Goal: Task Accomplishment & Management: Manage account settings

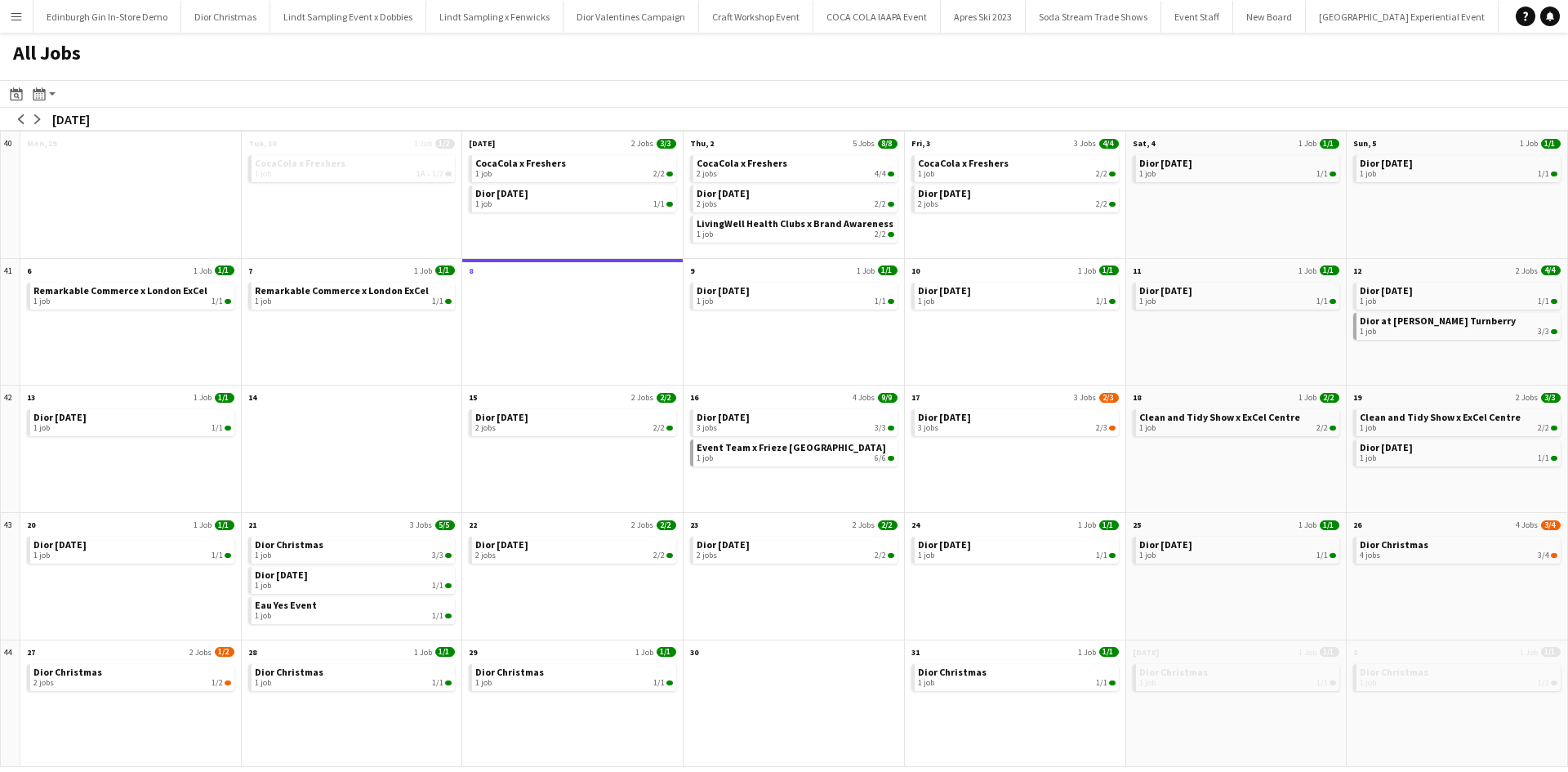
scroll to position [0, 17541]
click at [23, 17] on button "Menu" at bounding box center [16, 16] width 33 height 33
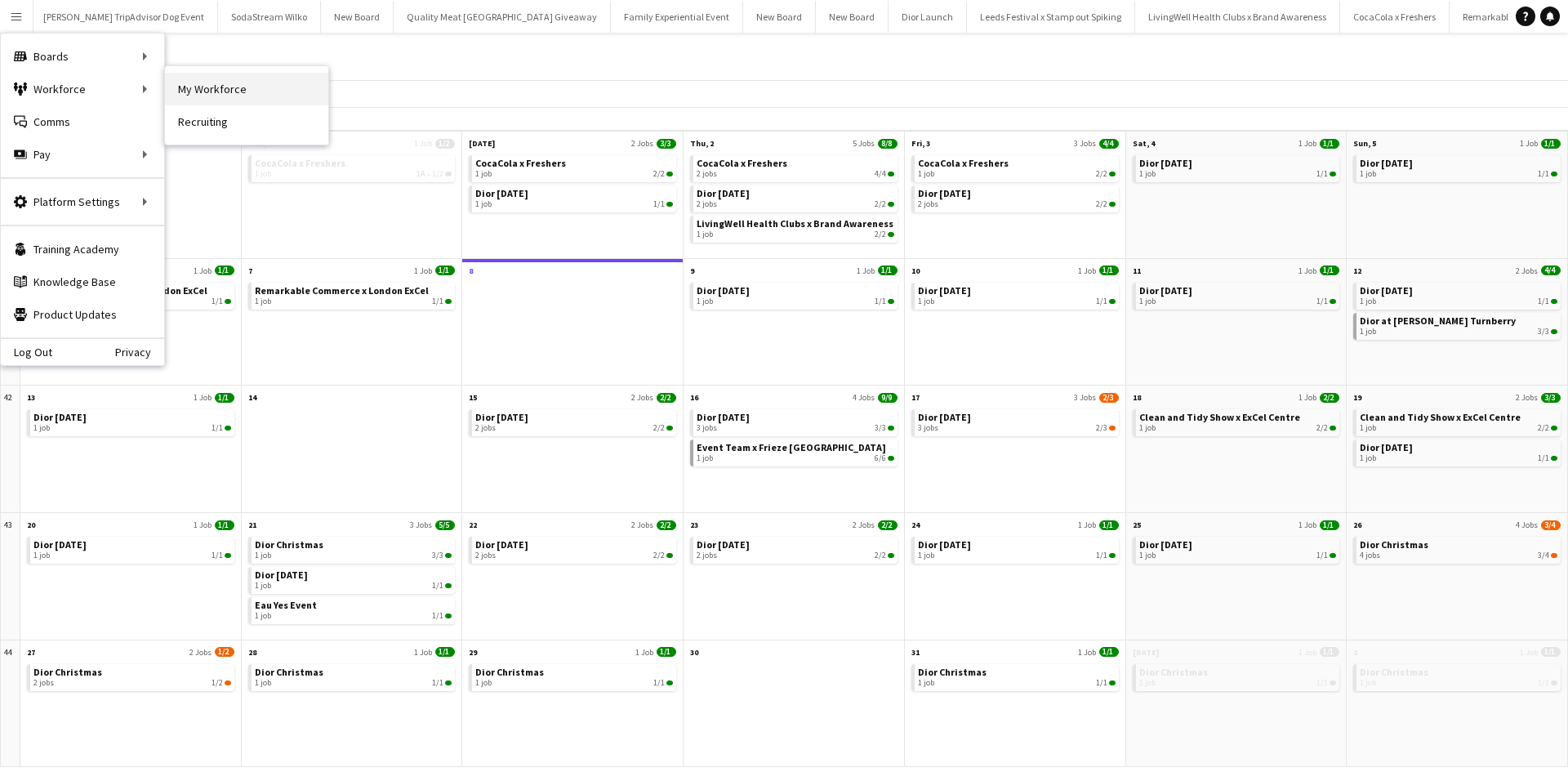
click at [198, 86] on link "My Workforce" at bounding box center [246, 89] width 163 height 33
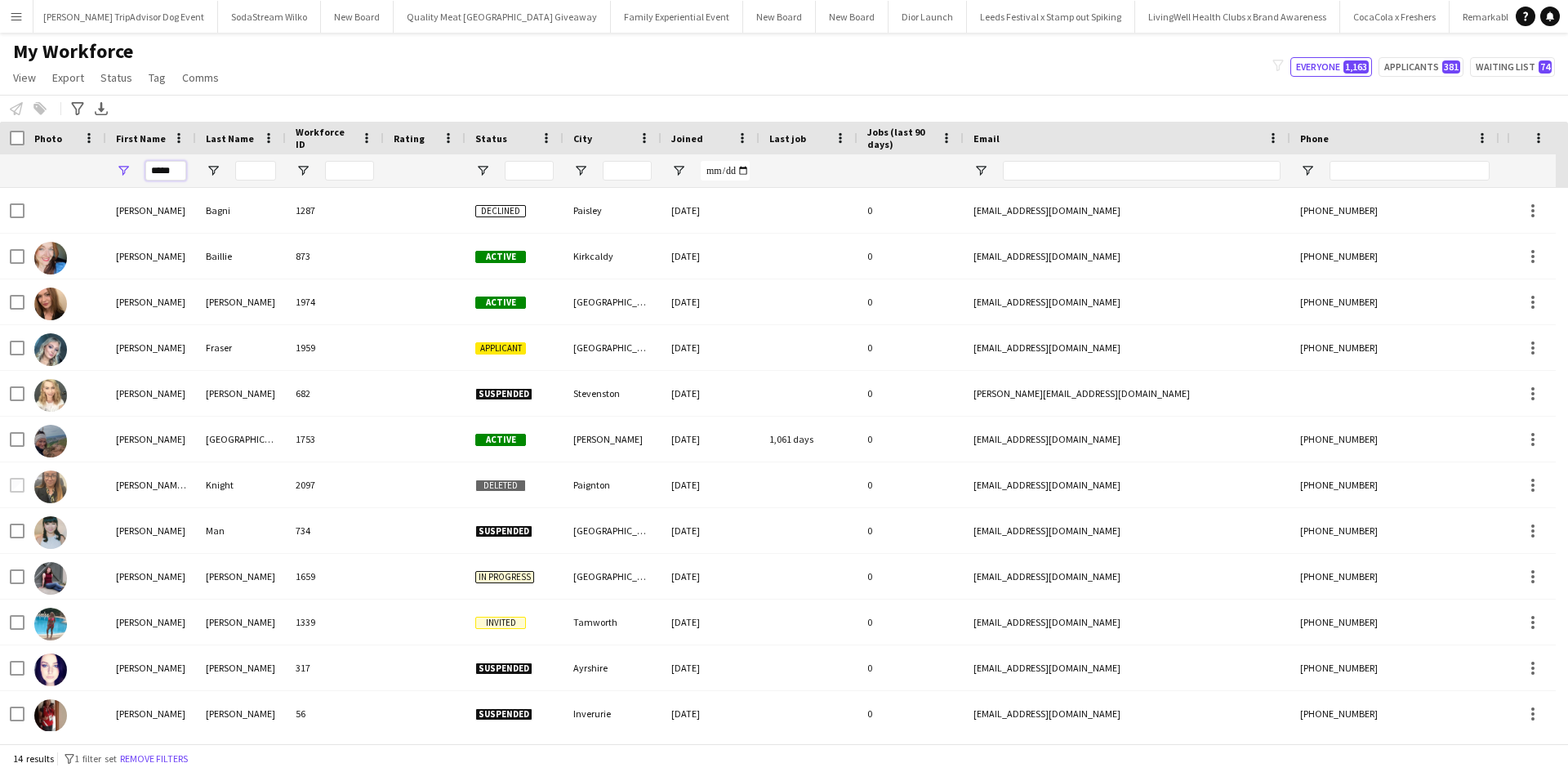
drag, startPoint x: 178, startPoint y: 170, endPoint x: 143, endPoint y: 166, distance: 35.2
click at [143, 166] on div "*****" at bounding box center [151, 170] width 90 height 33
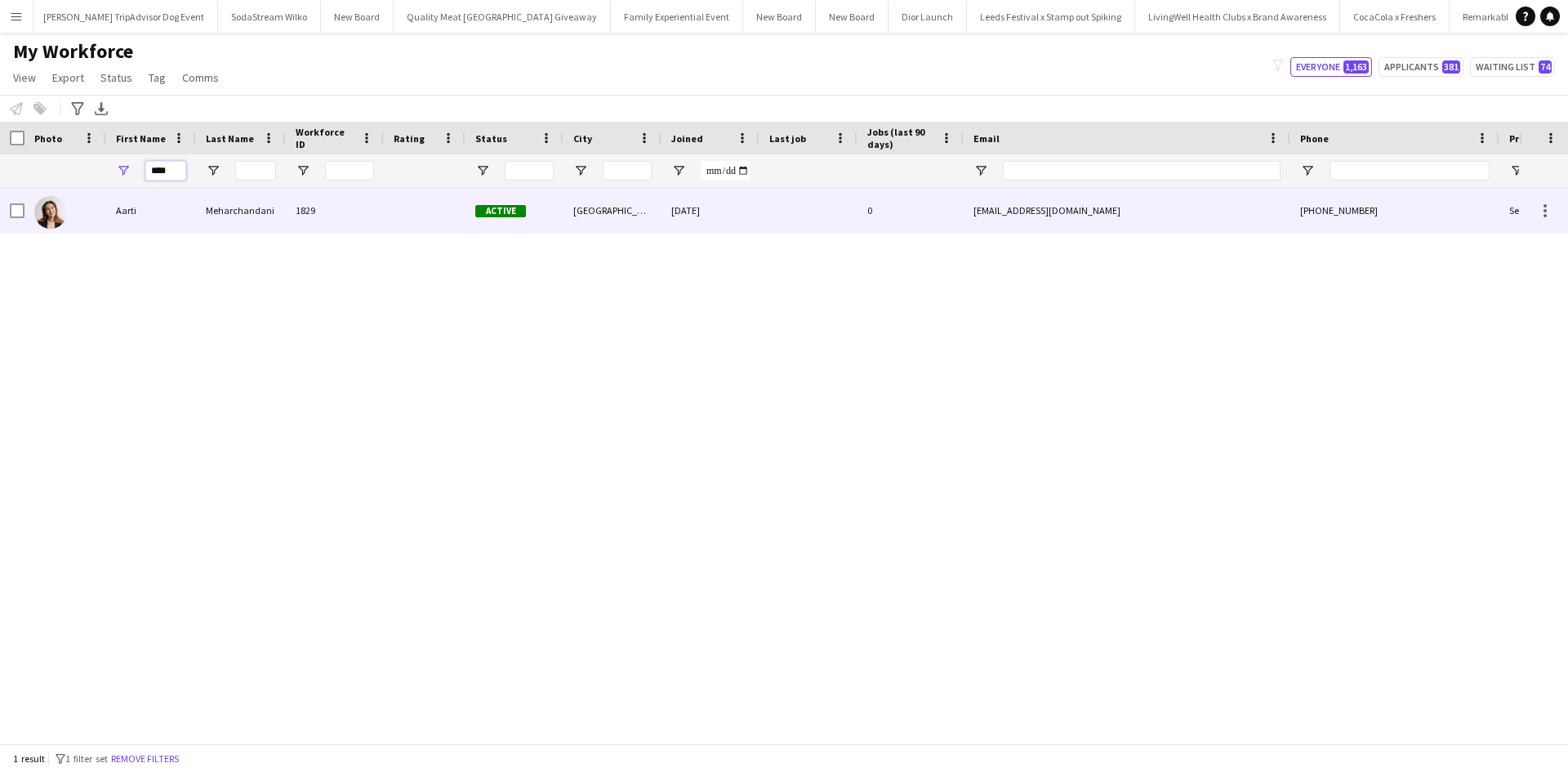
type input "****"
click at [136, 207] on div "Aarti" at bounding box center [151, 210] width 90 height 45
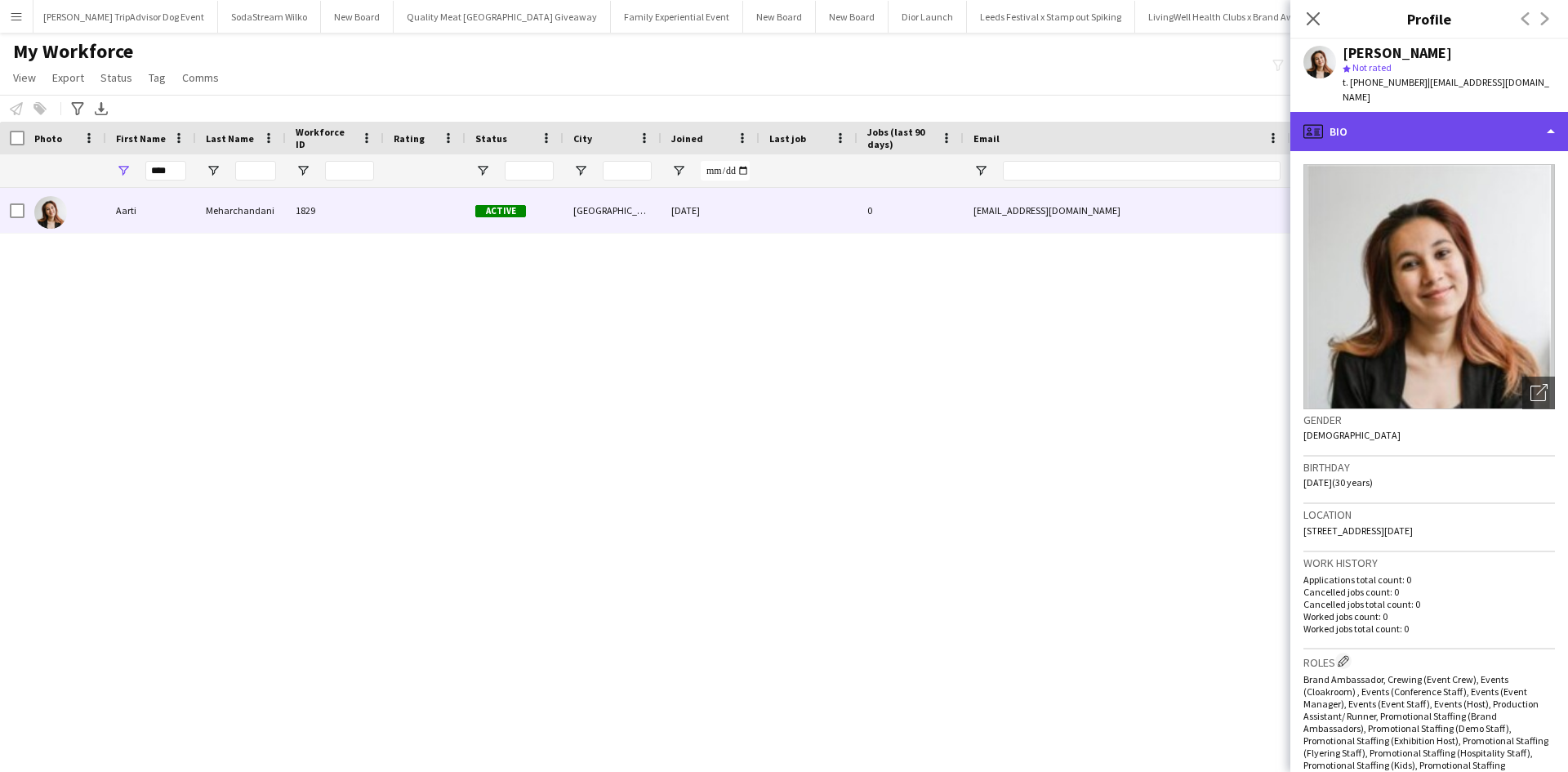
click at [1355, 120] on div "profile Bio" at bounding box center [1429, 131] width 278 height 39
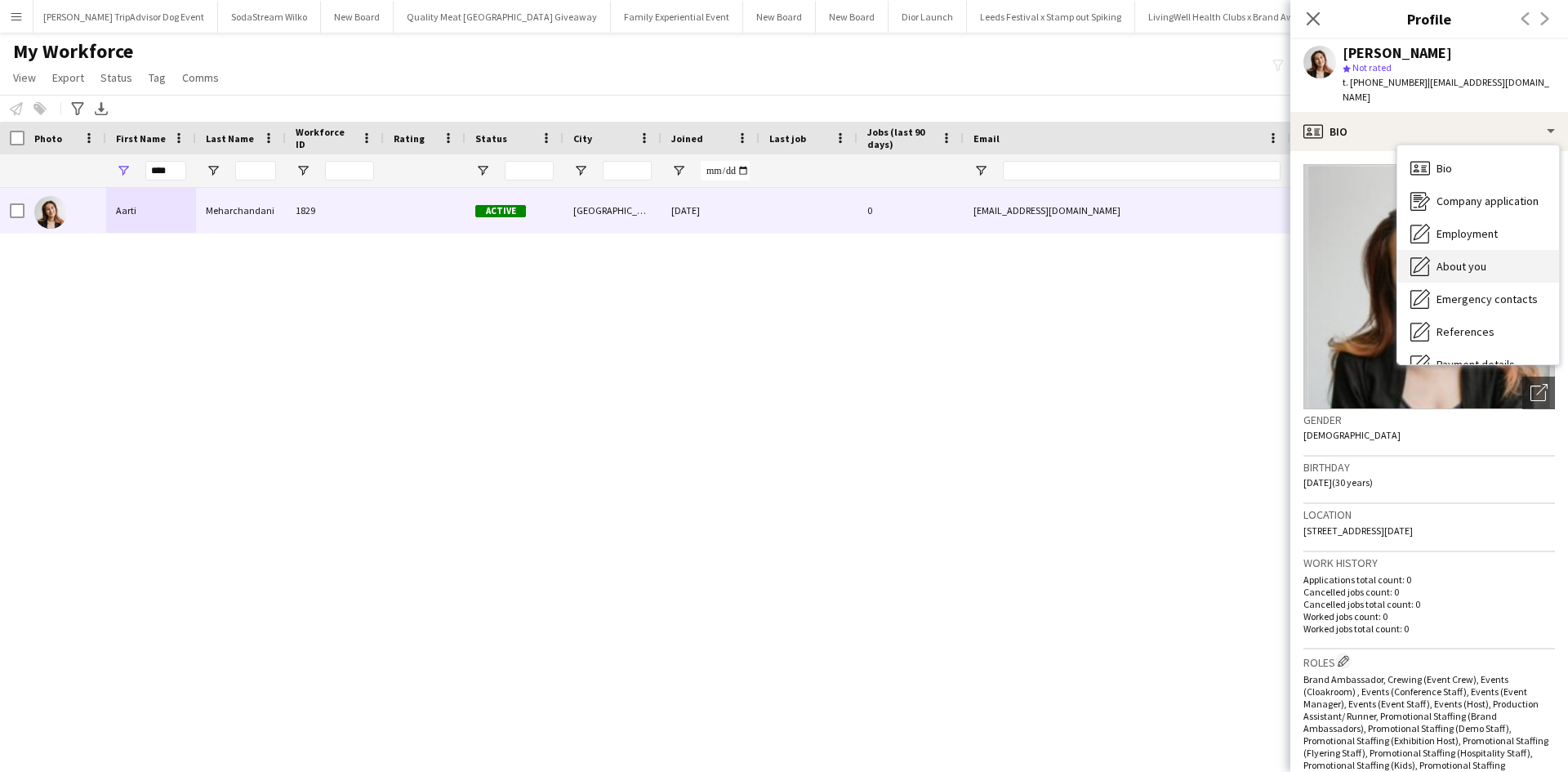
click at [1457, 259] on span "About you" at bounding box center [1461, 266] width 49 height 15
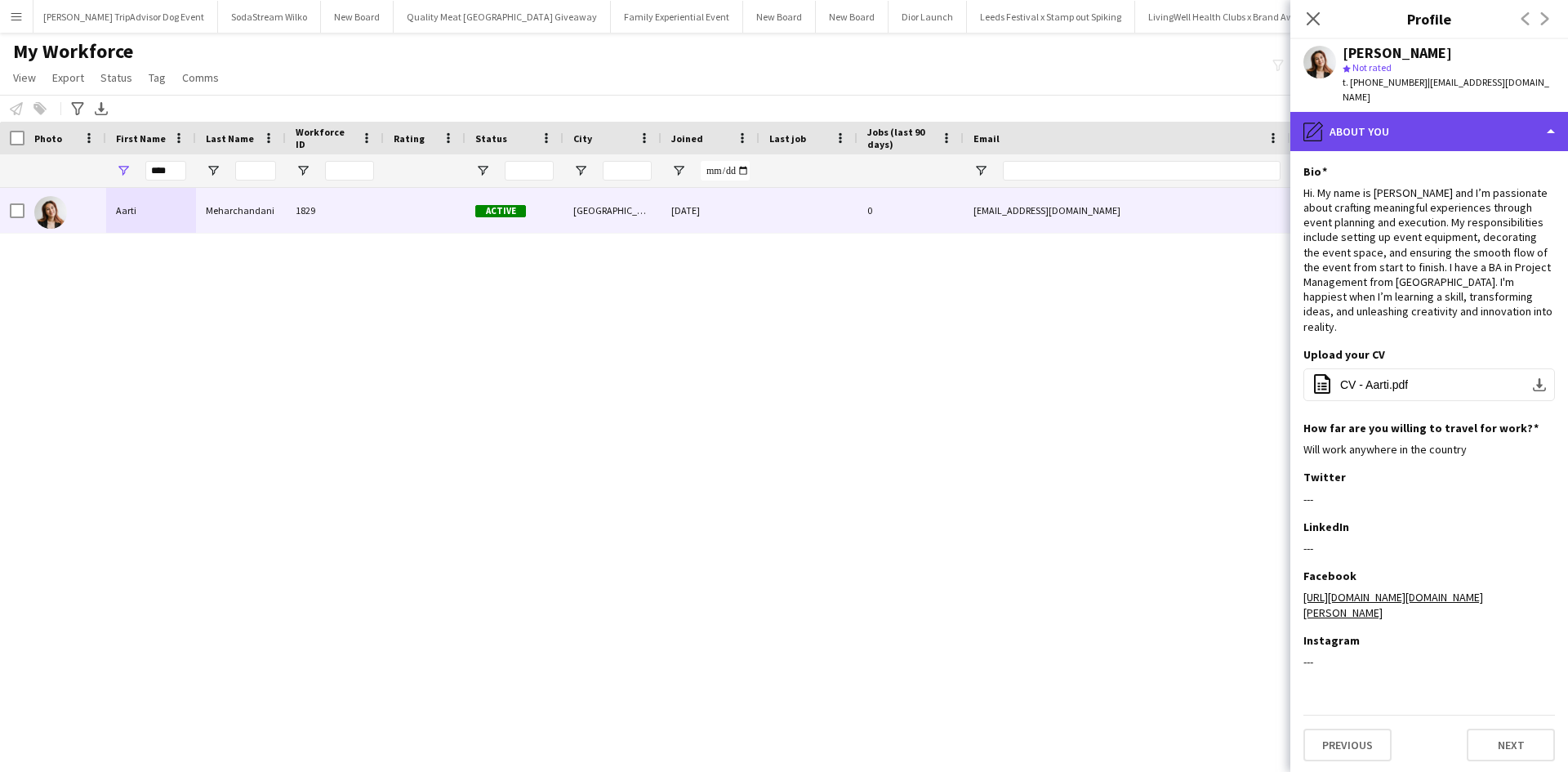
click at [1542, 114] on div "pencil4 About you" at bounding box center [1429, 131] width 278 height 39
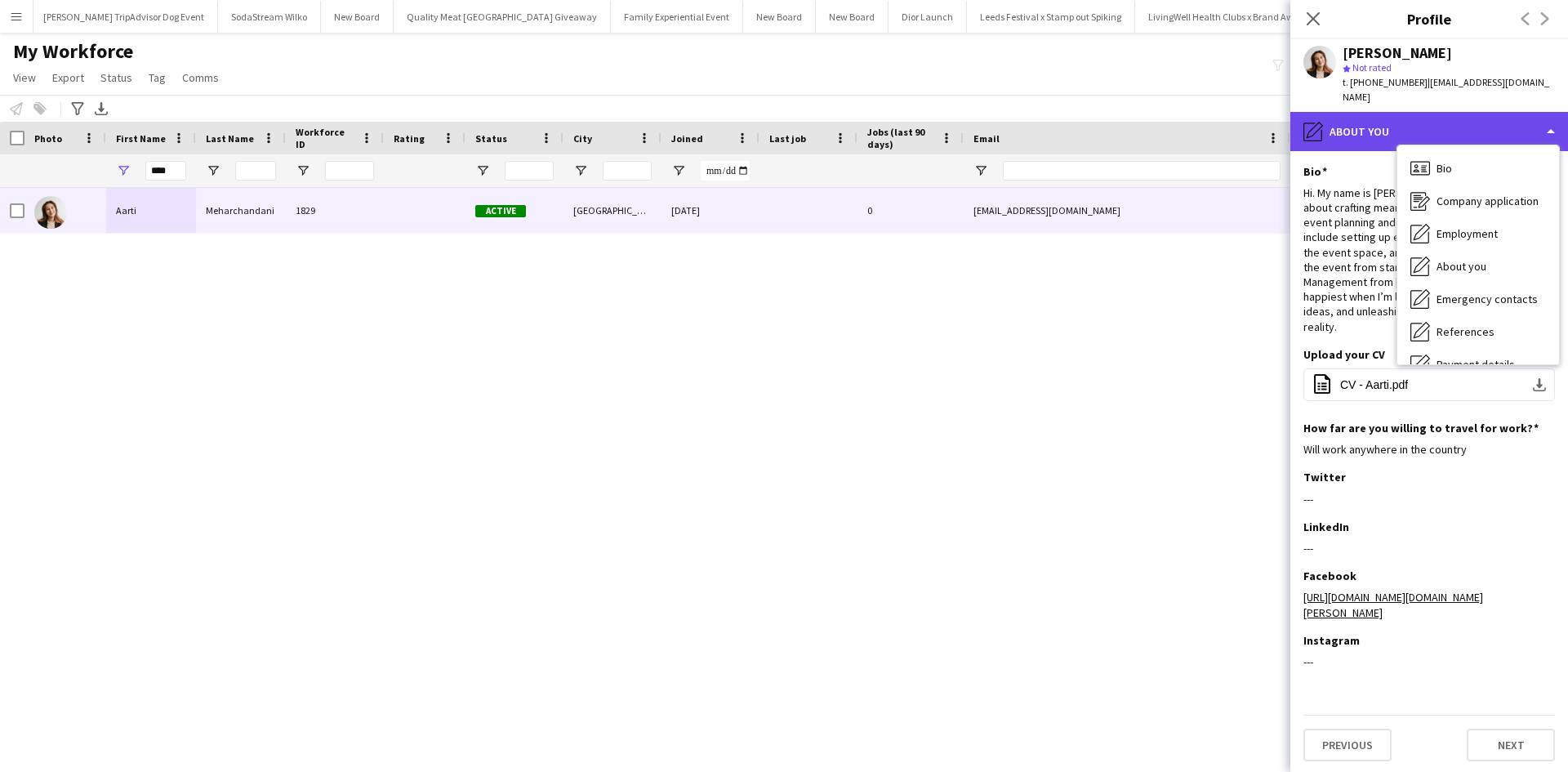
click at [1546, 121] on div "pencil4 About you" at bounding box center [1429, 131] width 278 height 39
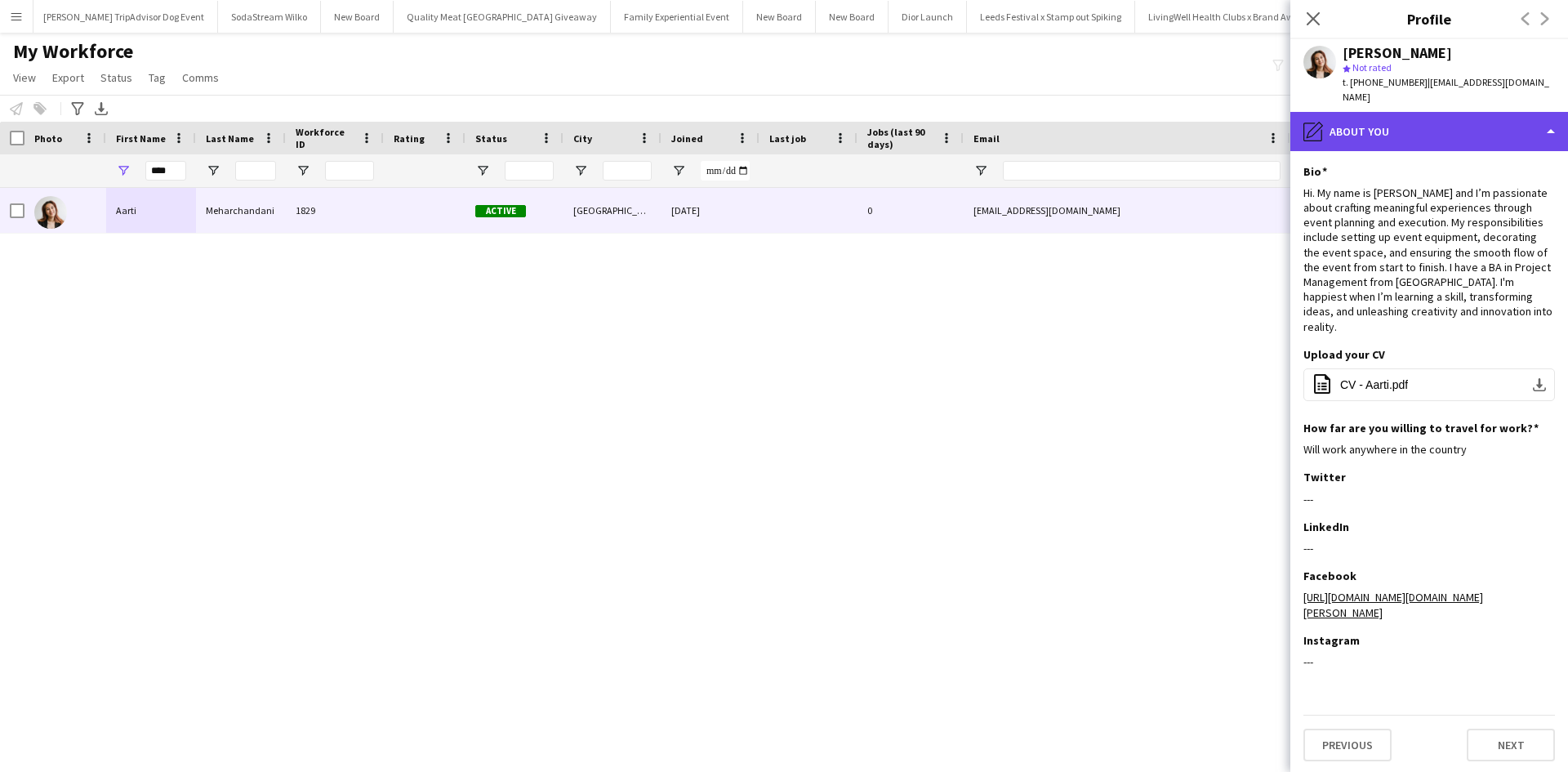
click at [1549, 121] on div "pencil4 About you" at bounding box center [1429, 131] width 278 height 39
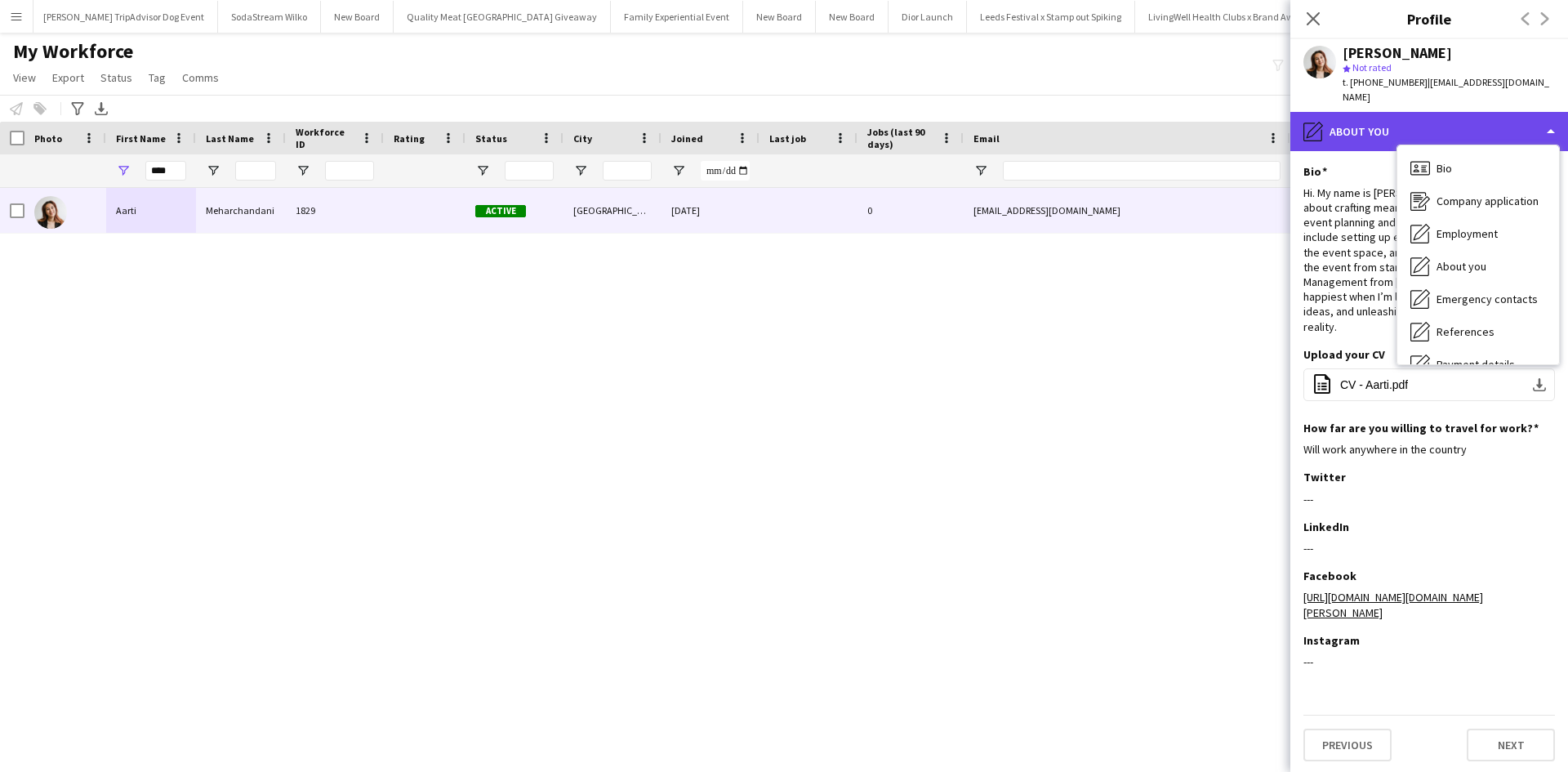
click at [1519, 115] on div "pencil4 About you" at bounding box center [1429, 131] width 278 height 39
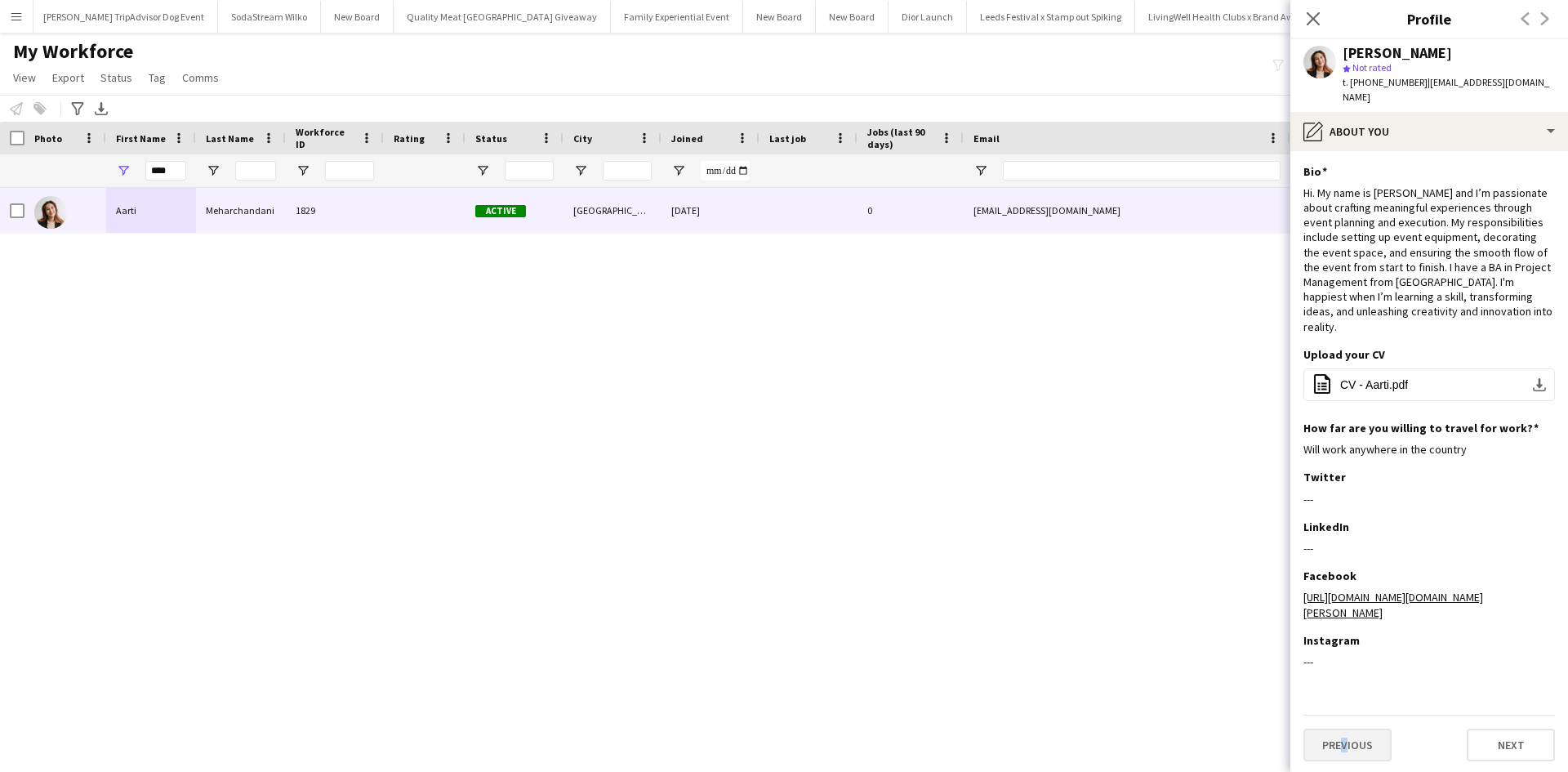
drag, startPoint x: 1338, startPoint y: 692, endPoint x: 1340, endPoint y: 708, distance: 16.1
click at [1340, 714] on div "Previous Next" at bounding box center [1429, 738] width 251 height 47
click at [1341, 728] on button "Previous" at bounding box center [1347, 744] width 88 height 33
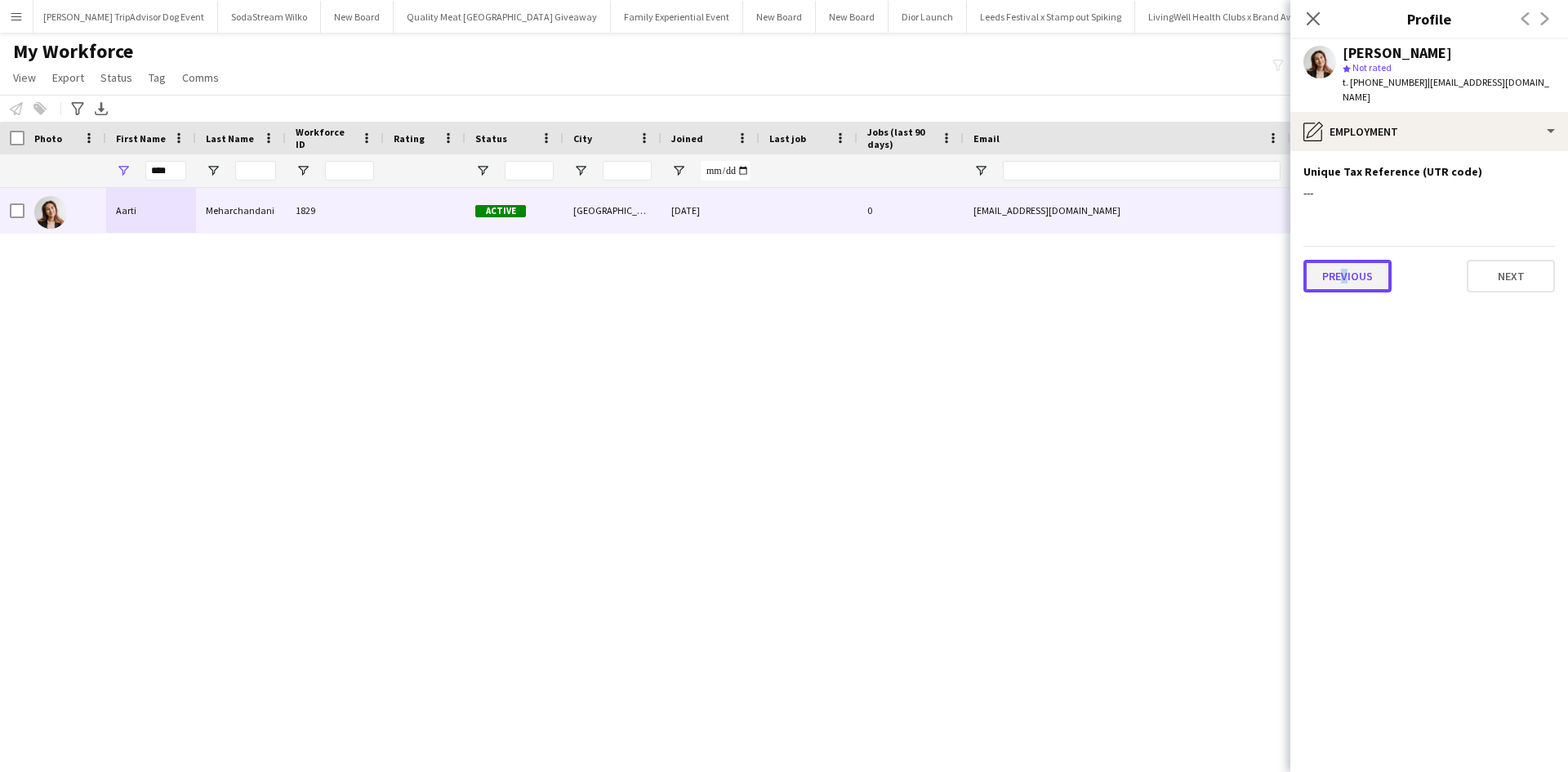
click at [1379, 260] on button "Previous" at bounding box center [1347, 275] width 88 height 33
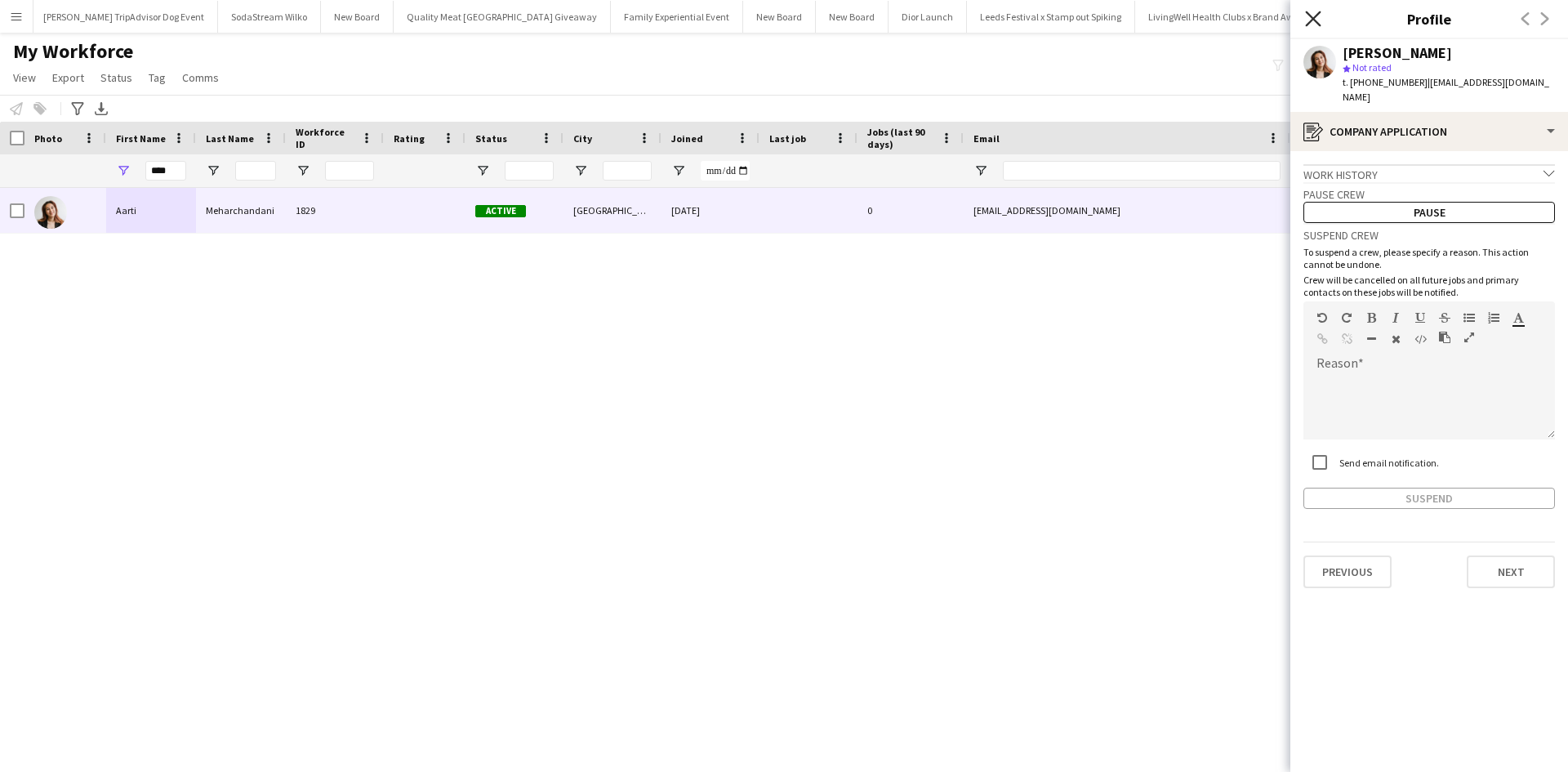
click at [1318, 18] on icon "Close pop-in" at bounding box center [1313, 18] width 16 height 16
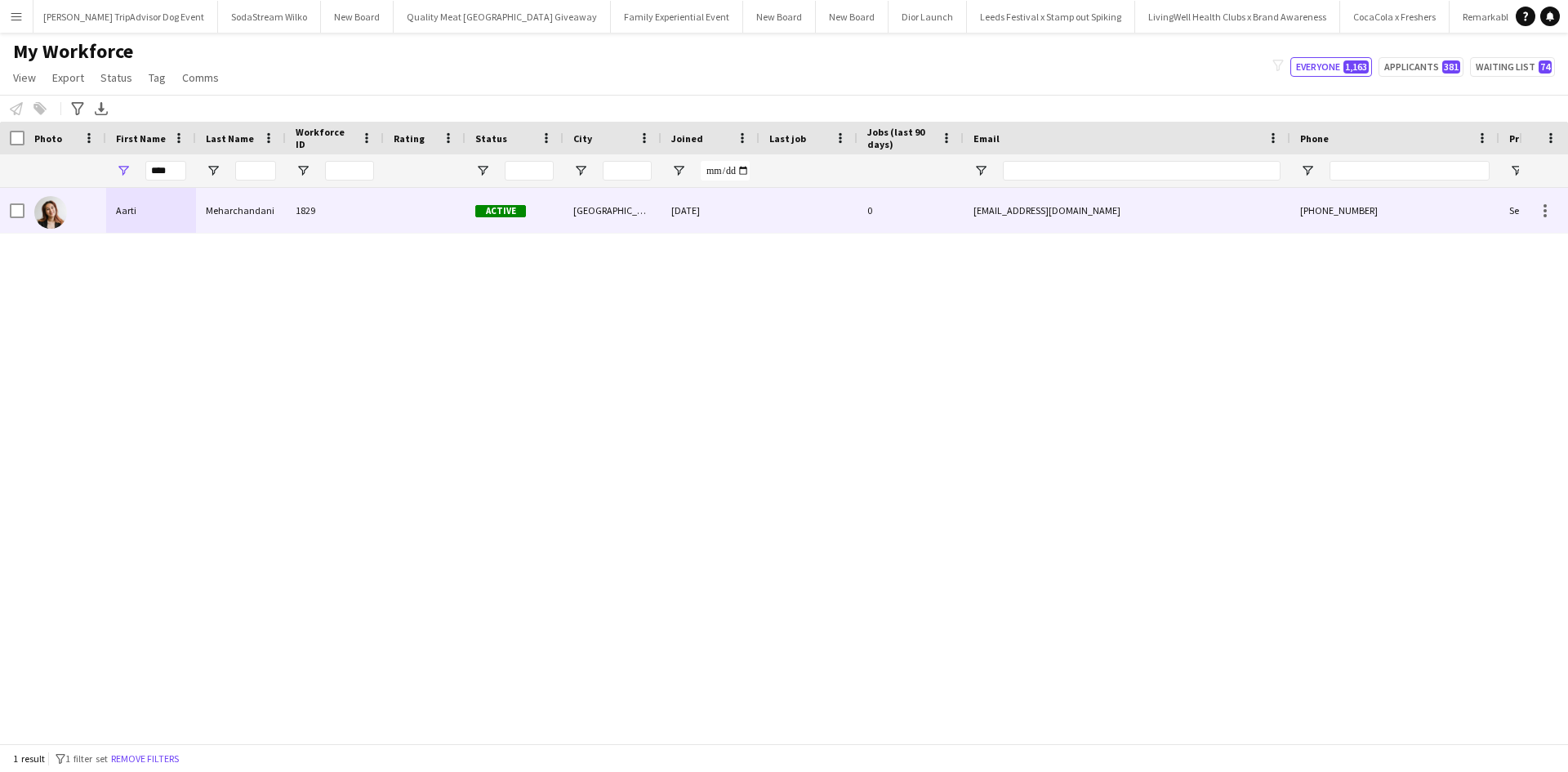
click at [123, 213] on div "Aarti" at bounding box center [151, 210] width 90 height 45
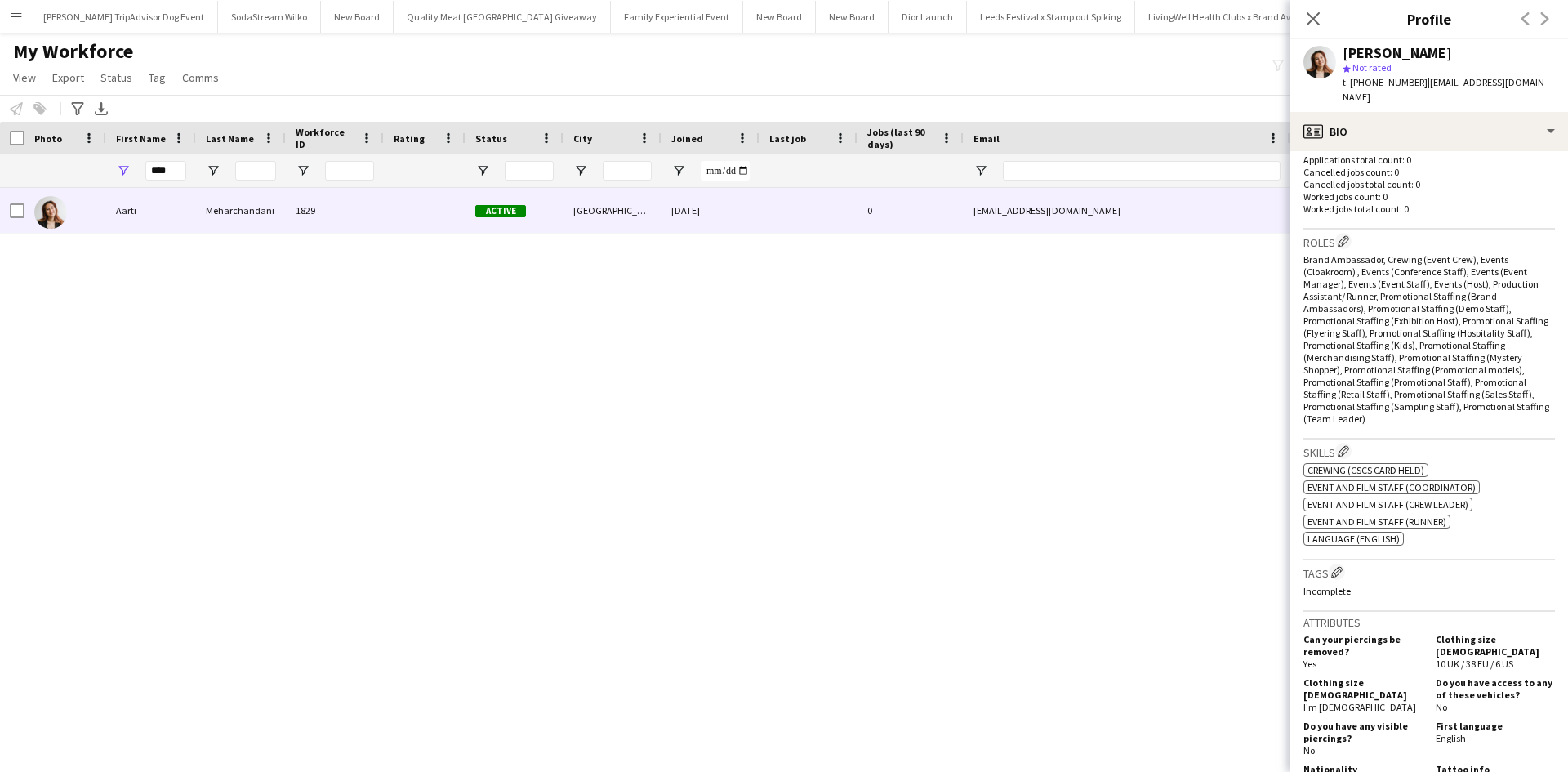
scroll to position [653, 0]
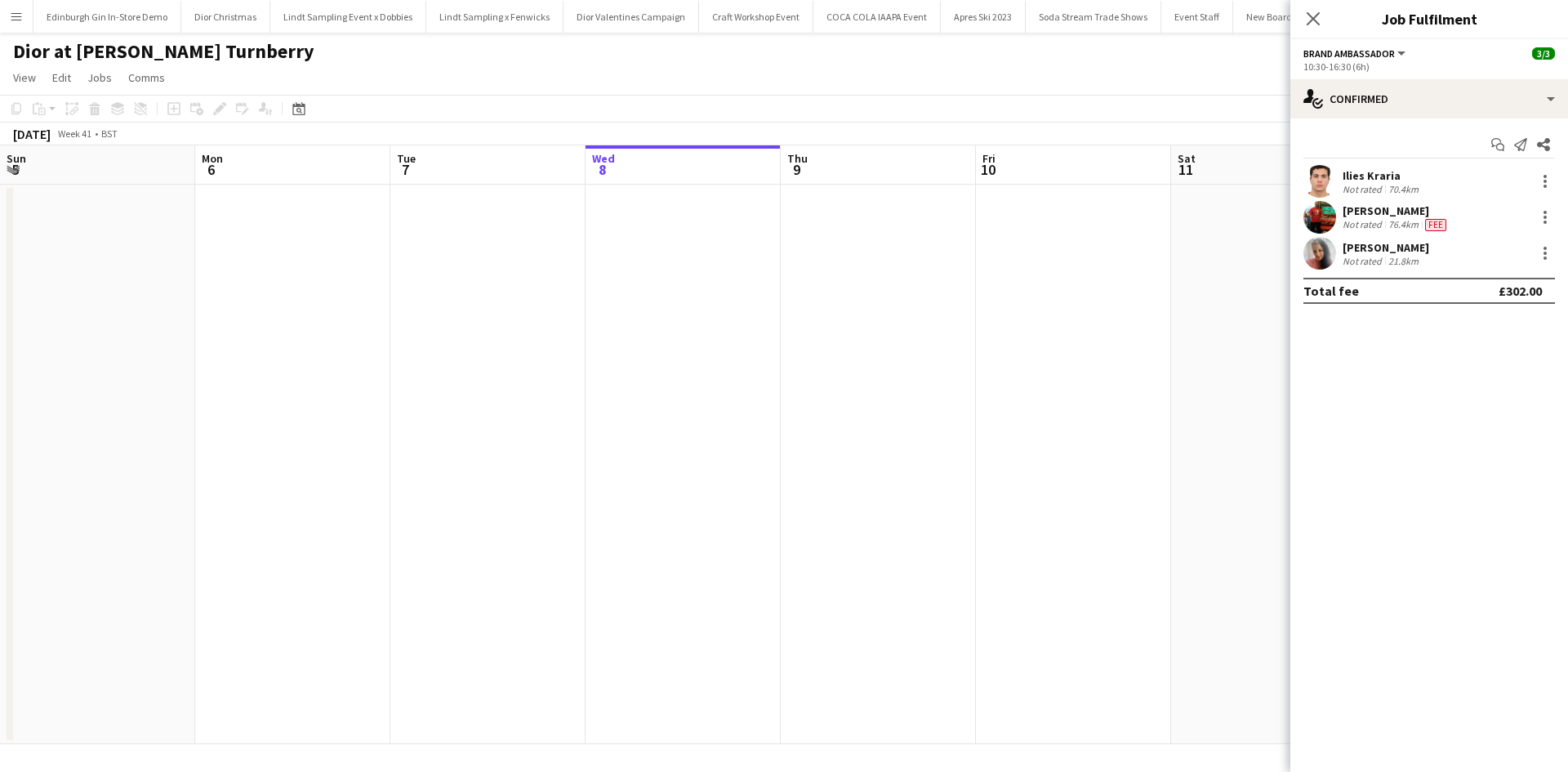
scroll to position [0, 388]
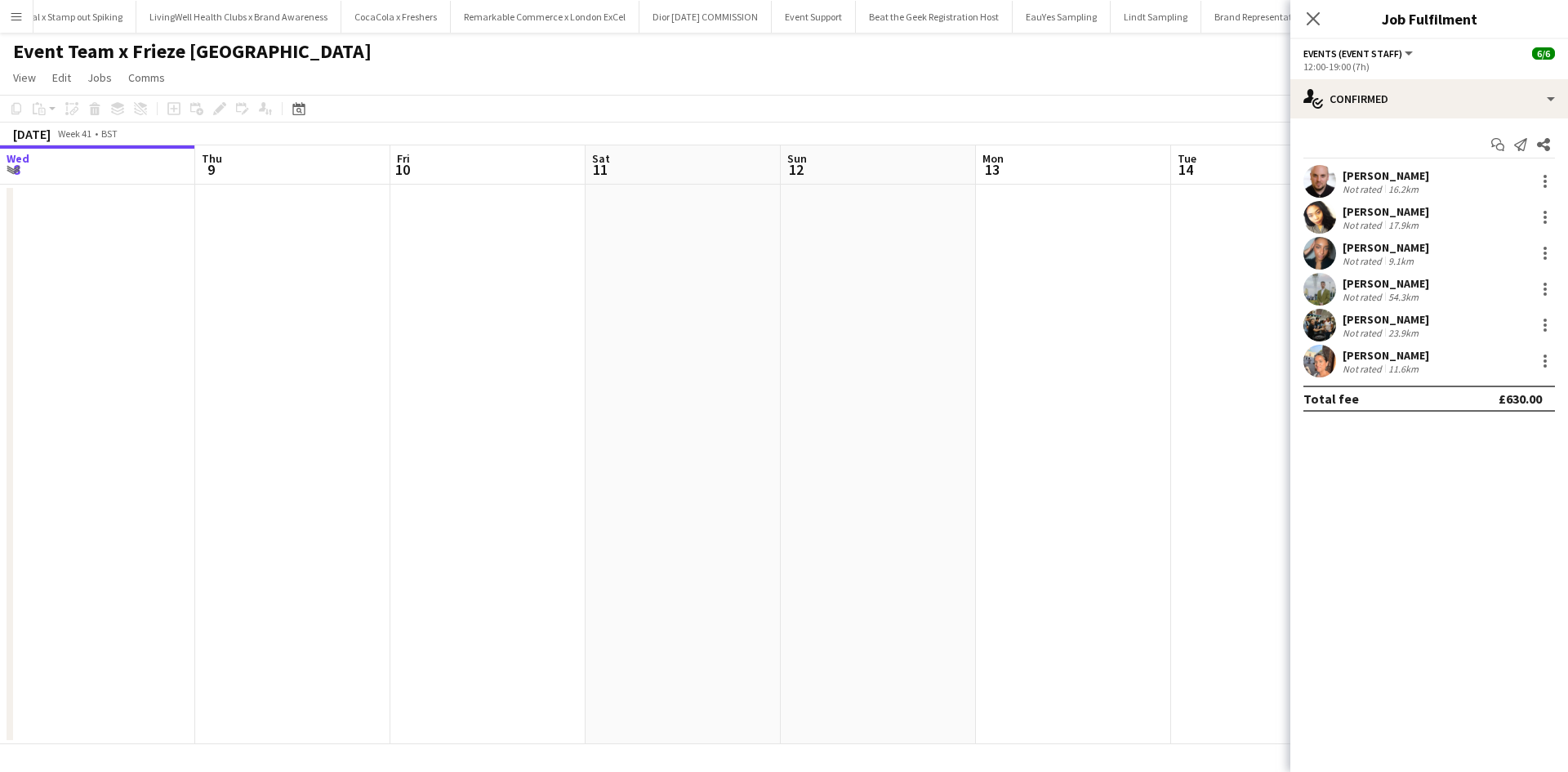
scroll to position [0, 477]
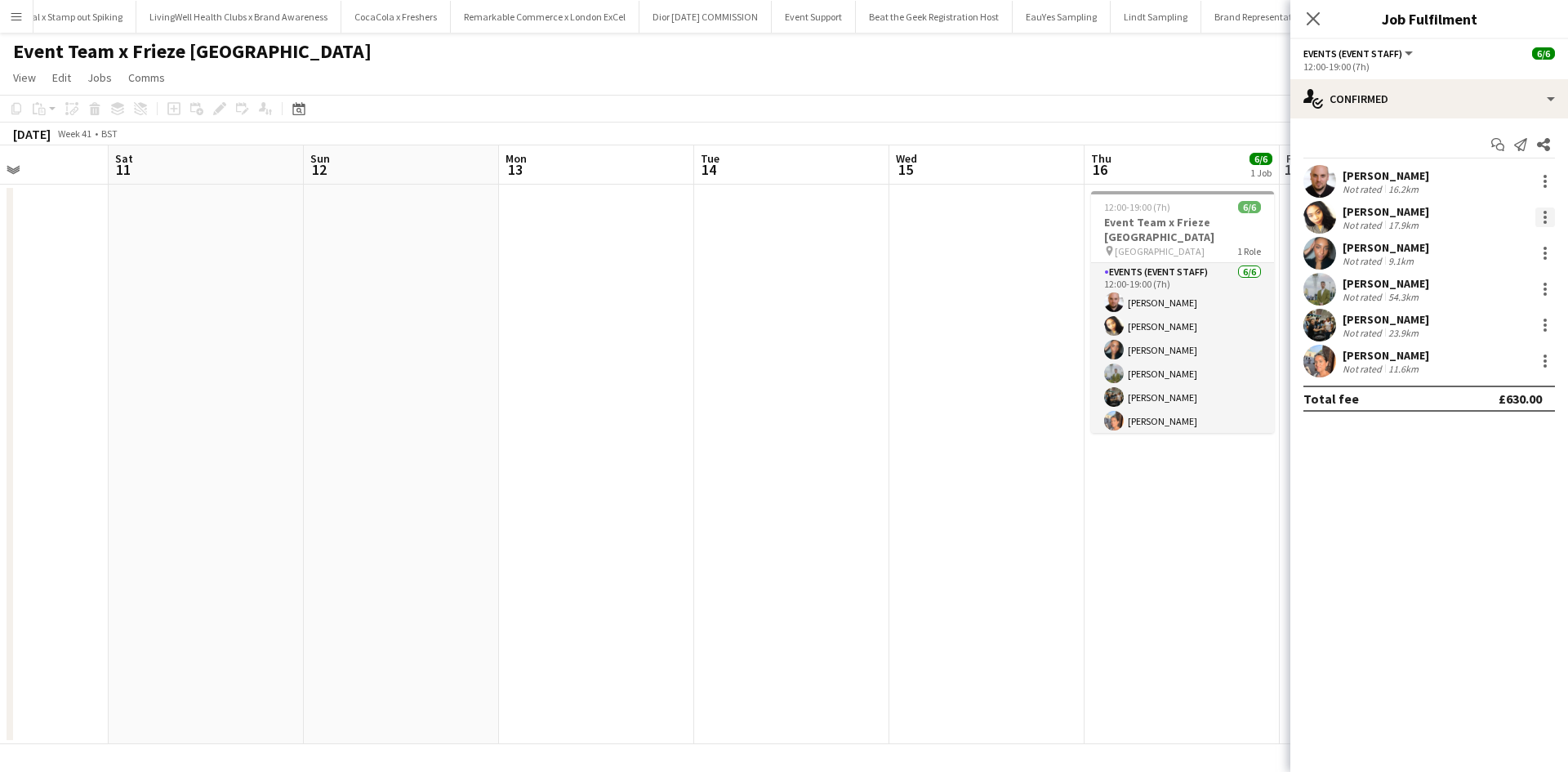
click at [1549, 227] on div at bounding box center [1545, 217] width 19 height 19
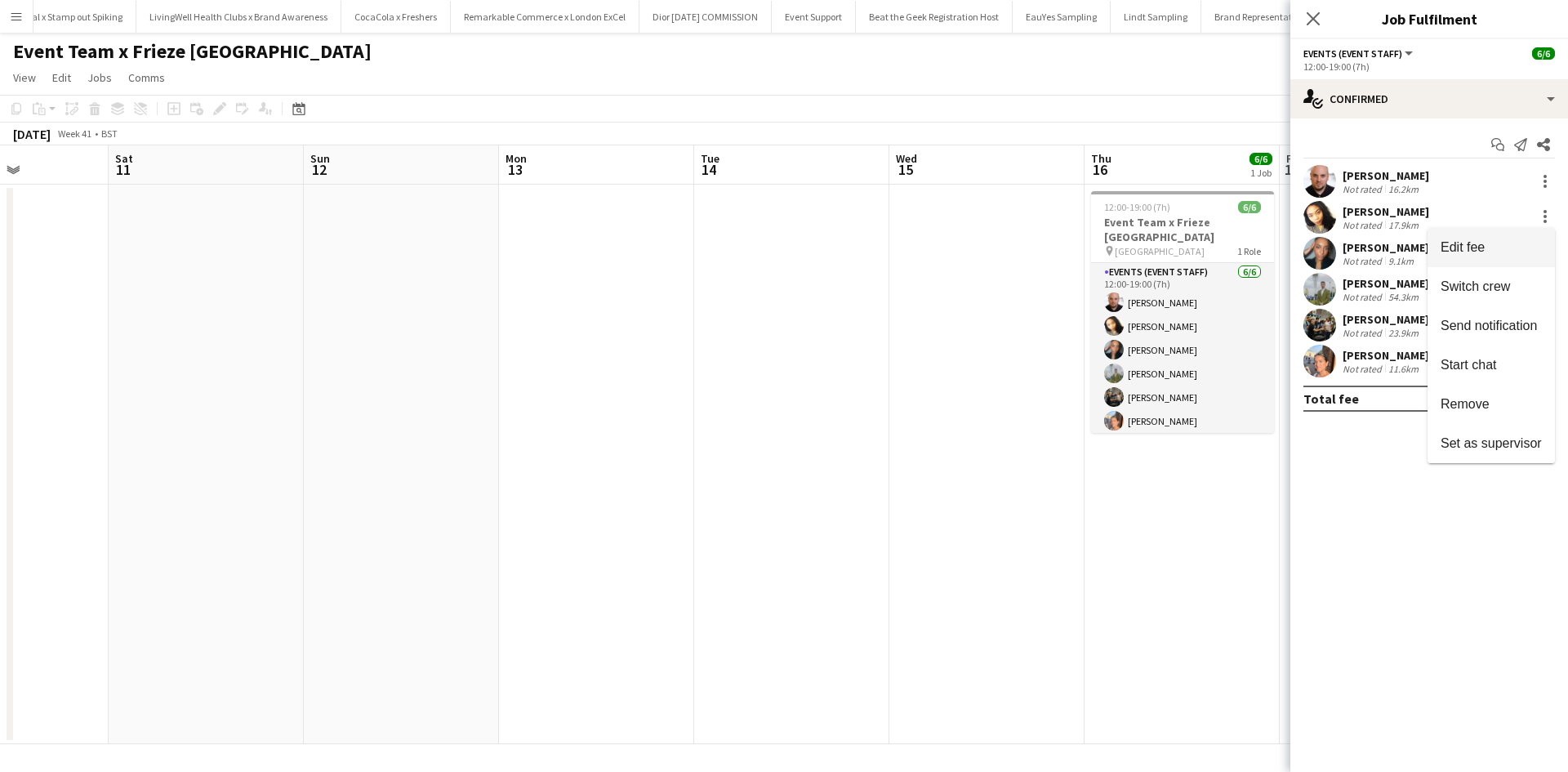
click at [1514, 245] on span "Edit fee" at bounding box center [1491, 248] width 101 height 15
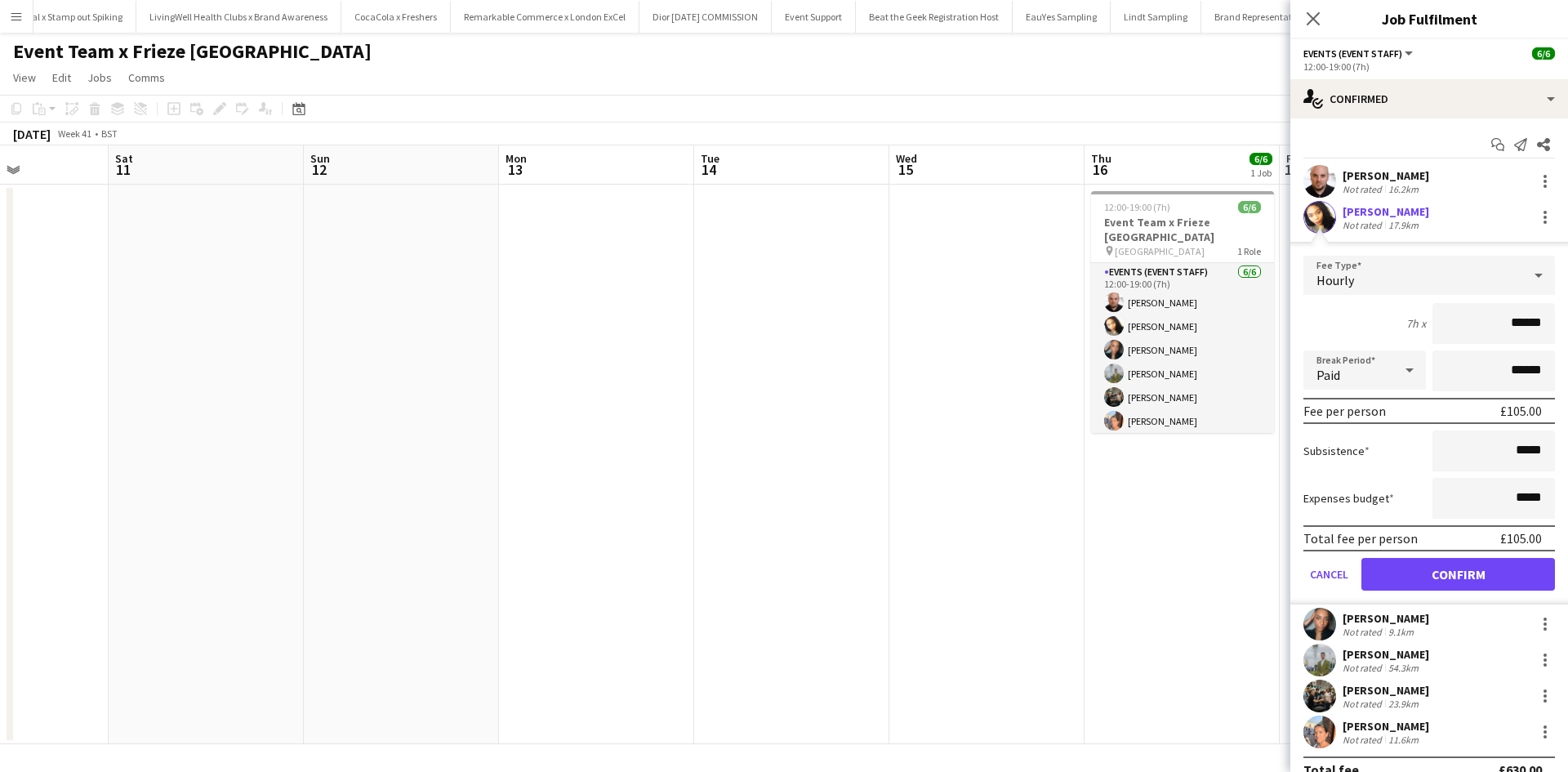
click at [1234, 544] on app-date-cell "12:00-19:00 (7h) 6/6 Event Team x Frieze London pin Regents Park 1 Role Events …" at bounding box center [1181, 464] width 195 height 559
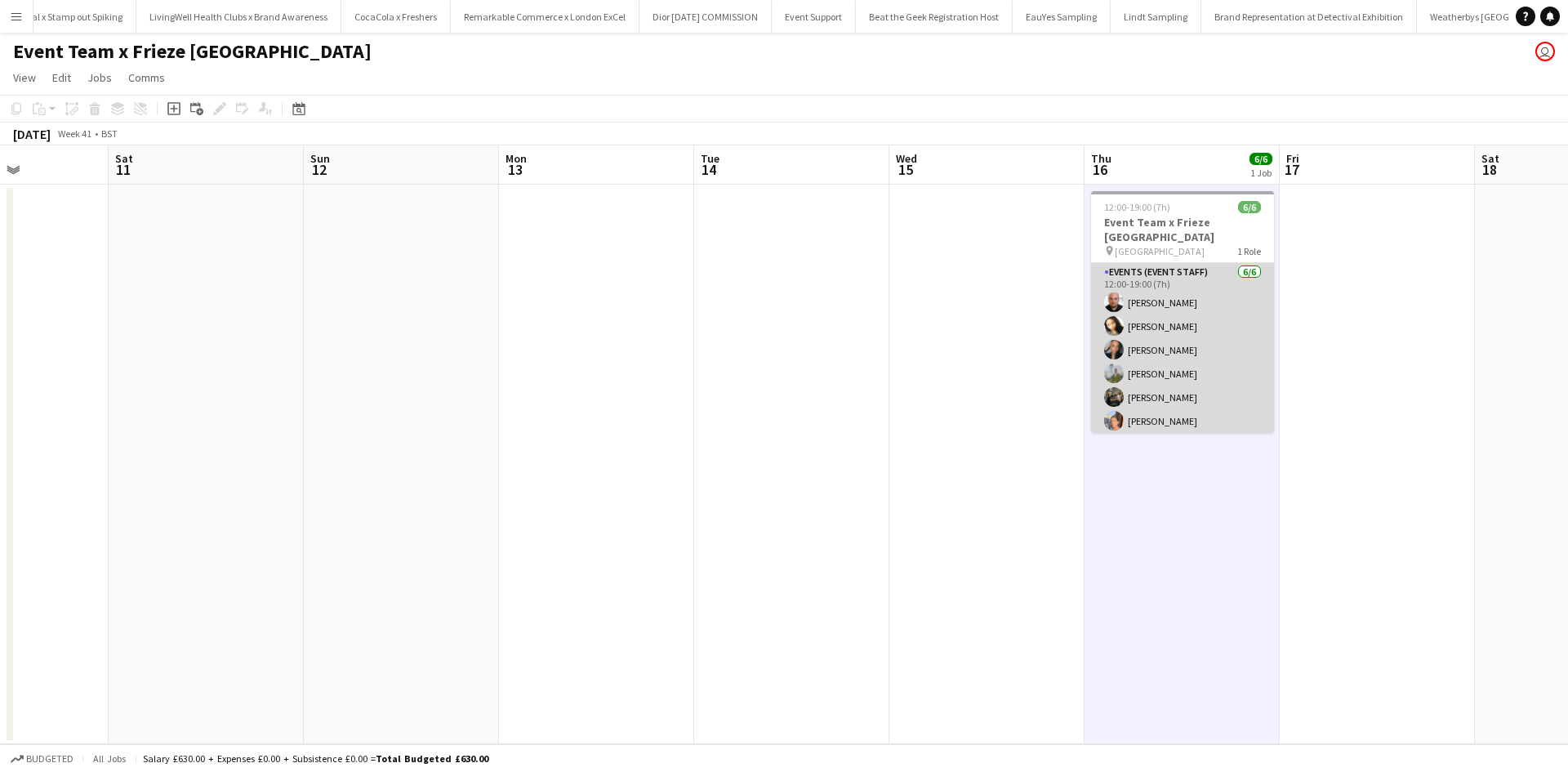
click at [1180, 362] on app-card-role "Events (Event Staff) 6/6 12:00-19:00 (7h) Steve GRIFFIN Kristina Clarke Natasha…" at bounding box center [1182, 350] width 183 height 174
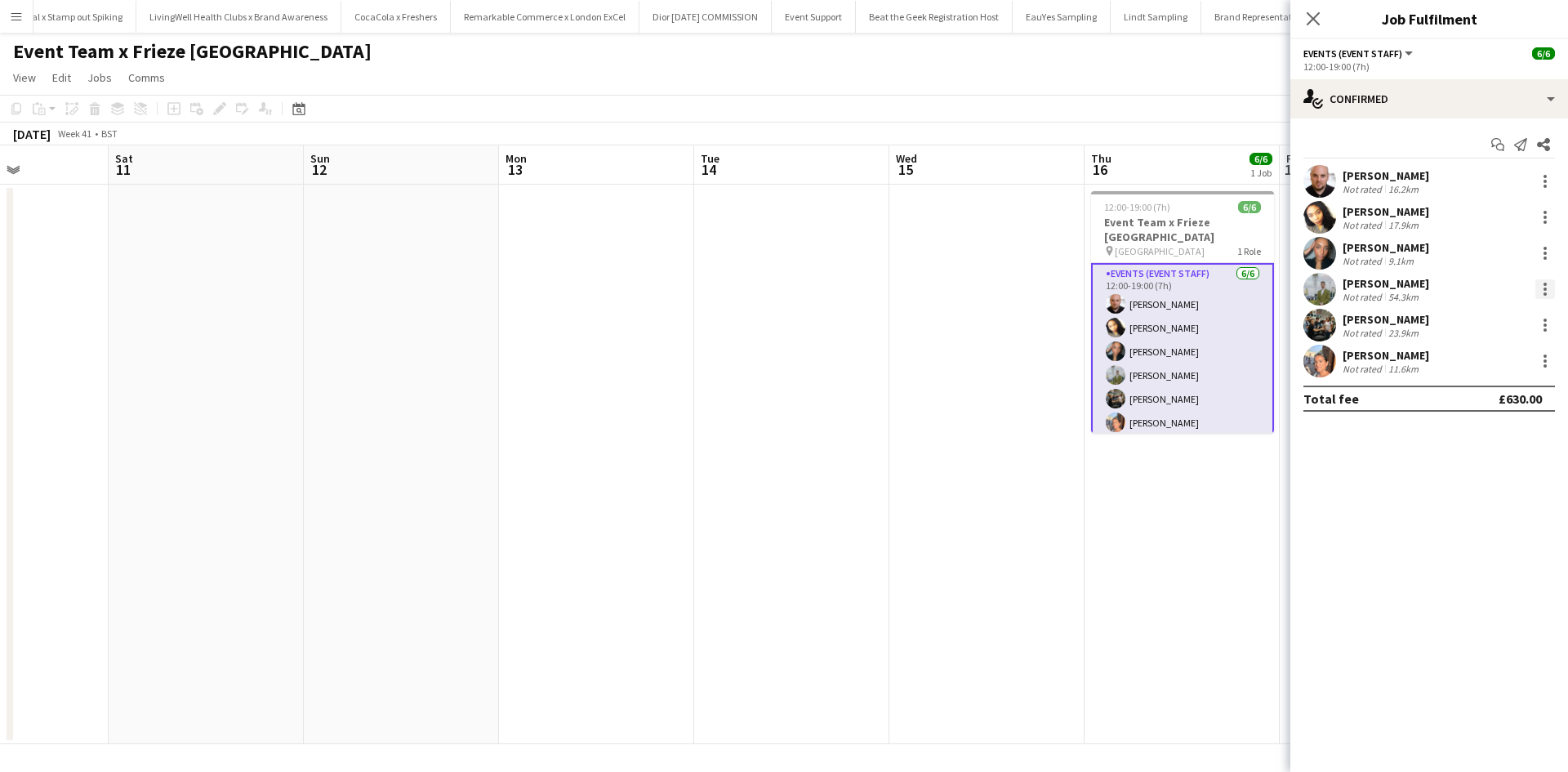
click at [1547, 289] on div at bounding box center [1545, 289] width 19 height 19
click at [1496, 472] on span "Remove" at bounding box center [1491, 476] width 101 height 15
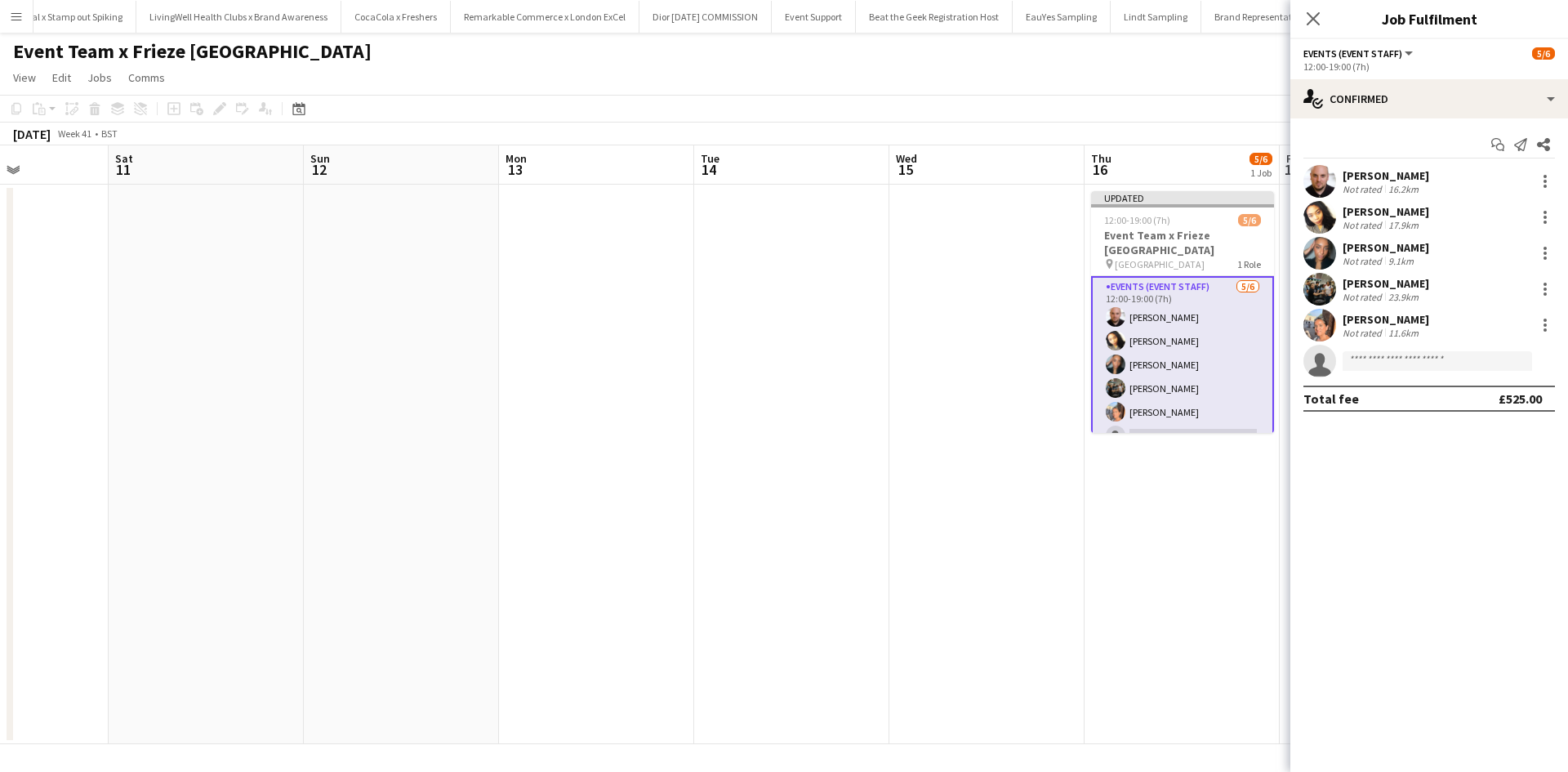
click at [1185, 564] on app-date-cell "Updated 12:00-19:00 (7h) 5/6 Event Team x Frieze London pin Regents Park 1 Role…" at bounding box center [1181, 464] width 195 height 559
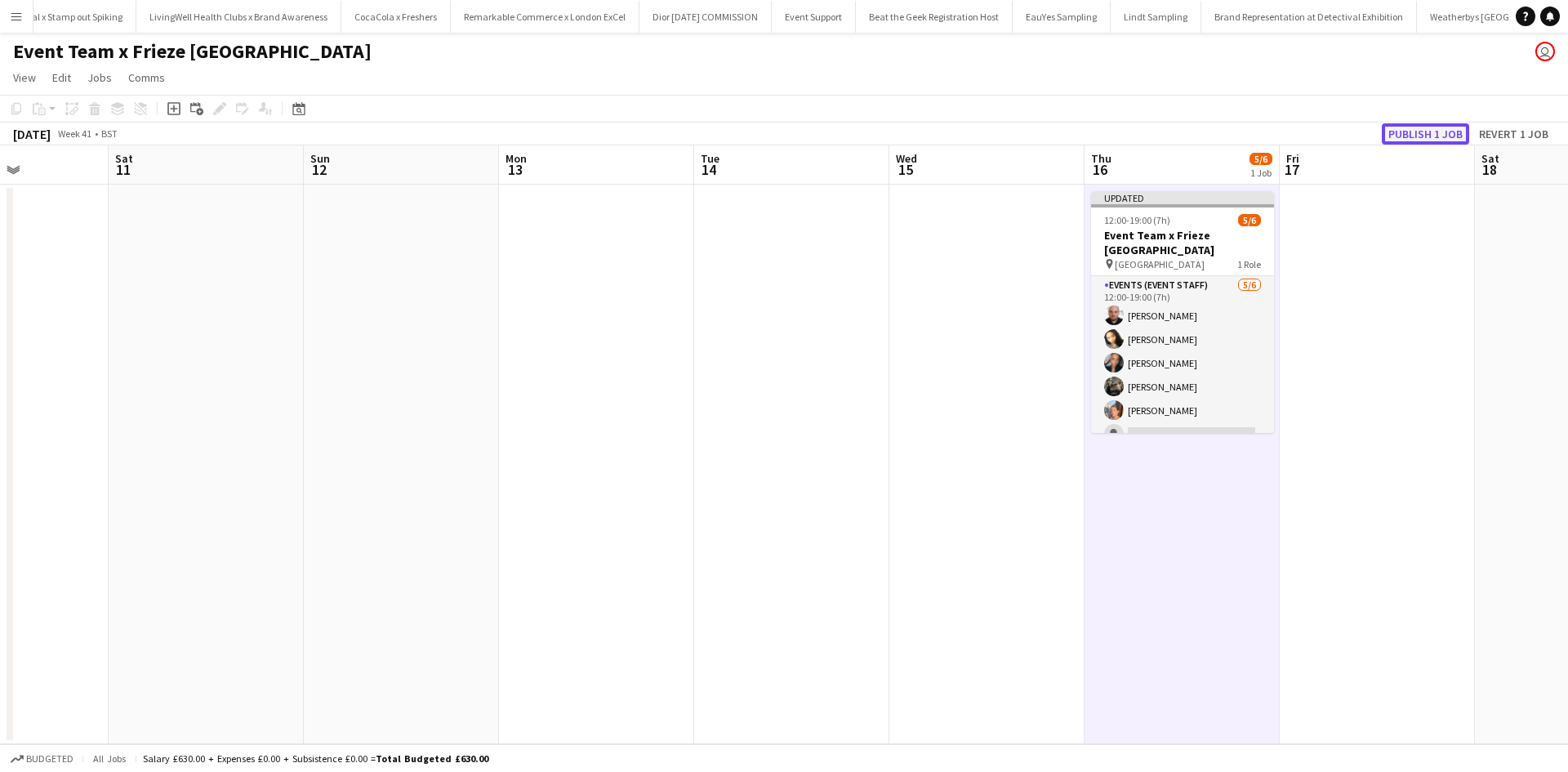
click at [1418, 140] on button "Publish 1 job" at bounding box center [1425, 133] width 87 height 21
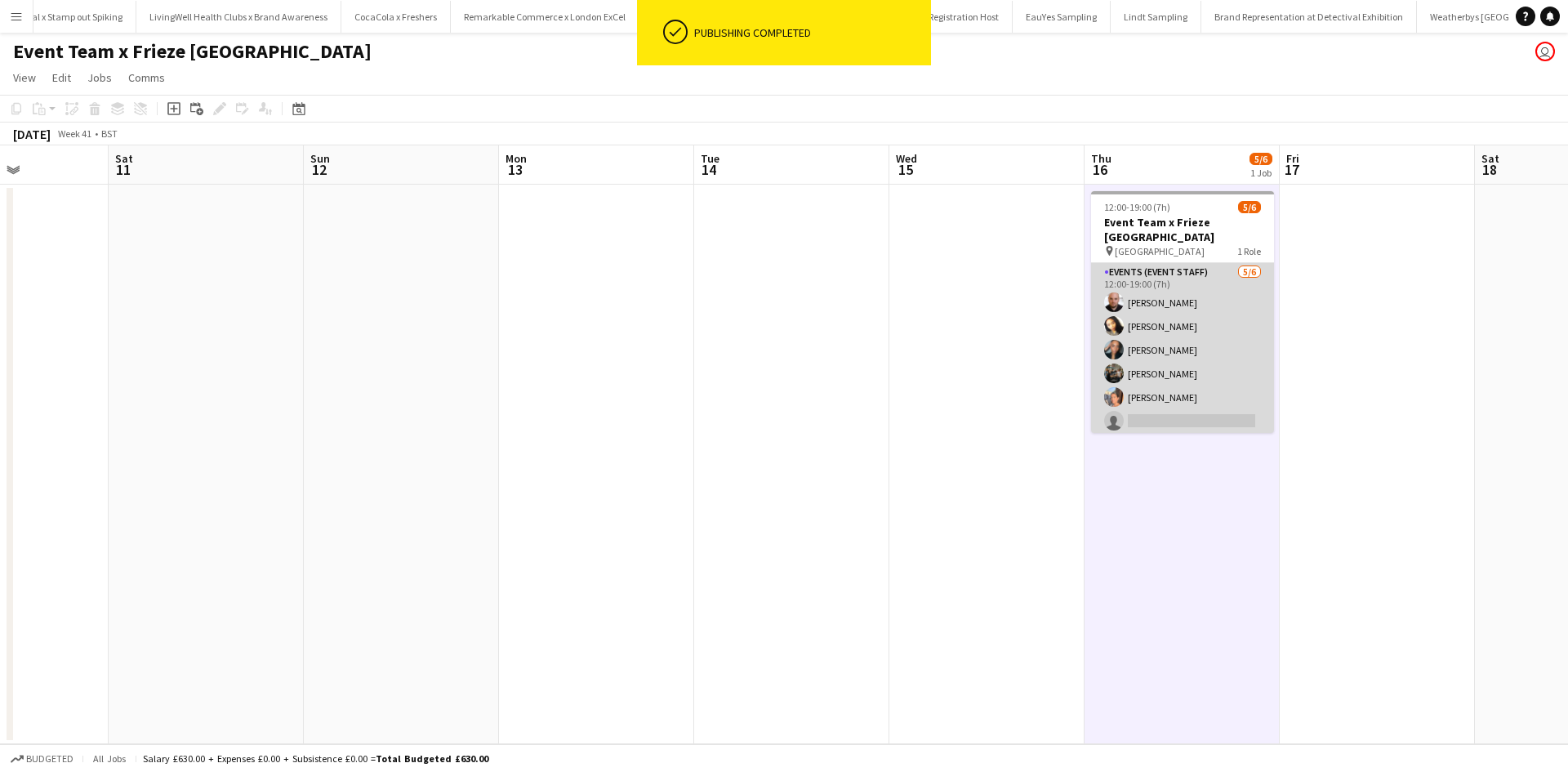
click at [1202, 407] on app-card-role "Events (Event Staff) 5/6 12:00-19:00 (7h) Steve GRIFFIN Kristina Clarke Natasha…" at bounding box center [1182, 350] width 183 height 174
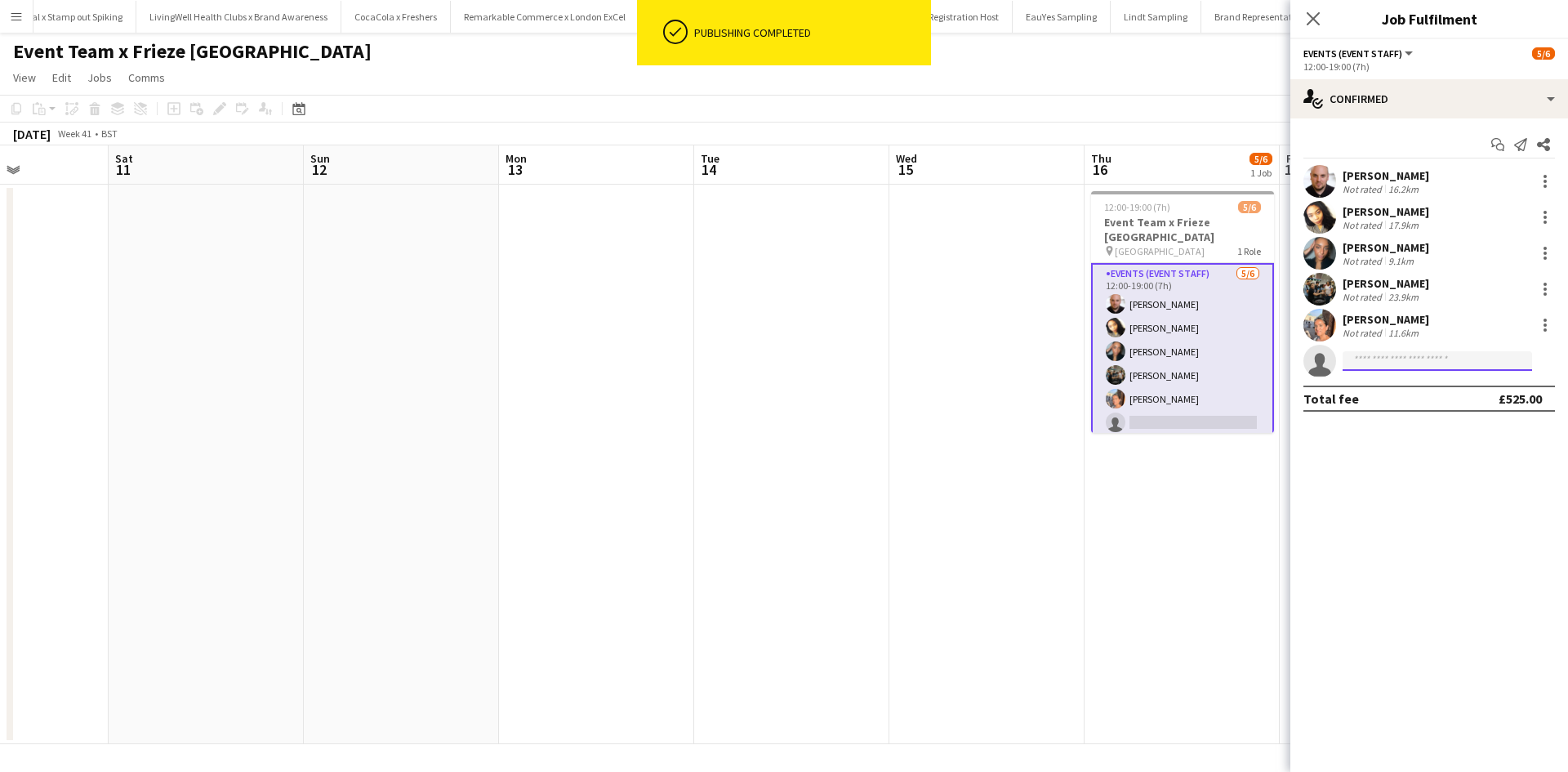
click at [1397, 358] on input at bounding box center [1437, 360] width 189 height 19
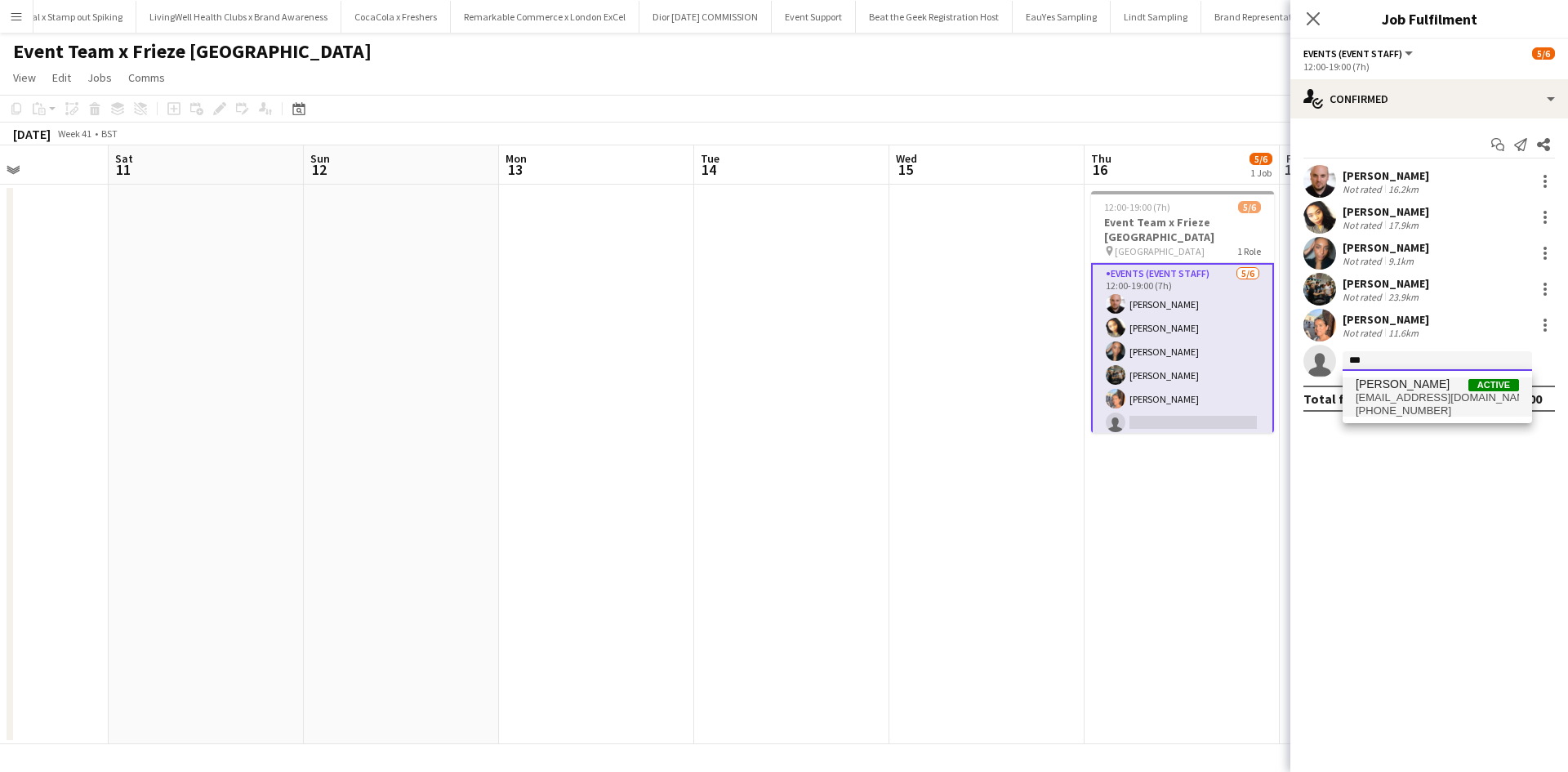
type input "***"
click at [1402, 399] on span "meharaarti19@gmail.com" at bounding box center [1437, 398] width 163 height 13
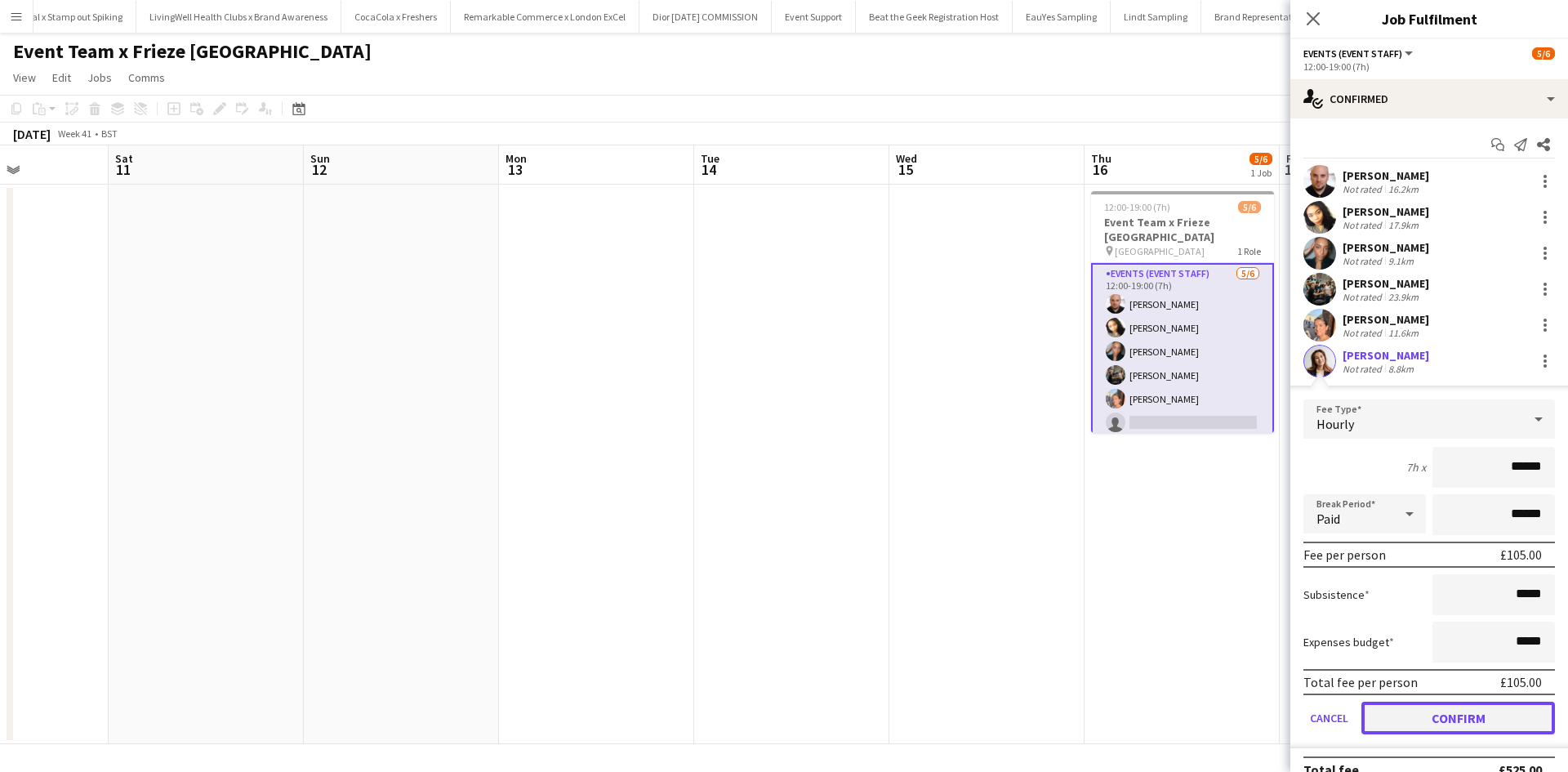
click at [1467, 718] on button "Confirm" at bounding box center [1457, 718] width 193 height 33
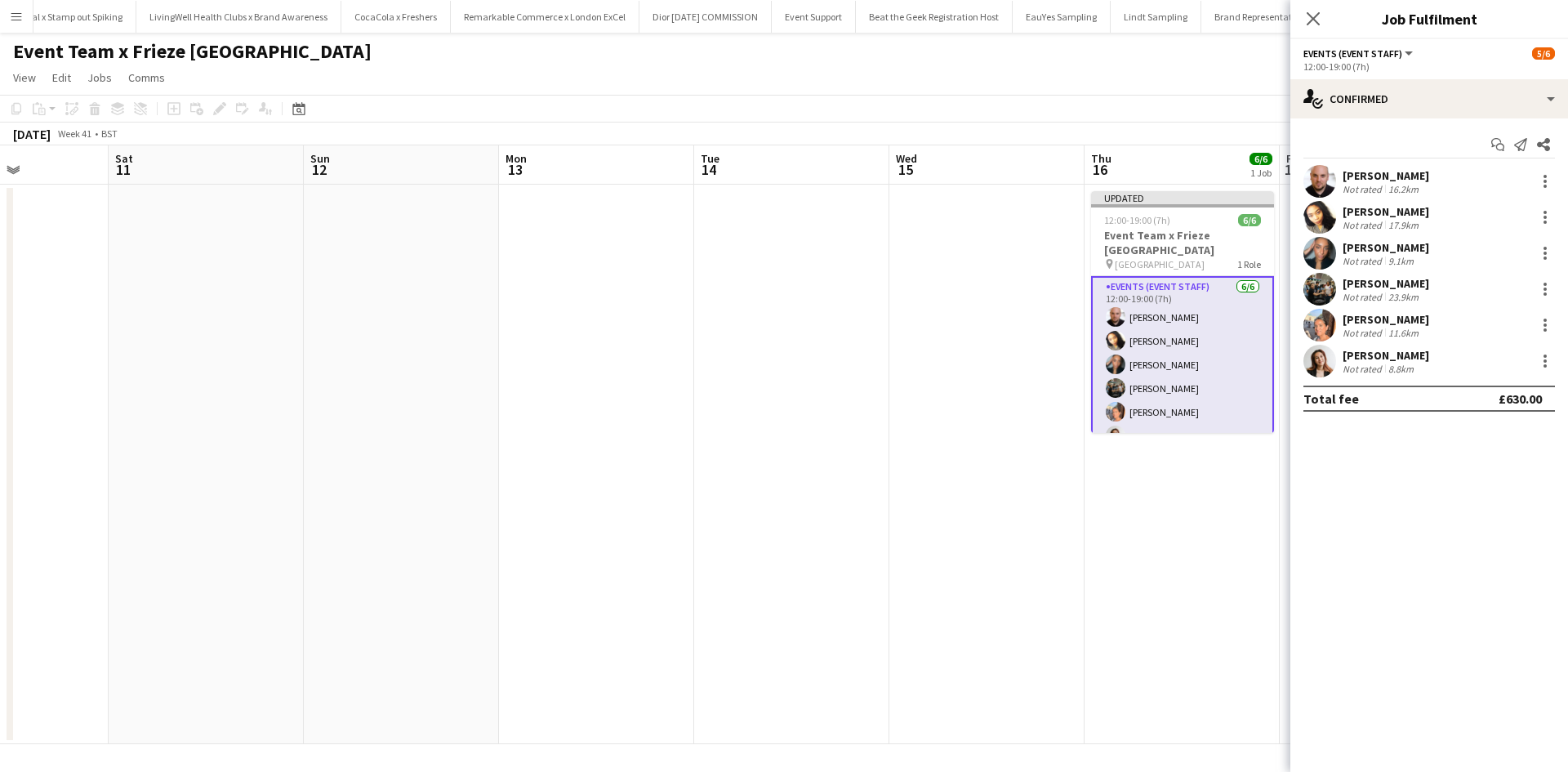
click at [1181, 620] on app-date-cell "Updated 12:00-19:00 (7h) 6/6 Event Team x Frieze London pin Regents Park 1 Role…" at bounding box center [1181, 464] width 195 height 559
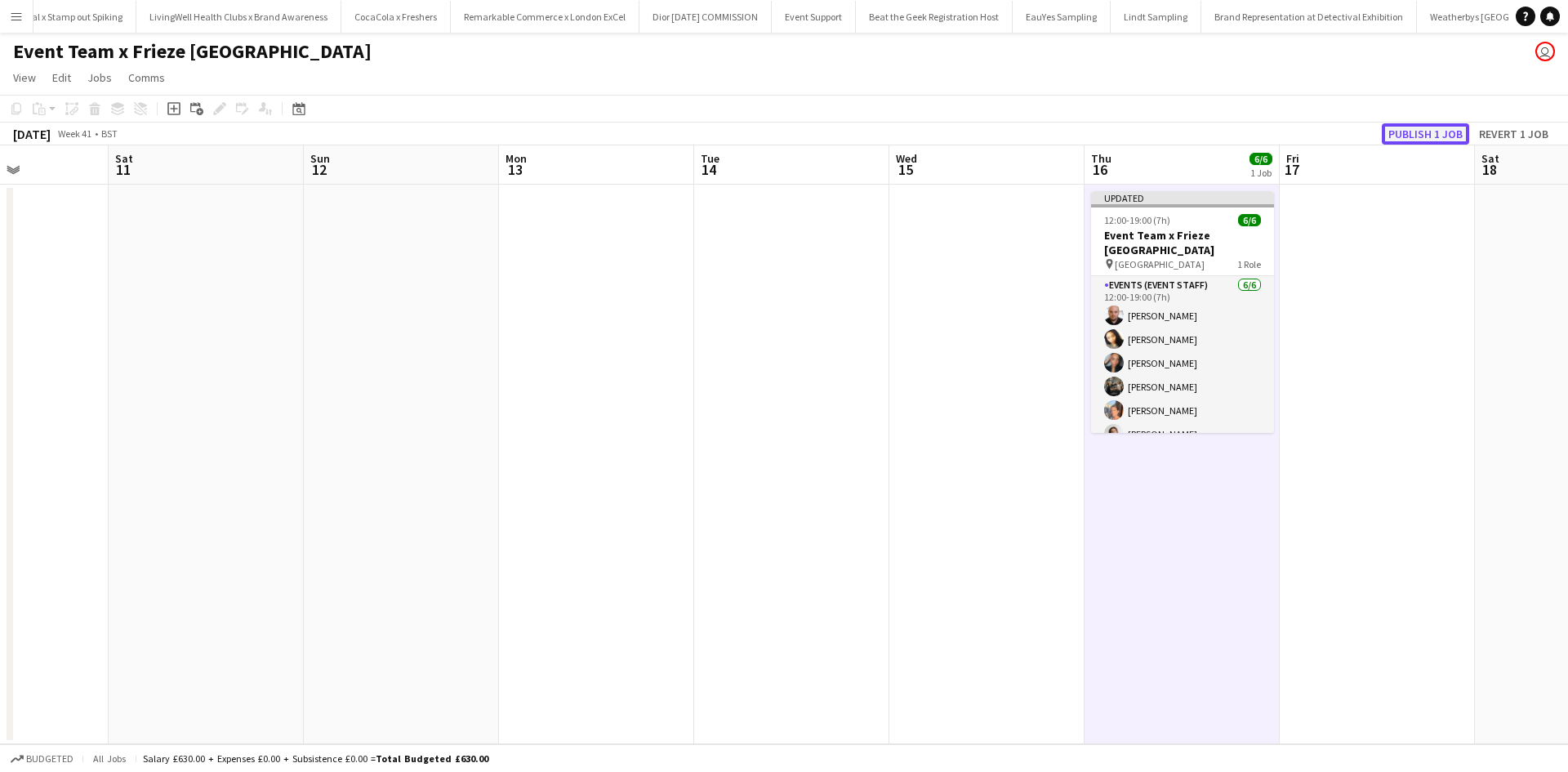
click at [1411, 130] on button "Publish 1 job" at bounding box center [1425, 133] width 87 height 21
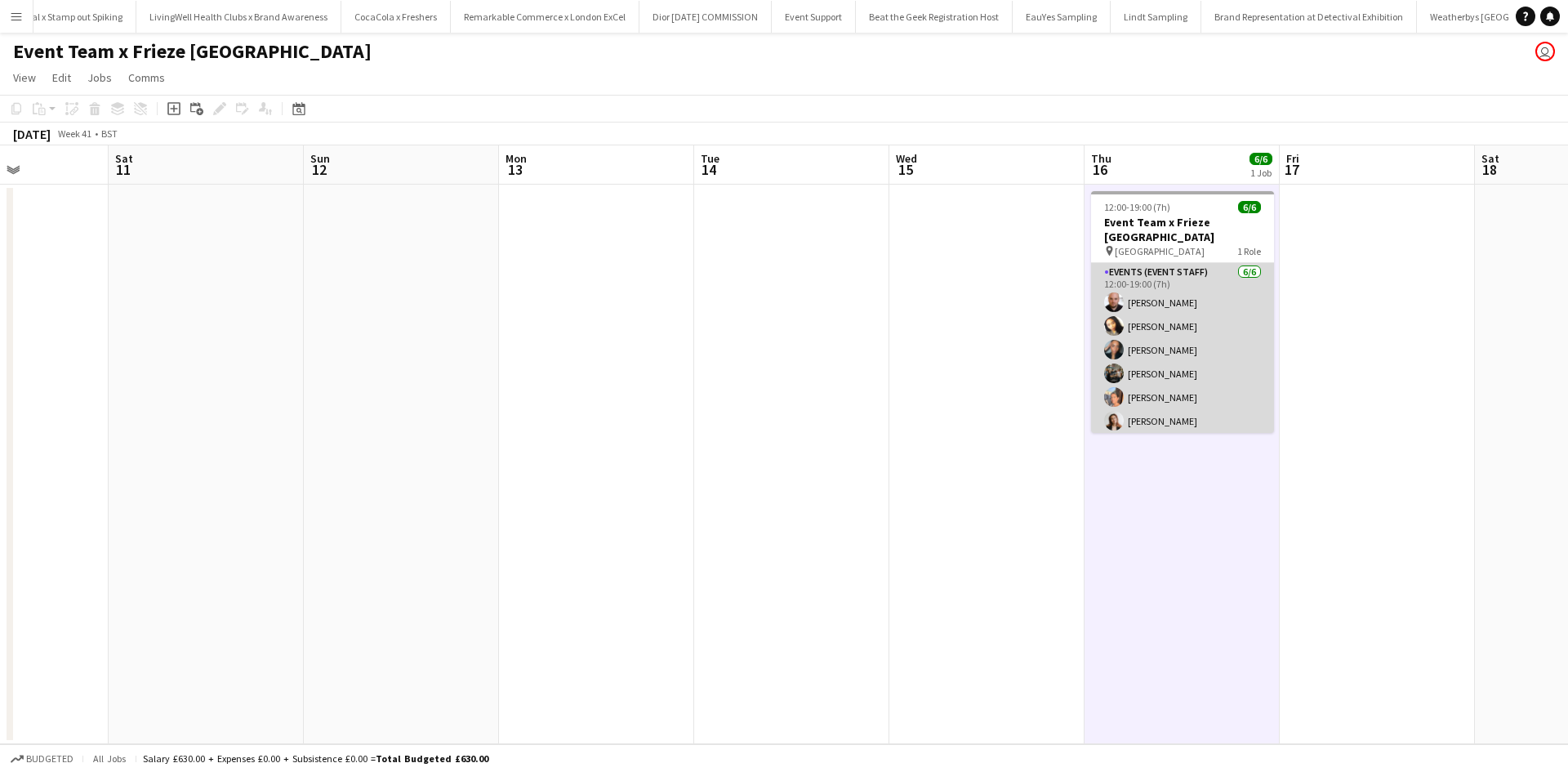
click at [1159, 286] on app-card-role "Events (Event Staff) 6/6 12:00-19:00 (7h) Steve GRIFFIN Kristina Clarke Natasha…" at bounding box center [1182, 350] width 183 height 174
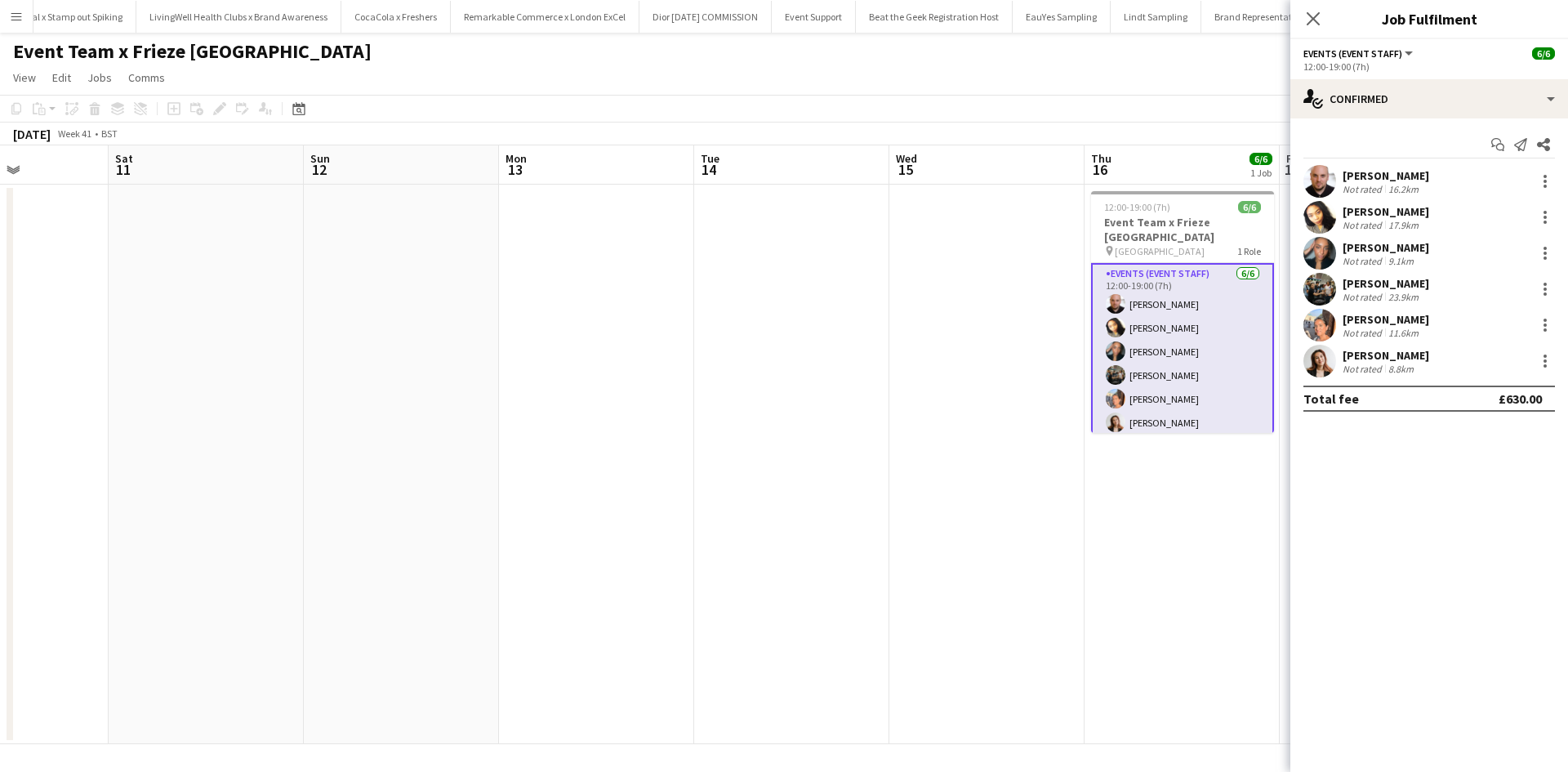
click at [1377, 177] on div "Steve GRIFFIN" at bounding box center [1385, 176] width 86 height 15
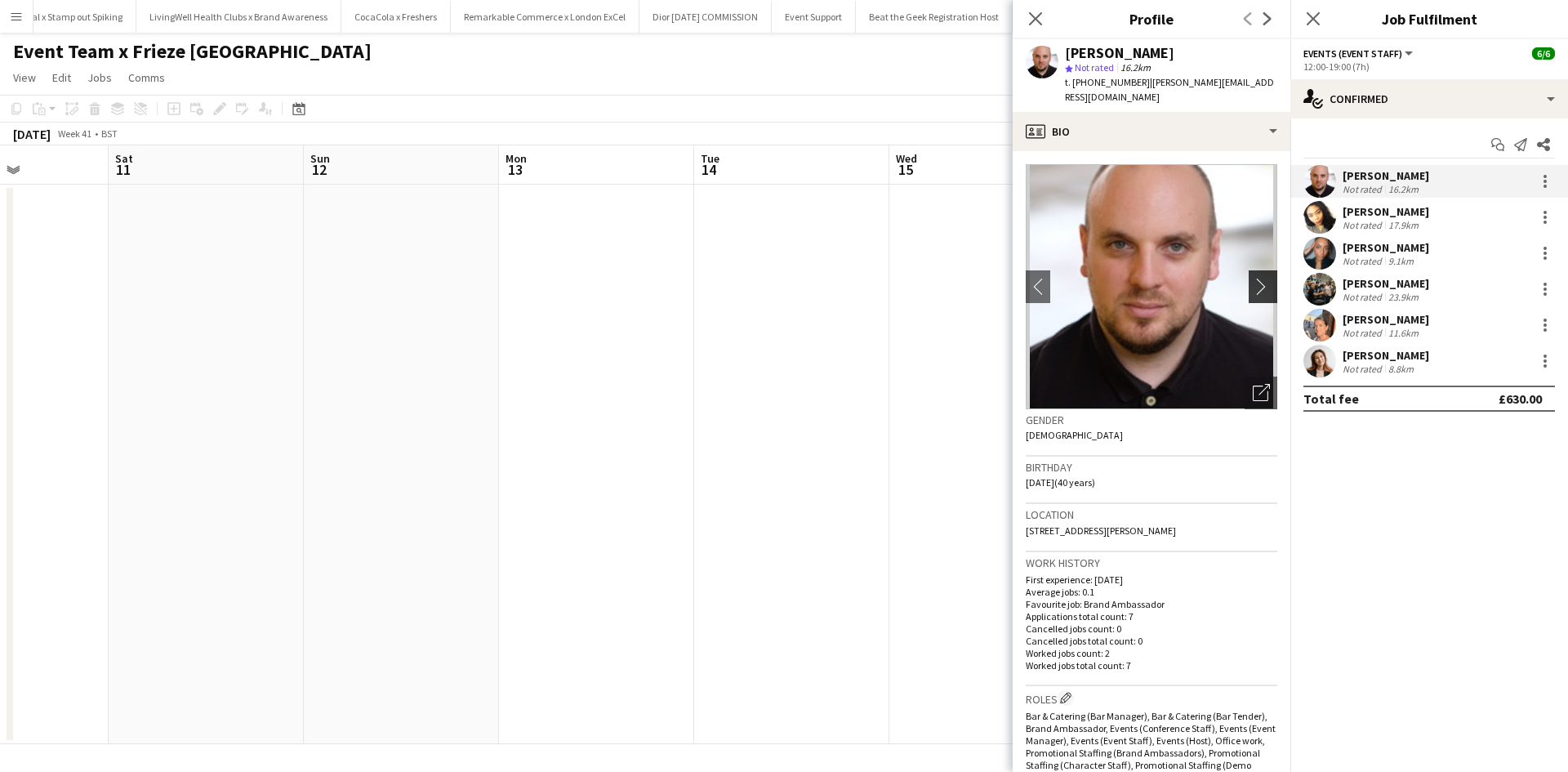
click at [1252, 279] on app-icon "chevron-right" at bounding box center [1265, 286] width 25 height 17
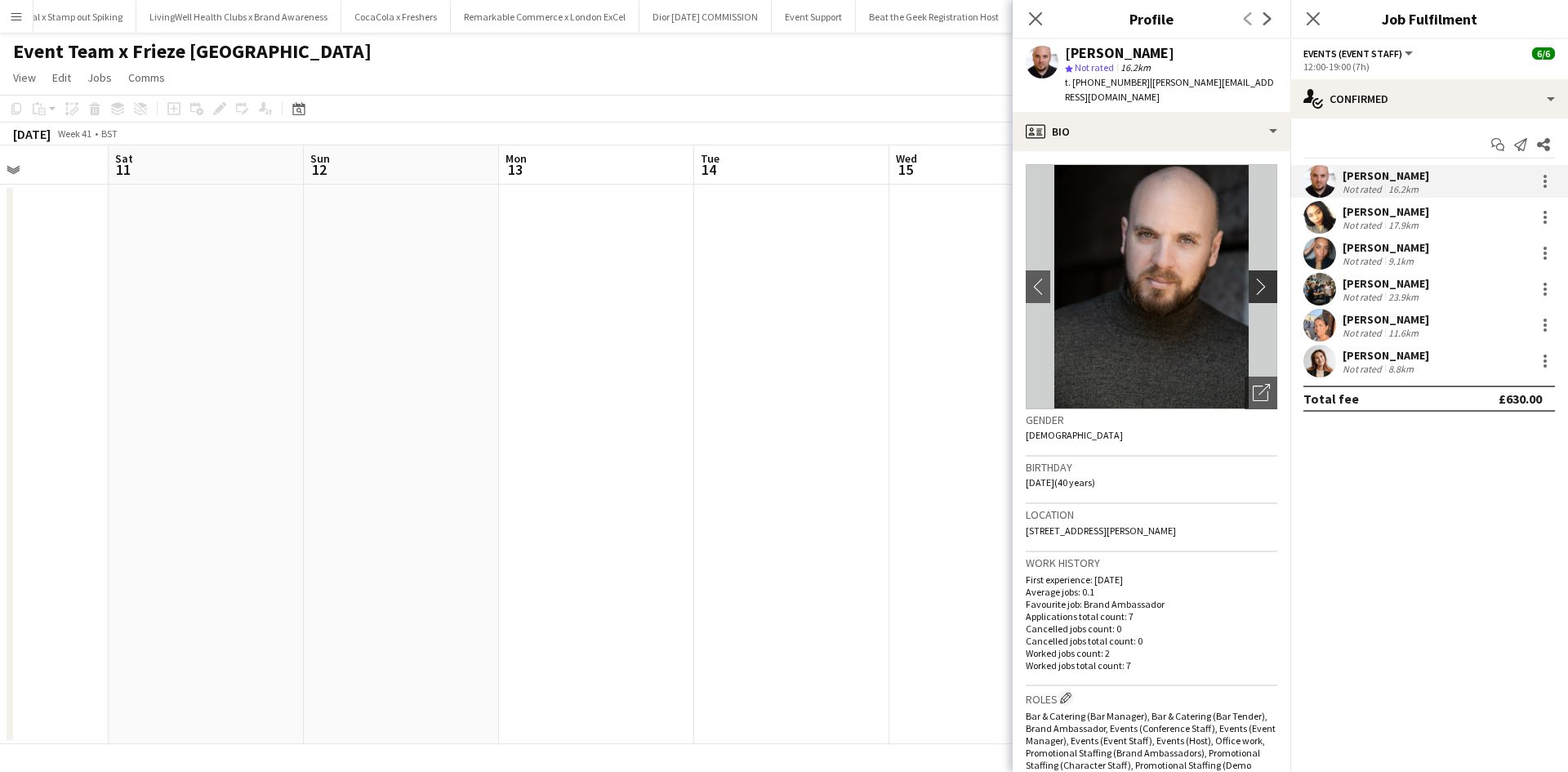
click at [1252, 278] on app-icon "chevron-right" at bounding box center [1265, 286] width 25 height 17
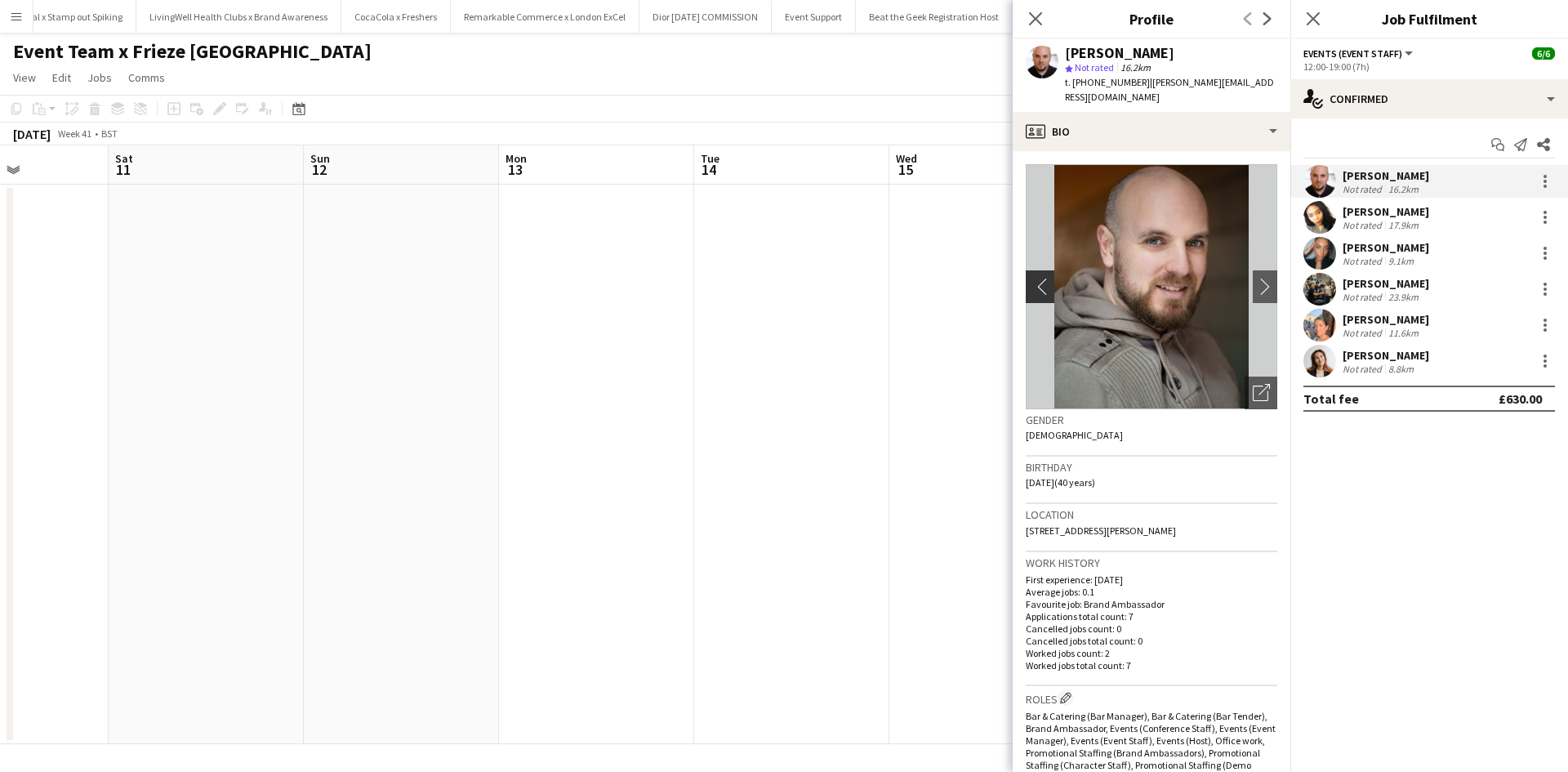
click at [1046, 278] on app-icon "chevron-left" at bounding box center [1038, 286] width 25 height 17
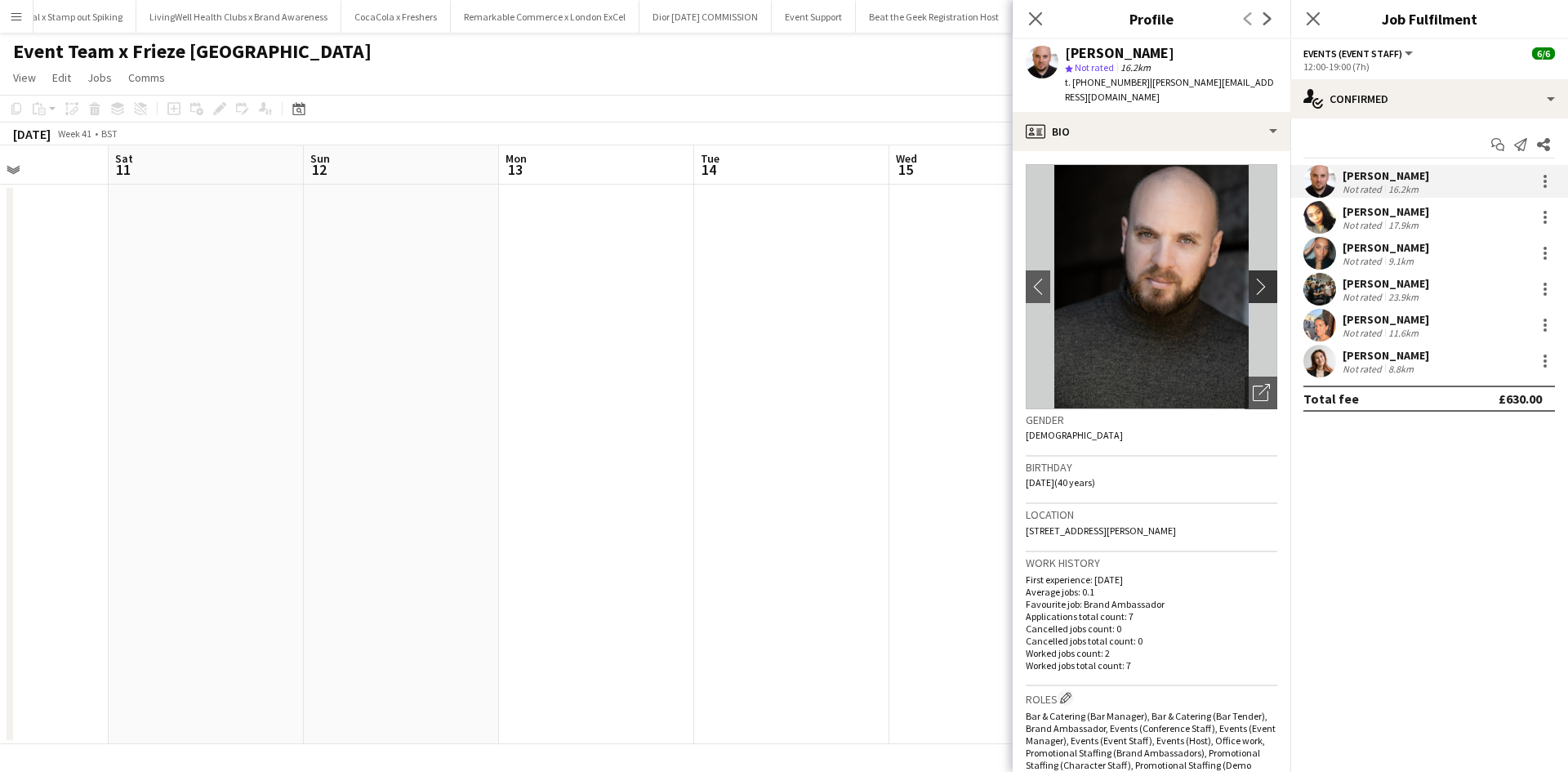
click at [1252, 279] on app-icon "chevron-right" at bounding box center [1265, 286] width 25 height 17
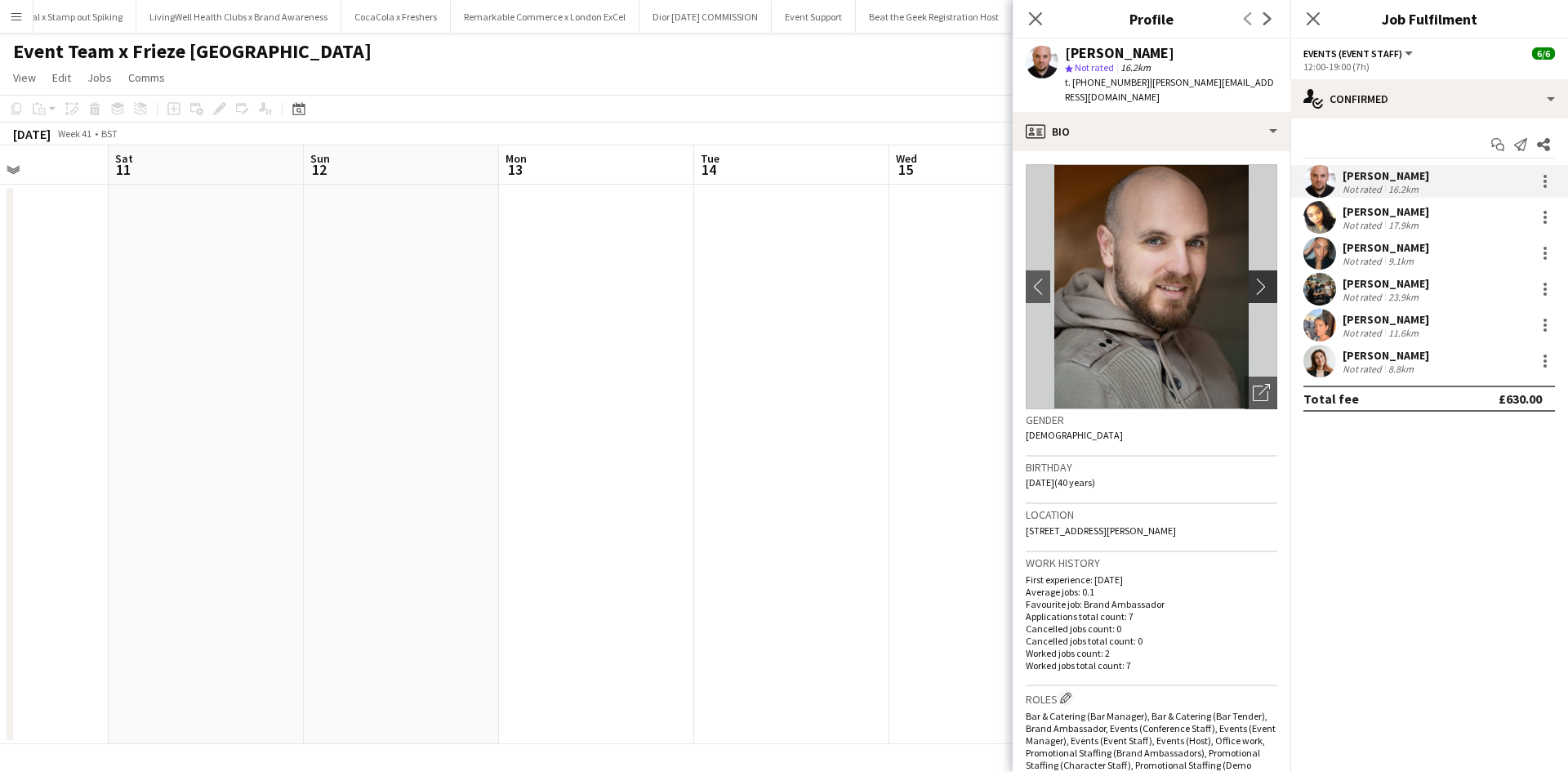
click at [1252, 279] on app-icon "chevron-right" at bounding box center [1265, 286] width 25 height 17
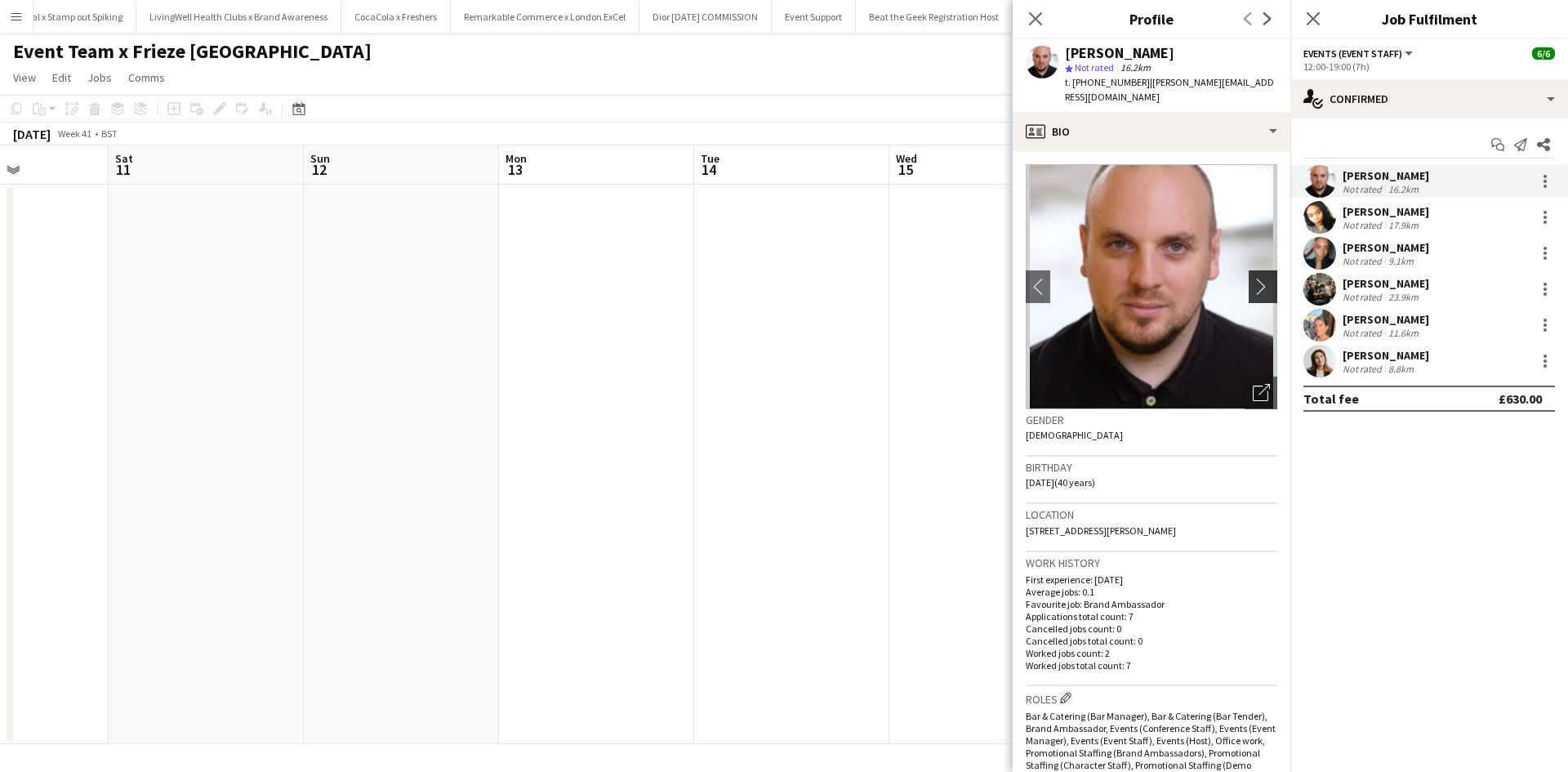
click at [1252, 279] on app-icon "chevron-right" at bounding box center [1265, 286] width 25 height 17
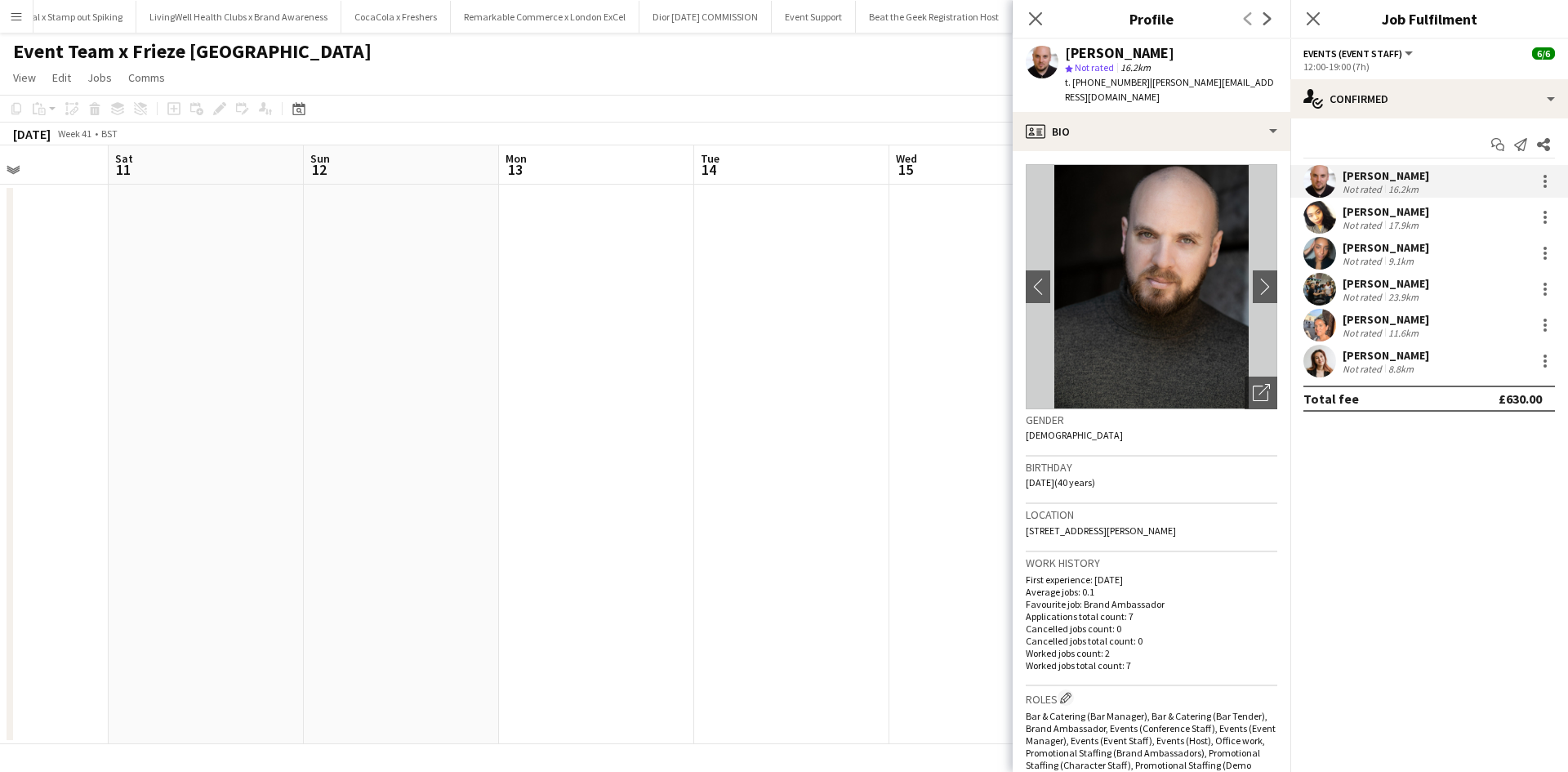
click at [1390, 207] on div "Kristina Clarke" at bounding box center [1385, 212] width 86 height 15
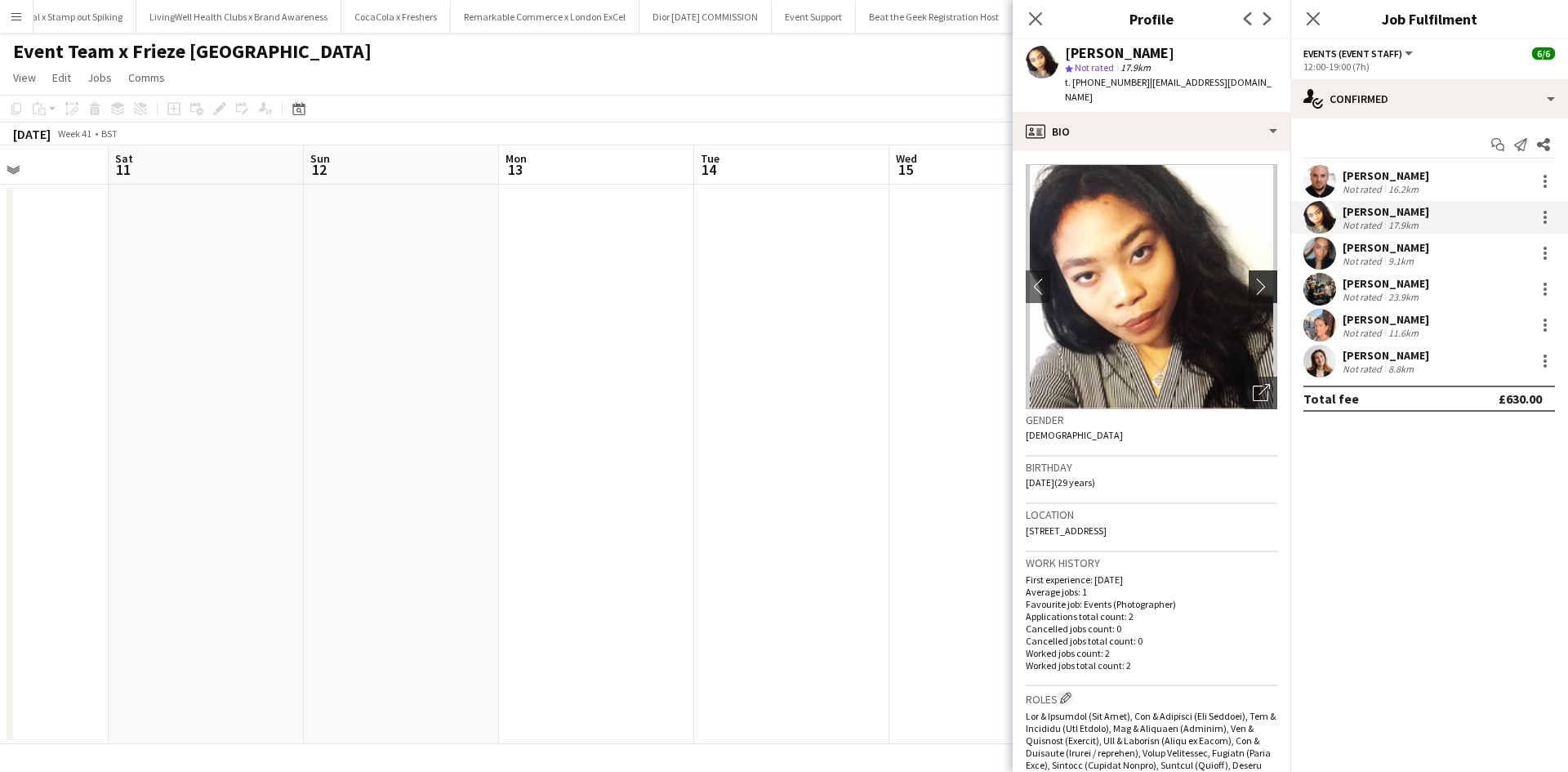
click at [1259, 278] on app-icon "chevron-right" at bounding box center [1265, 286] width 25 height 17
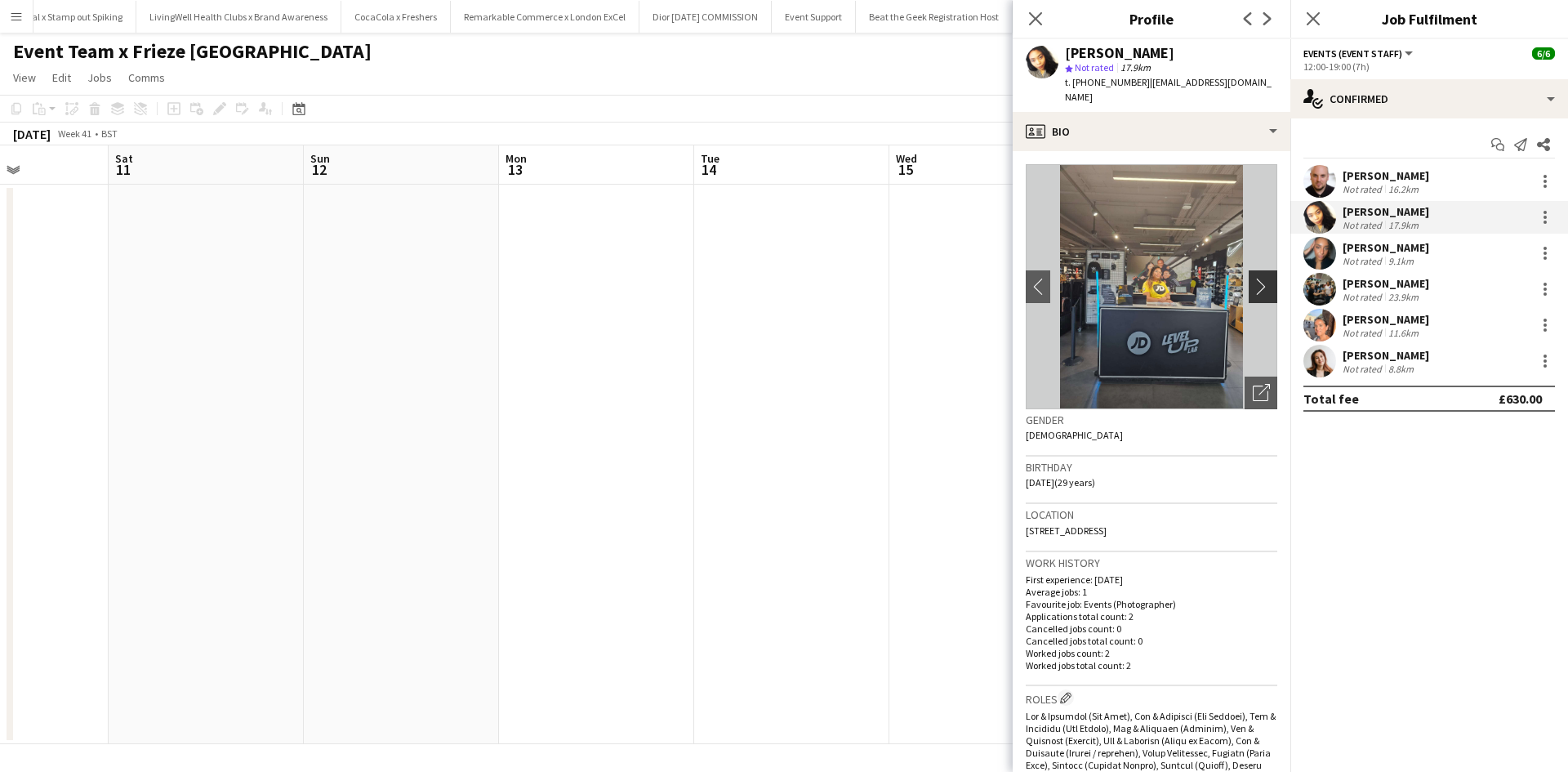
click at [1259, 278] on app-icon "chevron-right" at bounding box center [1265, 286] width 25 height 17
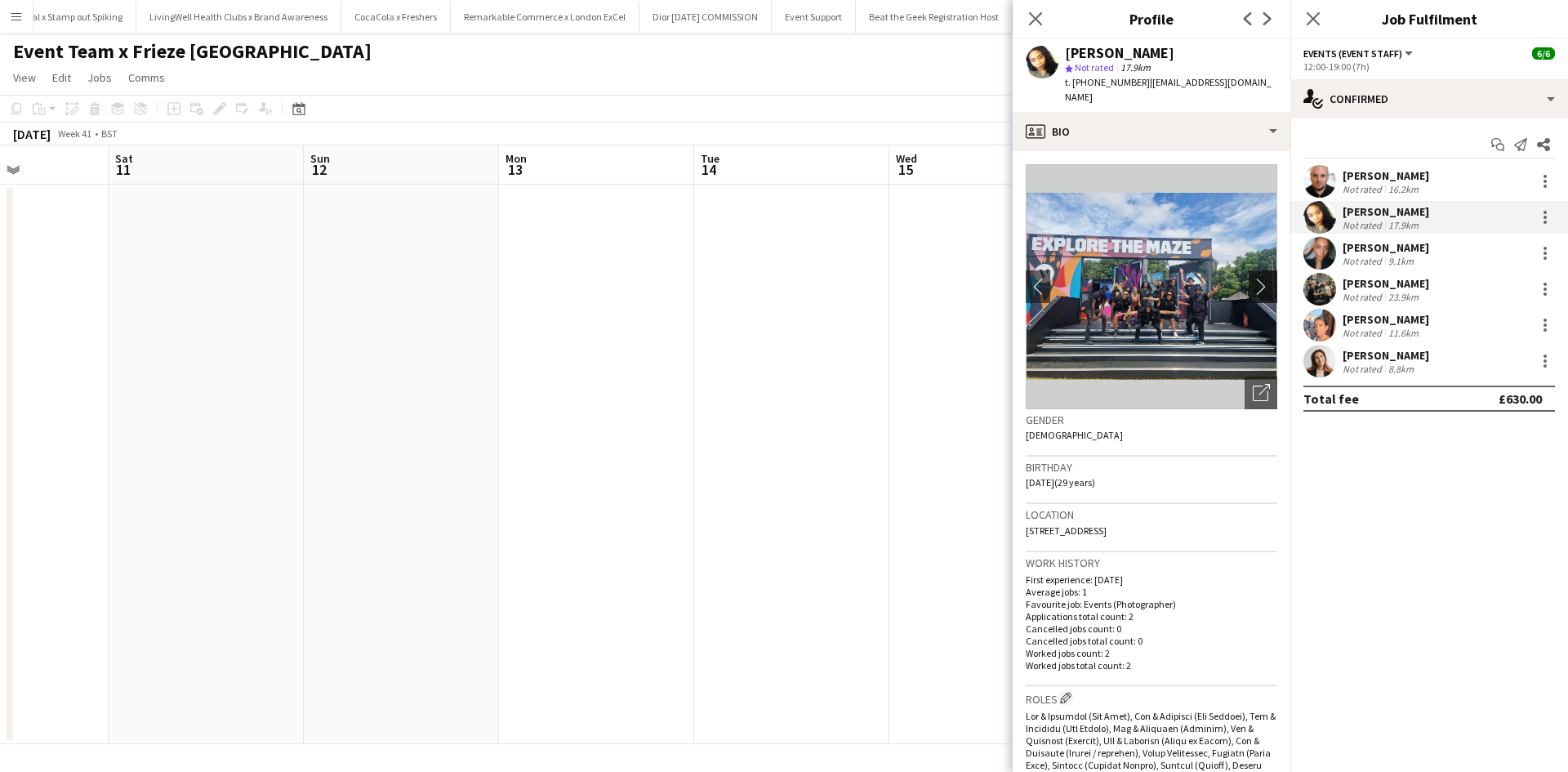
click at [1258, 278] on app-icon "chevron-right" at bounding box center [1265, 286] width 25 height 17
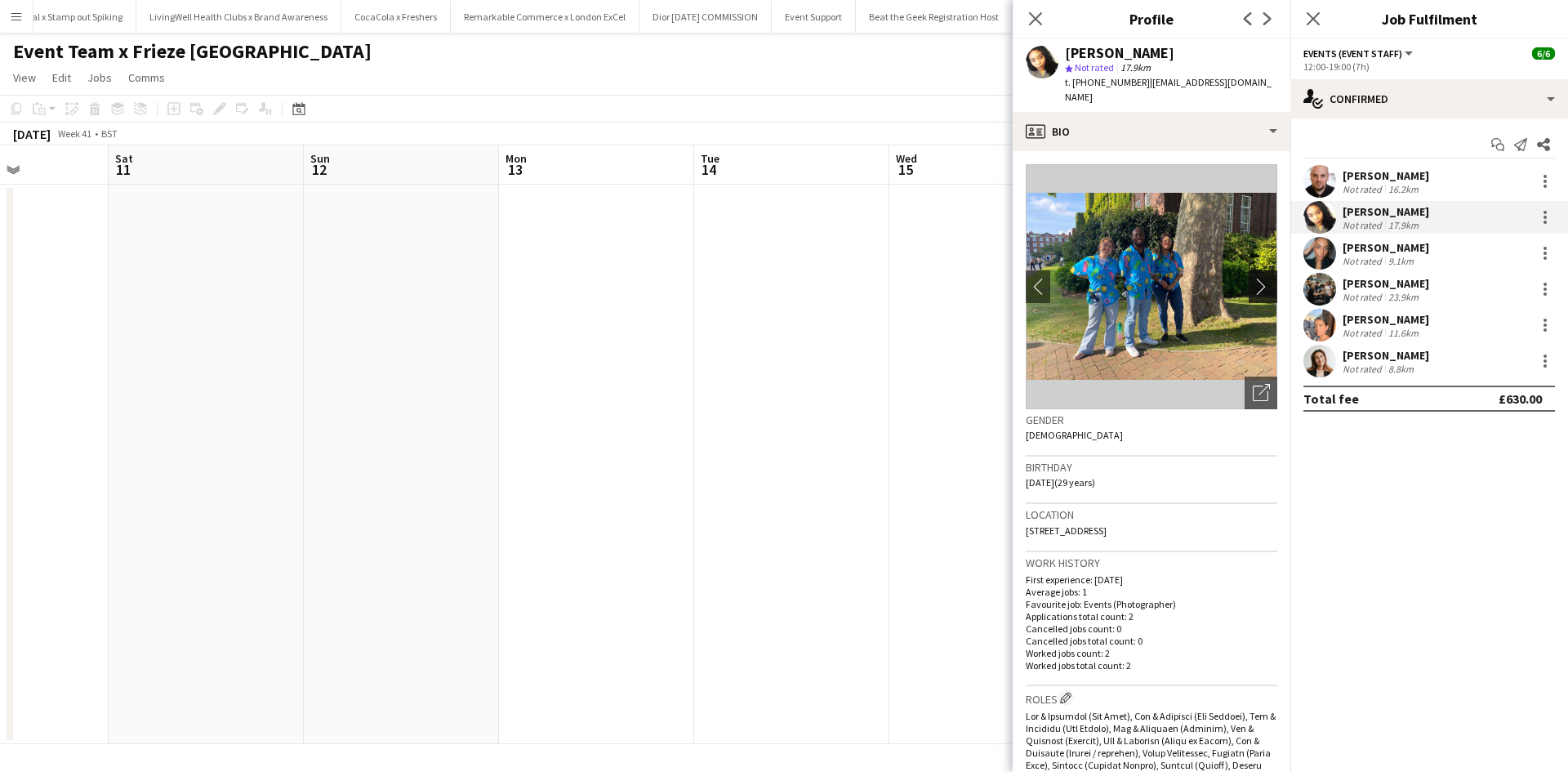
click at [1253, 278] on app-icon "chevron-right" at bounding box center [1265, 286] width 25 height 17
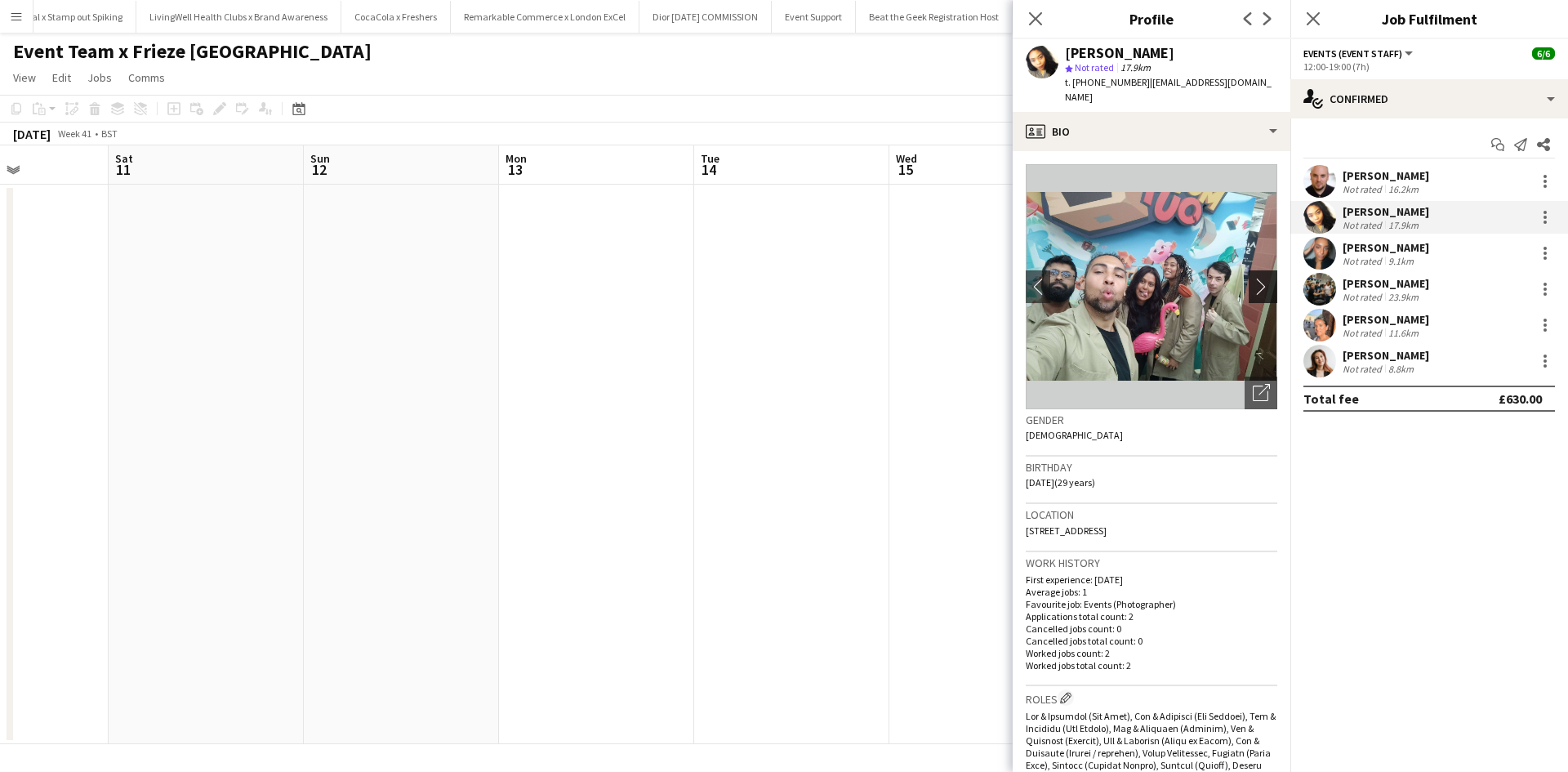
click at [1253, 278] on app-icon "chevron-right" at bounding box center [1265, 286] width 25 height 17
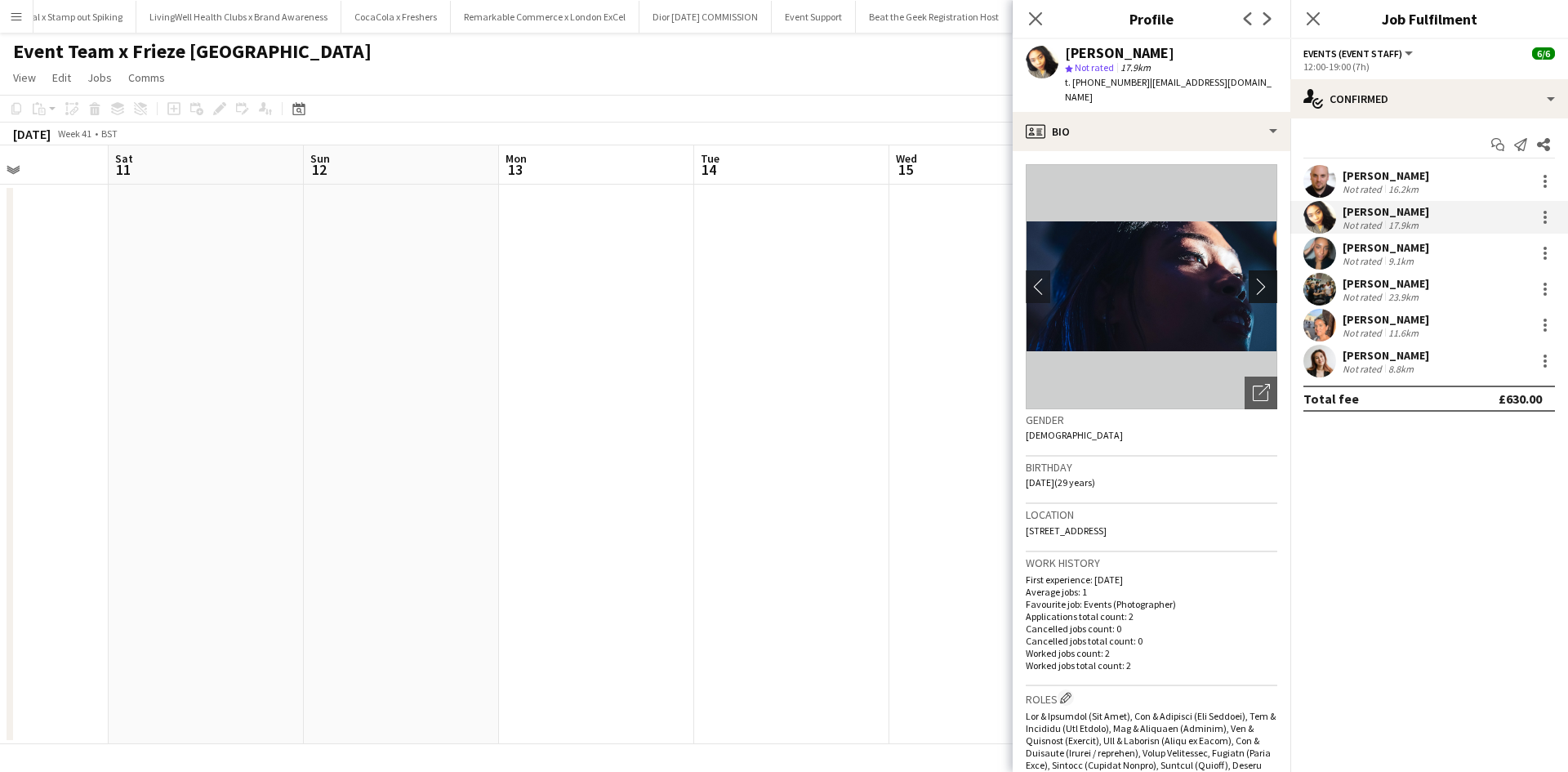
click at [1253, 278] on app-icon "chevron-right" at bounding box center [1265, 286] width 25 height 17
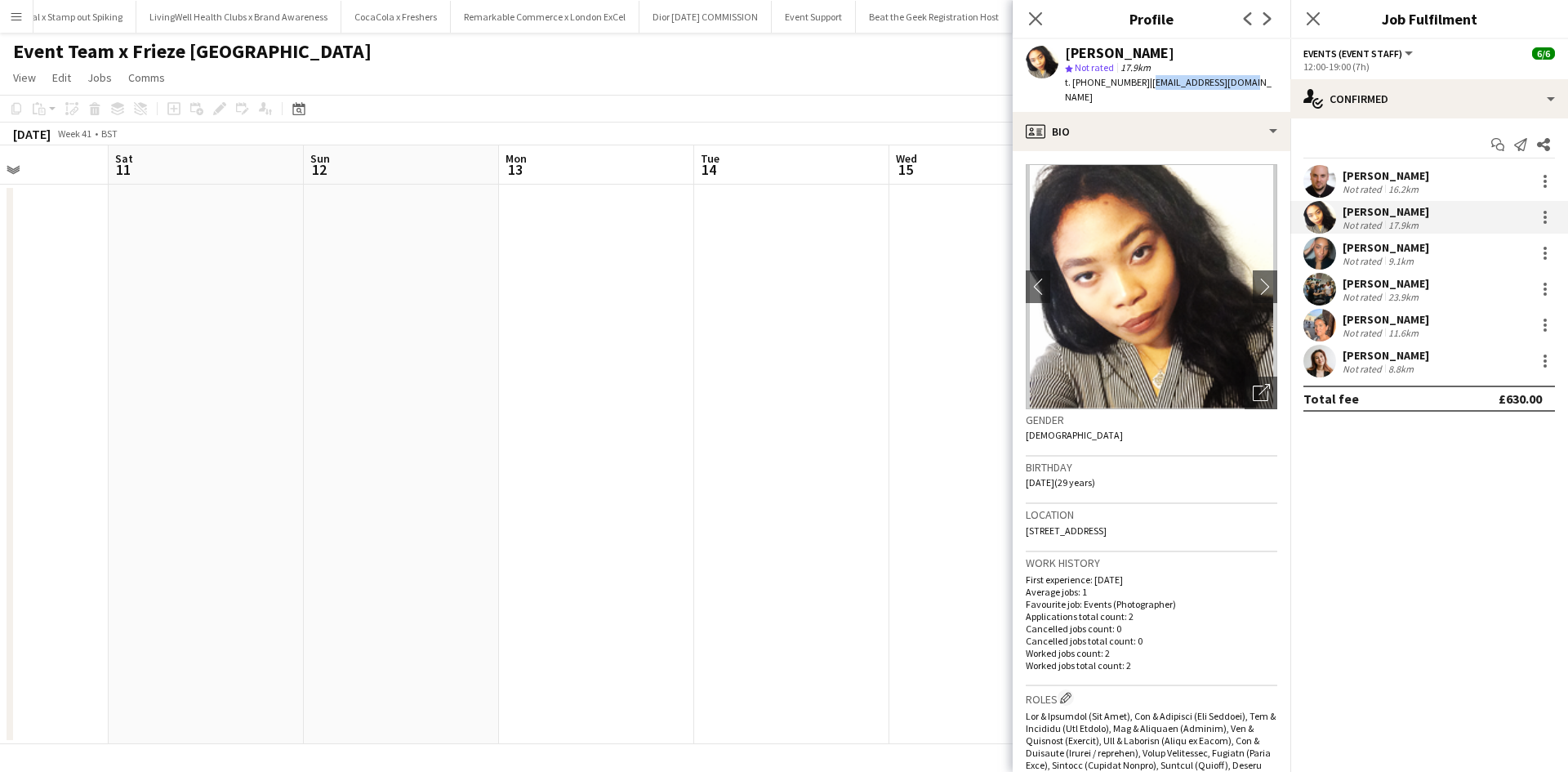
drag, startPoint x: 1146, startPoint y: 84, endPoint x: 1256, endPoint y: 84, distance: 110.0
click at [1256, 84] on div "Kristina Clarke star Not rated 17.9km t. +4407838930046 | aamorphess@gmail.com" at bounding box center [1151, 75] width 278 height 73
copy span "aamorphess@gmail.com"
click at [1390, 246] on div "Natasha Sharp" at bounding box center [1385, 248] width 86 height 15
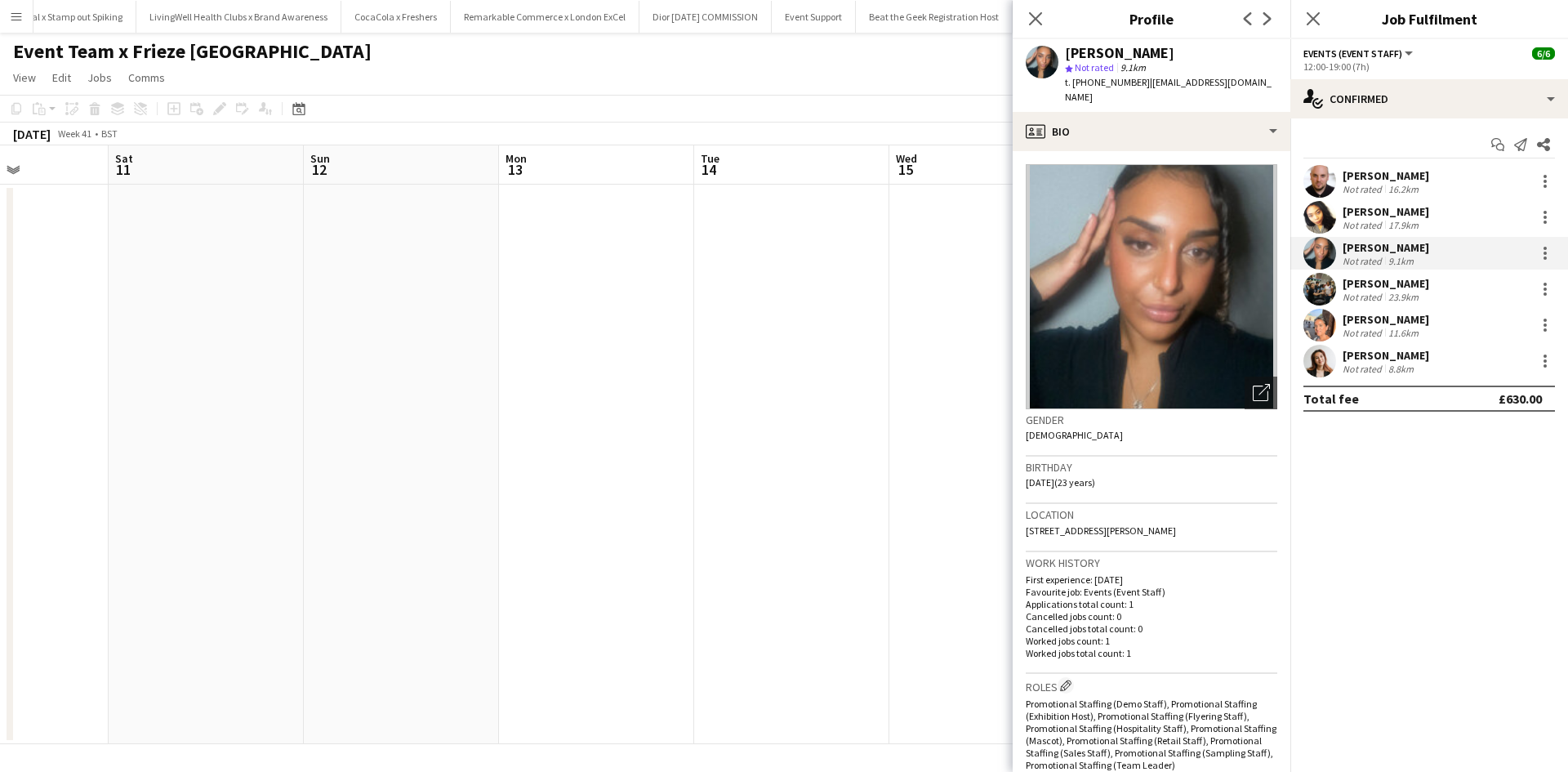
click at [1410, 284] on div "Heather Wildman" at bounding box center [1385, 284] width 86 height 15
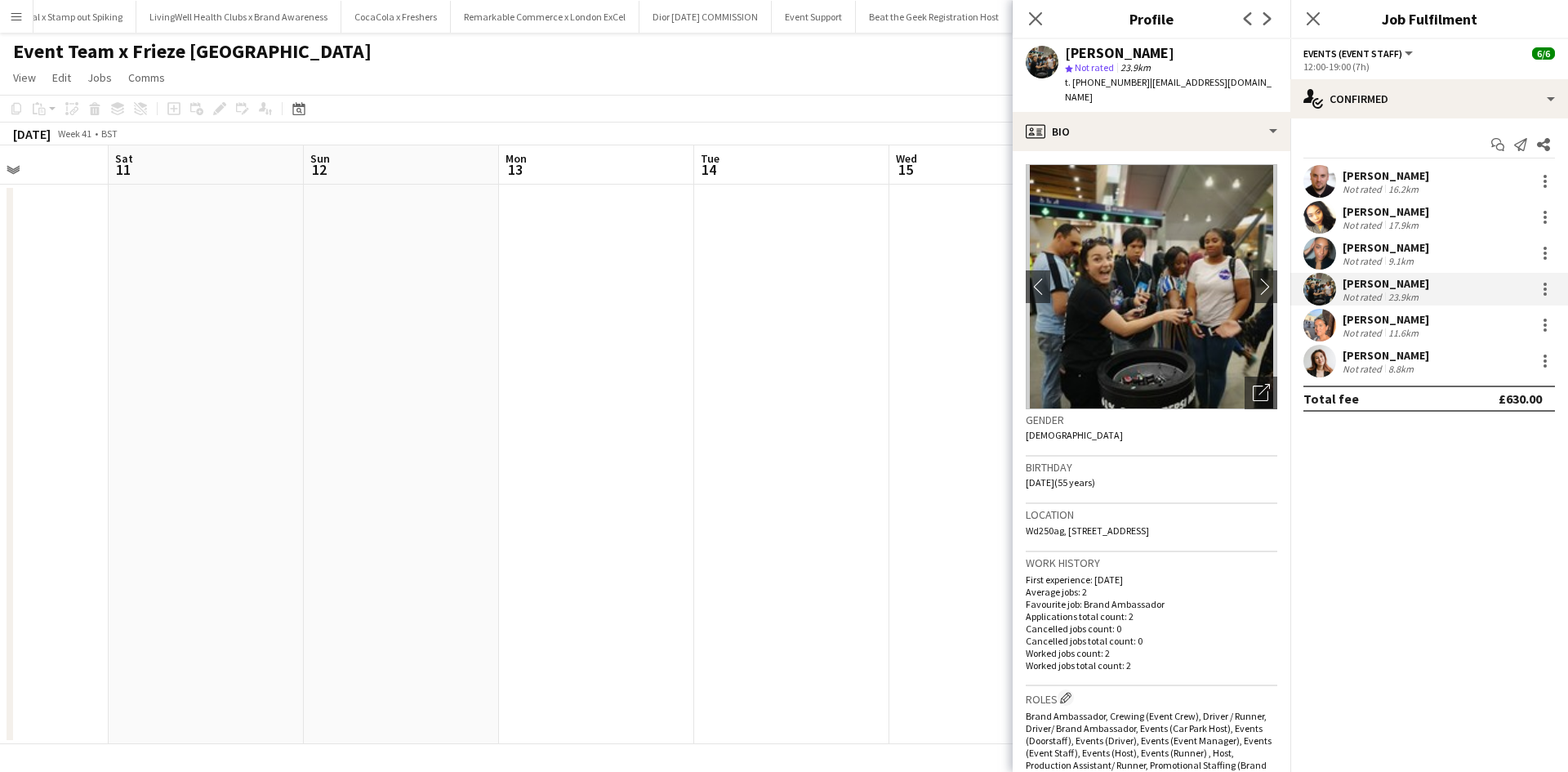
click at [1386, 322] on div "Aisha Patel" at bounding box center [1385, 320] width 86 height 15
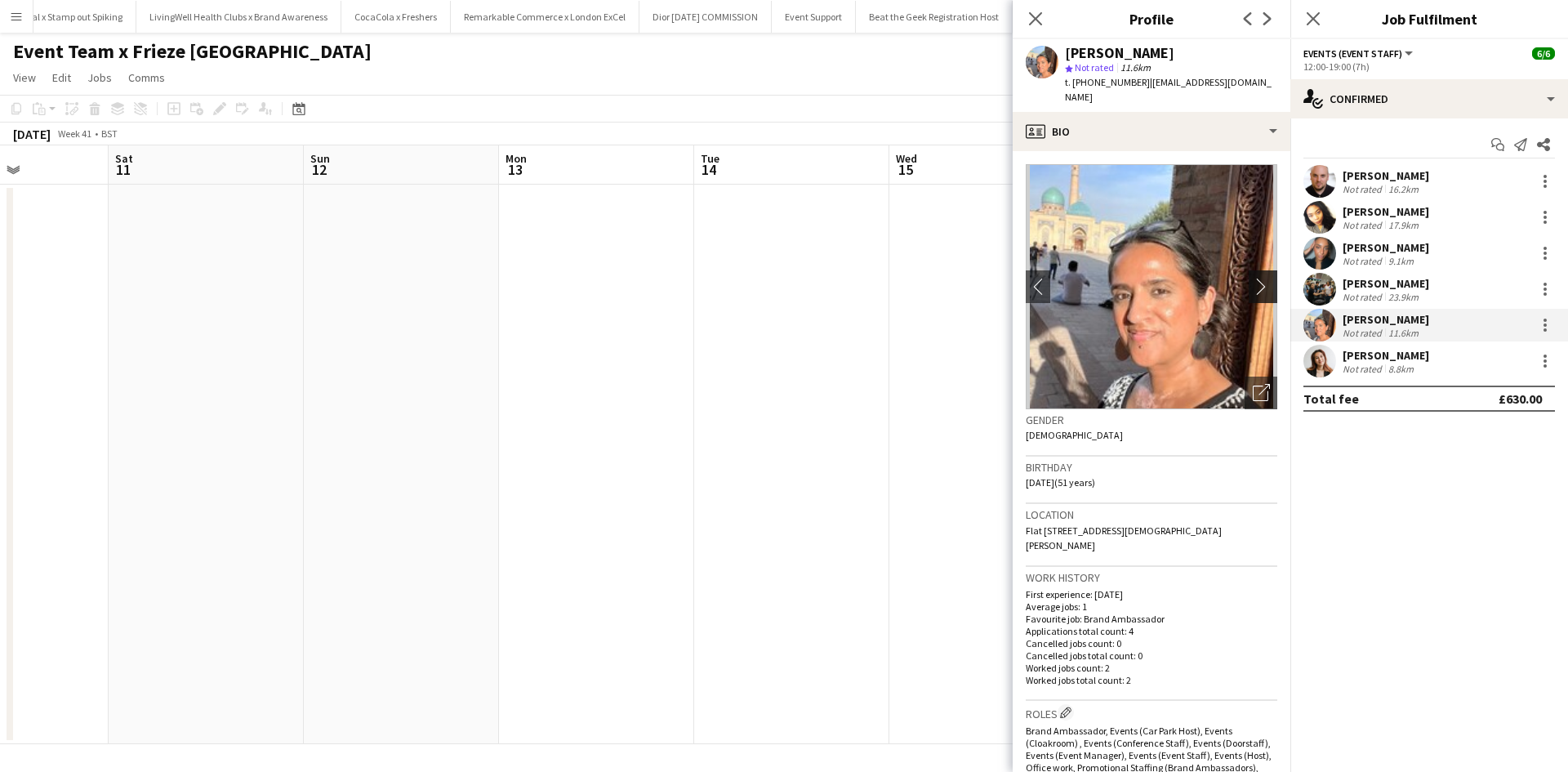
click at [1253, 278] on app-icon "chevron-right" at bounding box center [1265, 286] width 25 height 17
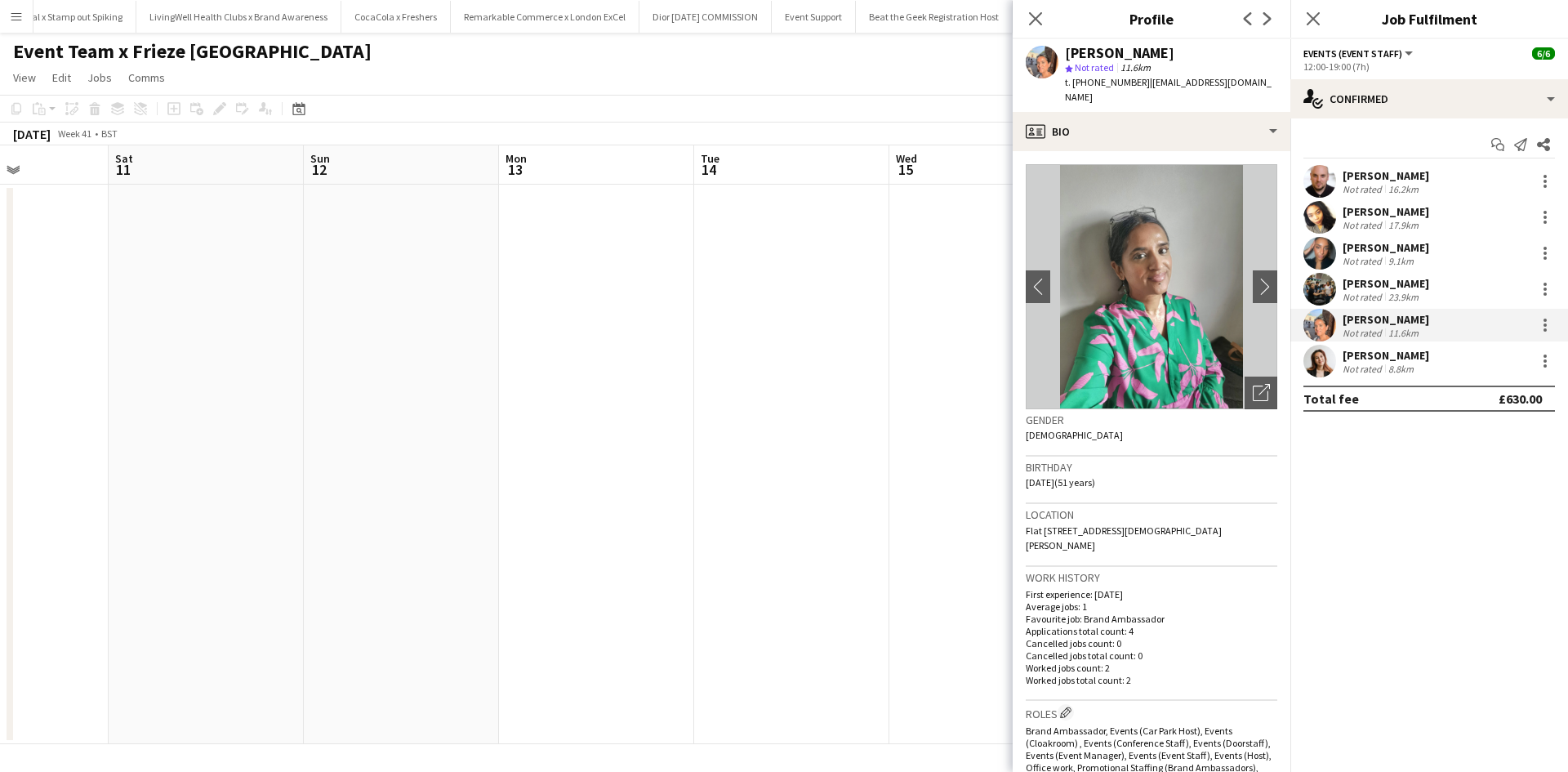
click at [1375, 351] on div "Aarti Meharchandani" at bounding box center [1385, 356] width 86 height 15
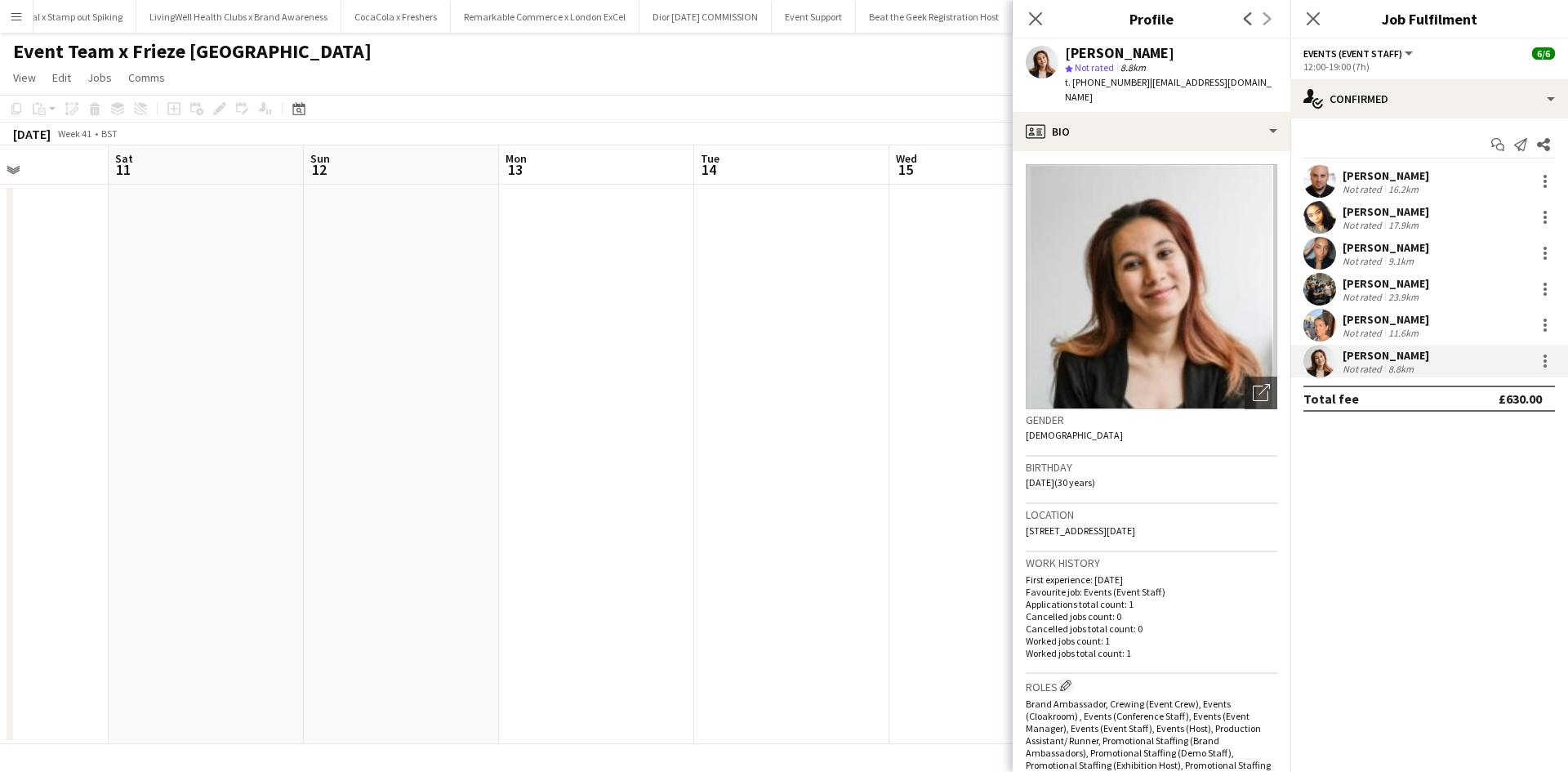
drag, startPoint x: 1102, startPoint y: 52, endPoint x: 1203, endPoint y: 51, distance: 101.0
click at [1203, 51] on div "Aarti Meharchandani" at bounding box center [1171, 54] width 213 height 15
copy div "Meharchandani"
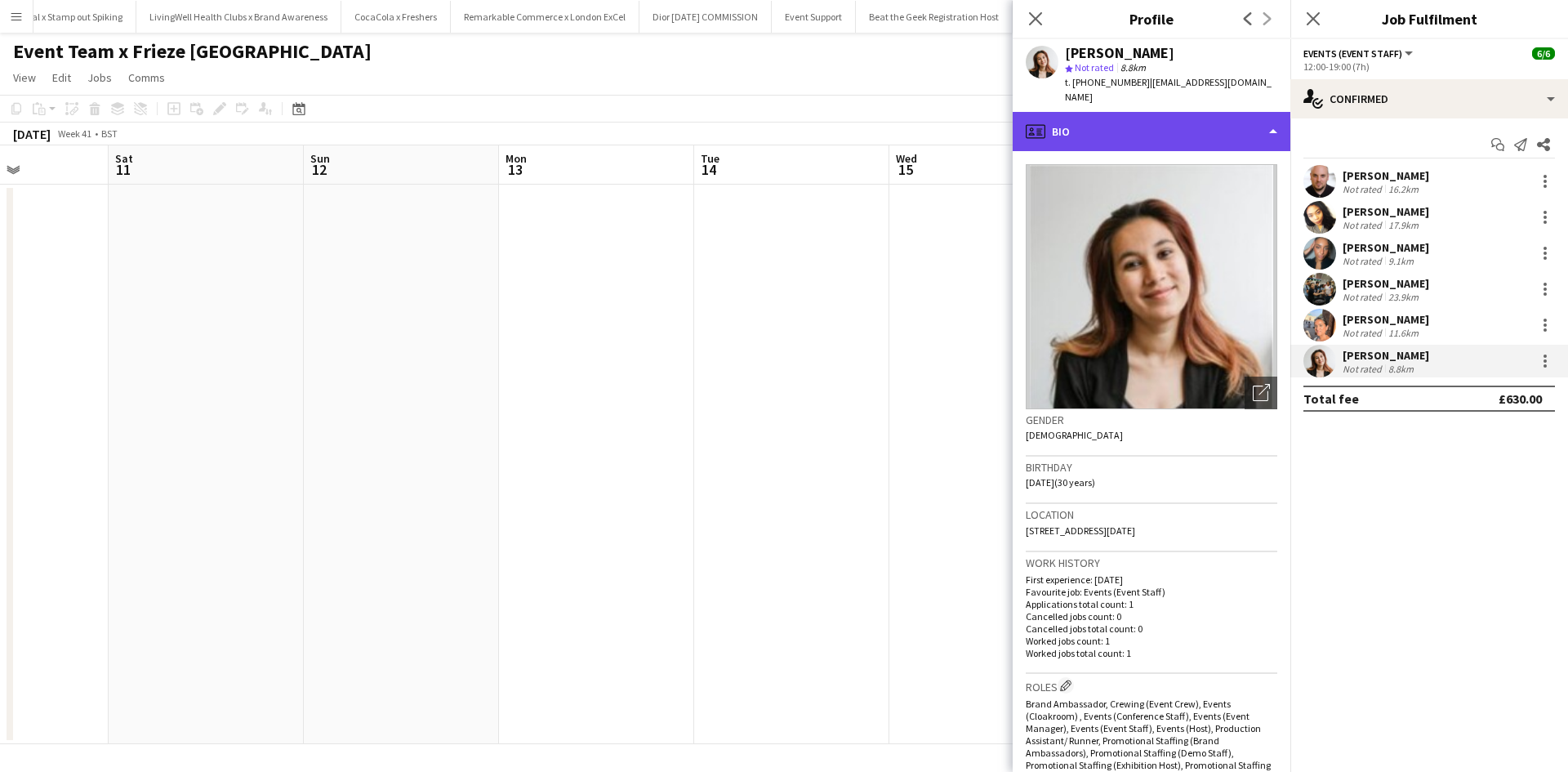
click at [1090, 124] on div "profile Bio" at bounding box center [1151, 131] width 278 height 39
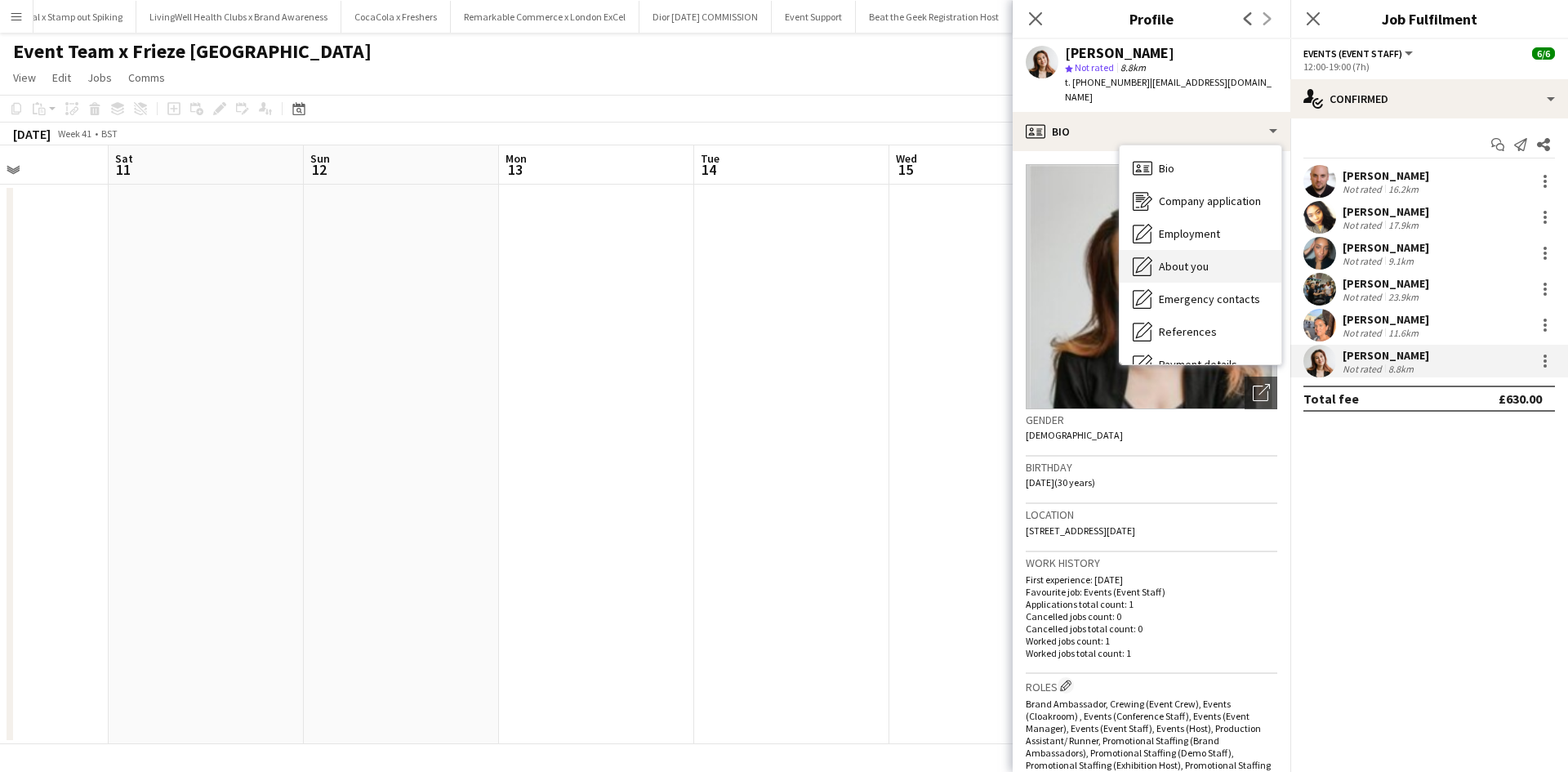
click at [1166, 259] on span "About you" at bounding box center [1183, 266] width 49 height 15
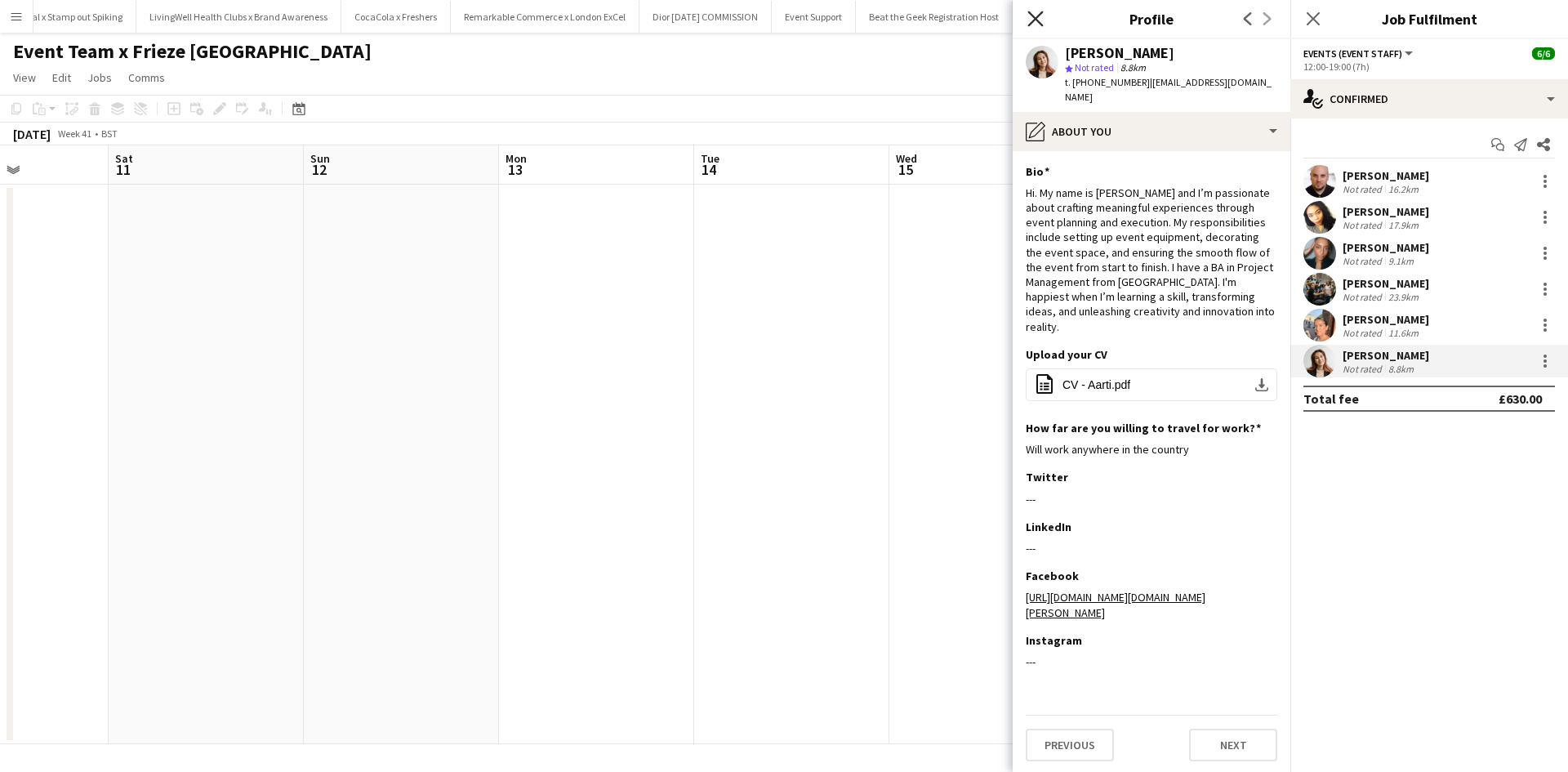
click at [1040, 24] on icon "Close pop-in" at bounding box center [1035, 18] width 16 height 16
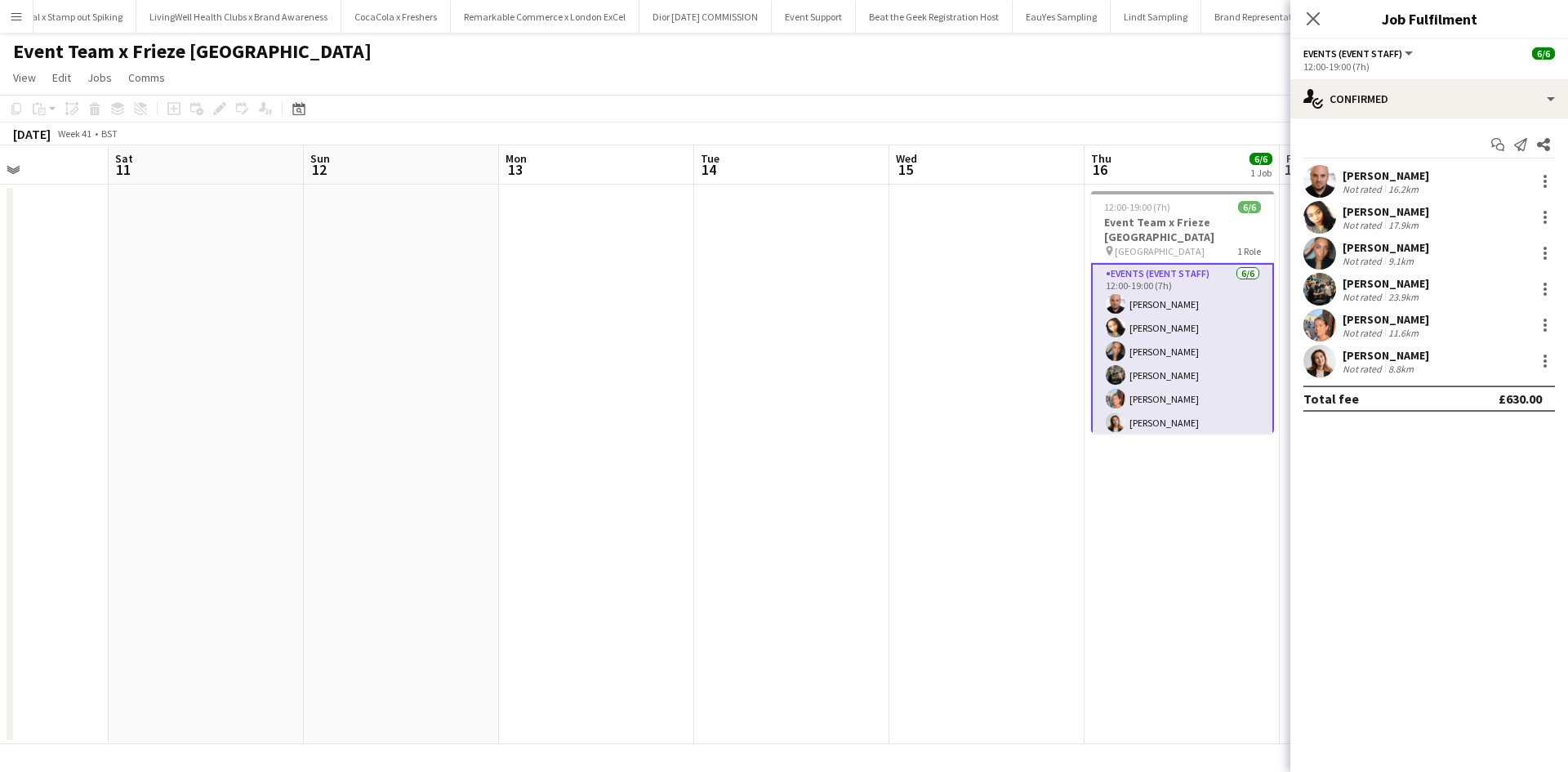
click at [1383, 354] on div "Aarti Meharchandani" at bounding box center [1385, 356] width 86 height 15
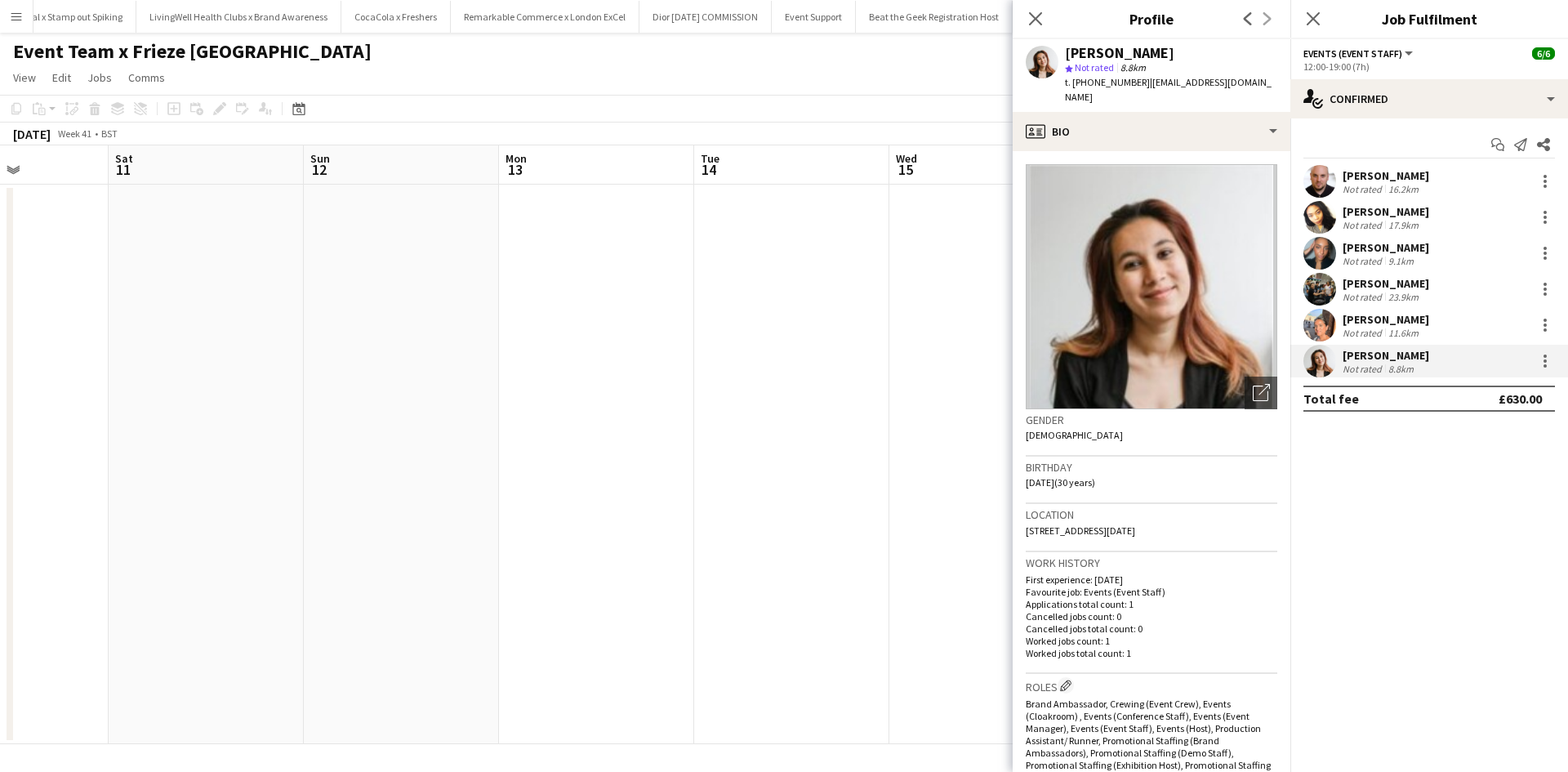
click at [1369, 286] on div "Heather Wildman" at bounding box center [1385, 284] width 86 height 15
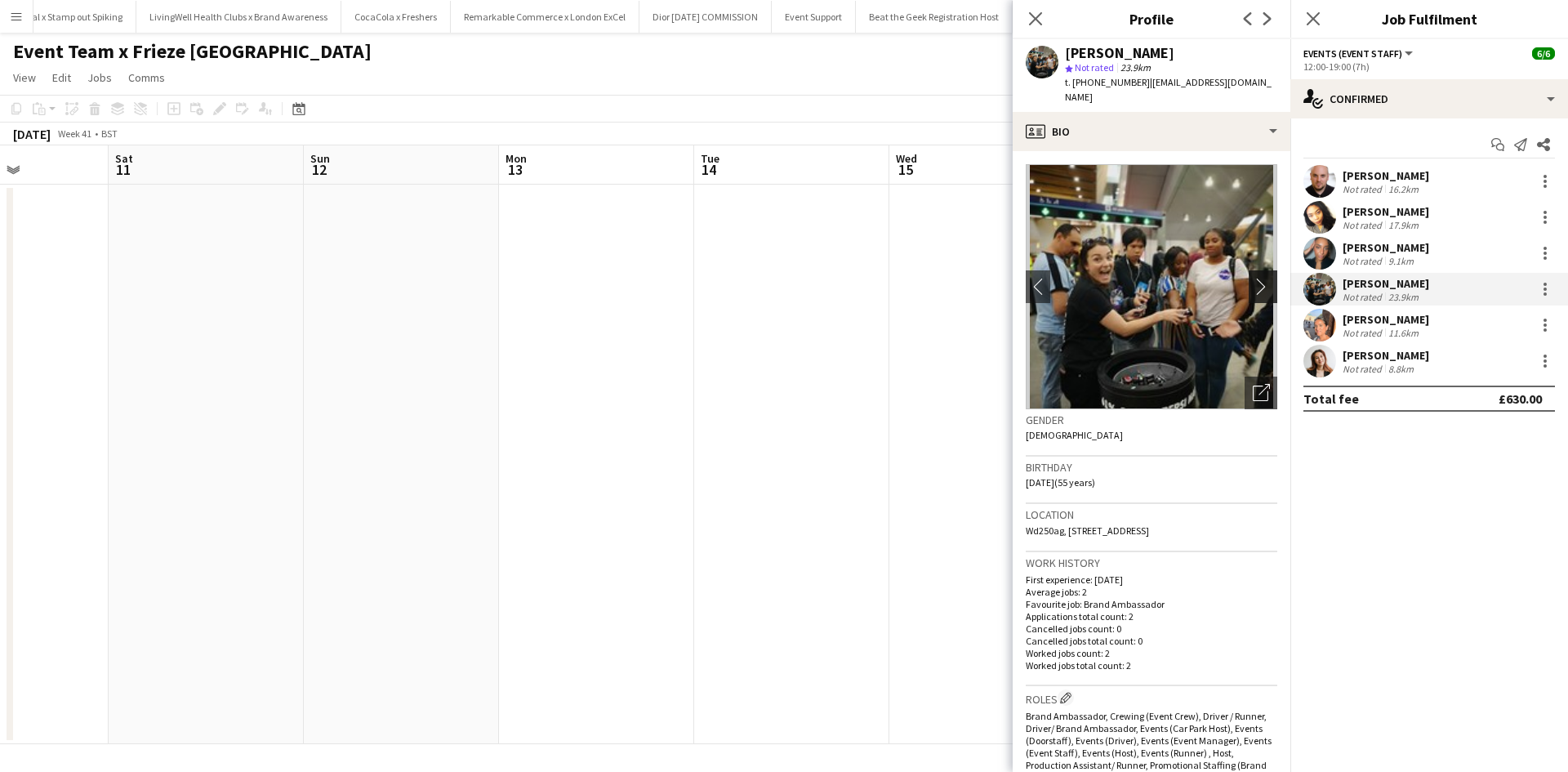
click at [1252, 278] on app-icon "chevron-right" at bounding box center [1265, 286] width 25 height 17
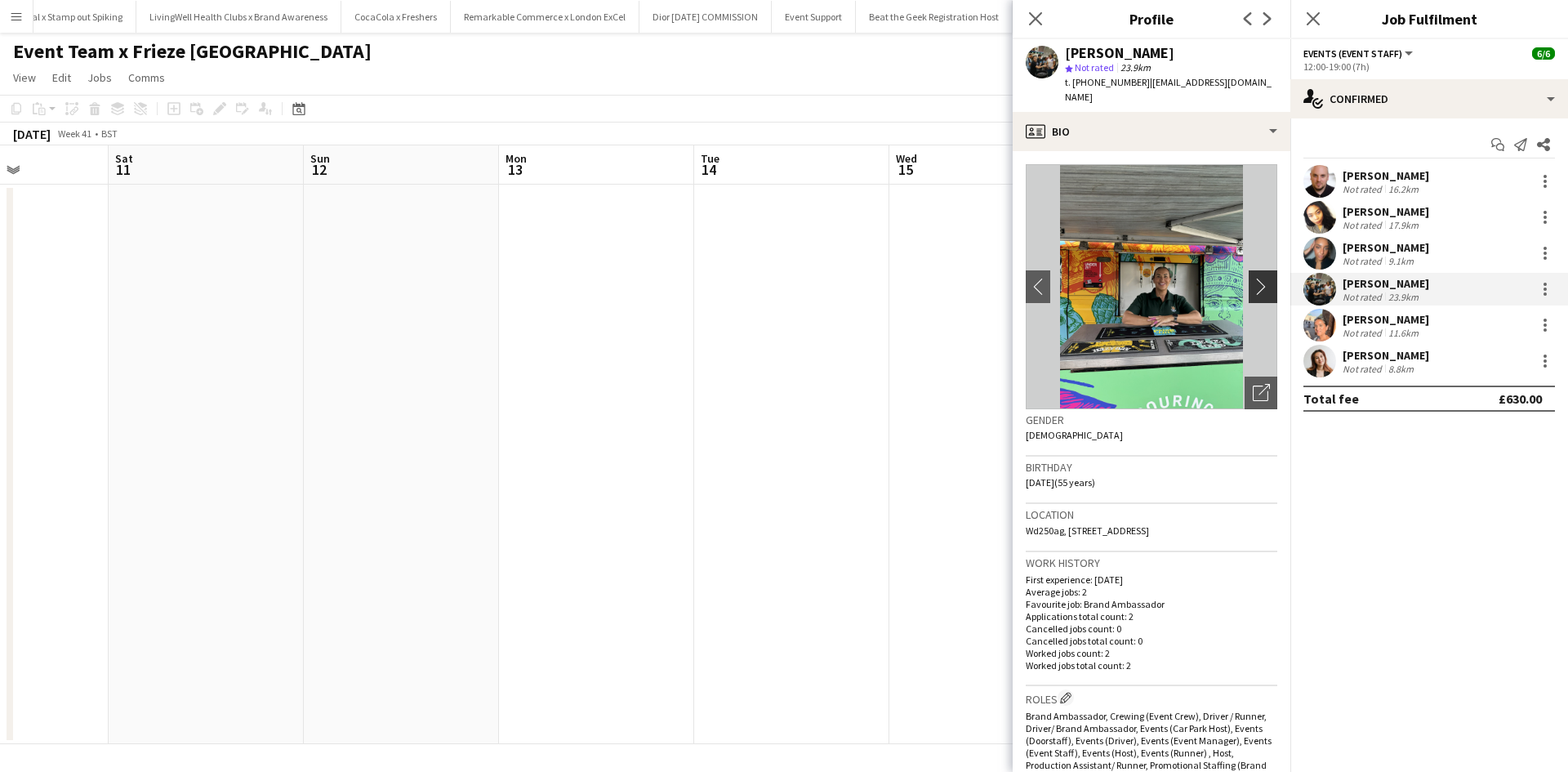
click at [1252, 278] on app-icon "chevron-right" at bounding box center [1265, 286] width 25 height 17
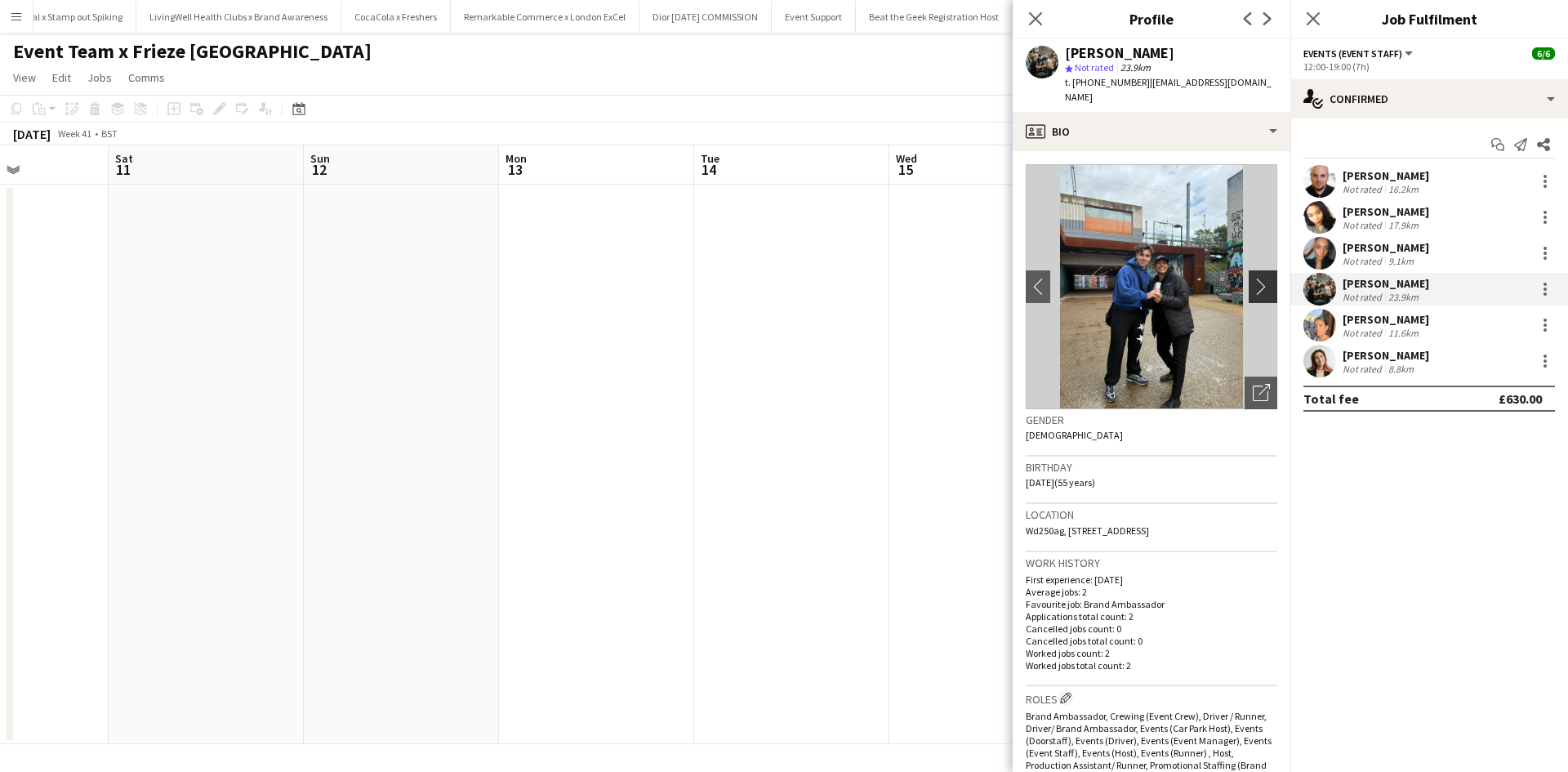
click at [1252, 278] on app-icon "chevron-right" at bounding box center [1265, 286] width 25 height 17
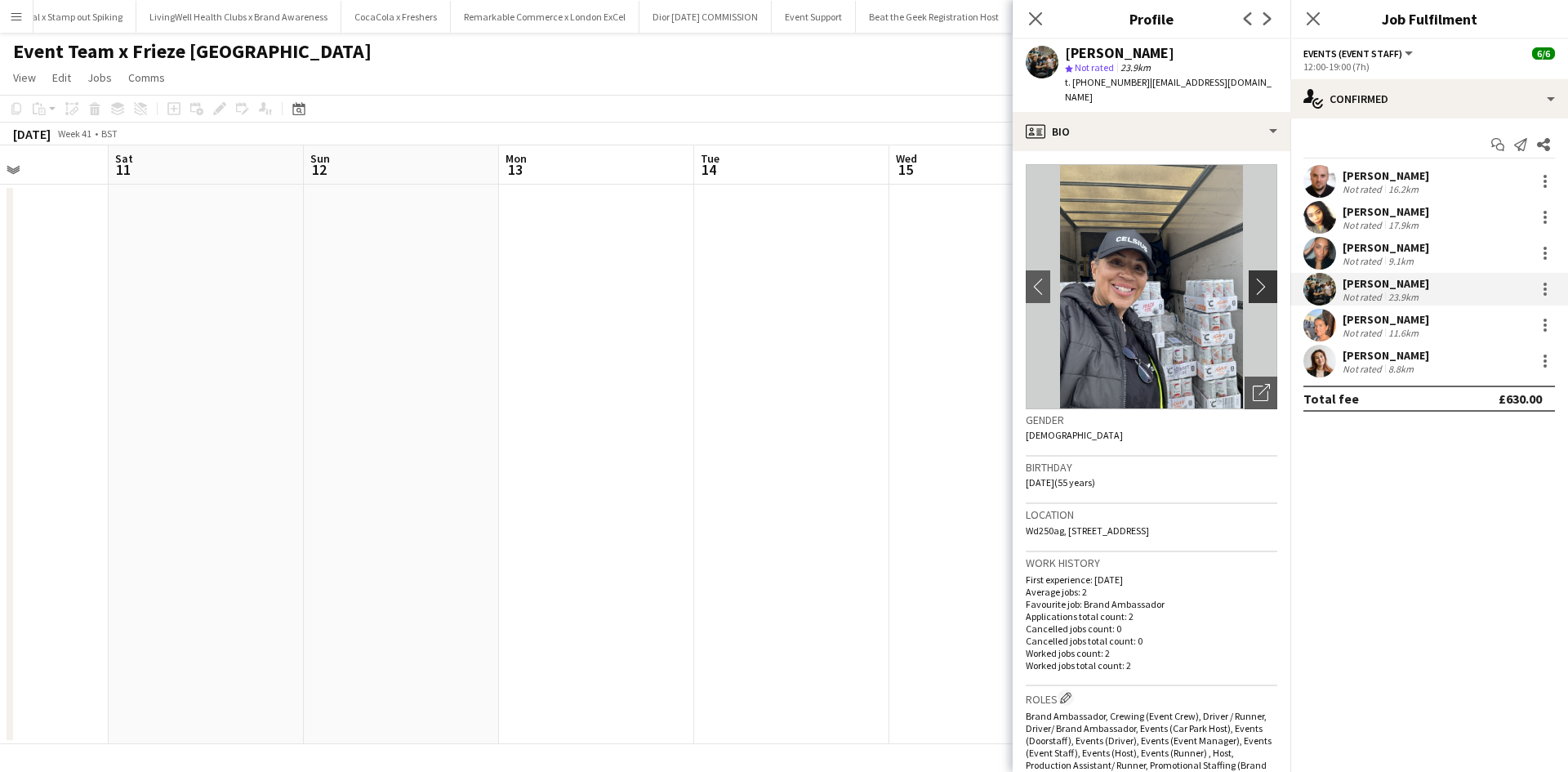
click at [1252, 278] on app-icon "chevron-right" at bounding box center [1265, 286] width 25 height 17
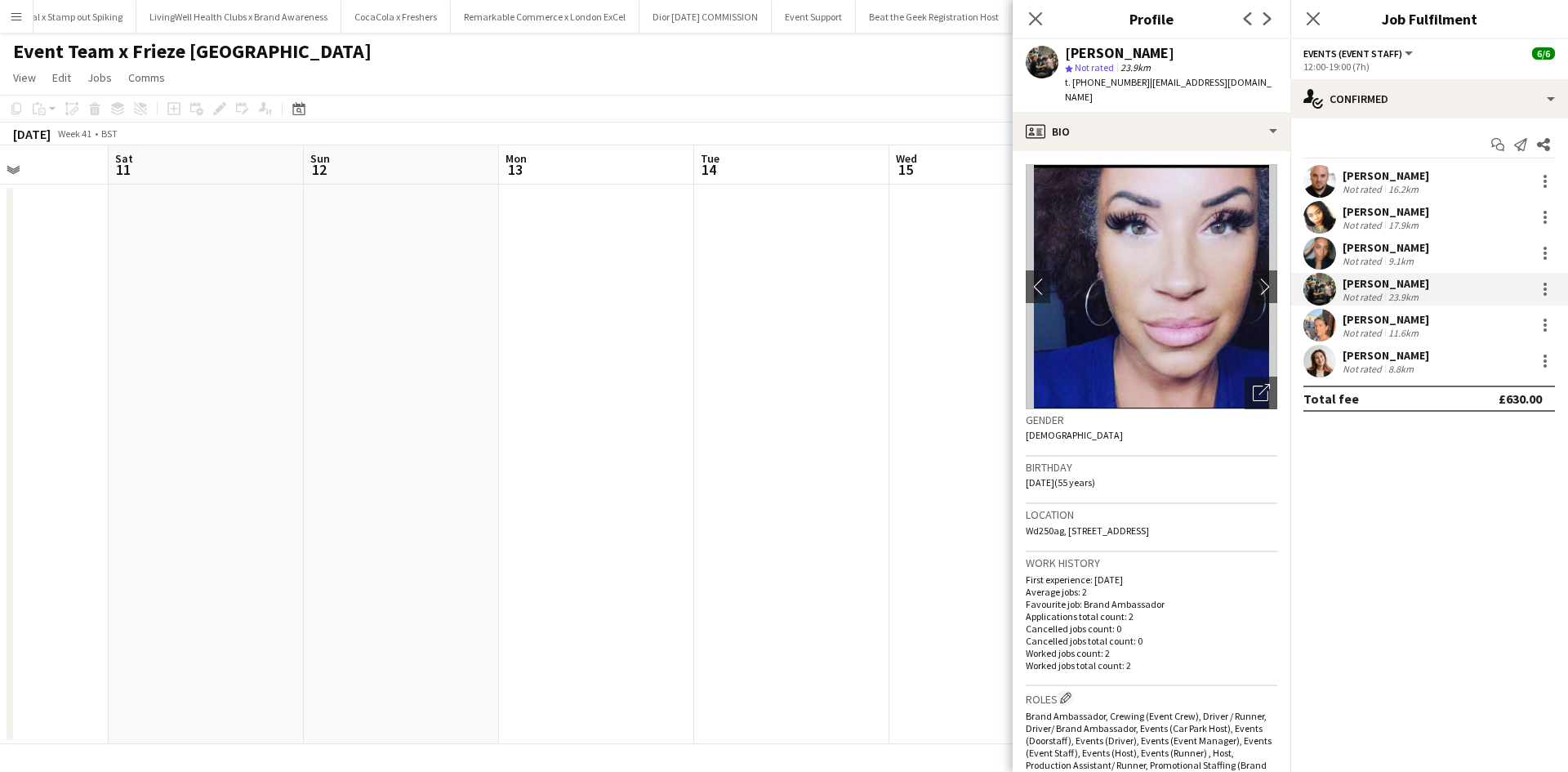
click at [1385, 245] on div "Natasha Sharp" at bounding box center [1385, 248] width 86 height 15
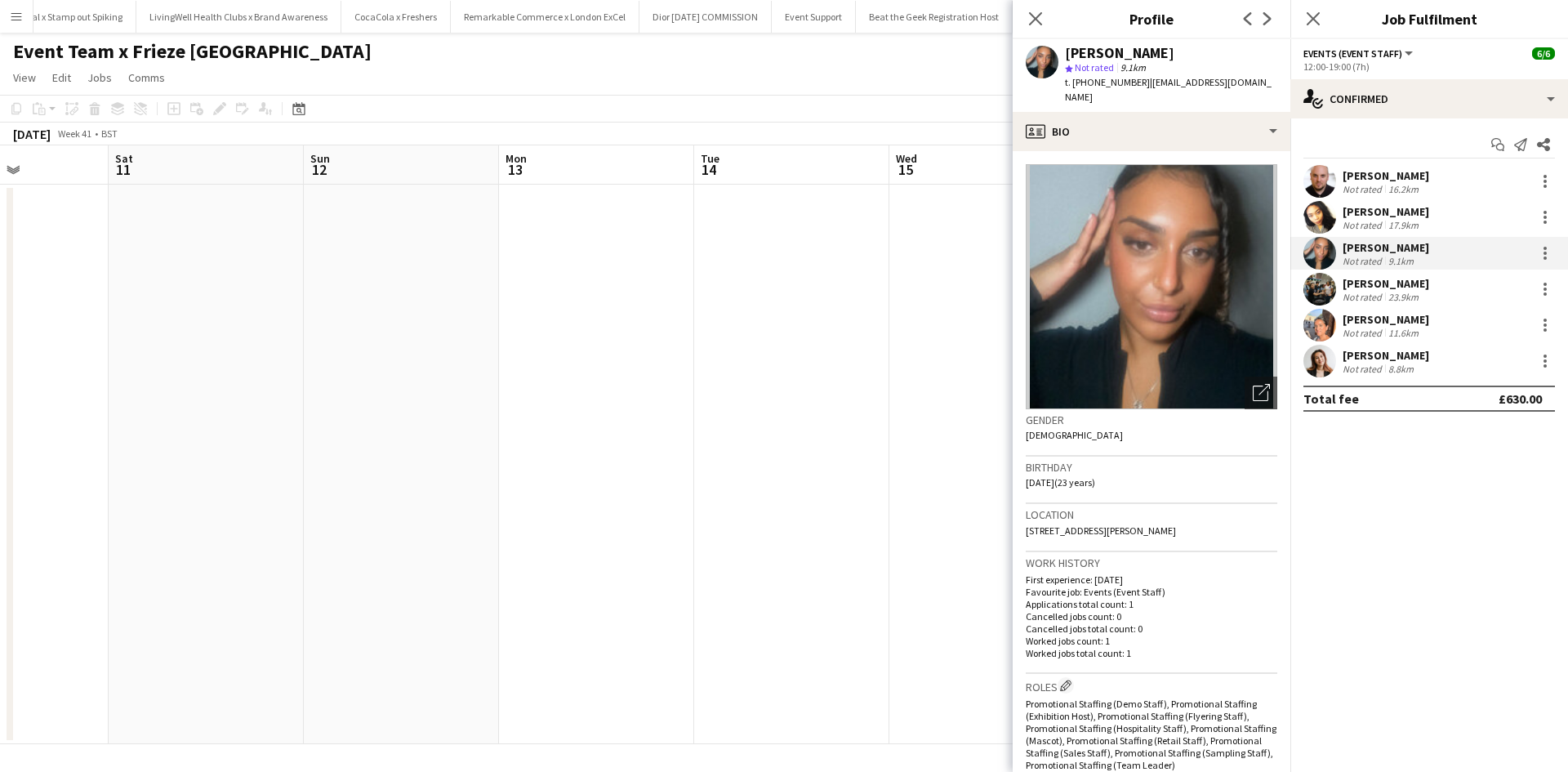
click at [30, 13] on button "Menu" at bounding box center [16, 16] width 33 height 33
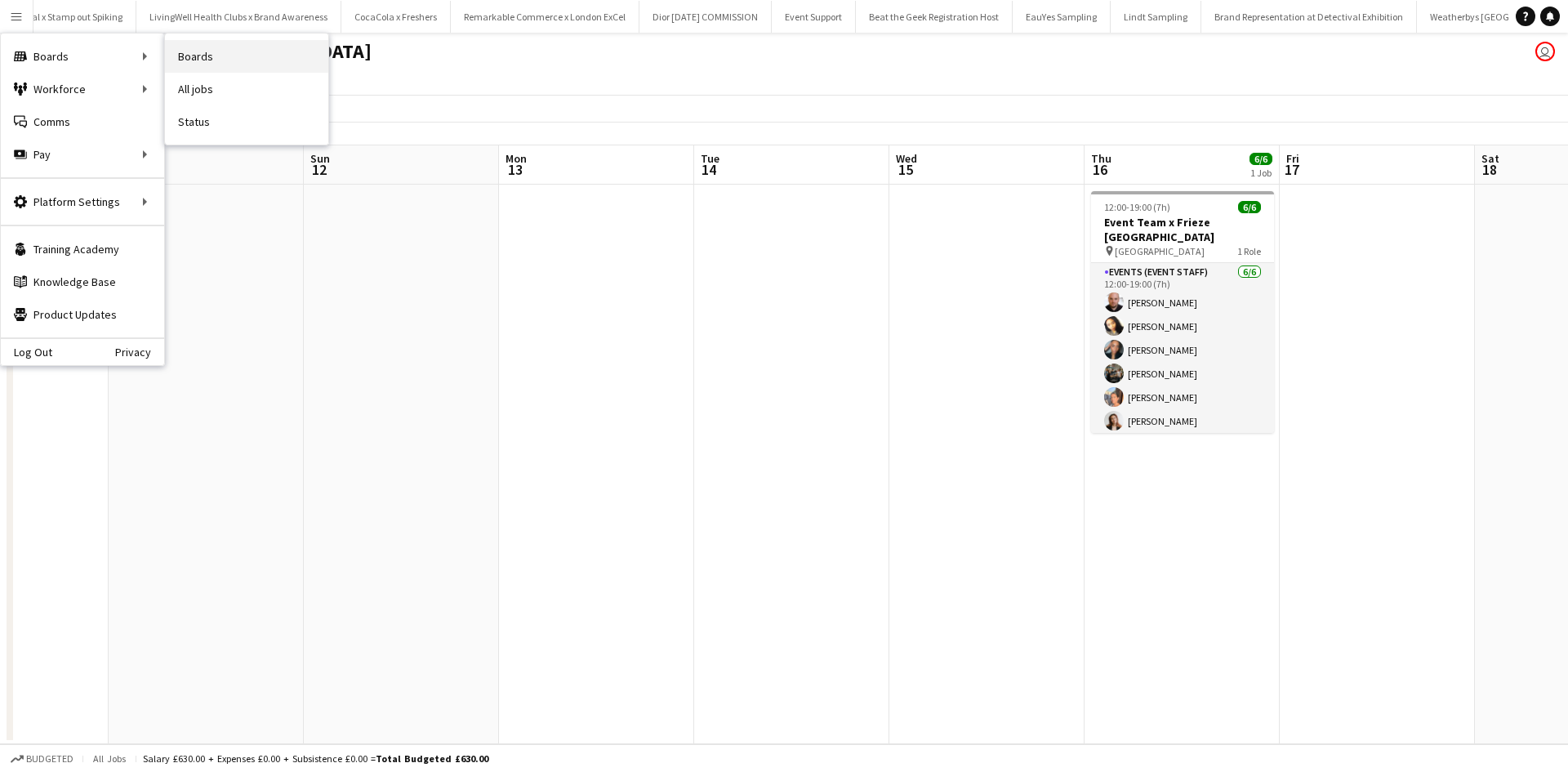
click at [182, 60] on link "Boards" at bounding box center [246, 56] width 163 height 33
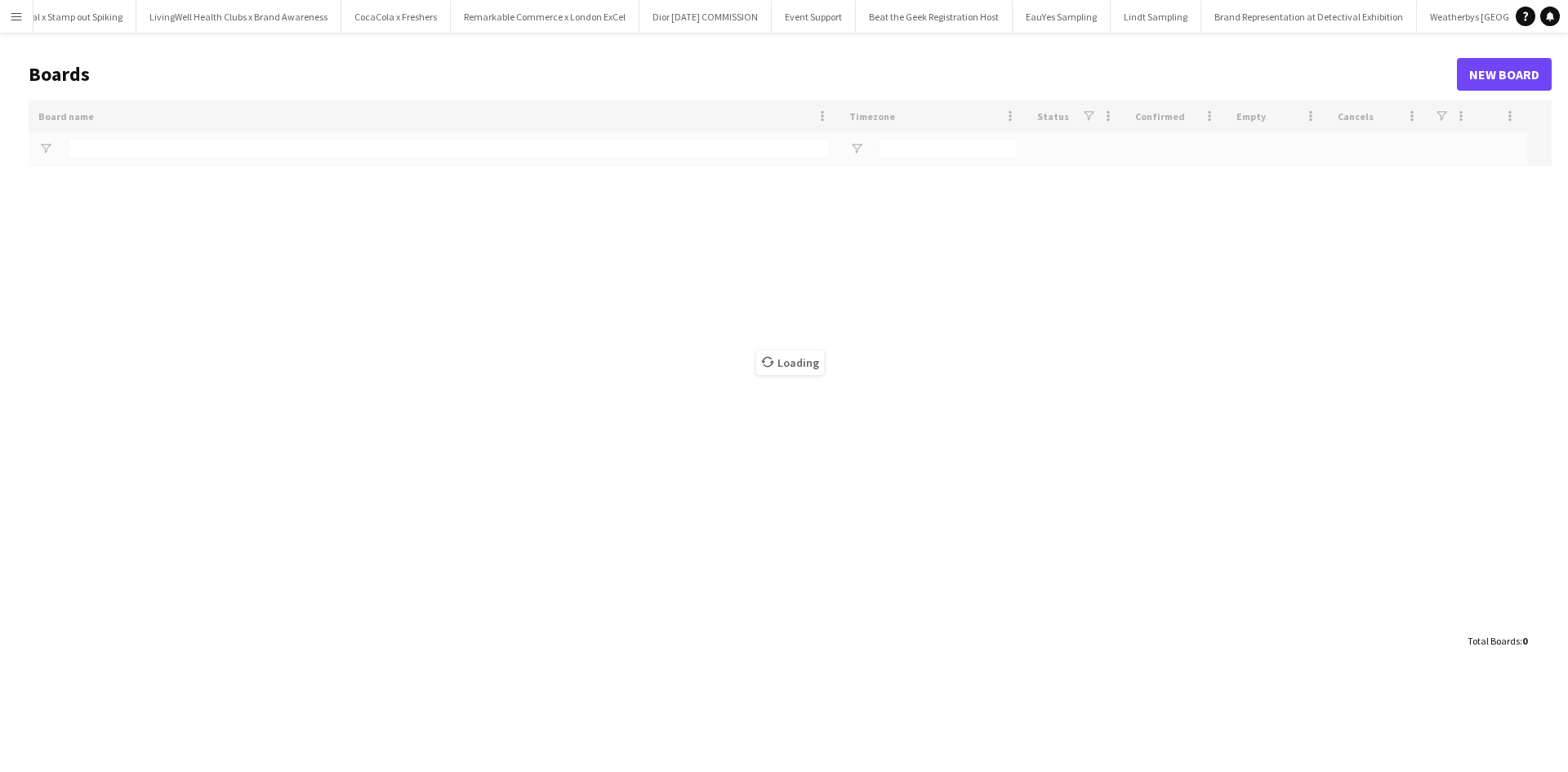
scroll to position [0, 18537]
type input "**********"
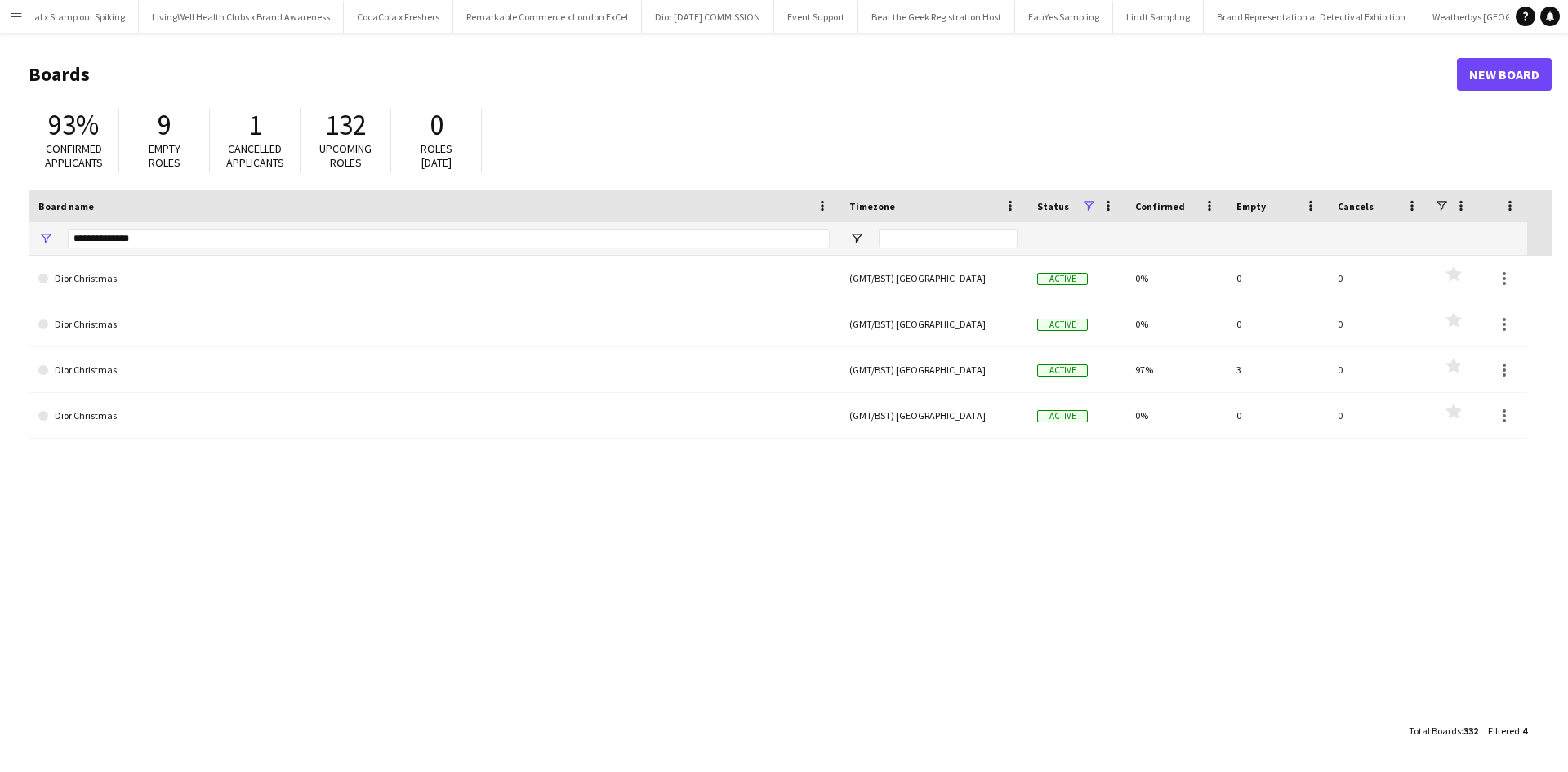
click at [10, 13] on button "Menu" at bounding box center [16, 16] width 33 height 33
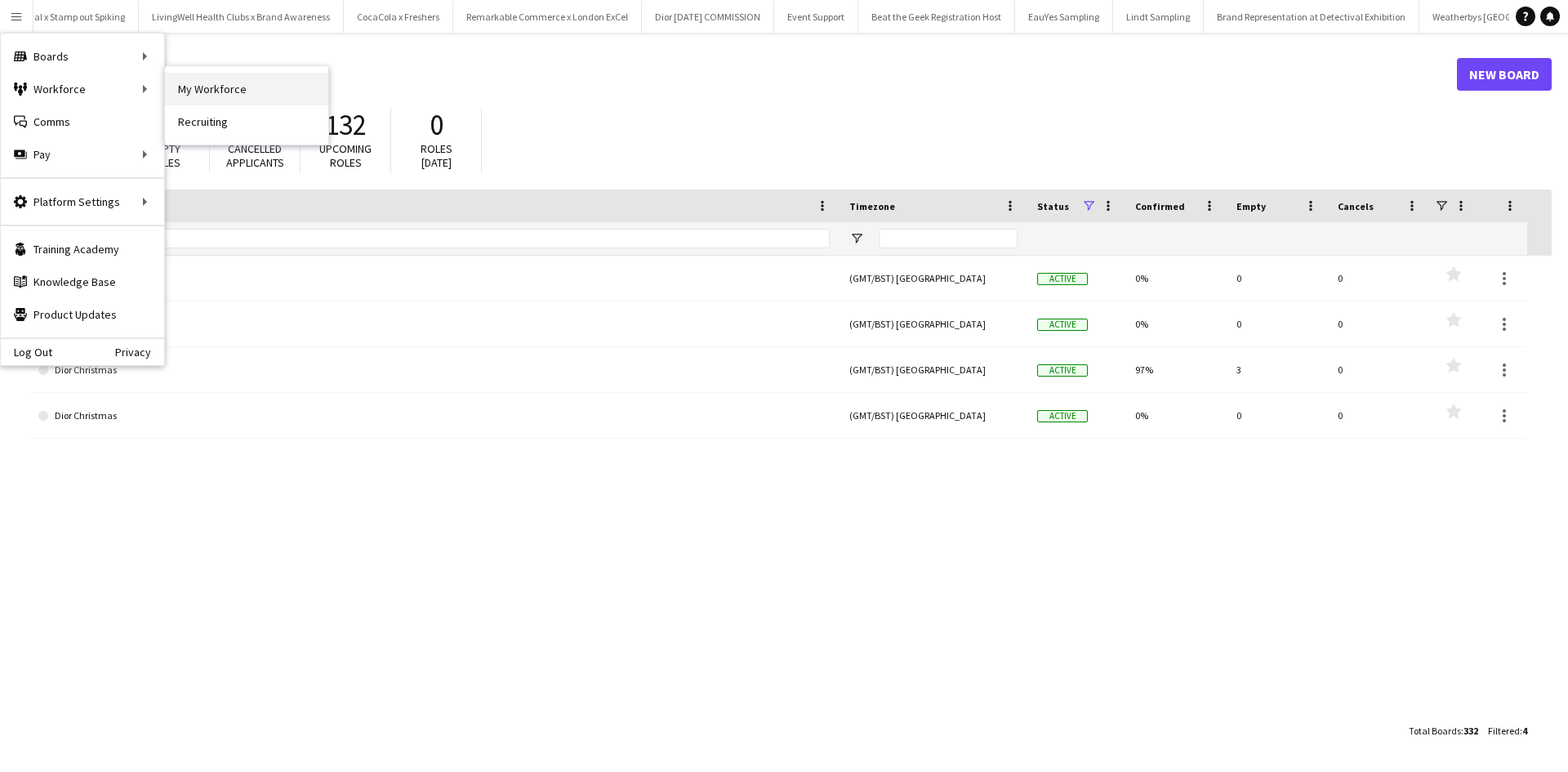
click at [234, 95] on link "My Workforce" at bounding box center [246, 89] width 163 height 33
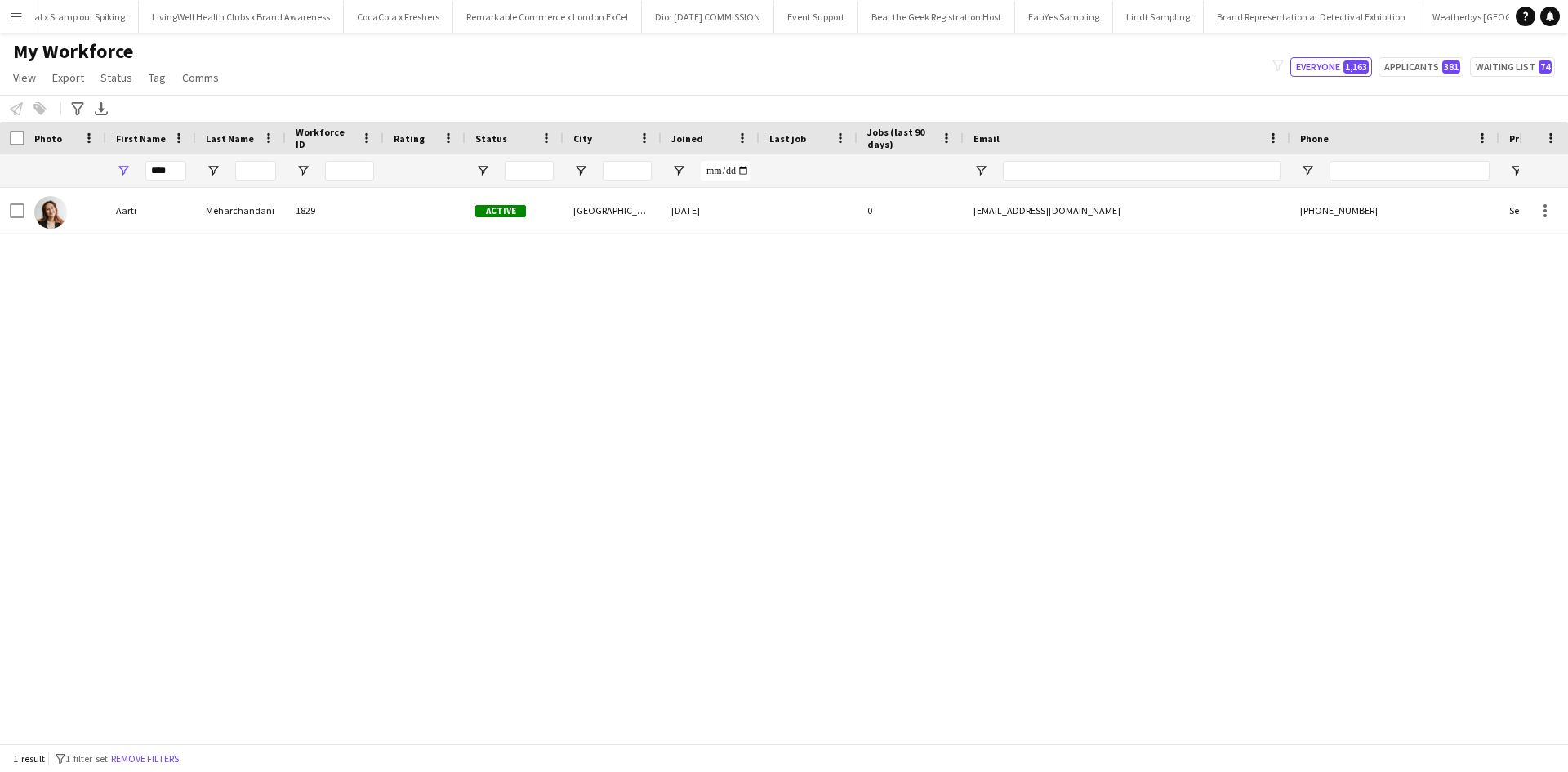
click at [17, 23] on button "Menu" at bounding box center [16, 16] width 33 height 33
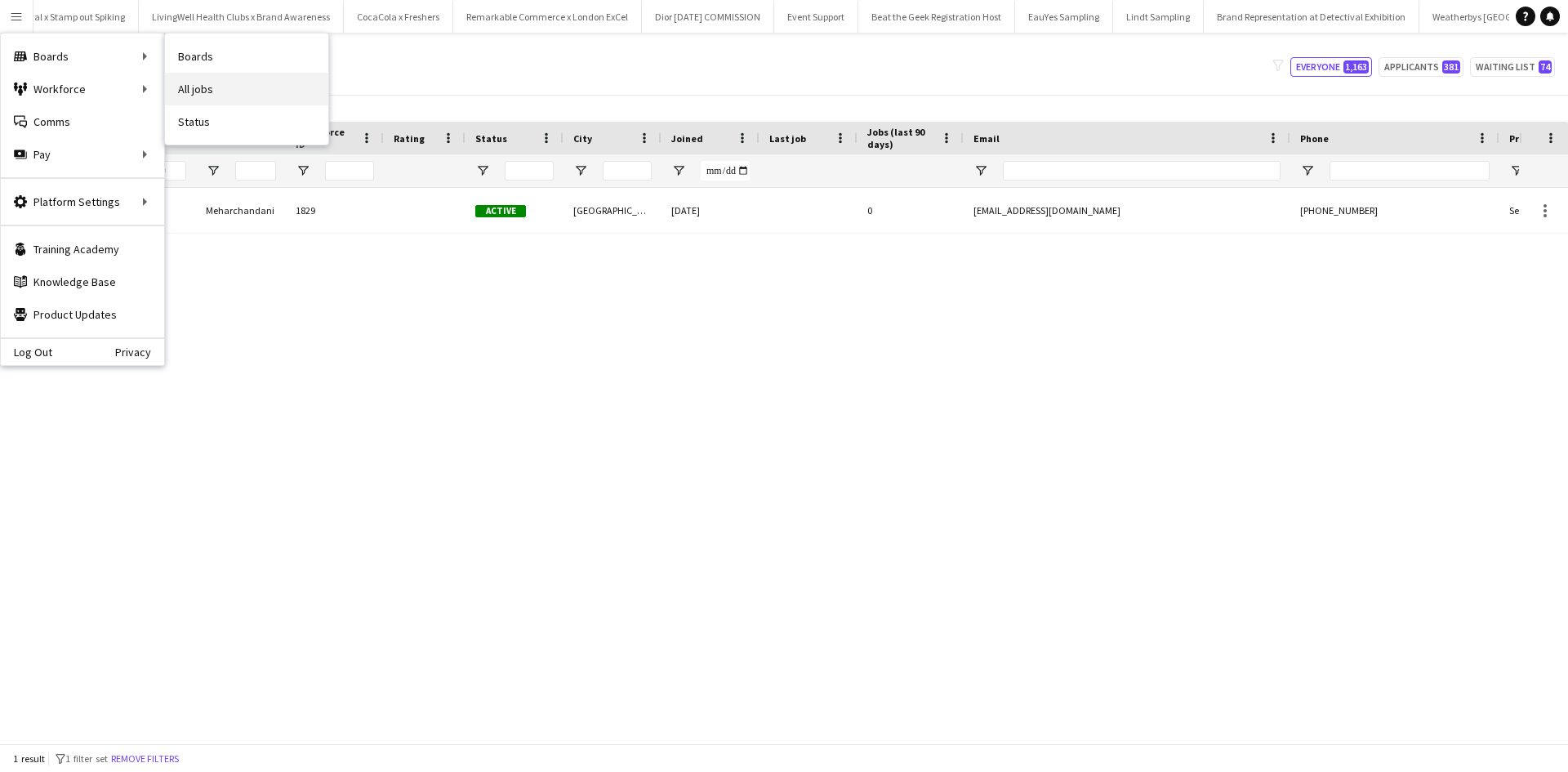
click at [244, 88] on link "All jobs" at bounding box center [246, 89] width 163 height 33
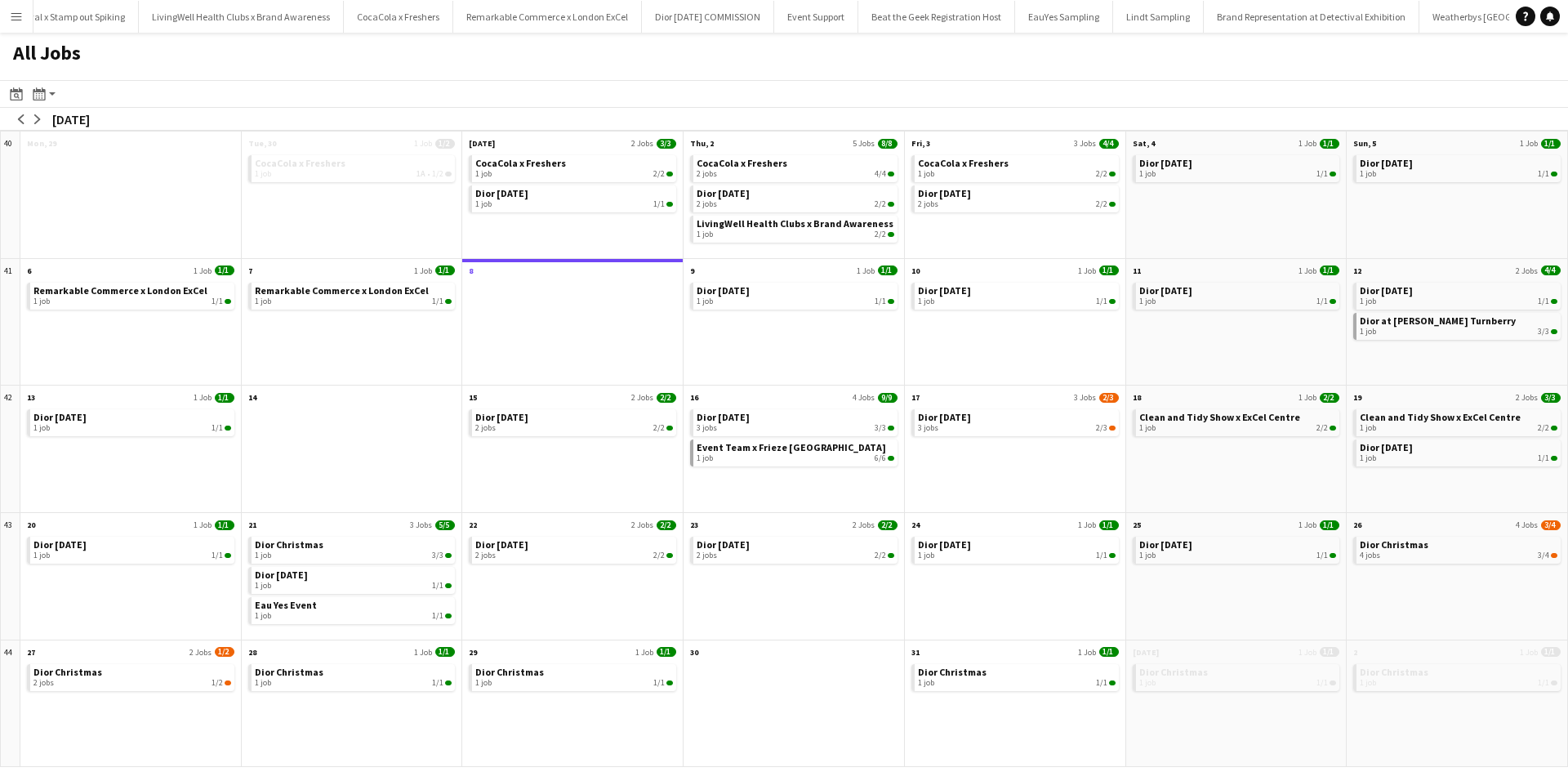
click at [566, 694] on div "Dior Christmas 1 job 1/1" at bounding box center [572, 713] width 220 height 106
click at [568, 682] on div "1 job 1/1" at bounding box center [574, 683] width 198 height 10
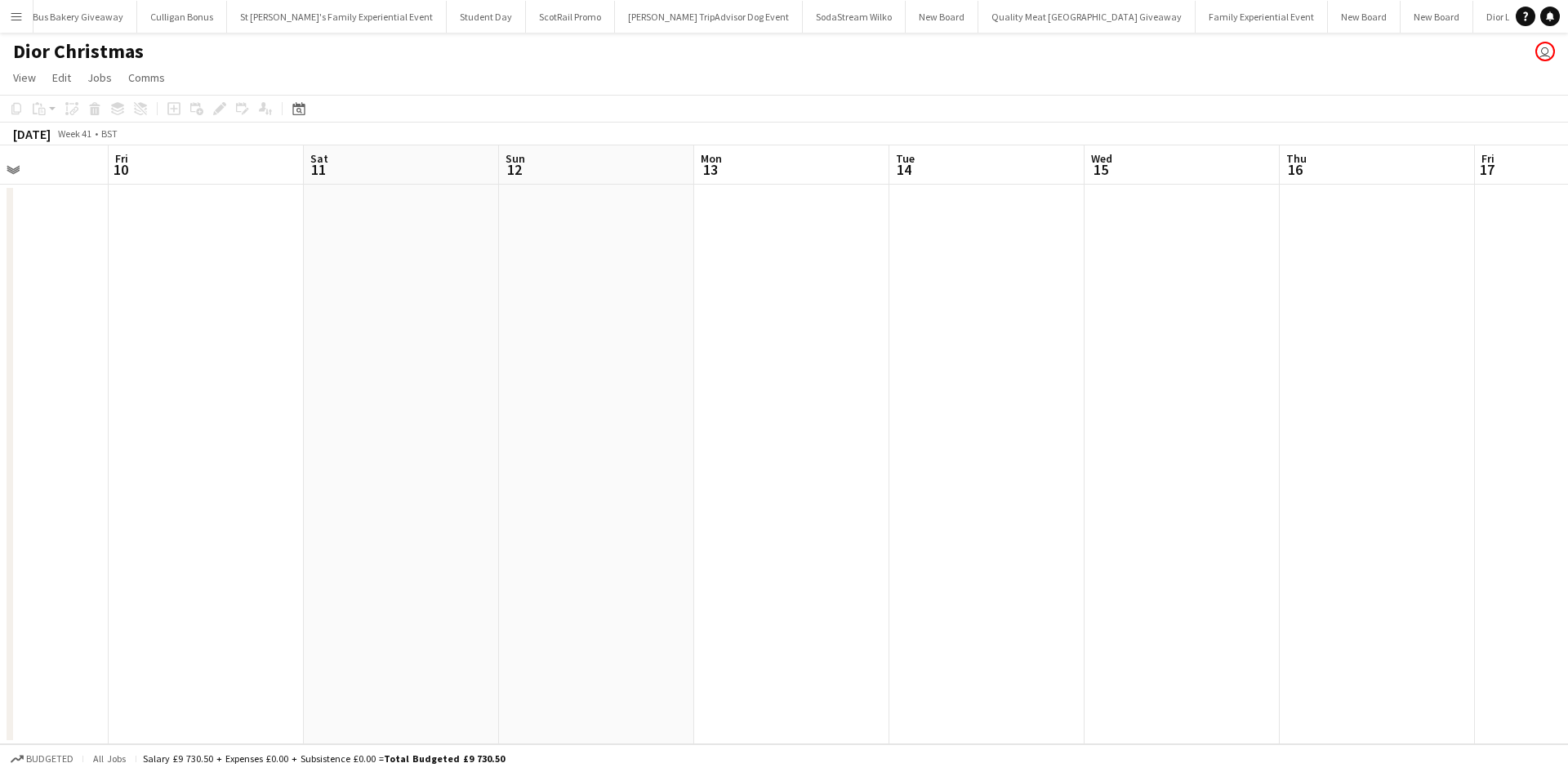
scroll to position [0, 507]
drag, startPoint x: 1049, startPoint y: 596, endPoint x: 315, endPoint y: 516, distance: 738.3
click at [188, 519] on app-calendar-viewport "Tue 7 Wed 8 Thu 9 Fri 10 Sat 11 Sun 12 Mon 13 Tue 14 Wed 15 Thu 16 Fri 17 Sat 1…" at bounding box center [784, 445] width 1568 height 599
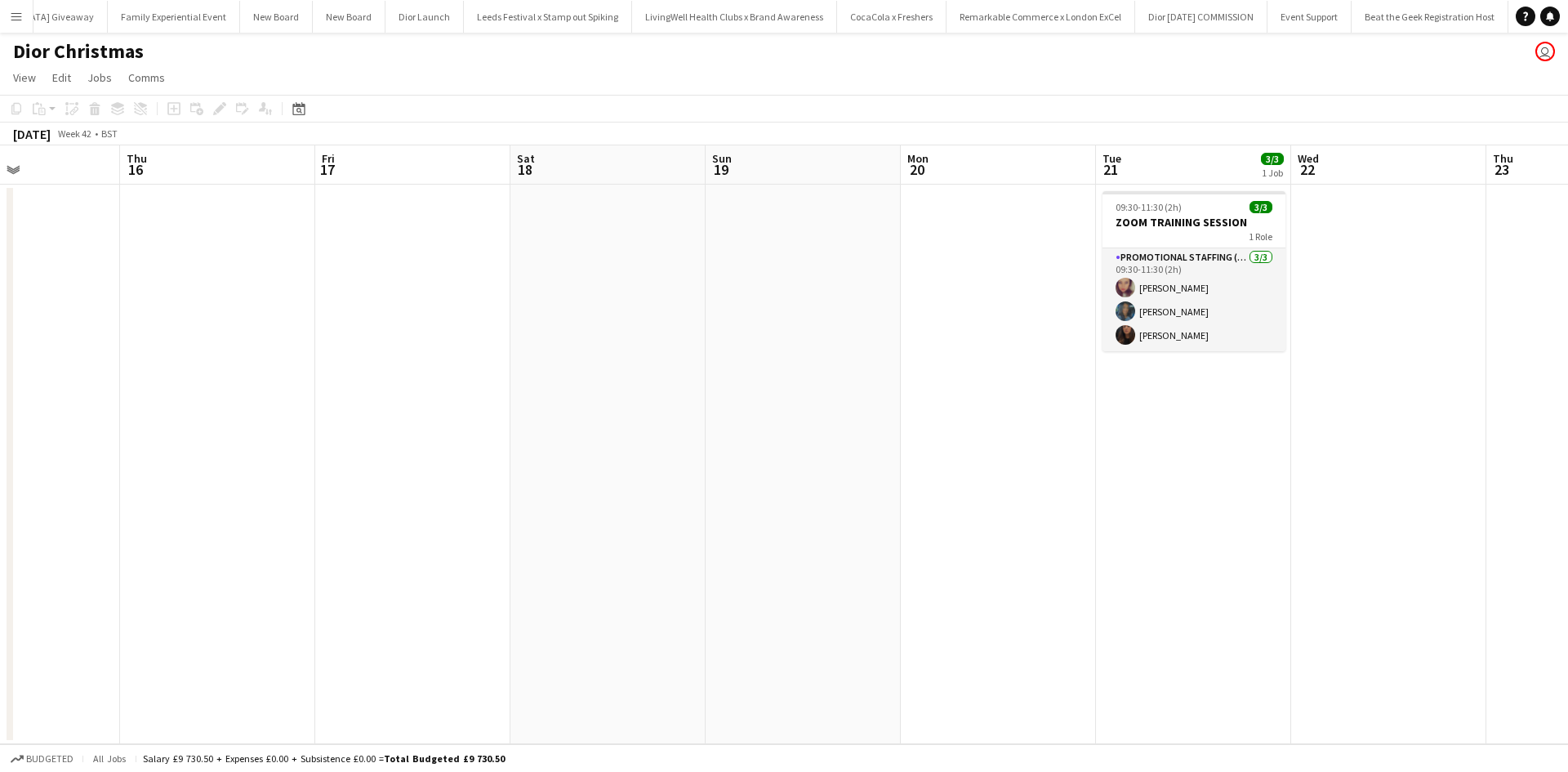
drag, startPoint x: 1136, startPoint y: 595, endPoint x: 917, endPoint y: 589, distance: 219.1
click at [263, 516] on app-calendar-viewport "Mon 13 Tue 14 Wed 15 Thu 16 Fri 17 Sat 18 Sun 19 Mon 20 Tue 21 3/3 1 Job Wed 22…" at bounding box center [784, 445] width 1568 height 599
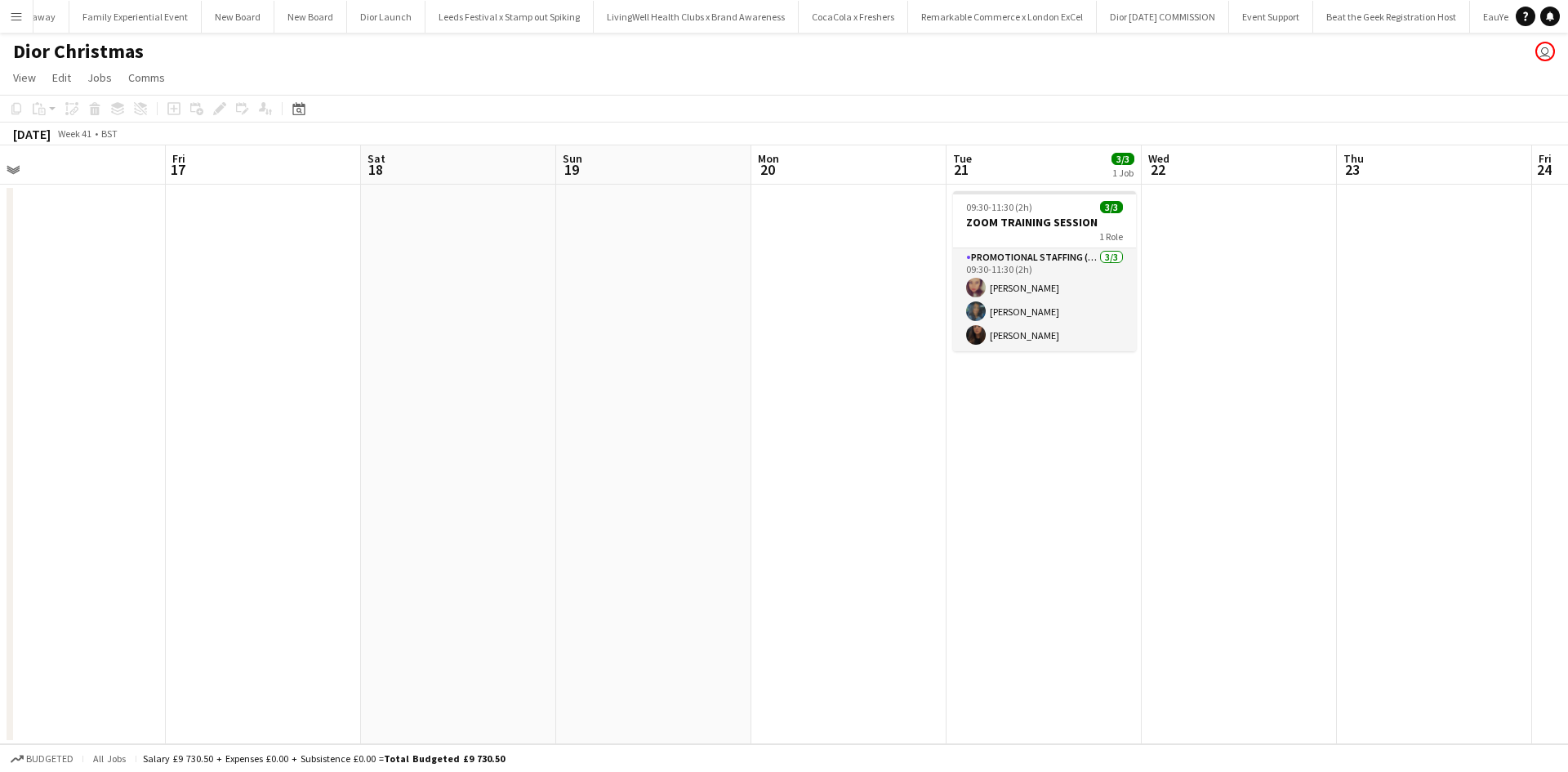
drag, startPoint x: 917, startPoint y: 589, endPoint x: 399, endPoint y: 540, distance: 520.3
click at [402, 539] on app-calendar-viewport "Mon 13 Tue 14 Wed 15 Thu 16 Fri 17 Sat 18 Sun 19 Mon 20 Tue 21 3/3 1 Job Wed 22…" at bounding box center [784, 445] width 1568 height 599
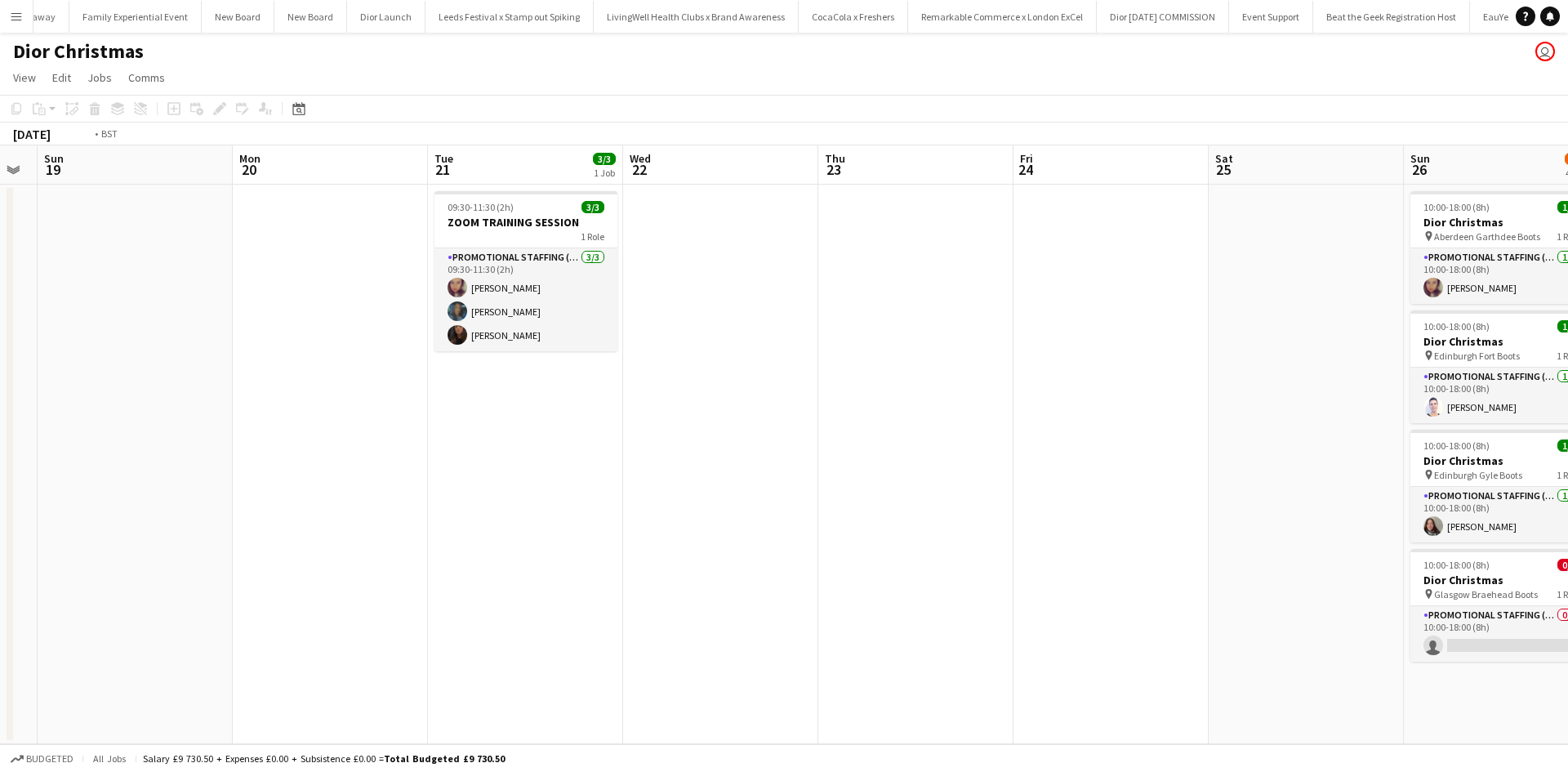
drag, startPoint x: 970, startPoint y: 619, endPoint x: 366, endPoint y: 535, distance: 609.8
click at [366, 535] on app-calendar-viewport "Wed 15 Thu 16 Fri 17 Sat 18 Sun 19 Mon 20 Tue 21 3/3 1 Job Wed 22 Thu 23 Fri 24…" at bounding box center [784, 445] width 1568 height 599
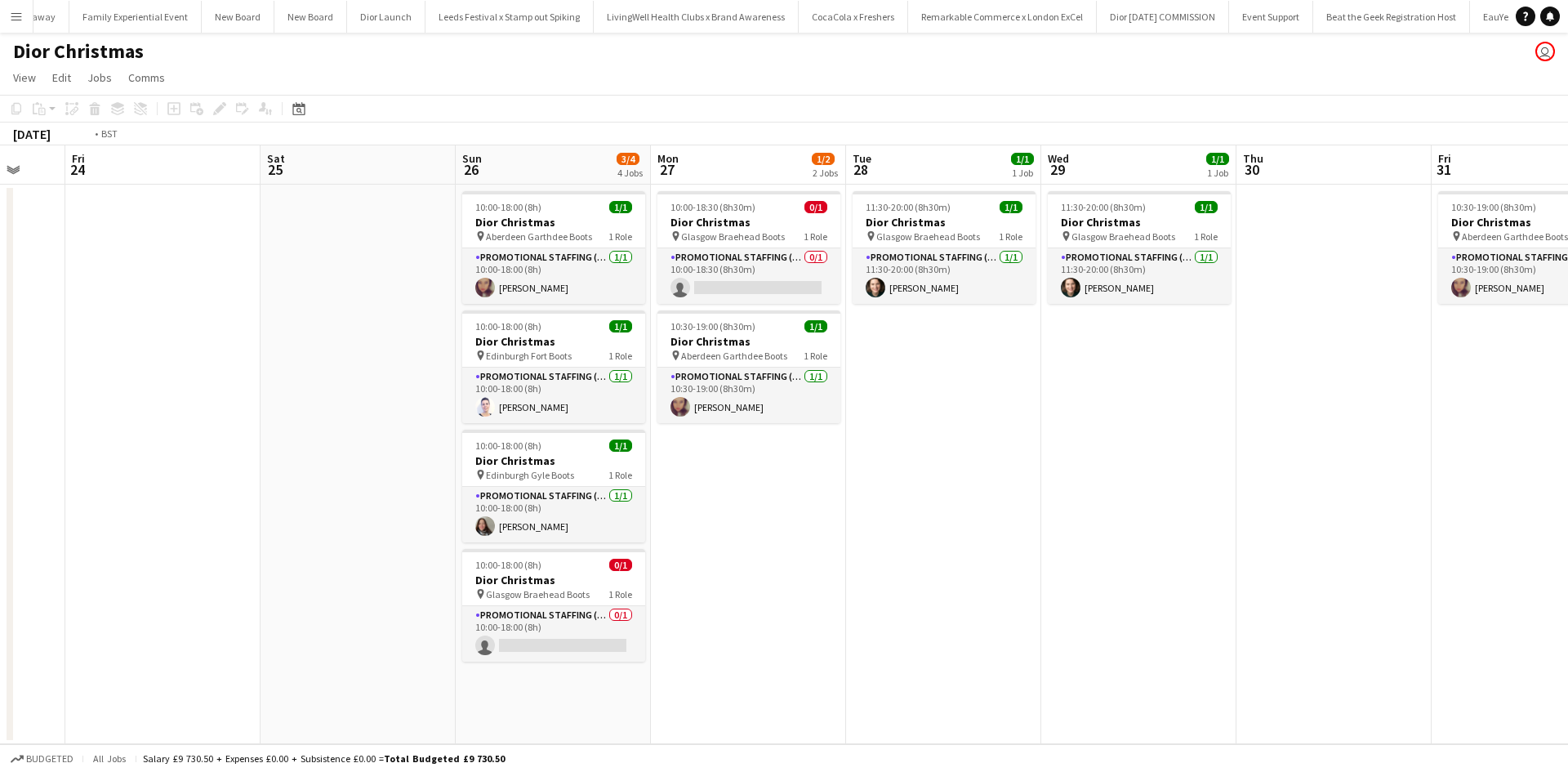
drag, startPoint x: 1387, startPoint y: 582, endPoint x: 234, endPoint y: 466, distance: 1158.8
click at [235, 466] on app-calendar-viewport "Mon 20 Tue 21 3/3 1 Job Wed 22 Thu 23 Fri 24 Sat 25 Sun 26 3/4 4 Jobs Mon 27 1/…" at bounding box center [784, 445] width 1568 height 599
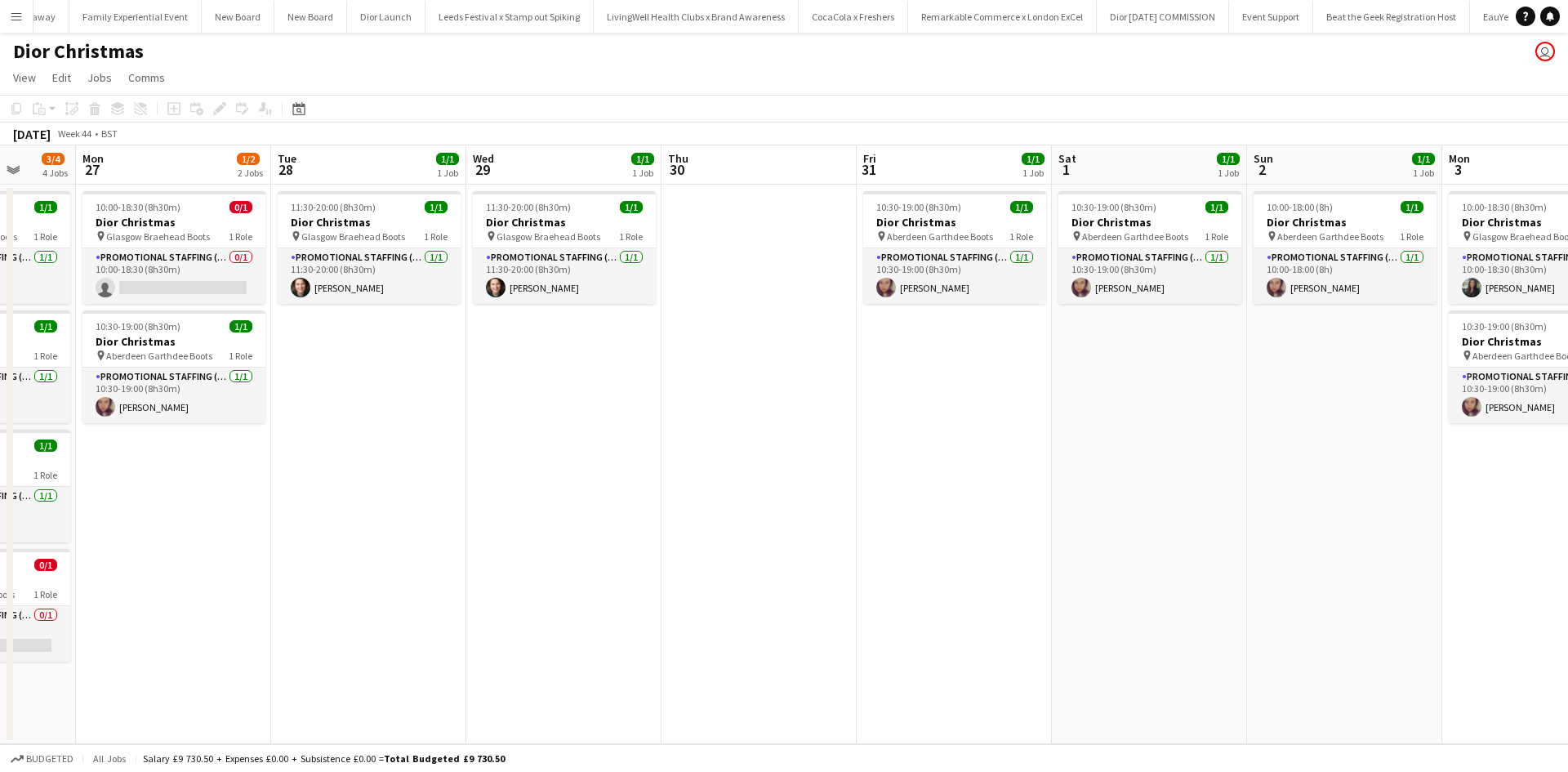
drag, startPoint x: 1072, startPoint y: 575, endPoint x: 97, endPoint y: 479, distance: 979.7
click at [97, 479] on app-calendar-viewport "Fri 24 Sat 25 Sun 26 3/4 4 Jobs Mon 27 1/2 2 Jobs Tue 28 1/1 1 Job Wed 29 1/1 1…" at bounding box center [784, 445] width 1568 height 599
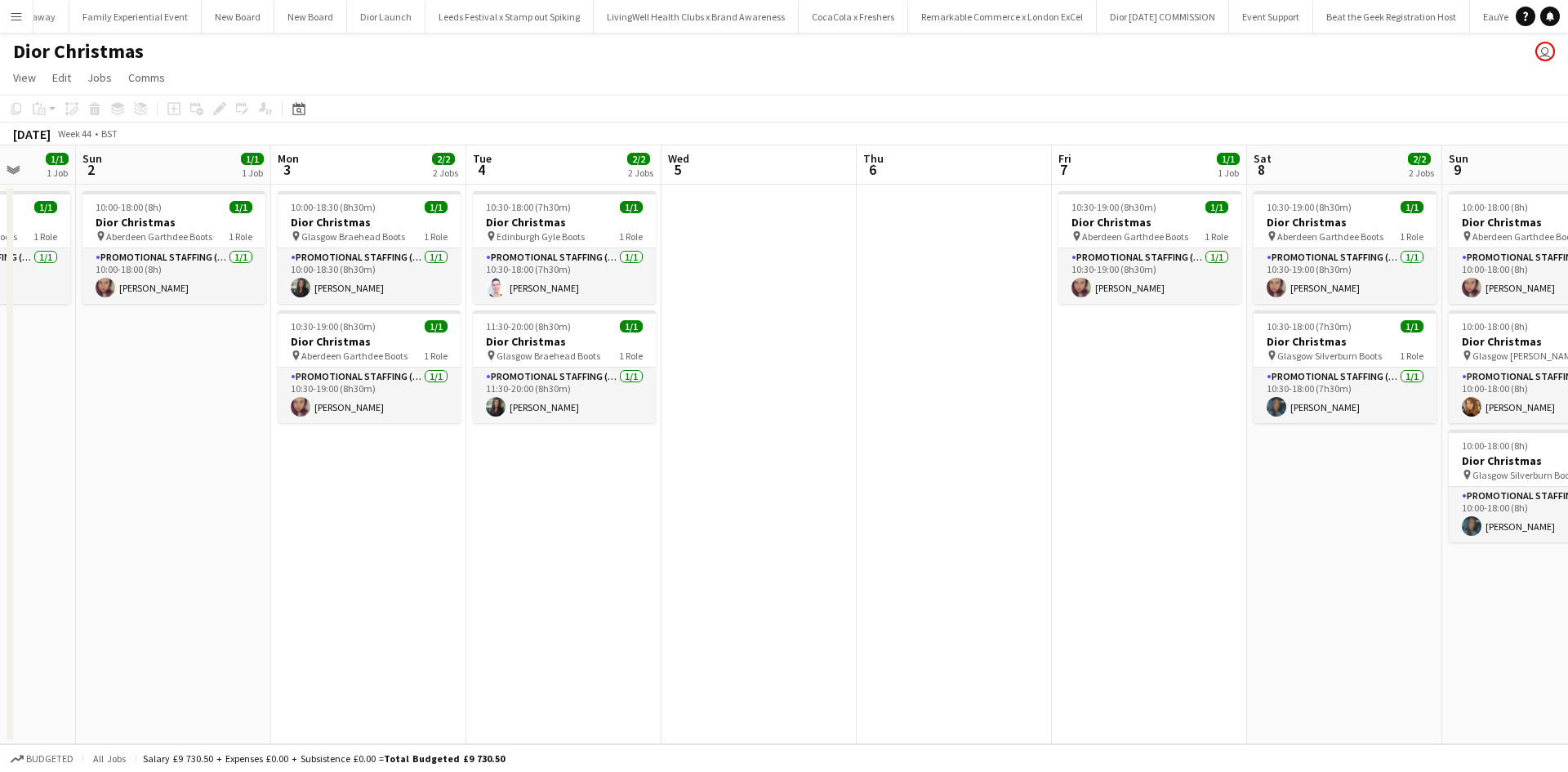
scroll to position [0, 527]
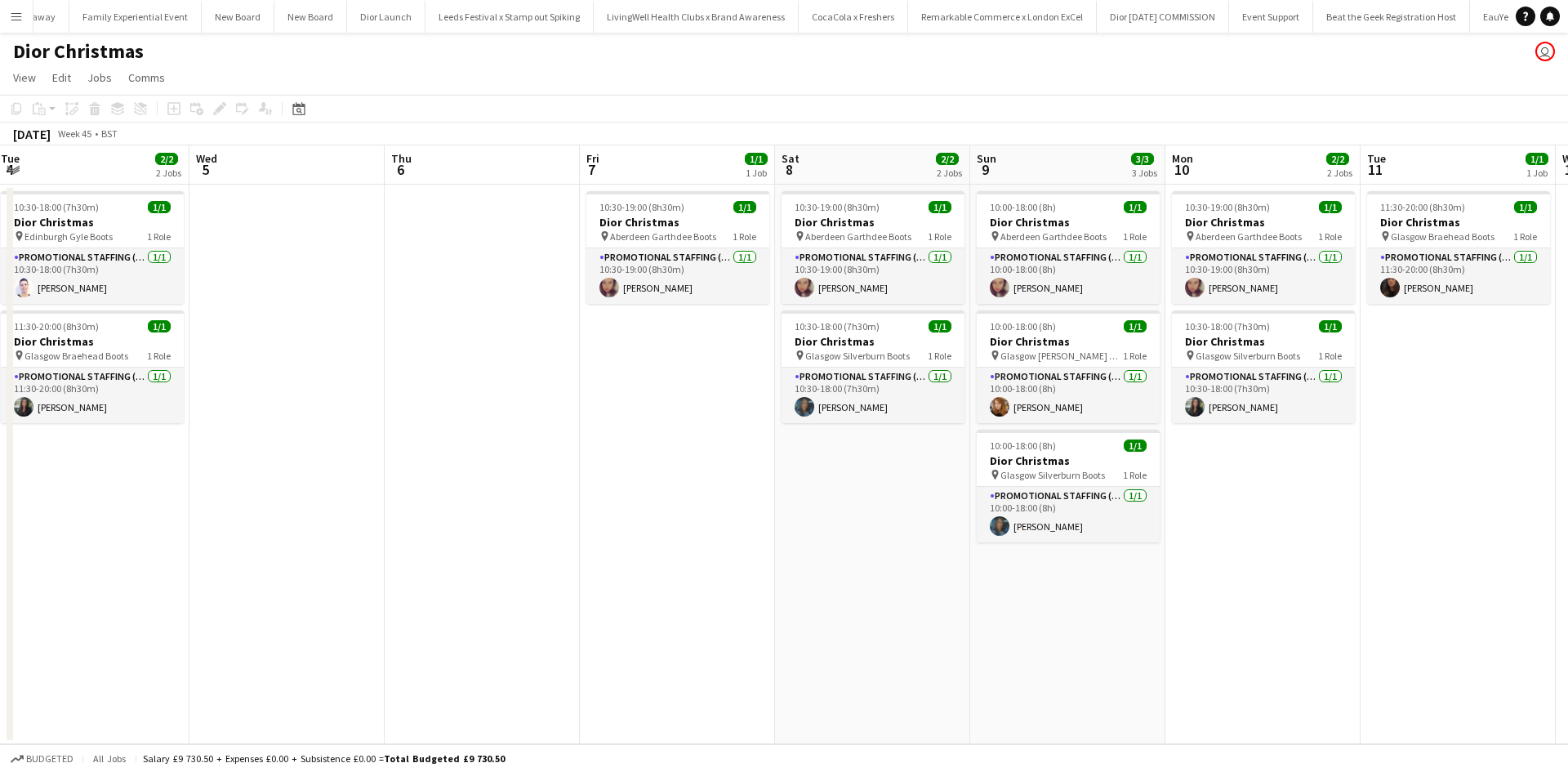
drag, startPoint x: 1129, startPoint y: 591, endPoint x: 177, endPoint y: 520, distance: 954.6
click at [178, 520] on app-calendar-viewport "Sat 1 1/1 1 Job Sun 2 1/1 1 Job Mon 3 2/2 2 Jobs Tue 4 2/2 2 Jobs Wed 5 Thu 6 F…" at bounding box center [784, 445] width 1568 height 599
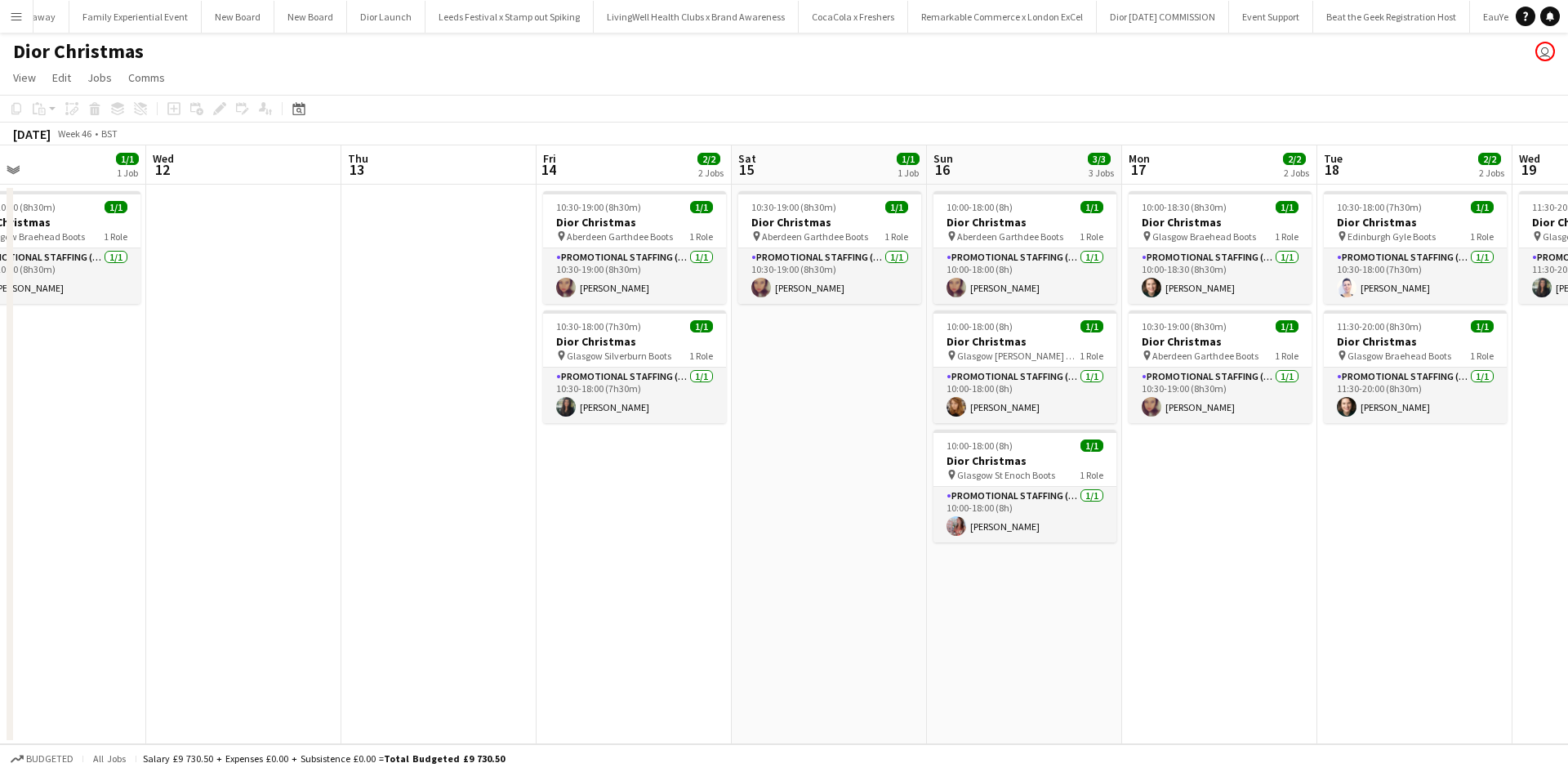
drag, startPoint x: 1122, startPoint y: 634, endPoint x: 179, endPoint y: 548, distance: 946.9
click at [126, 548] on app-calendar-viewport "Sat 8 2/2 2 Jobs Sun 9 3/3 3 Jobs Mon 10 2/2 2 Jobs Tue 11 1/1 1 Job Wed 12 Thu…" at bounding box center [784, 445] width 1568 height 599
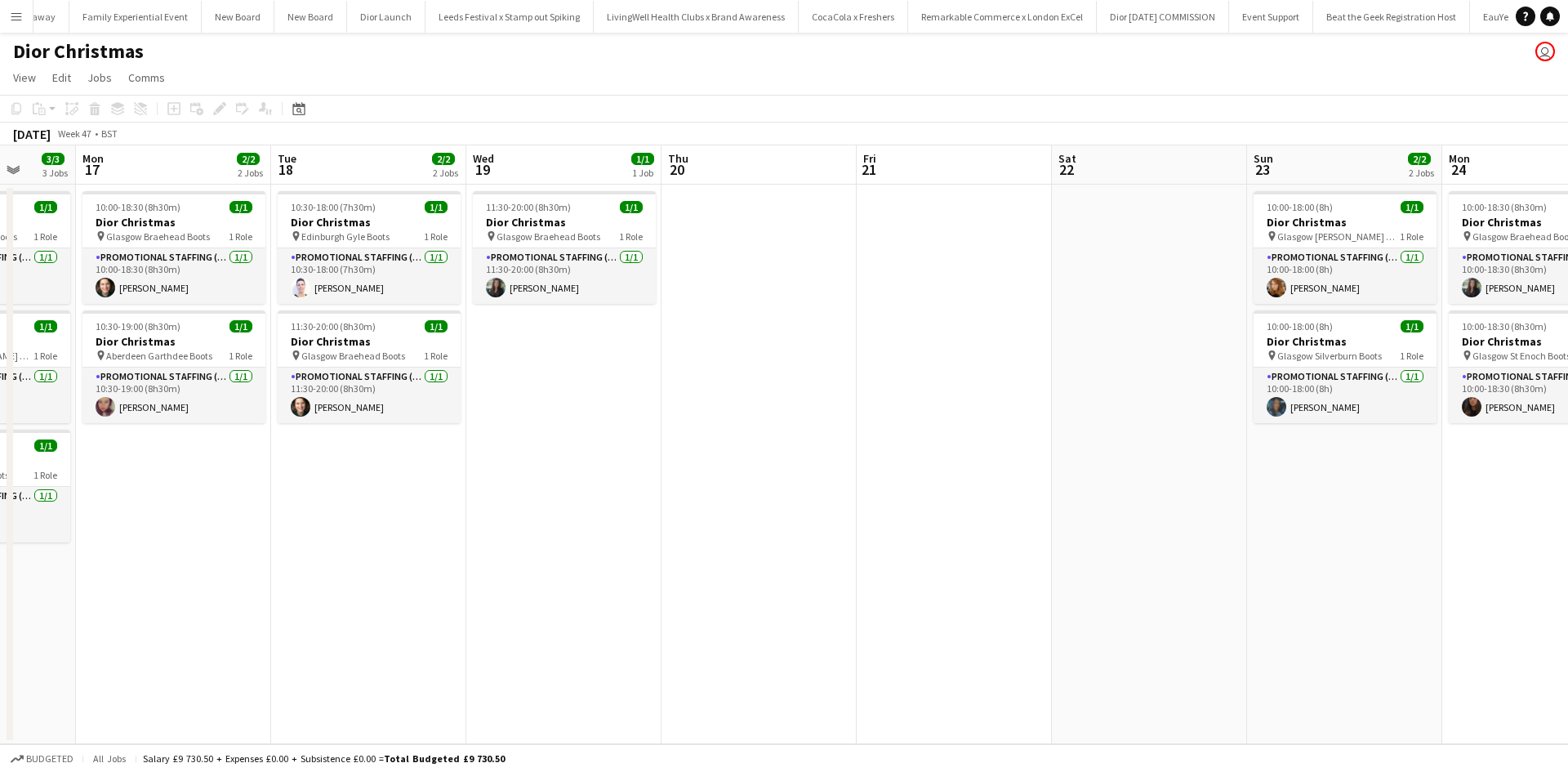
scroll to position [0, 519]
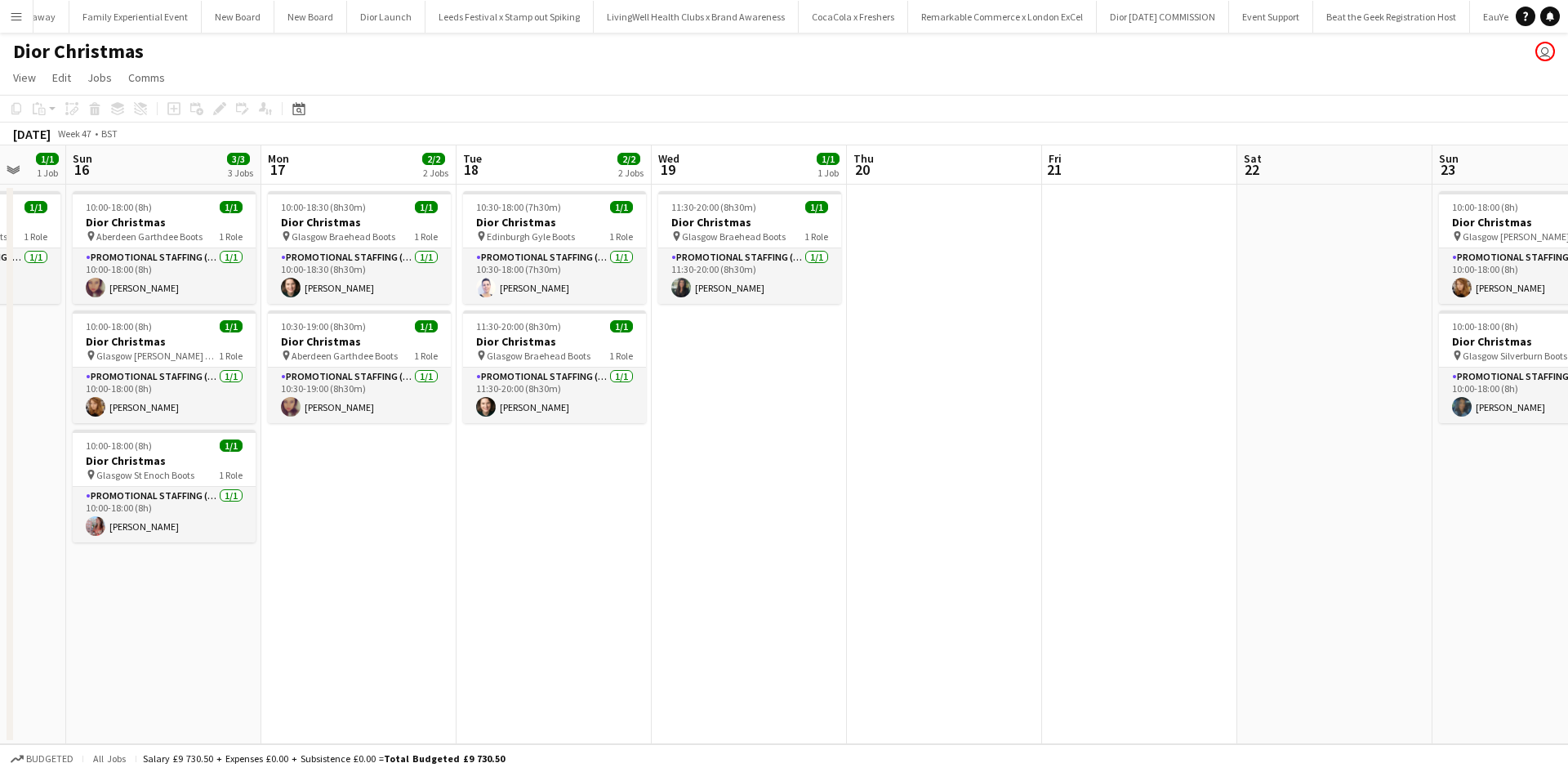
drag, startPoint x: 1168, startPoint y: 655, endPoint x: 0, endPoint y: 517, distance: 1176.1
click at [0, 517] on app-calendar-viewport "Thu 13 Fri 14 2/2 2 Jobs Sat 15 1/1 1 Job Sun 16 3/3 3 Jobs Mon 17 2/2 2 Jobs T…" at bounding box center [784, 445] width 1568 height 599
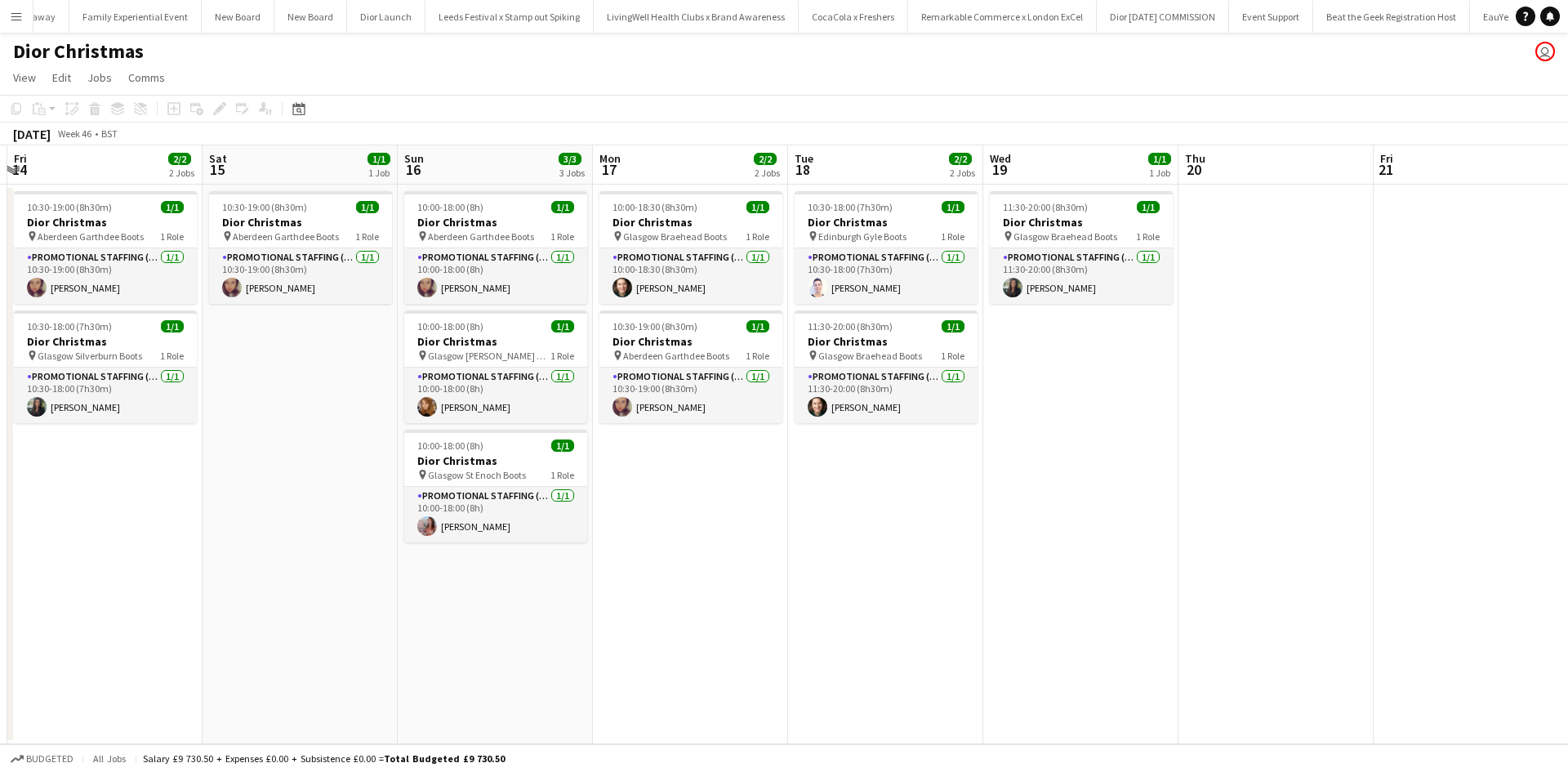
drag, startPoint x: 333, startPoint y: 598, endPoint x: 1103, endPoint y: 549, distance: 771.6
click at [1103, 549] on app-calendar-viewport "Wed 12 Thu 13 Fri 14 2/2 2 Jobs Sat 15 1/1 1 Job Sun 16 3/3 3 Jobs Mon 17 2/2 2…" at bounding box center [784, 445] width 1568 height 599
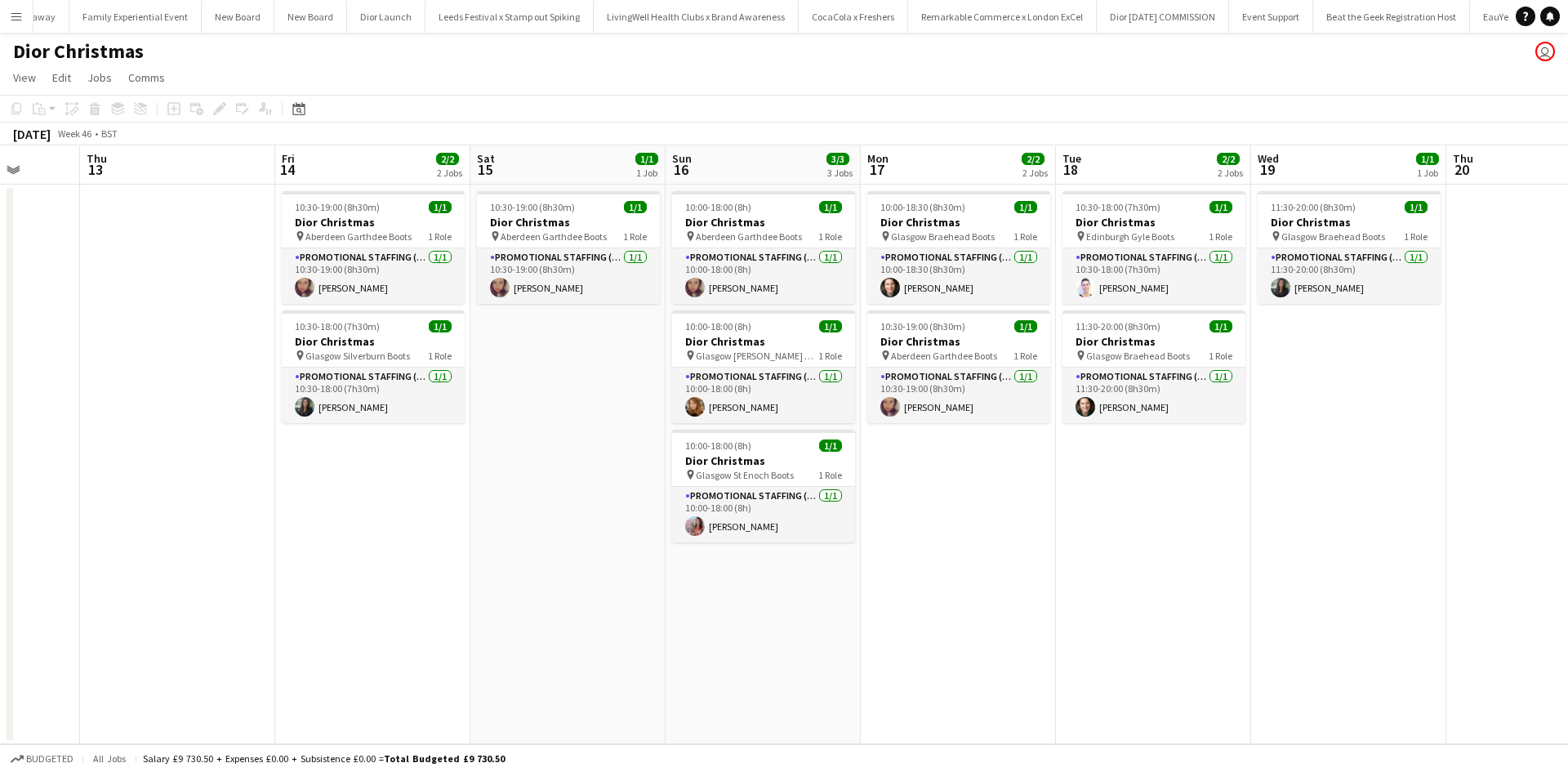
scroll to position [0, 478]
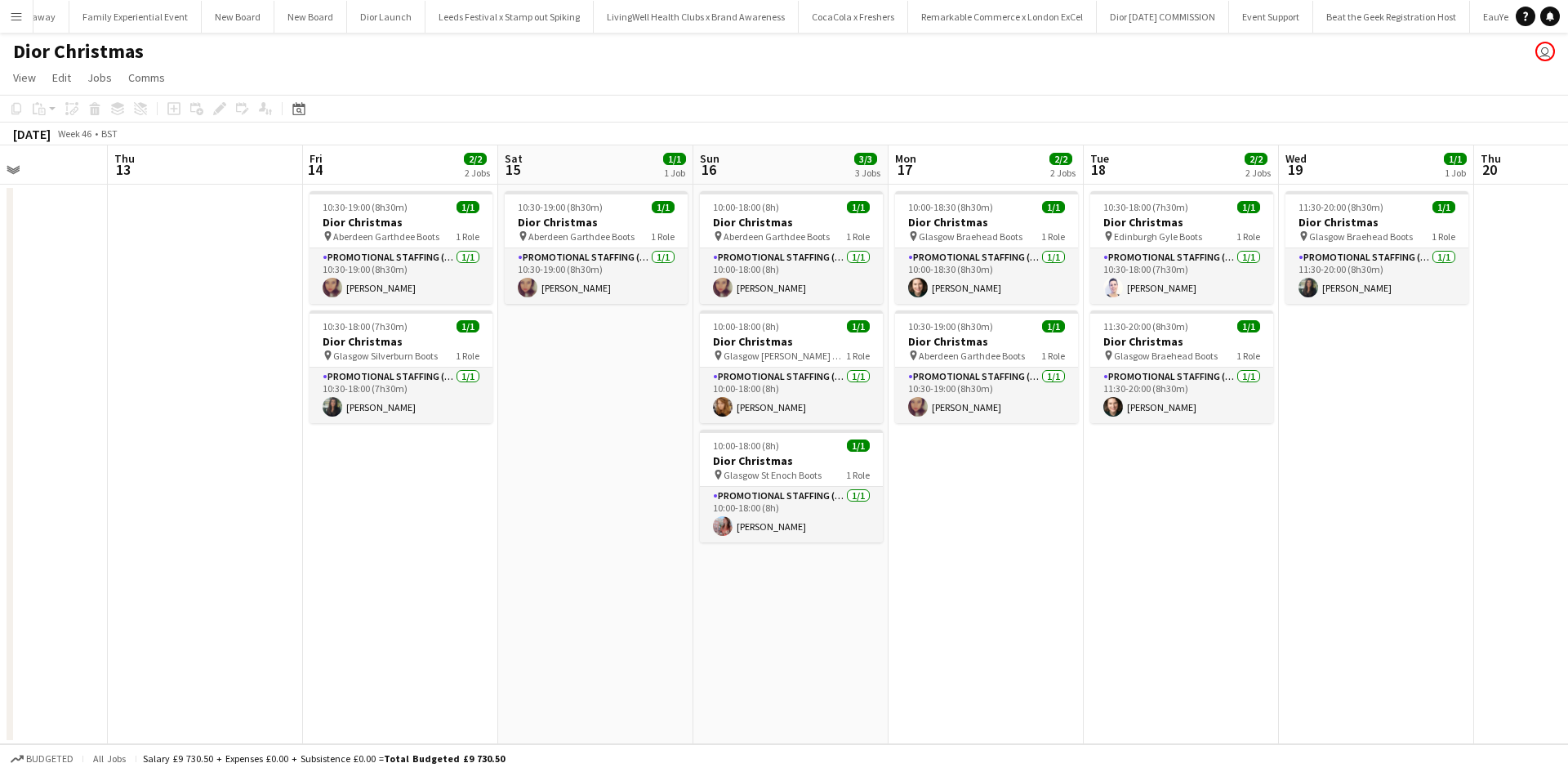
drag, startPoint x: 340, startPoint y: 594, endPoint x: 588, endPoint y: 567, distance: 249.5
click at [588, 567] on app-calendar-viewport "Mon 10 2/2 2 Jobs Tue 11 1/1 1 Job Wed 12 Thu 13 Fri 14 2/2 2 Jobs Sat 15 1/1 1…" at bounding box center [784, 445] width 1568 height 599
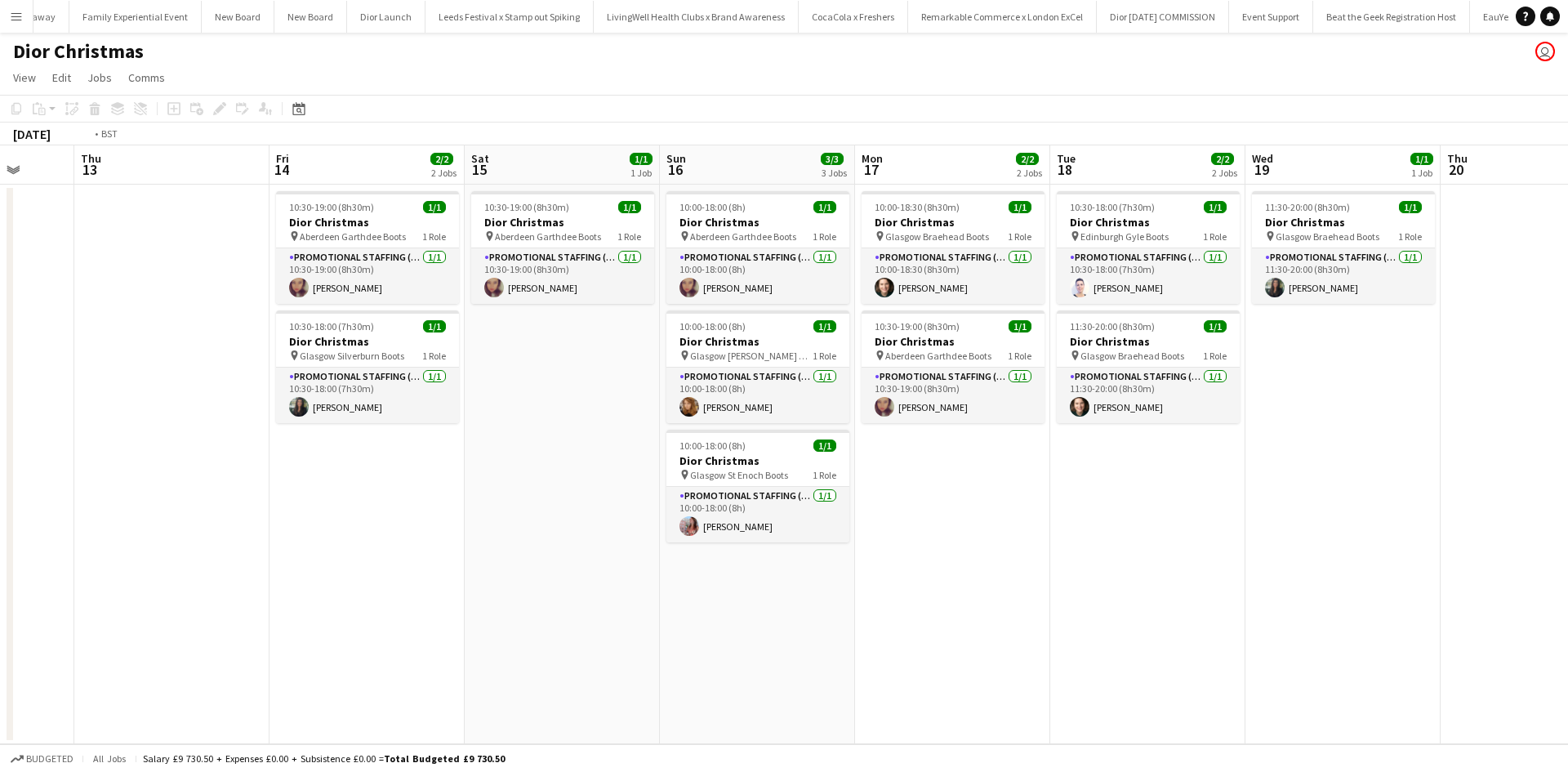
scroll to position [0, 616]
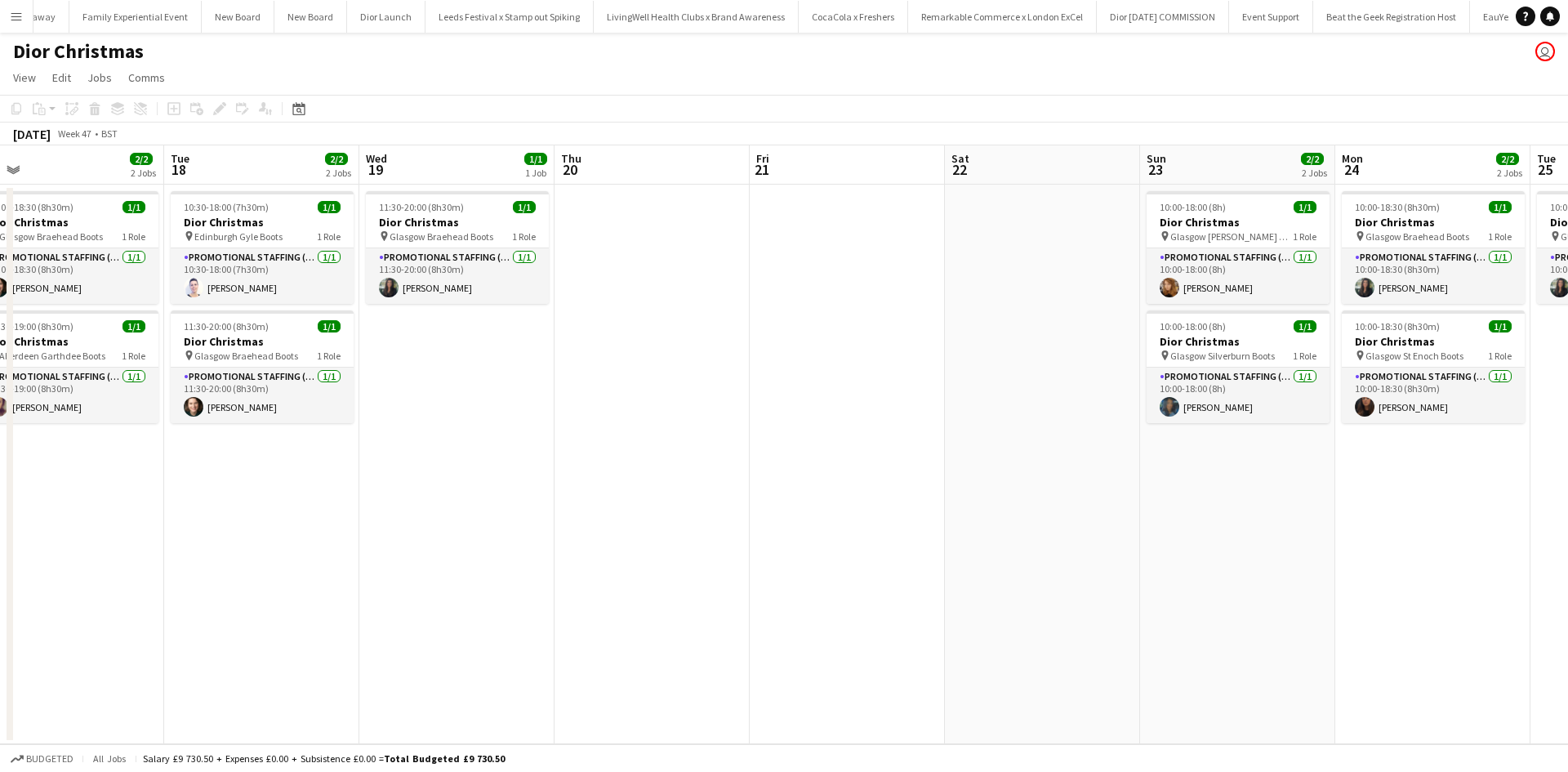
drag, startPoint x: 1199, startPoint y: 578, endPoint x: 280, endPoint y: 552, distance: 919.4
click at [280, 552] on app-calendar-viewport "Fri 14 2/2 2 Jobs Sat 15 1/1 1 Job Sun 16 3/3 3 Jobs Mon 17 2/2 2 Jobs Tue 18 2…" at bounding box center [784, 445] width 1568 height 599
click at [1453, 336] on h3 "Dior Christmas" at bounding box center [1433, 342] width 183 height 15
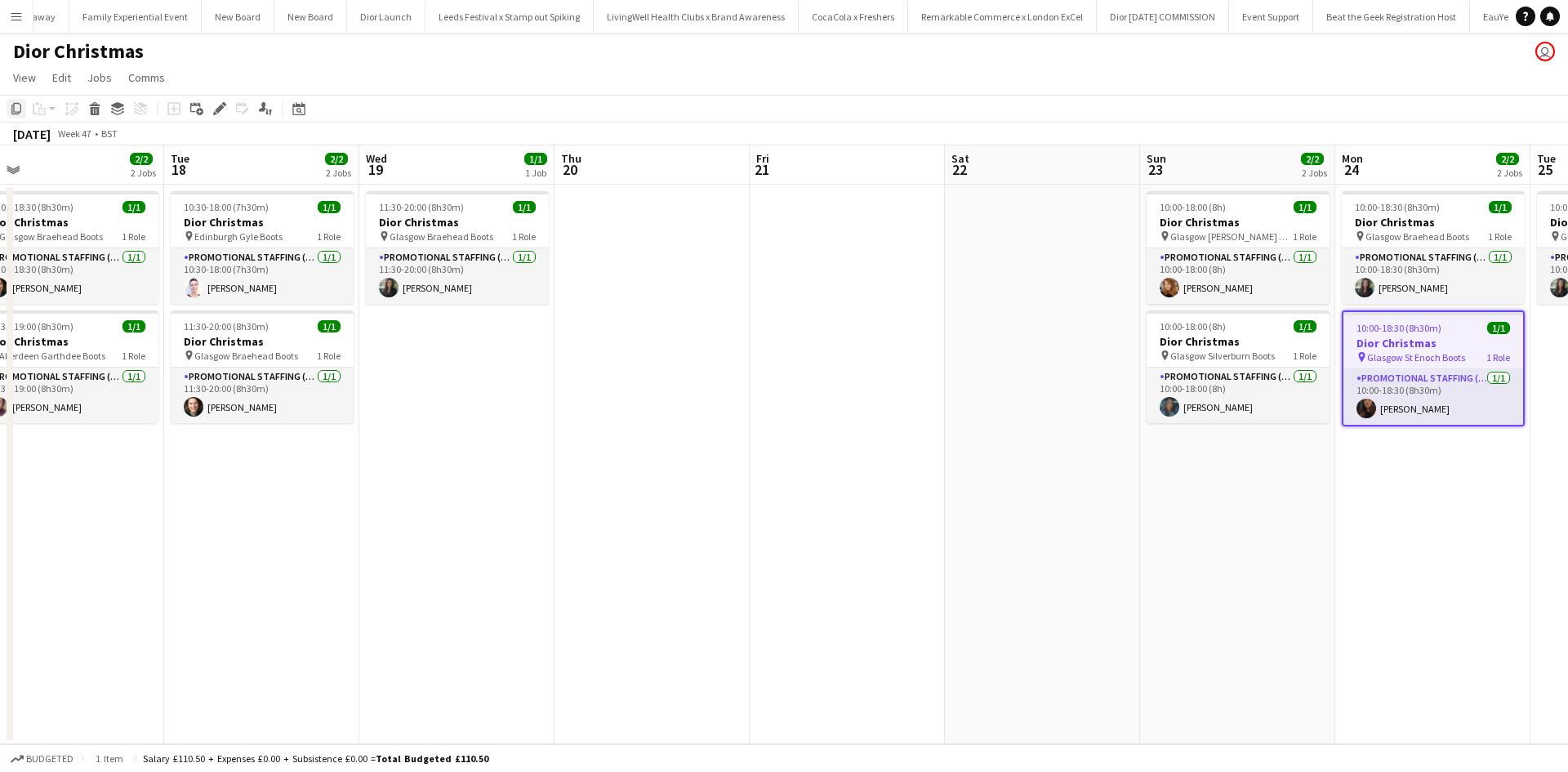
click at [15, 112] on icon at bounding box center [17, 109] width 10 height 12
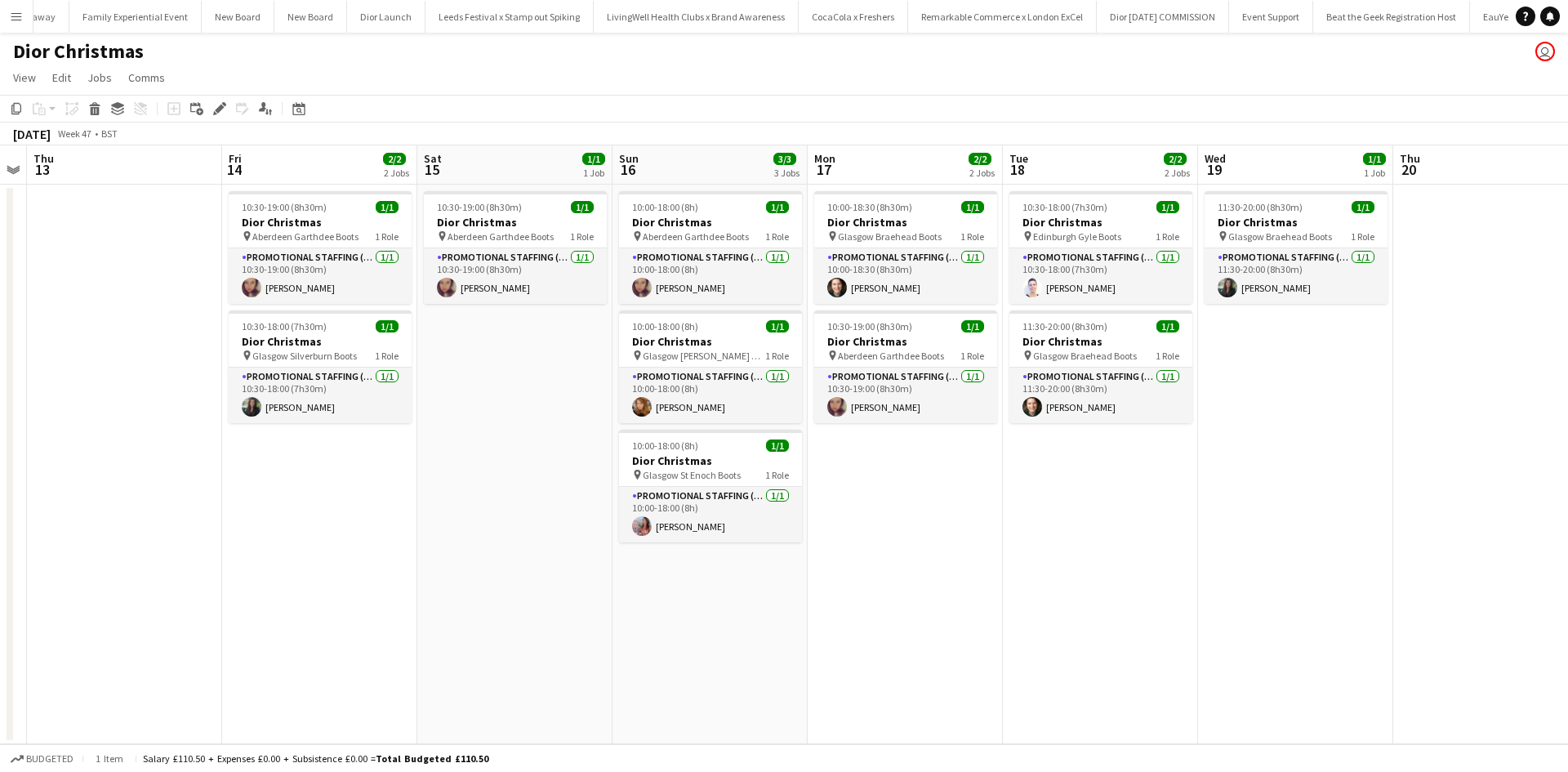
drag, startPoint x: 265, startPoint y: 529, endPoint x: 879, endPoint y: 565, distance: 615.1
click at [1134, 506] on app-calendar-viewport "Tue 11 1/1 1 Job Wed 12 Thu 13 Fri 14 2/2 2 Jobs Sat 15 1/1 1 Job Sun 16 3/3 3 …" at bounding box center [784, 445] width 1568 height 599
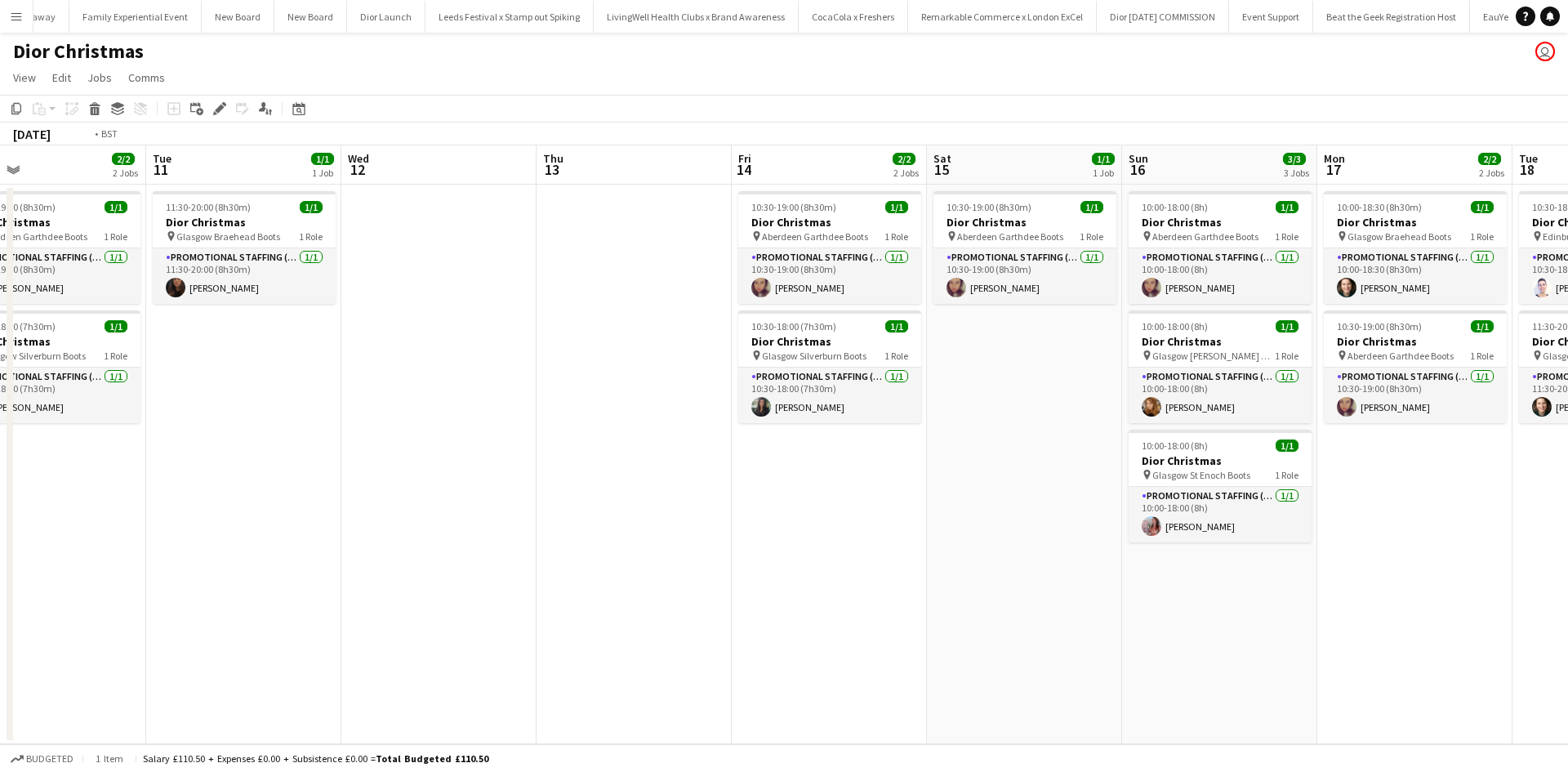
drag, startPoint x: 325, startPoint y: 579, endPoint x: 1274, endPoint y: 538, distance: 949.9
click at [1274, 538] on app-calendar-viewport "Sat 8 2/2 2 Jobs Sun 9 3/3 3 Jobs Mon 10 2/2 2 Jobs Tue 11 1/1 1 Job Wed 12 Thu…" at bounding box center [784, 445] width 1568 height 599
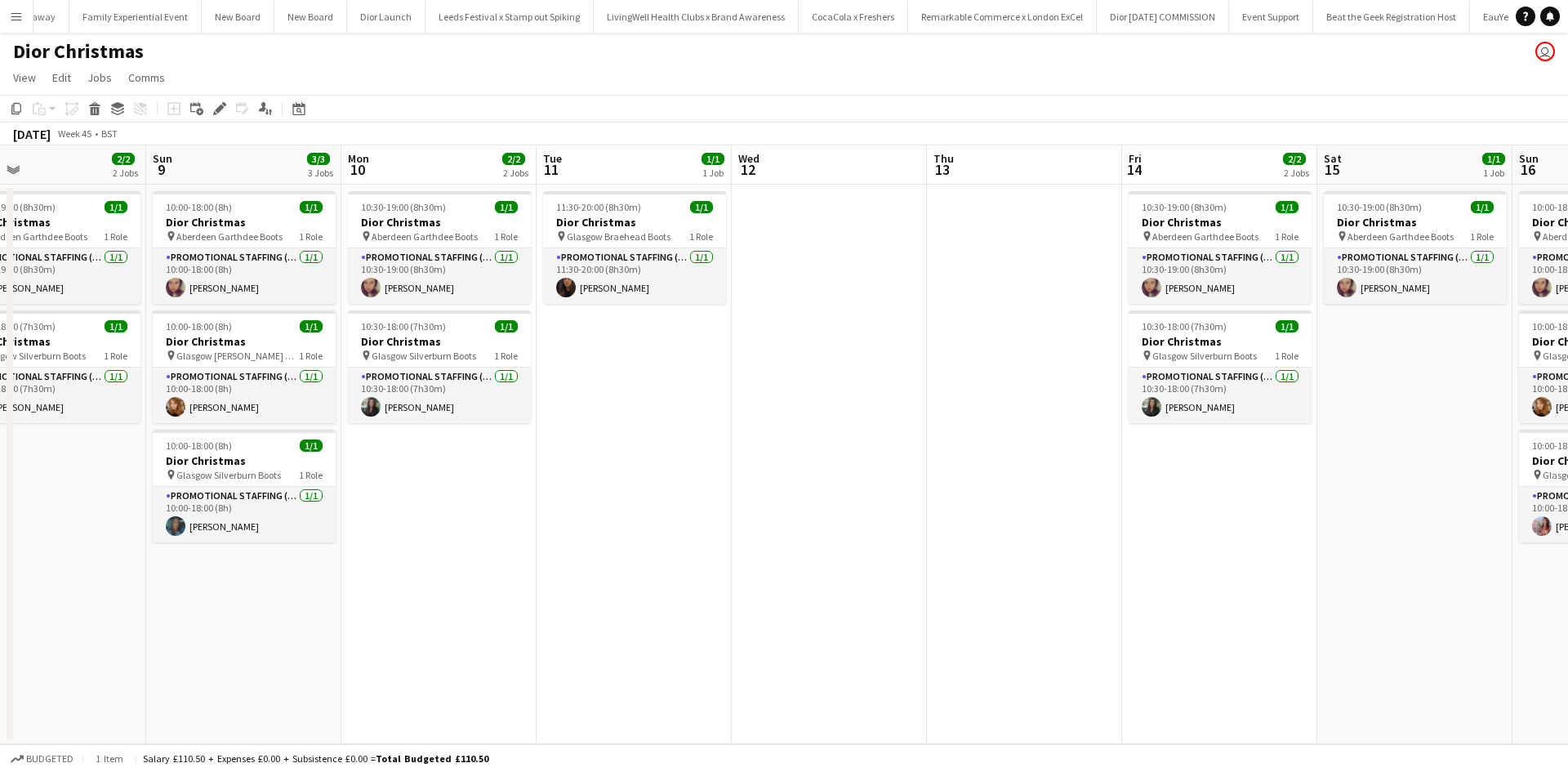
scroll to position [0, 361]
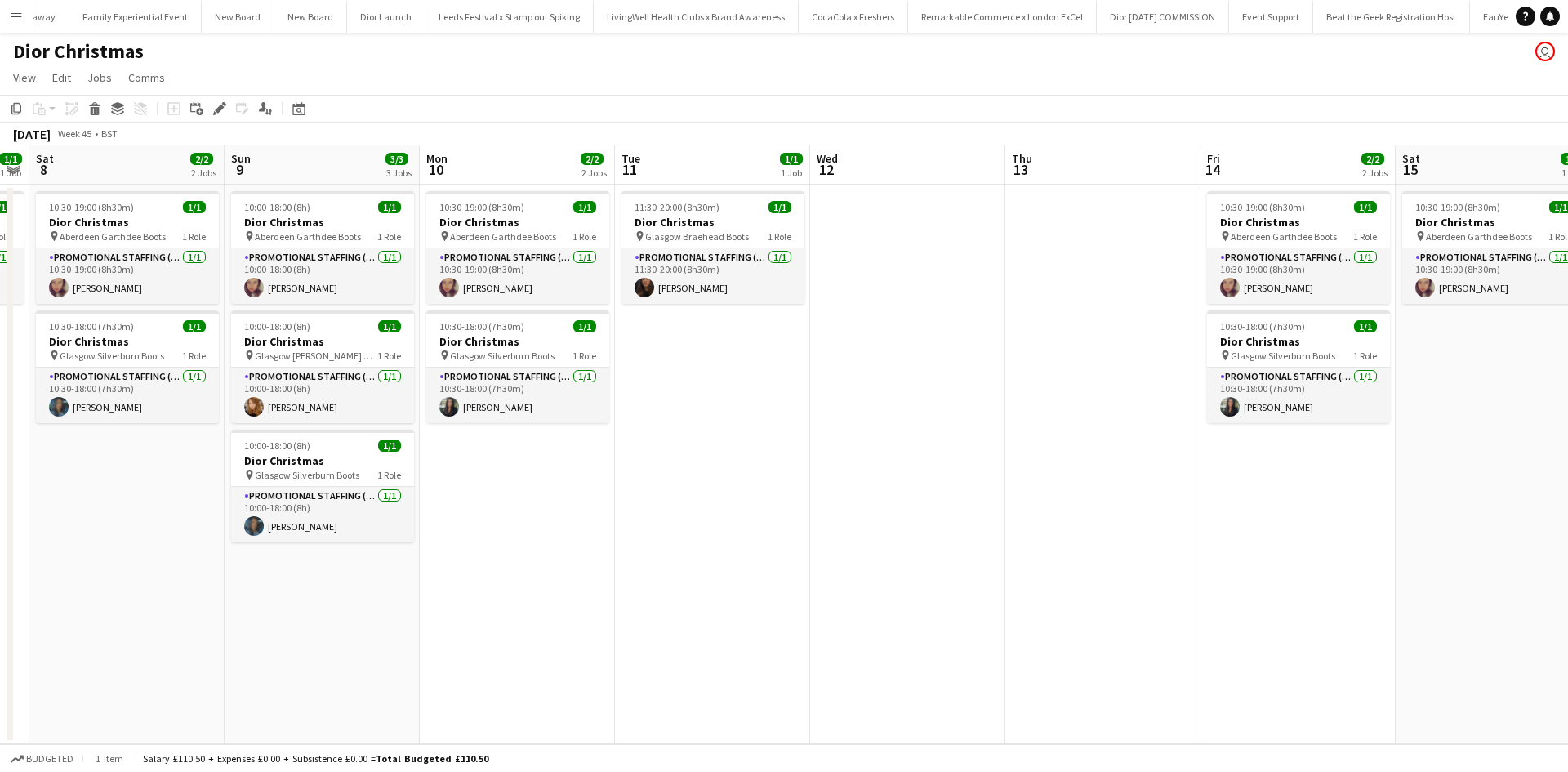
click at [367, 610] on app-date-cell "10:00-18:00 (8h) 1/1 Dior Christmas pin Aberdeen Garthdee Boots 1 Role Promotio…" at bounding box center [321, 464] width 195 height 559
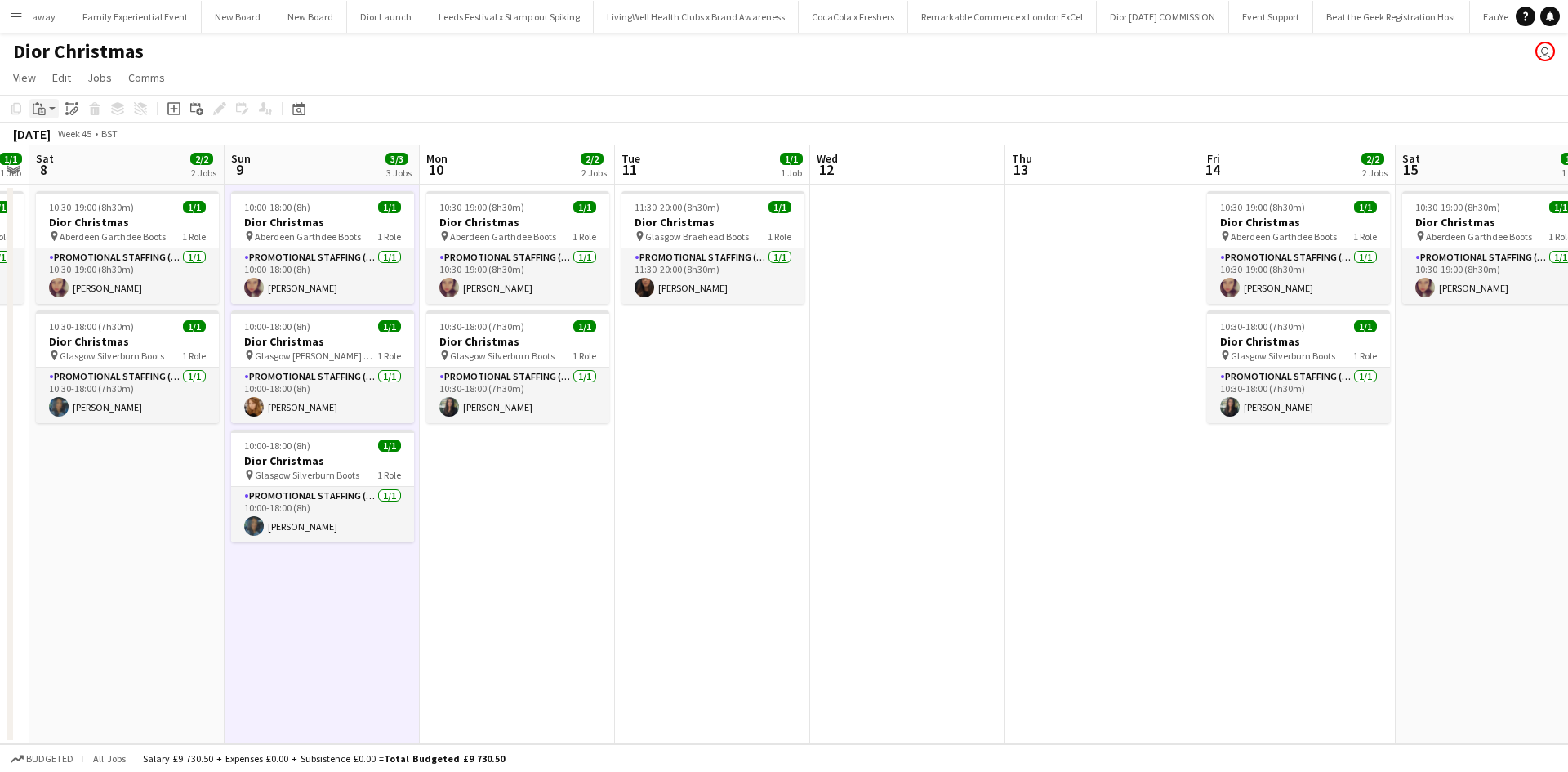
click at [44, 113] on icon "Paste" at bounding box center [39, 109] width 13 height 13
click at [55, 143] on link "Paste Ctrl+V" at bounding box center [120, 140] width 153 height 15
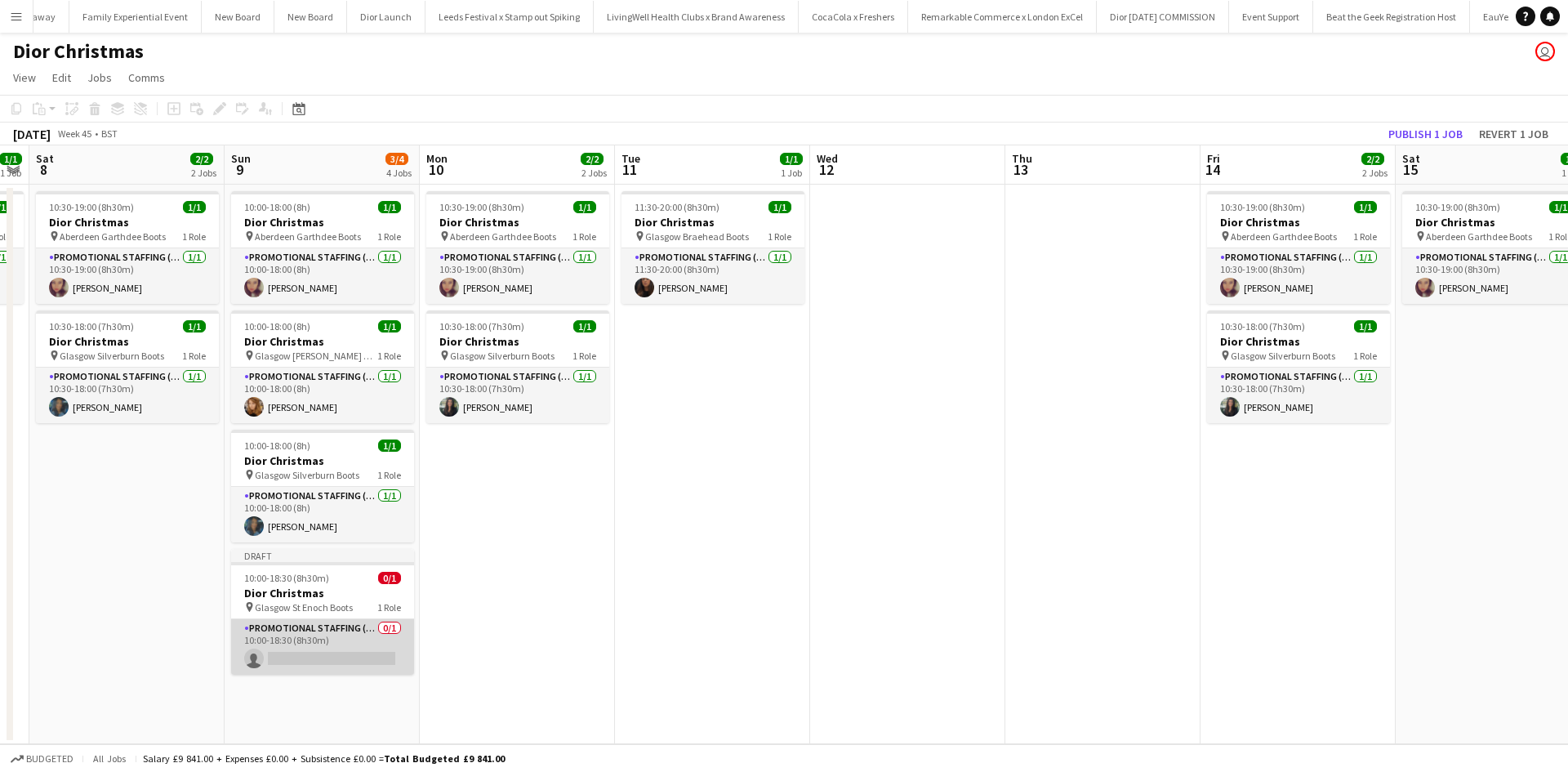
click at [335, 637] on app-card-role "Promotional Staffing (Sales Staff) 0/1 10:00-18:30 (8h30m) single-neutral-actio…" at bounding box center [322, 646] width 183 height 55
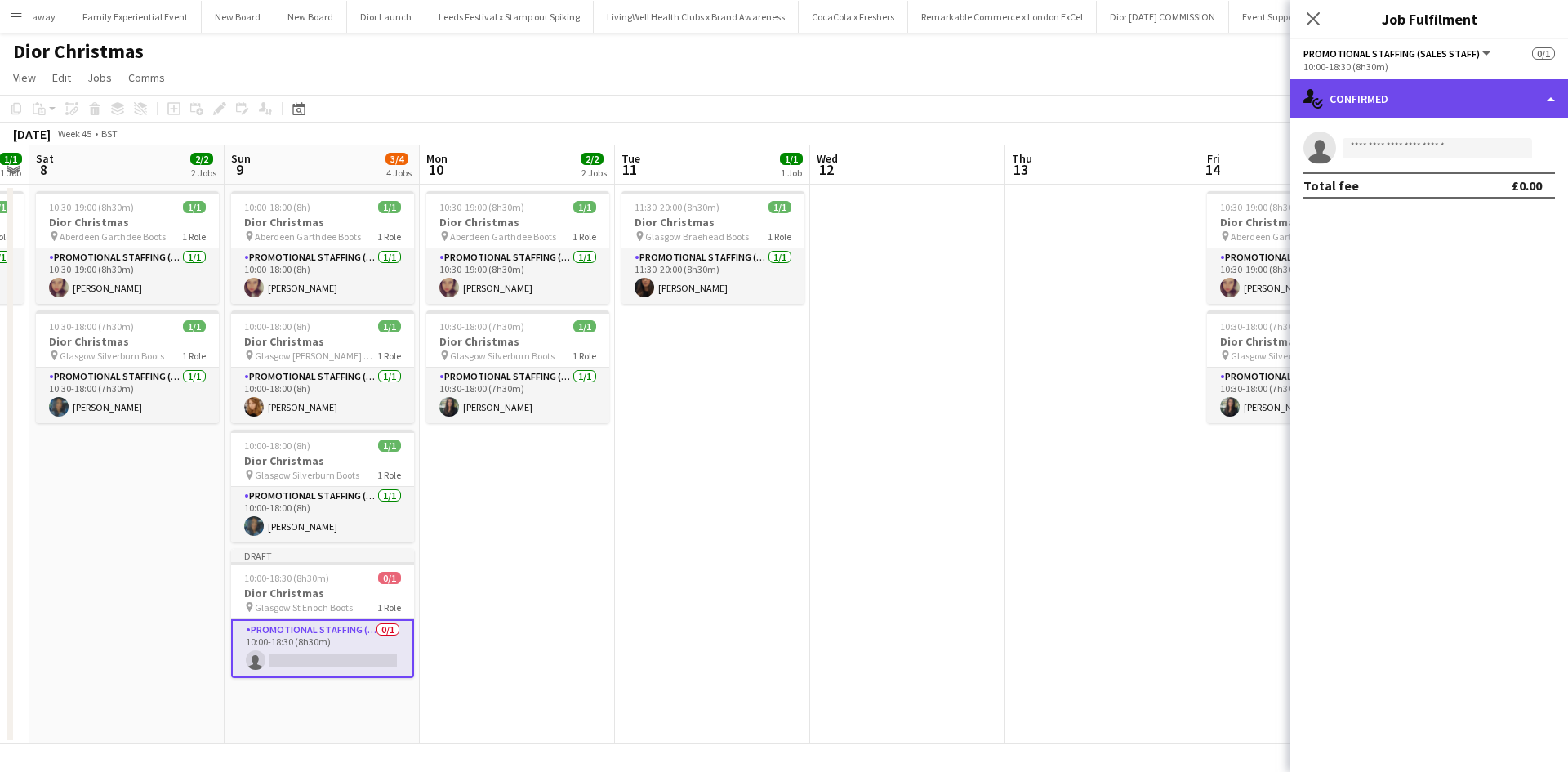
click at [1407, 92] on div "single-neutral-actions-check-2 Confirmed" at bounding box center [1429, 99] width 278 height 39
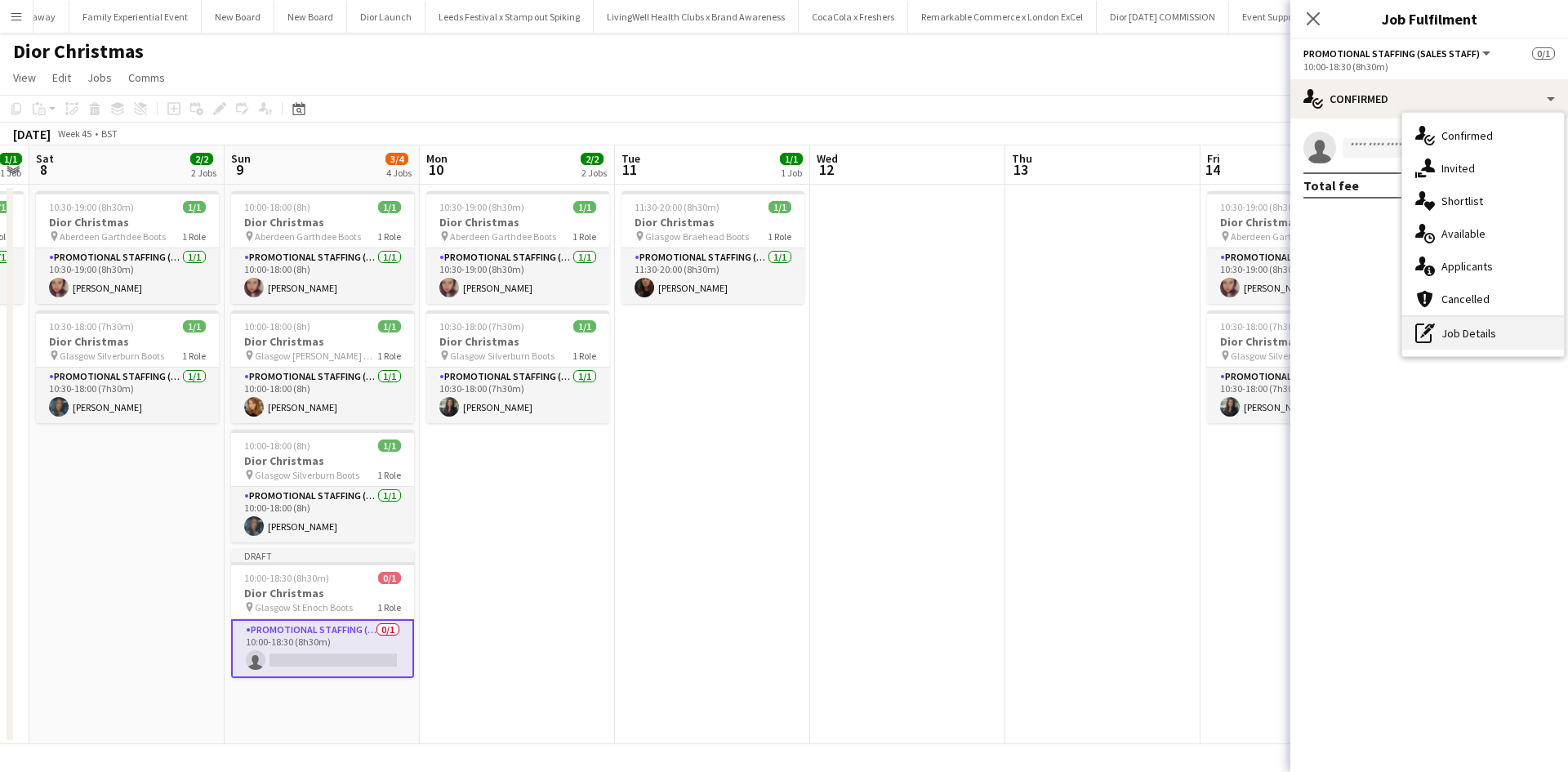
click at [1453, 332] on div "pen-write Job Details" at bounding box center [1483, 332] width 162 height 33
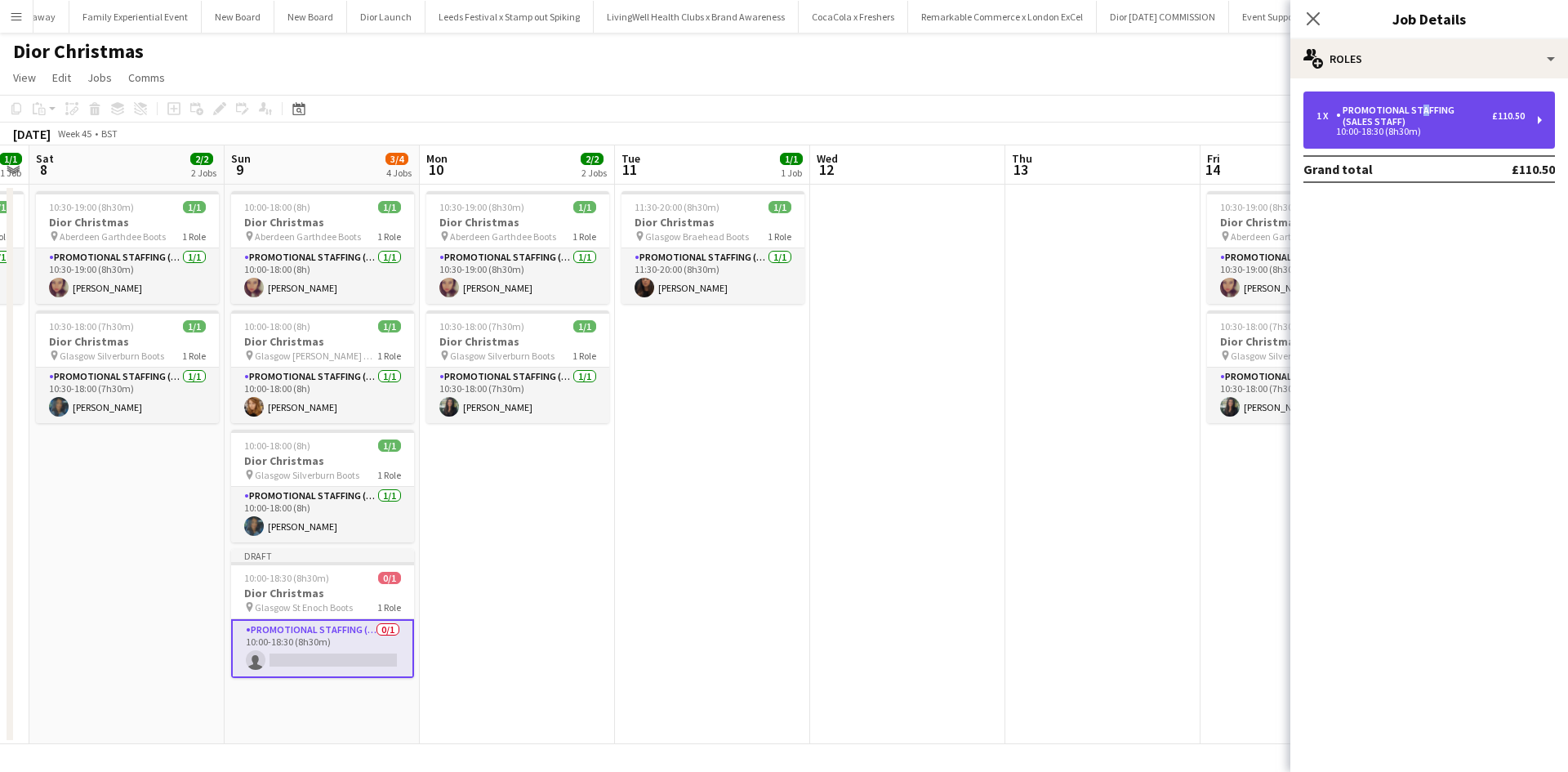
click at [1416, 116] on div "Promotional Staffing (Sales Staff)" at bounding box center [1414, 116] width 156 height 23
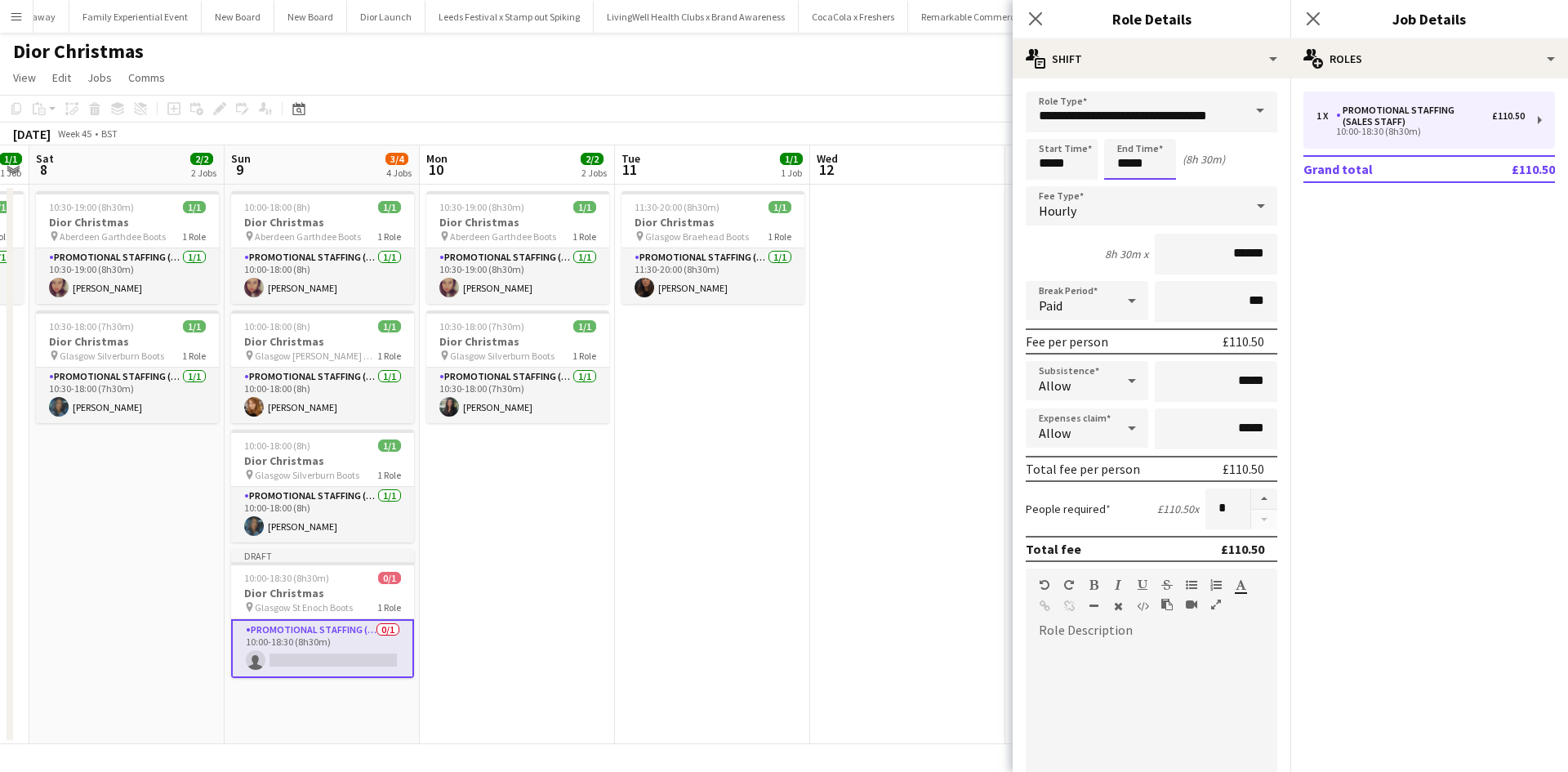
click at [1142, 161] on input "*****" at bounding box center [1140, 159] width 72 height 41
type input "*****"
click at [961, 382] on app-date-cell at bounding box center [907, 464] width 195 height 559
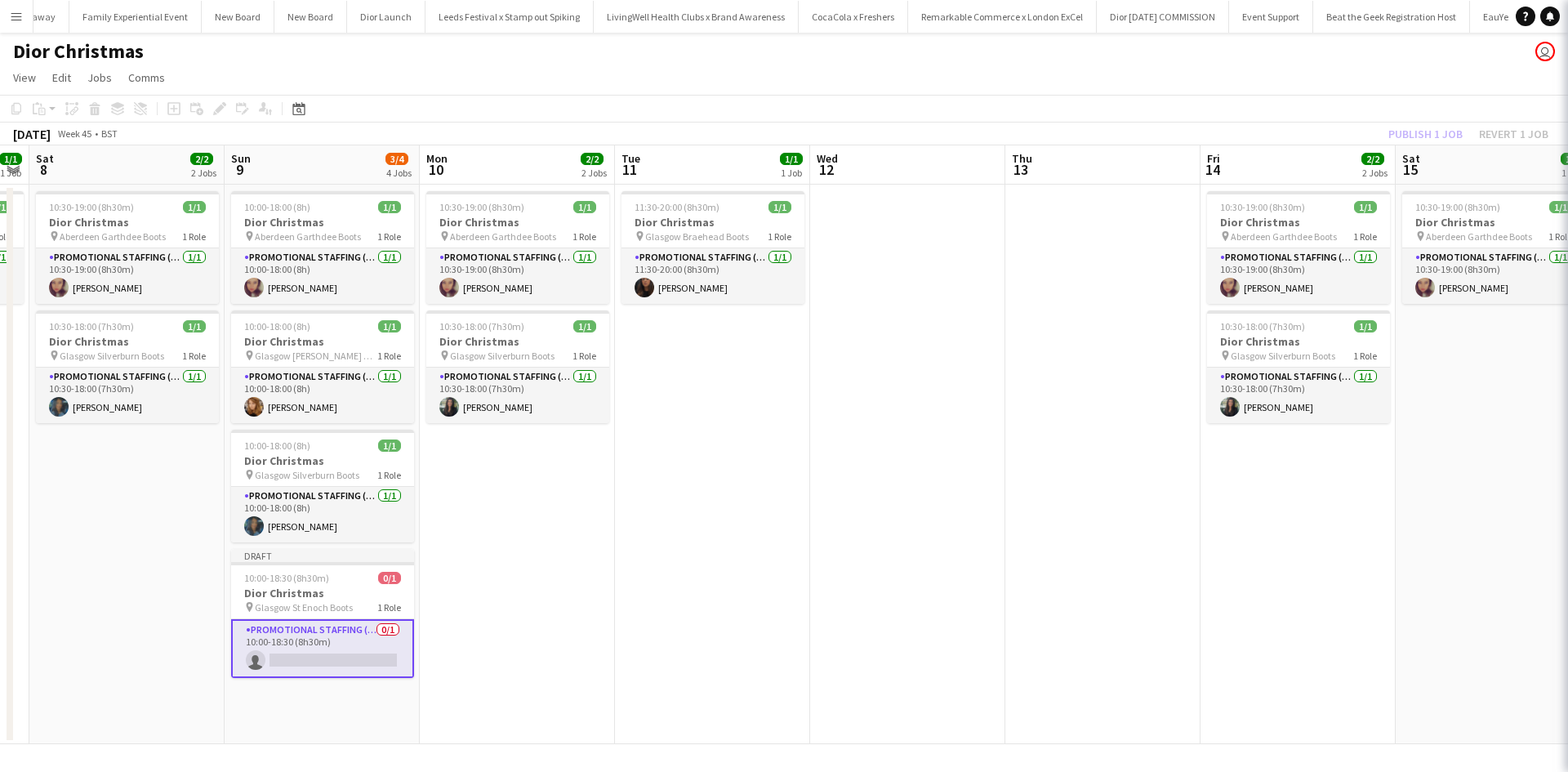
scroll to position [0, 360]
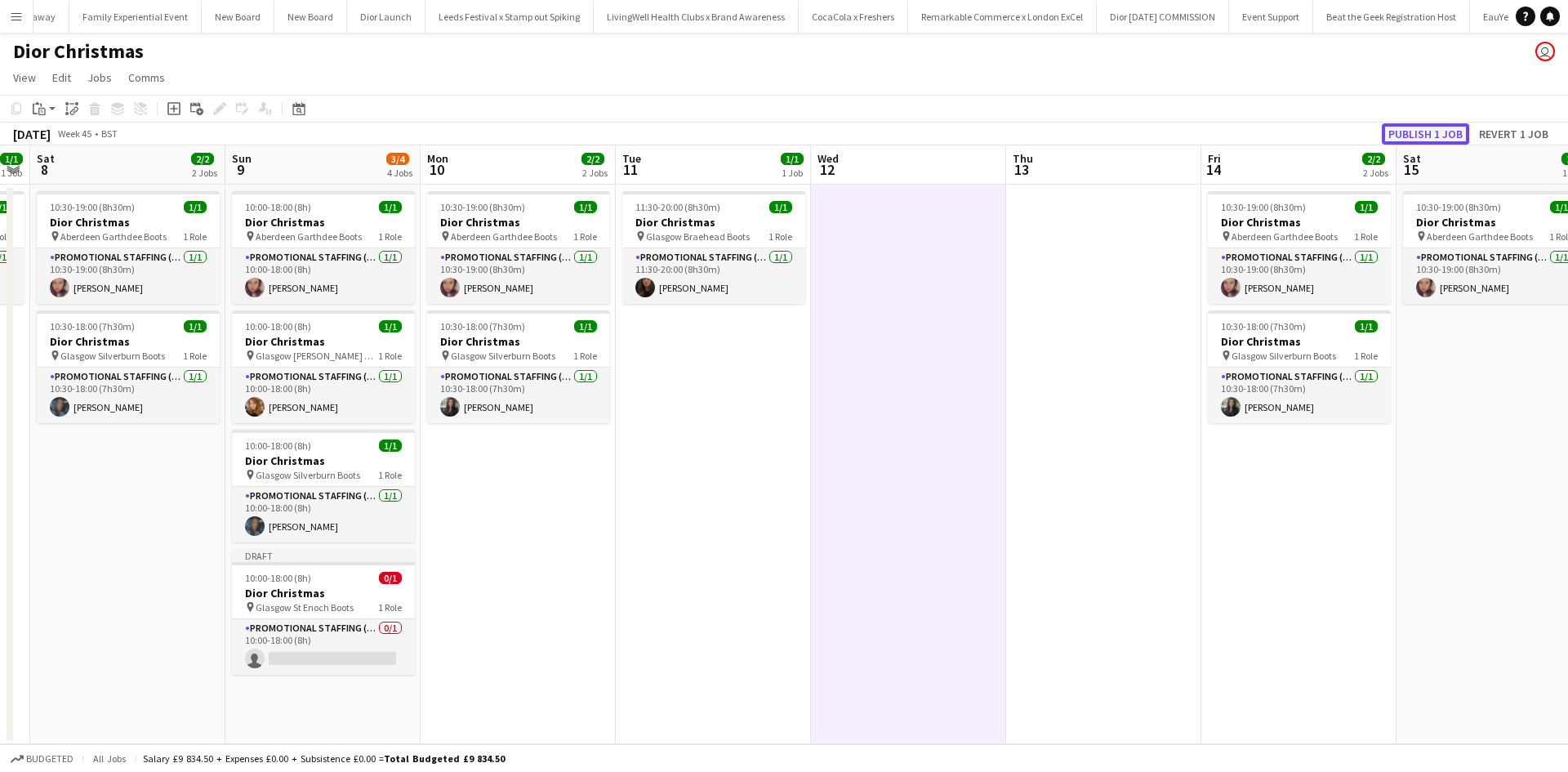
click at [1397, 140] on button "Publish 1 job" at bounding box center [1425, 133] width 87 height 21
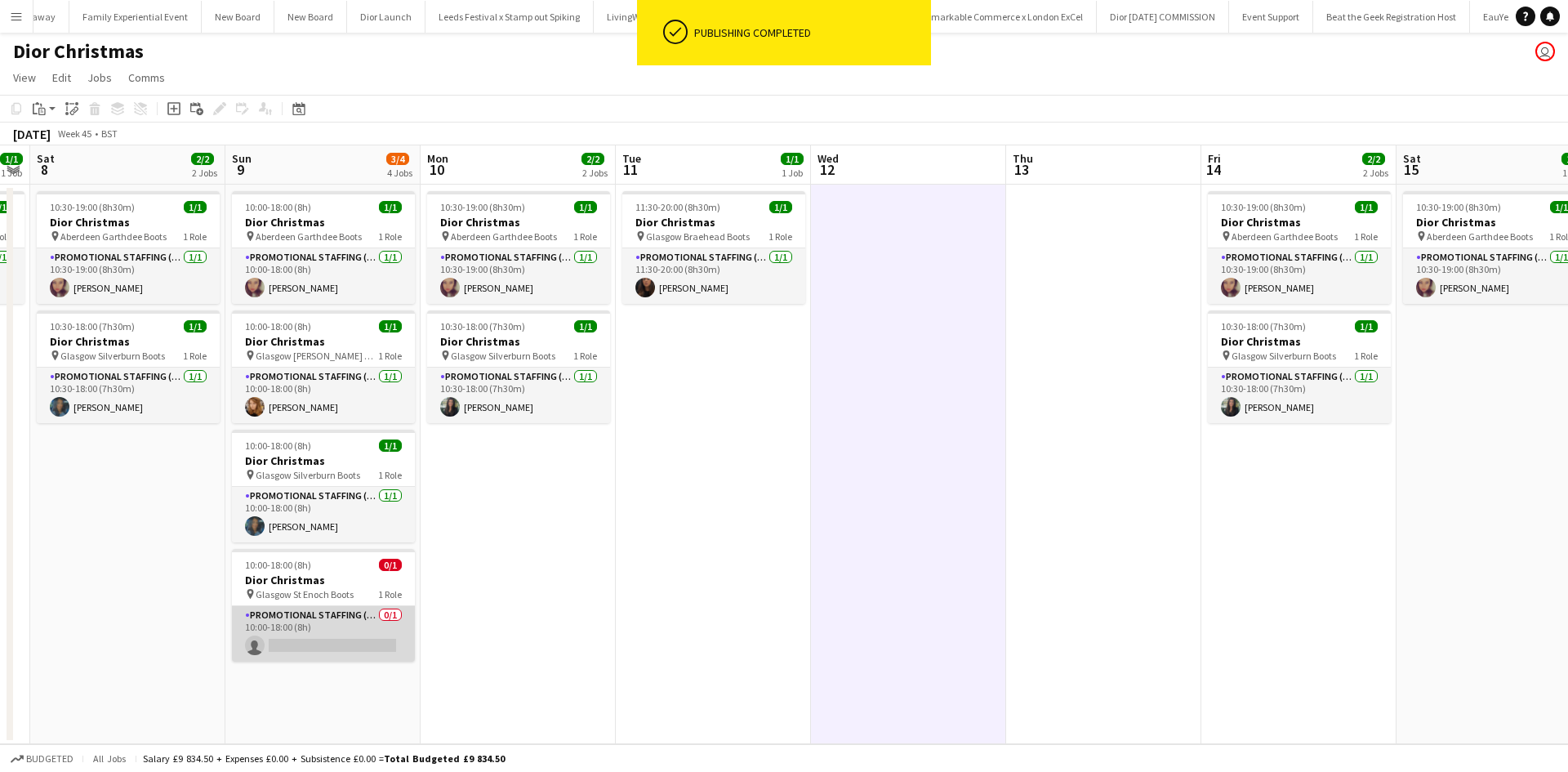
click at [282, 643] on app-card-role "Promotional Staffing (Sales Staff) 0/1 10:00-18:00 (8h) single-neutral-actions" at bounding box center [323, 634] width 183 height 55
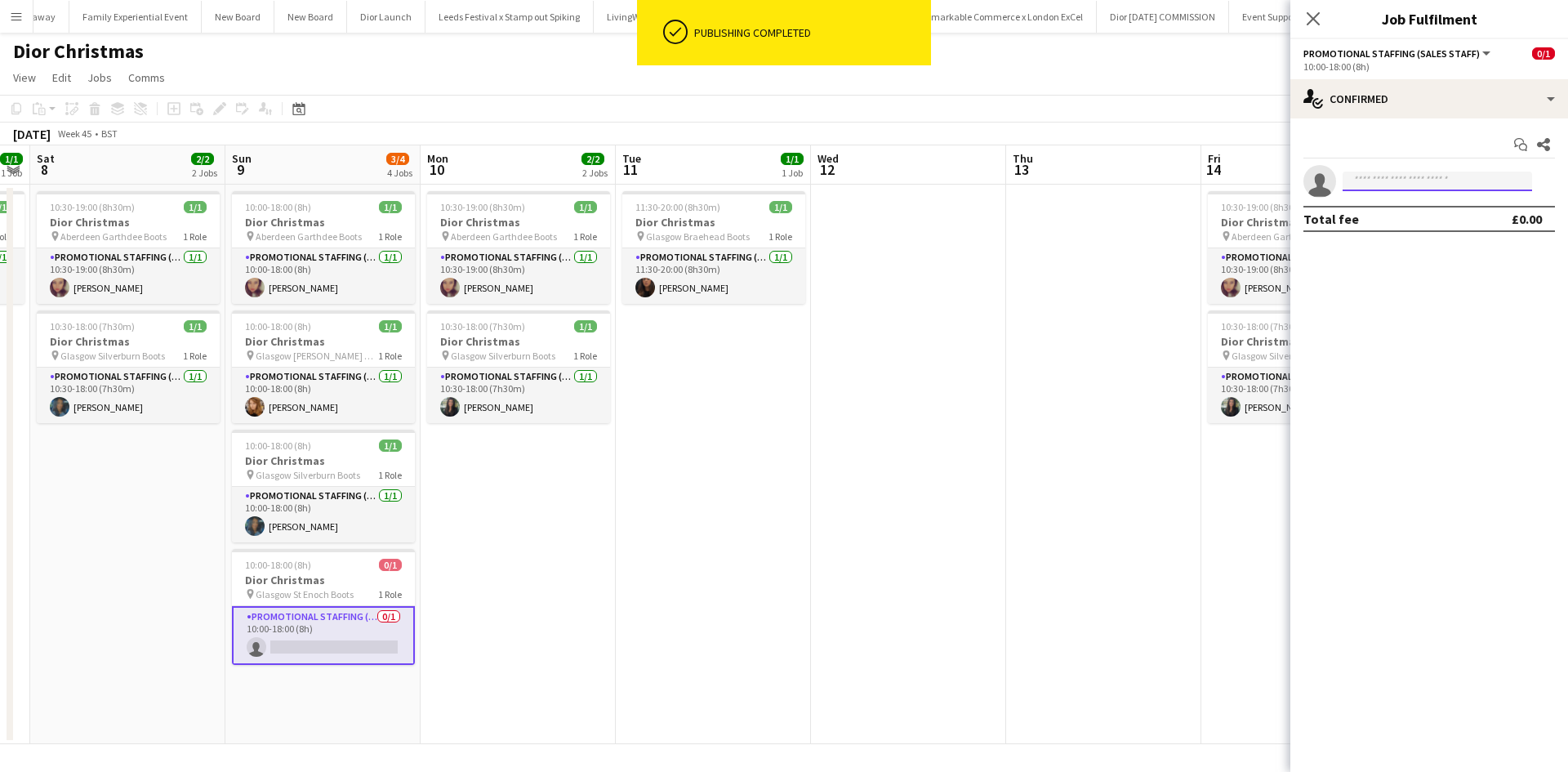
click at [1391, 183] on input at bounding box center [1437, 181] width 189 height 19
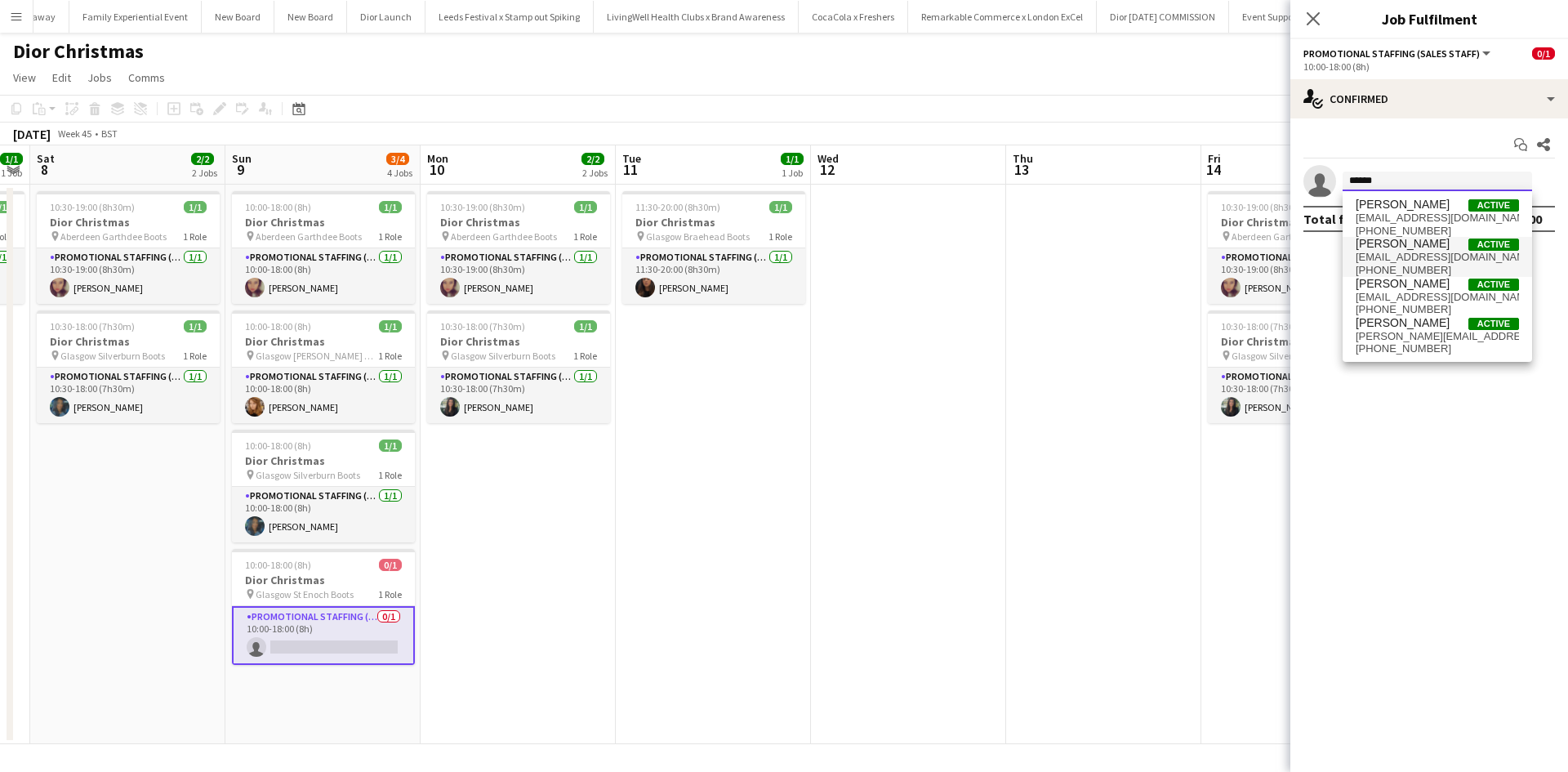
type input "******"
click at [1397, 249] on span "Yvonne Paterson" at bounding box center [1402, 244] width 94 height 14
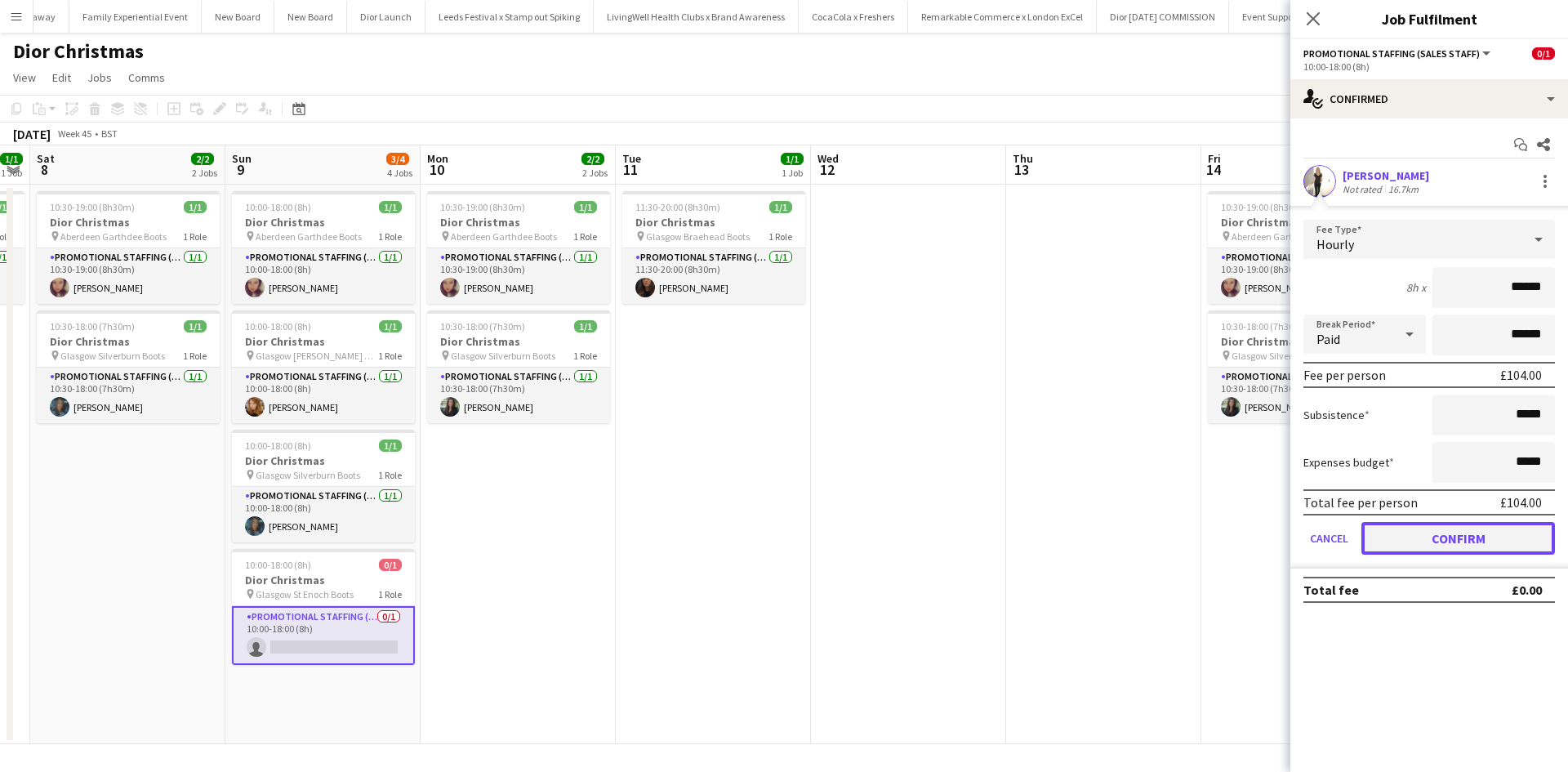
click at [1460, 542] on button "Confirm" at bounding box center [1457, 538] width 193 height 33
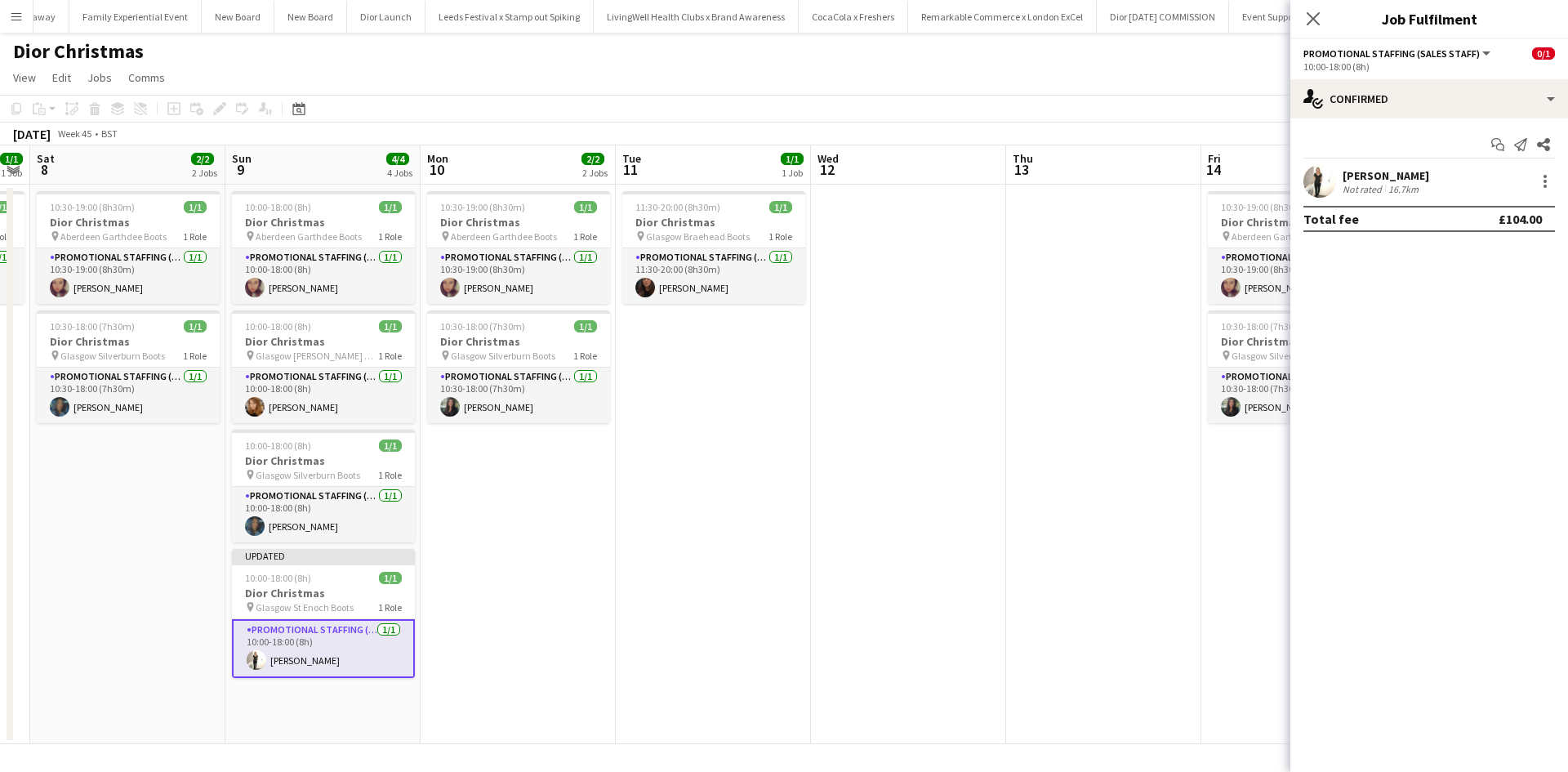
click at [1100, 521] on app-date-cell at bounding box center [1103, 464] width 195 height 559
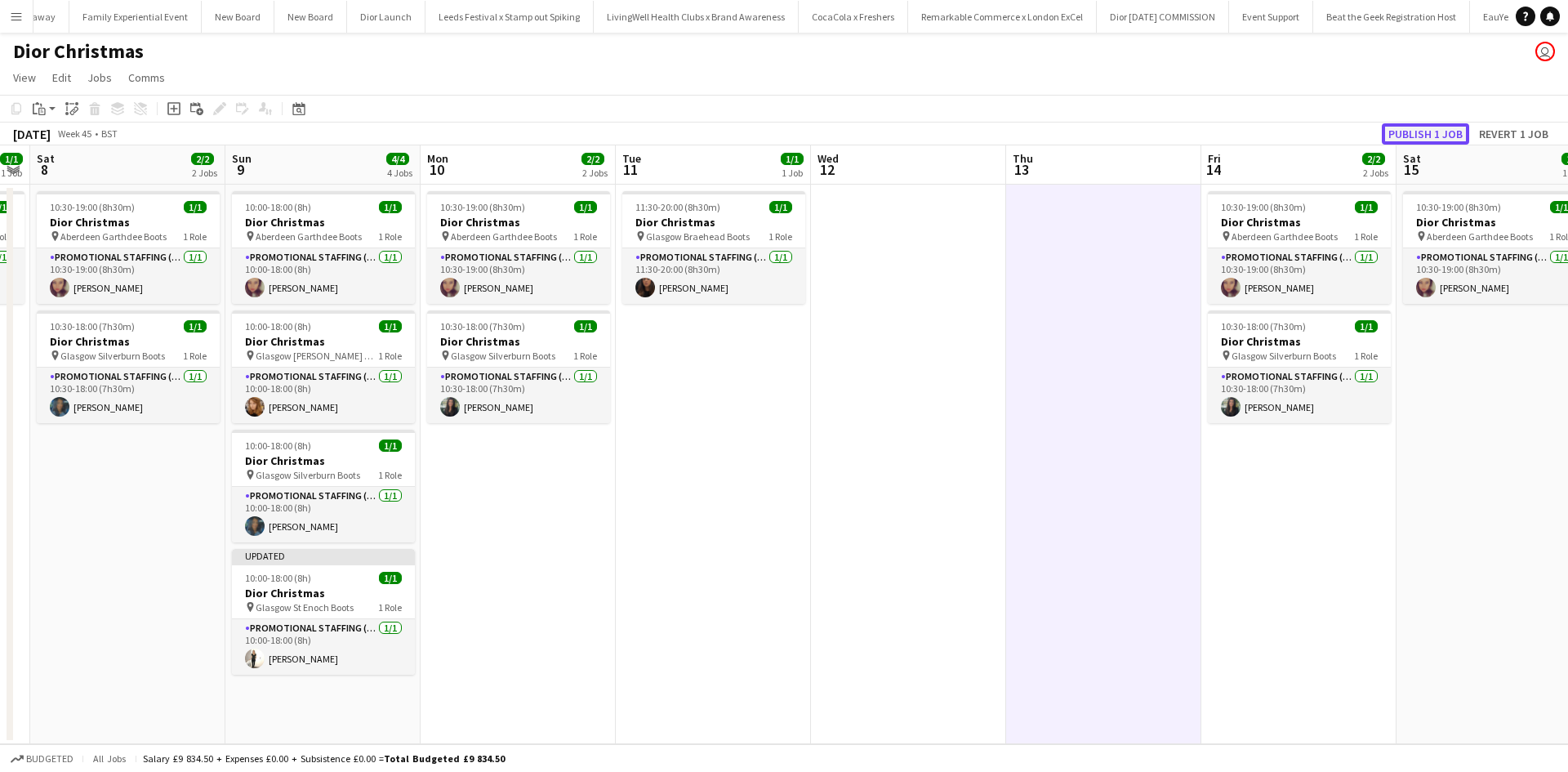
click at [1433, 138] on button "Publish 1 job" at bounding box center [1425, 133] width 87 height 21
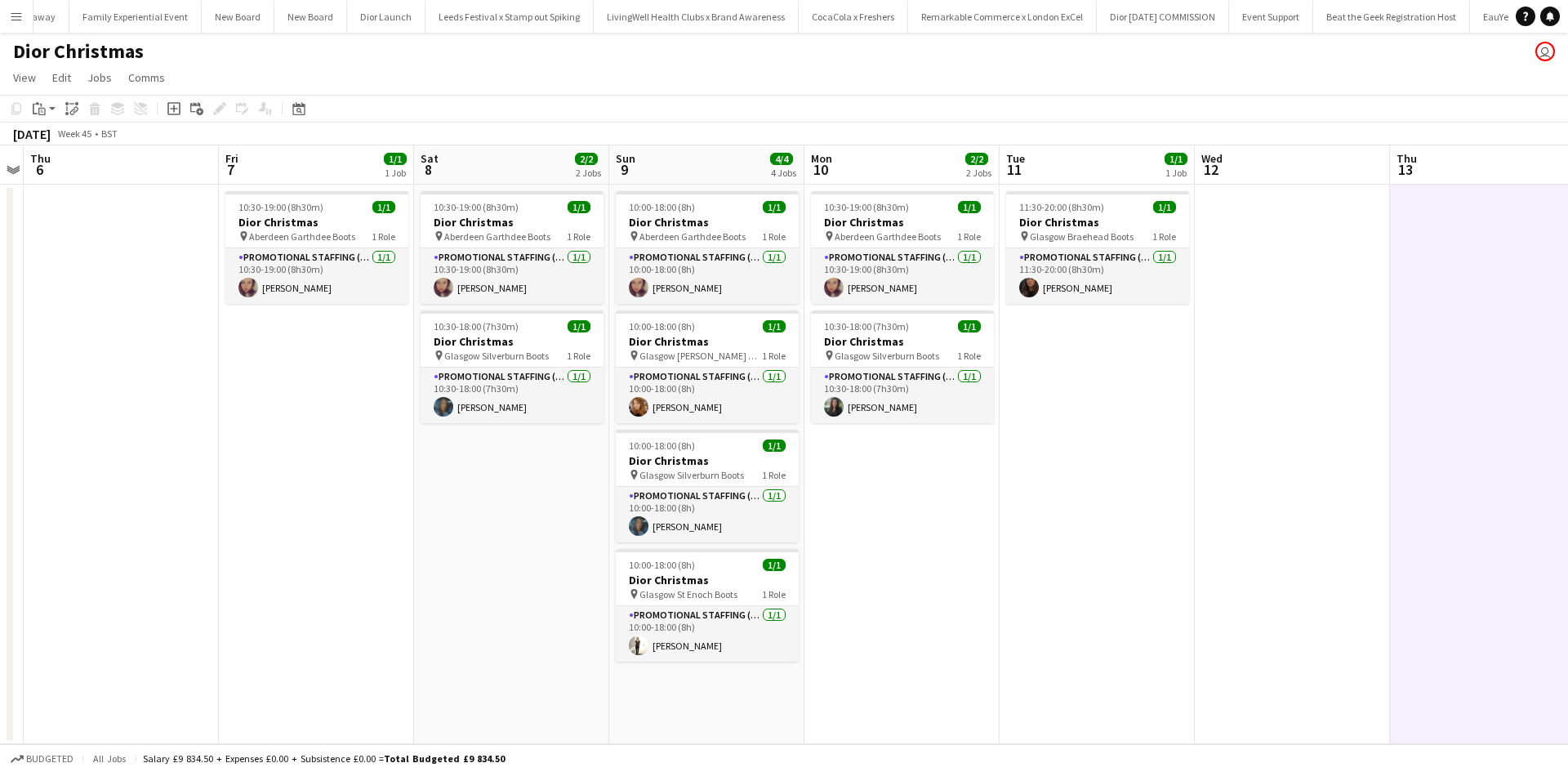
scroll to position [0, 354]
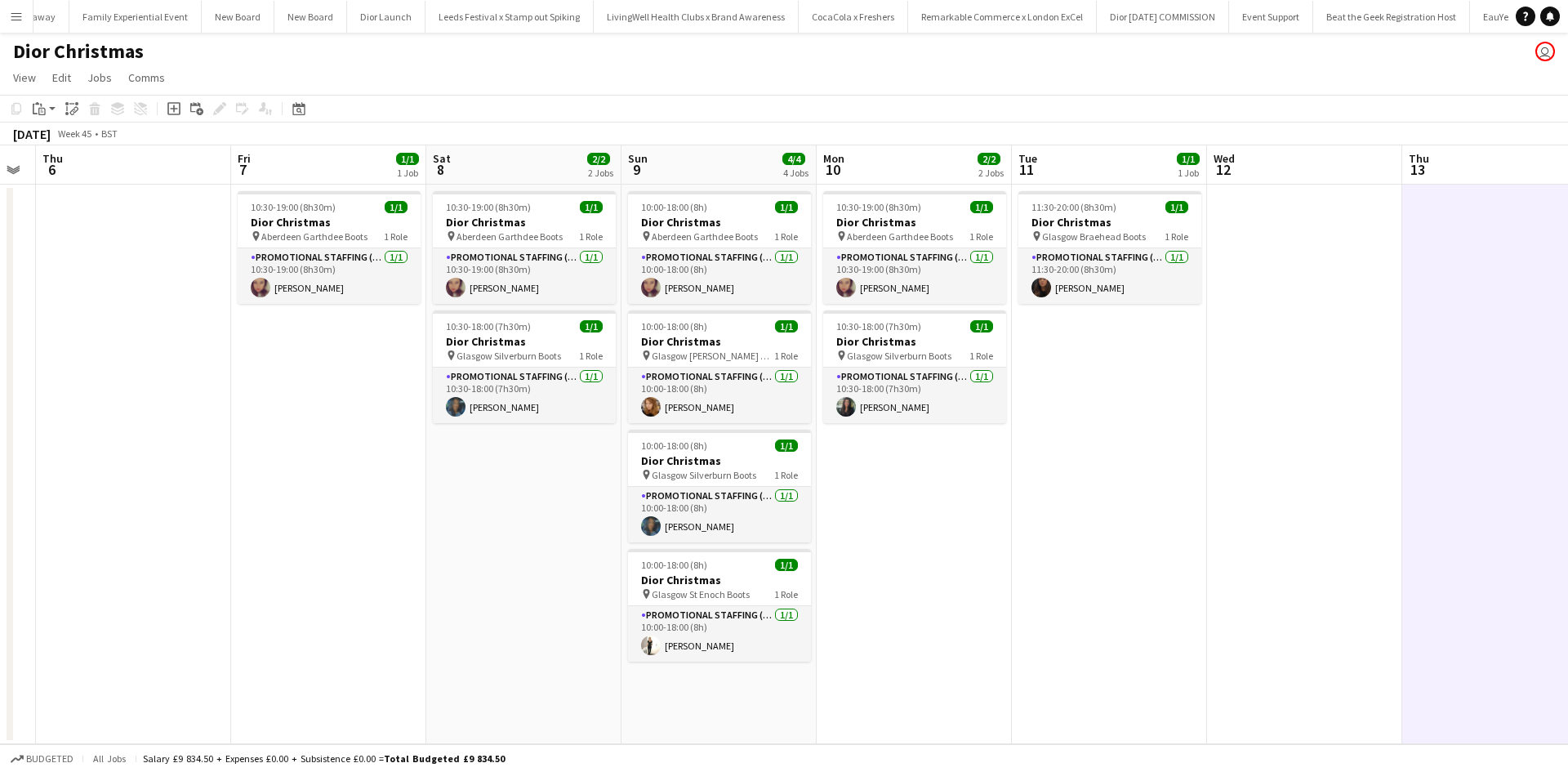
drag, startPoint x: 702, startPoint y: 603, endPoint x: 1098, endPoint y: 564, distance: 397.9
click at [1098, 564] on app-calendar-viewport "Tue 4 2/2 2 Jobs Wed 5 Thu 6 Fri 7 1/1 1 Job Sat 8 2/2 2 Jobs Sun 9 4/4 4 Jobs …" at bounding box center [784, 445] width 1568 height 599
click at [456, 502] on app-date-cell "10:30-19:00 (8h30m) 1/1 Dior Christmas pin Aberdeen Garthdee Boots 1 Role Promo…" at bounding box center [523, 464] width 195 height 559
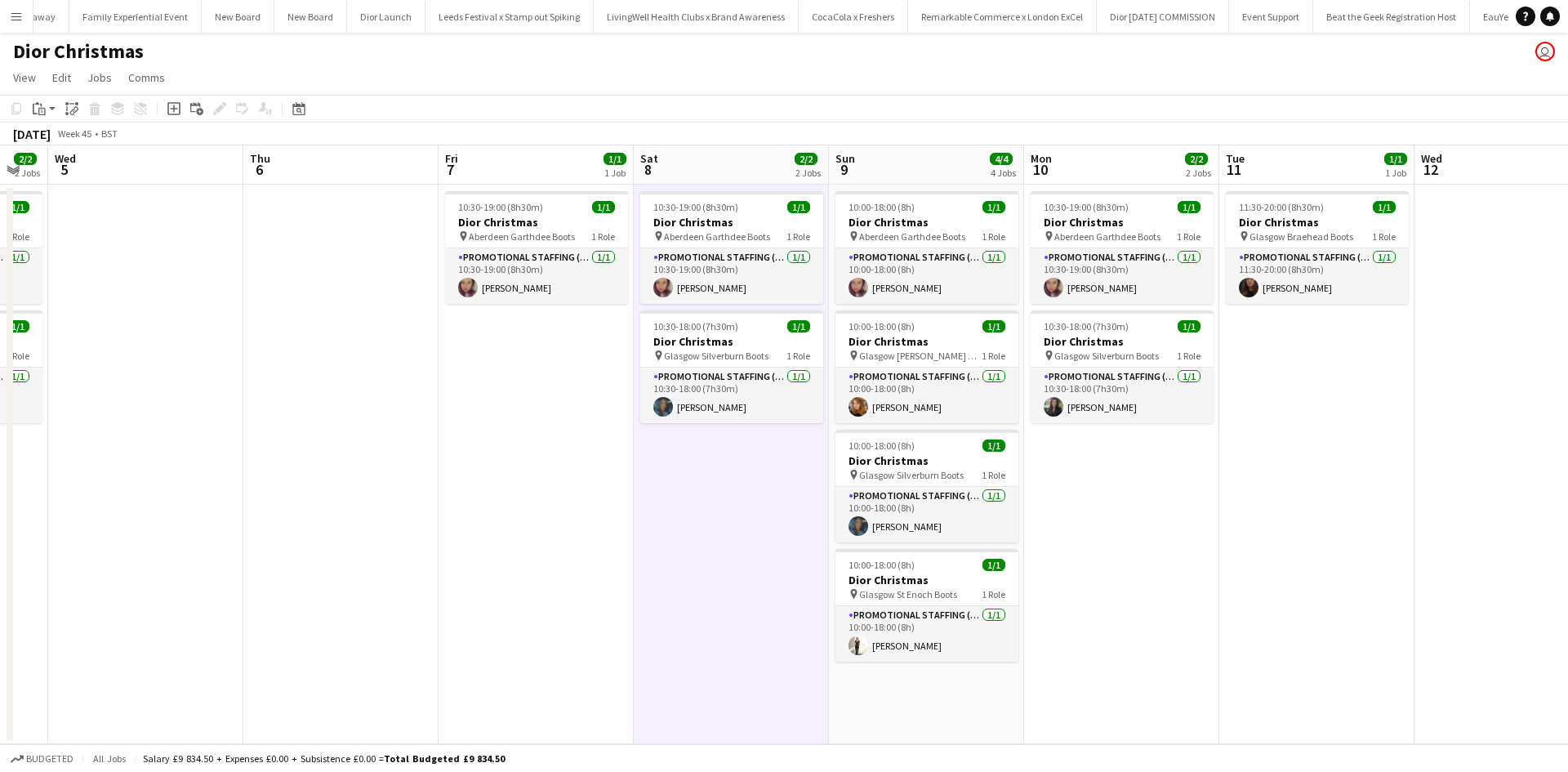
scroll to position [0, 340]
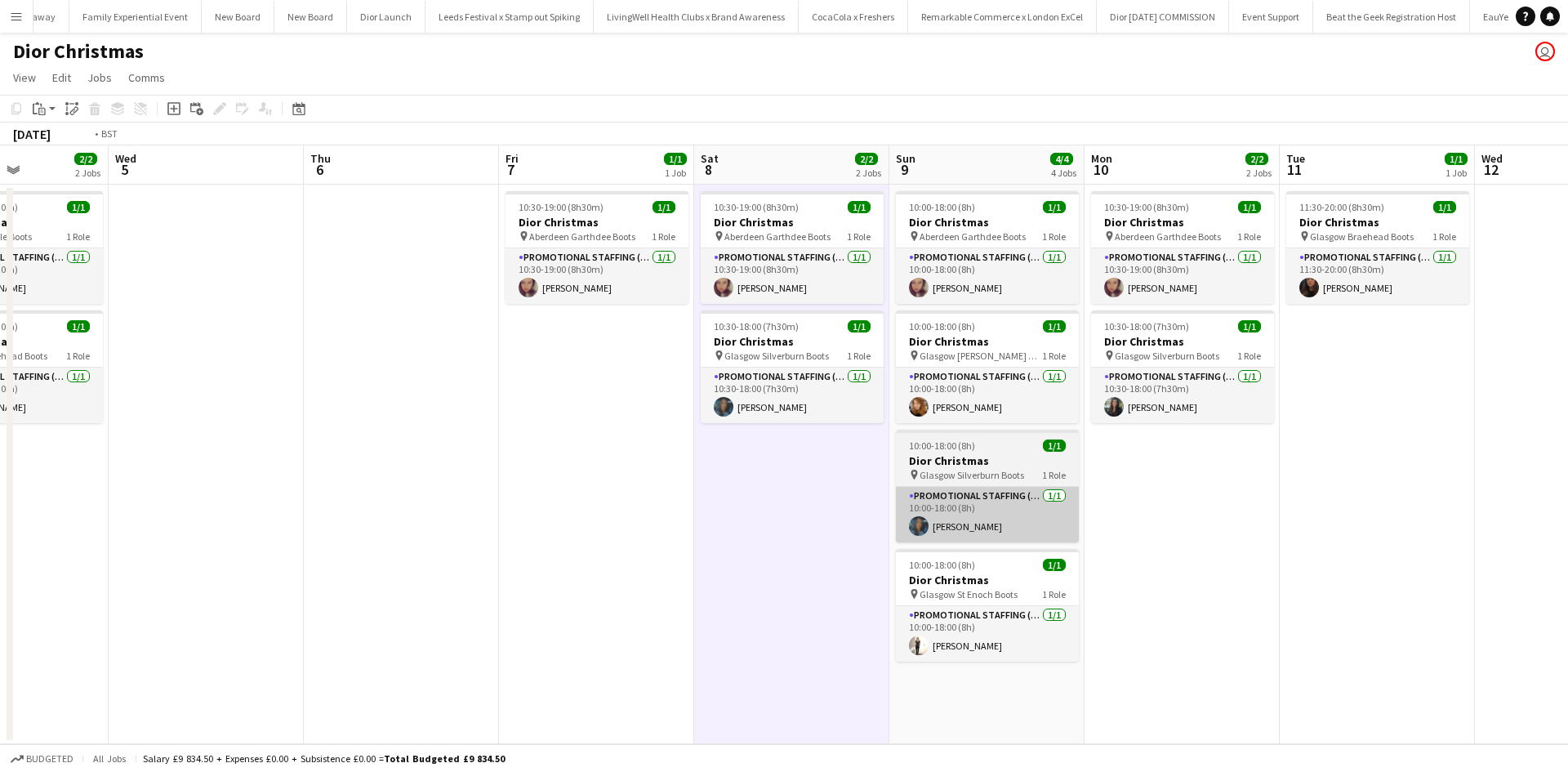
drag, startPoint x: 937, startPoint y: 529, endPoint x: 1211, endPoint y: 521, distance: 274.1
click at [1492, 511] on app-calendar-viewport "Sun 2 1/1 1 Job Mon 3 2/2 2 Jobs Tue 4 2/2 2 Jobs Wed 5 Thu 6 Fri 7 1/1 1 Job S…" at bounding box center [784, 445] width 1568 height 599
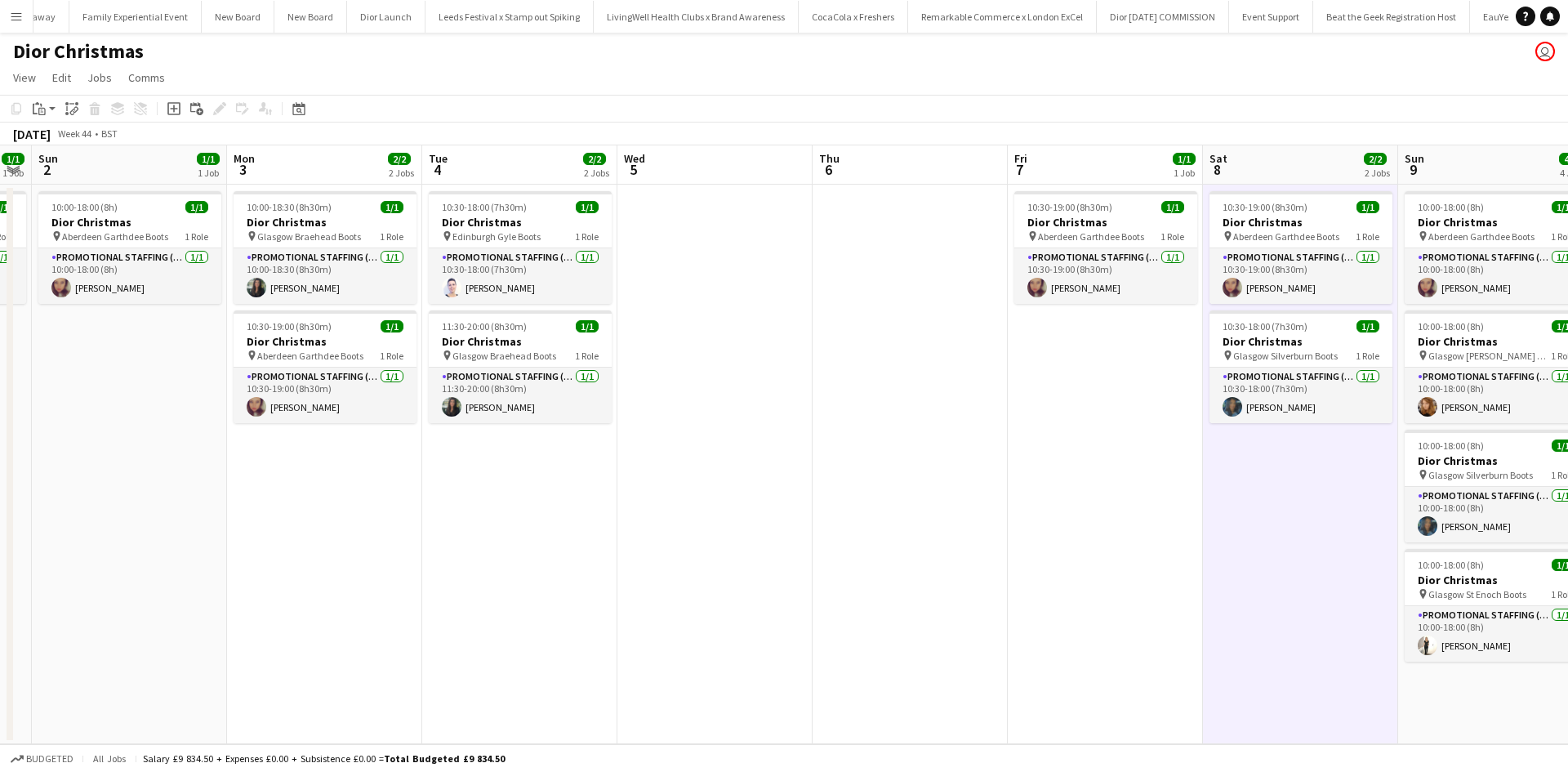
drag, startPoint x: 496, startPoint y: 528, endPoint x: 1112, endPoint y: 504, distance: 616.5
click at [1112, 504] on app-calendar-viewport "Fri 31 1/1 1 Job Sat 1 1/1 1 Job Sun 2 1/1 1 Job Mon 3 2/2 2 Jobs Tue 4 2/2 2 J…" at bounding box center [784, 445] width 1568 height 599
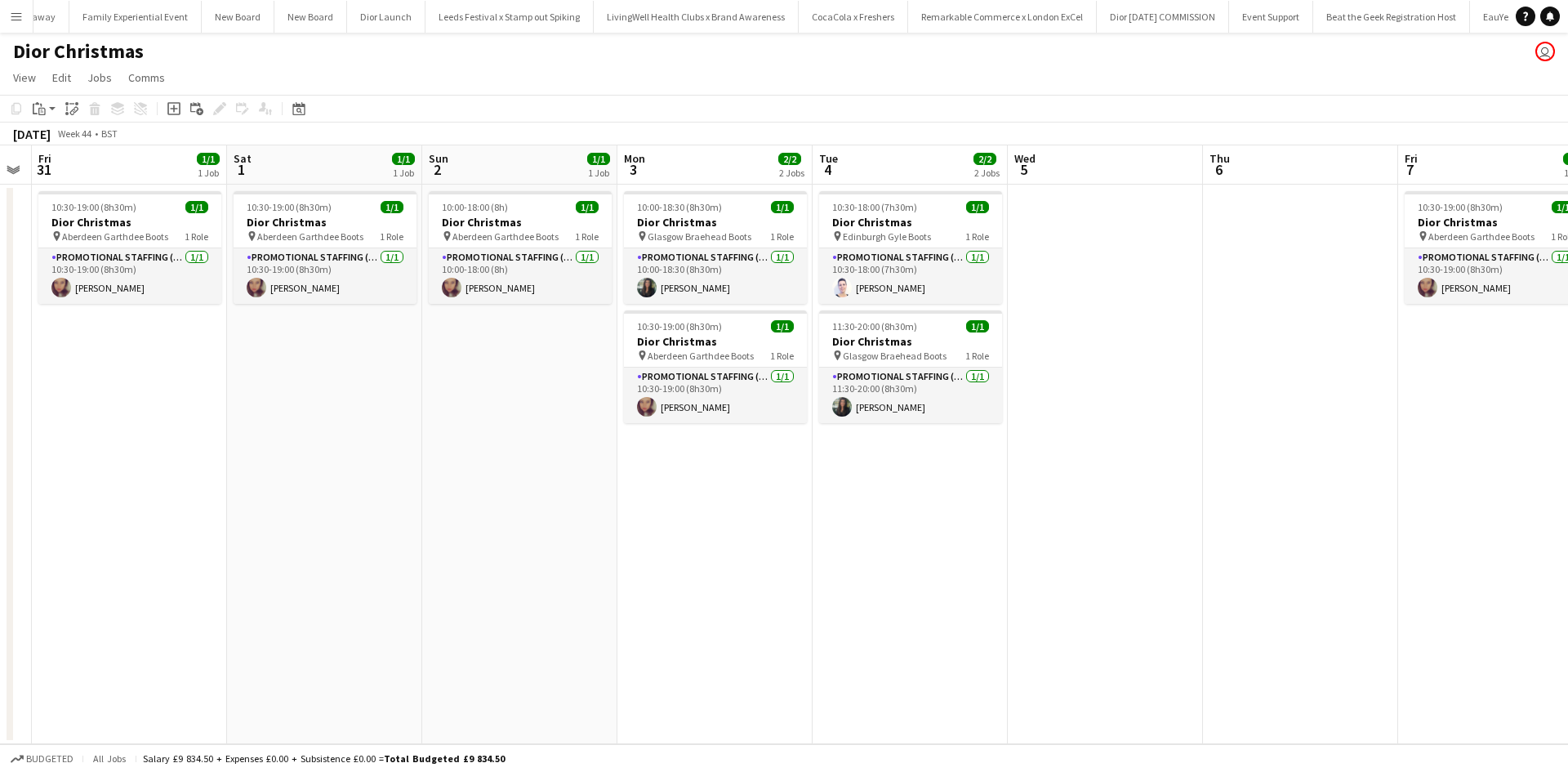
scroll to position [0, 355]
click at [935, 324] on div "11:30-20:00 (8h30m) 1/1" at bounding box center [913, 326] width 183 height 13
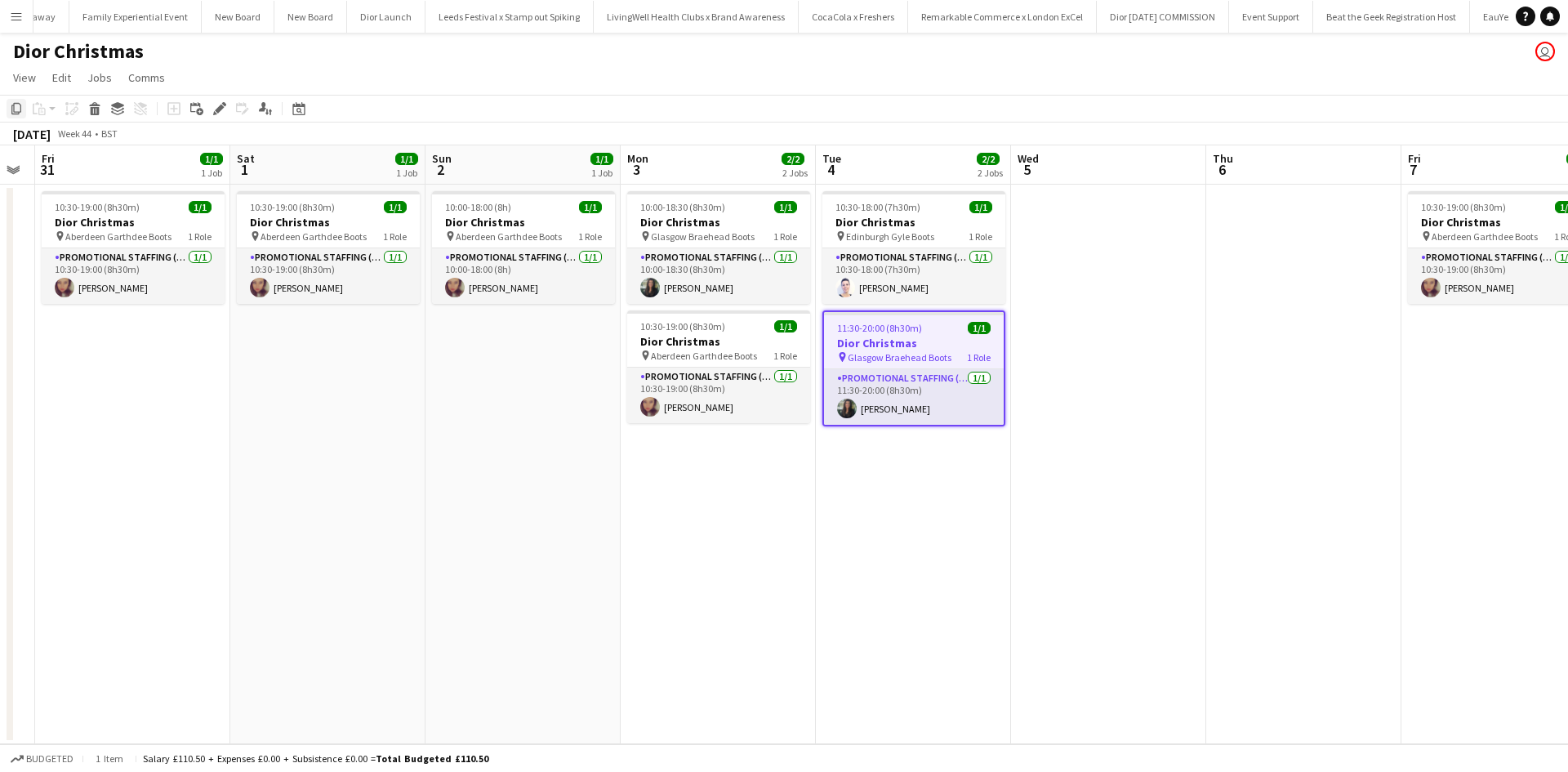
click at [17, 111] on icon "Copy" at bounding box center [17, 109] width 13 height 13
click at [517, 401] on app-date-cell "10:00-18:00 (8h) 1/1 Dior Christmas pin Aberdeen Garthdee Boots 1 Role Promotio…" at bounding box center [522, 464] width 195 height 559
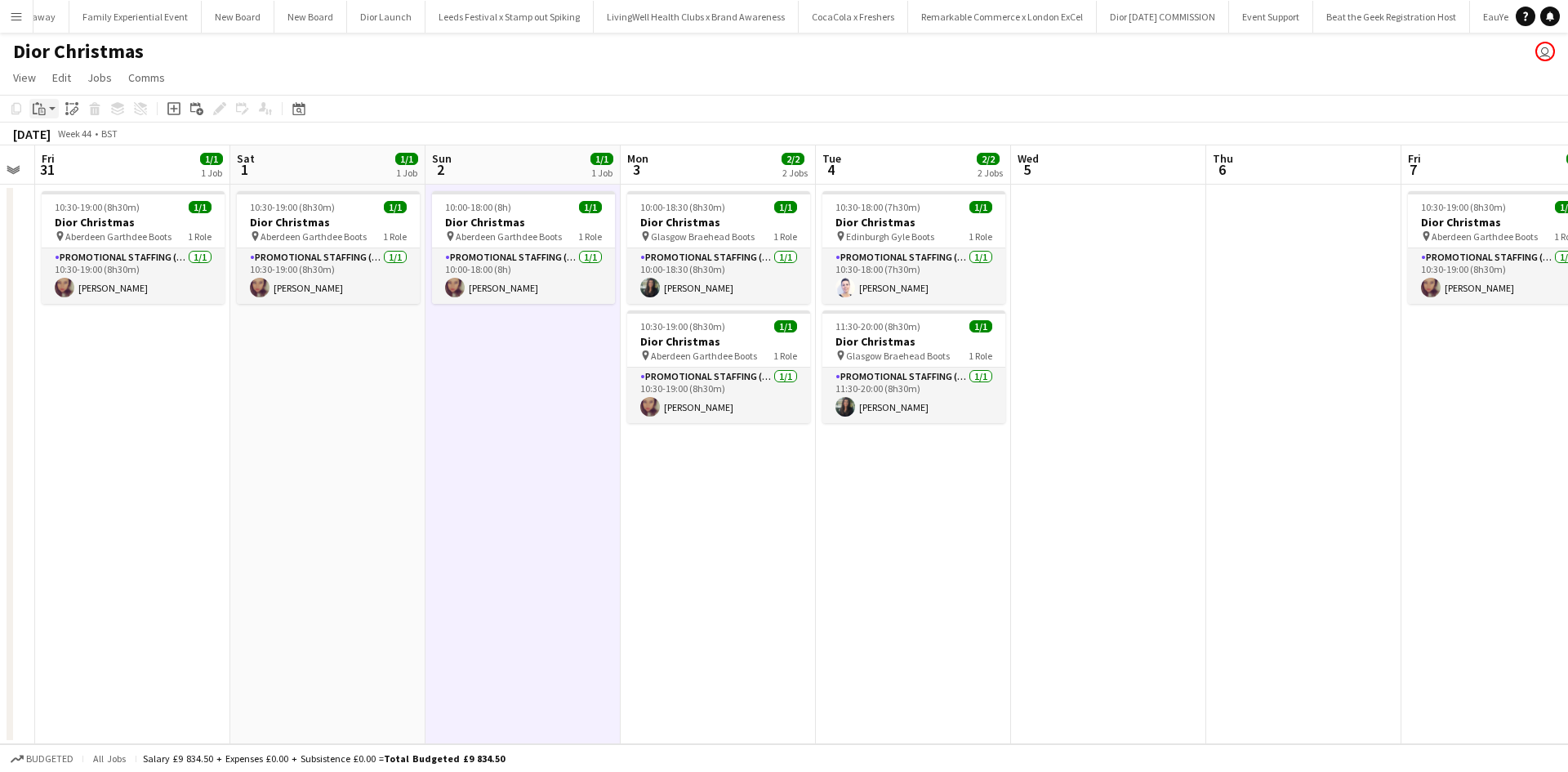
click at [44, 108] on icon "Paste" at bounding box center [39, 109] width 13 height 13
click at [69, 142] on link "Paste Ctrl+V" at bounding box center [120, 140] width 153 height 15
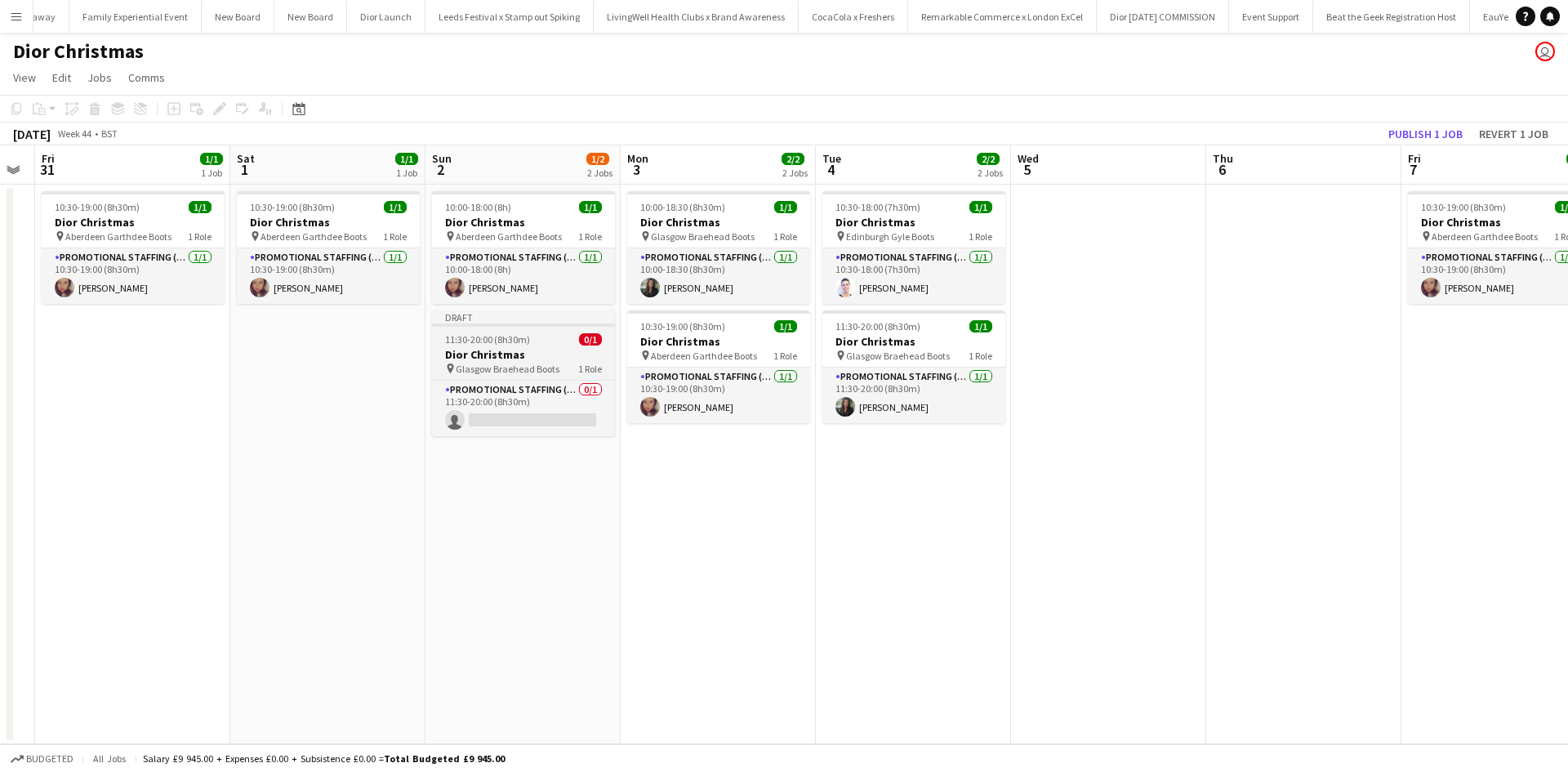
click at [546, 353] on h3 "Dior Christmas" at bounding box center [523, 355] width 183 height 15
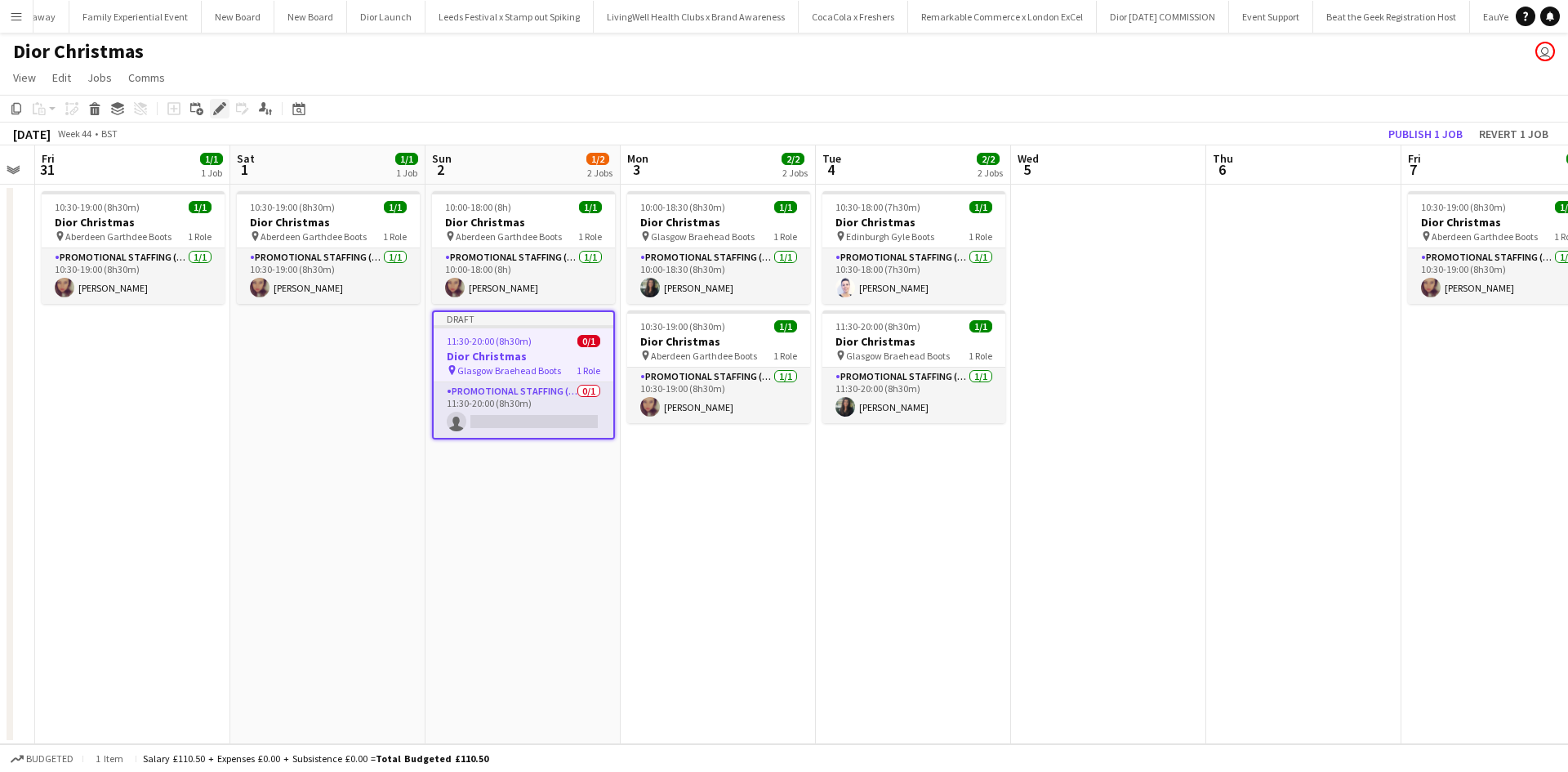
click at [217, 106] on icon "Edit" at bounding box center [220, 109] width 13 height 13
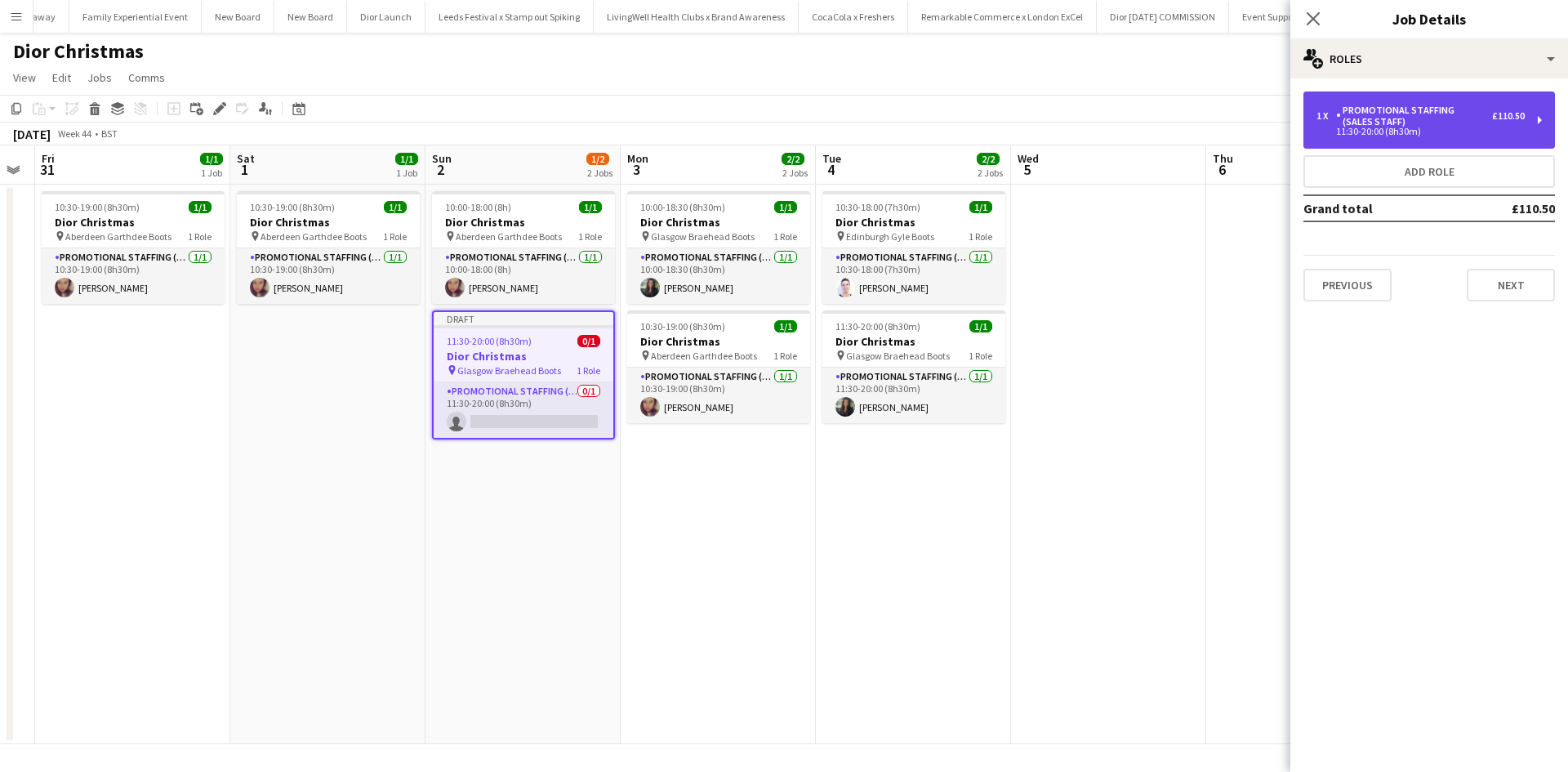
click at [1443, 126] on div "Promotional Staffing (Sales Staff)" at bounding box center [1414, 116] width 156 height 23
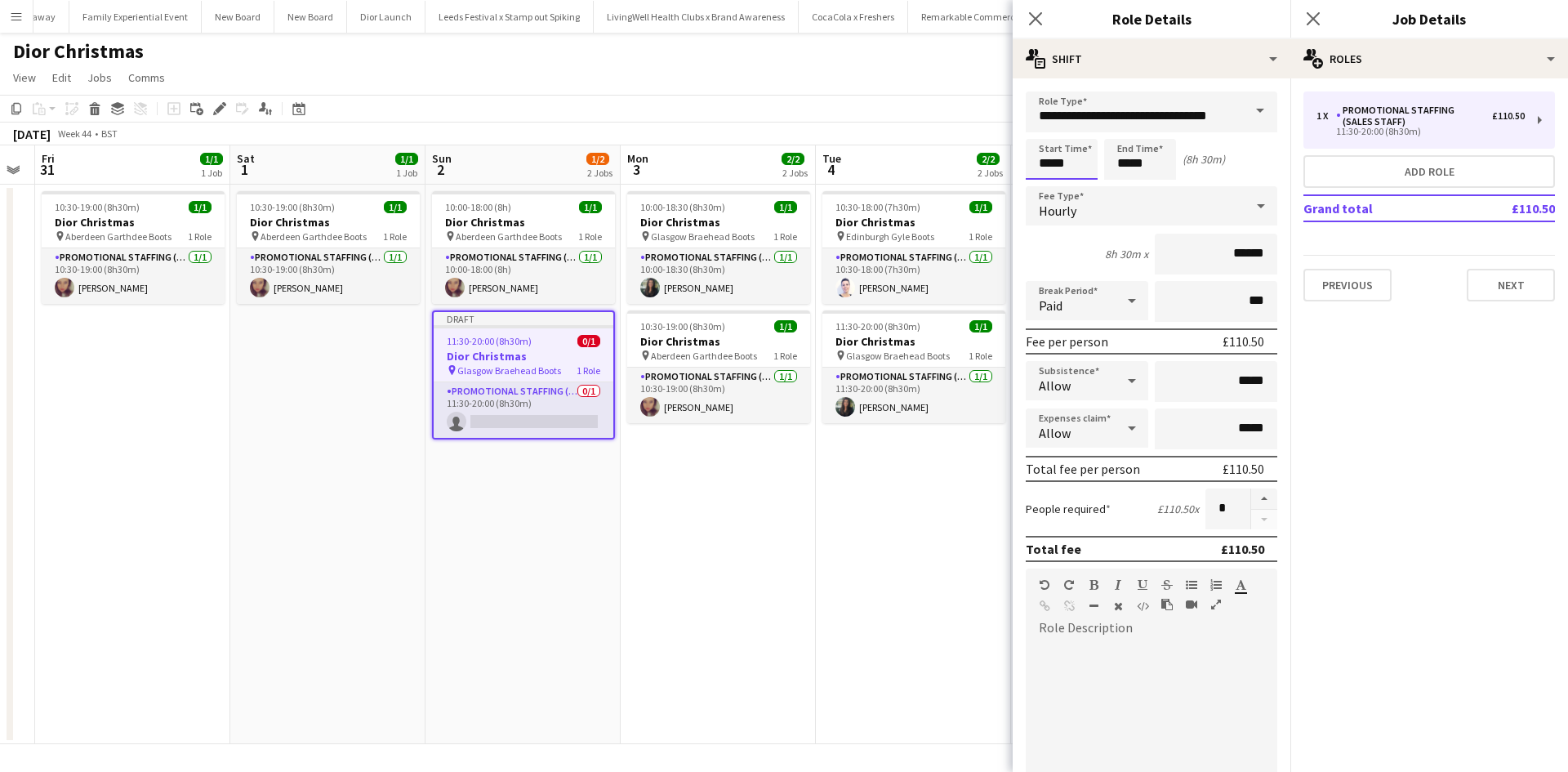
click at [1065, 168] on input "*****" at bounding box center [1062, 159] width 72 height 41
drag, startPoint x: 1078, startPoint y: 164, endPoint x: 1023, endPoint y: 164, distance: 55.0
click at [1023, 164] on form "**********" at bounding box center [1151, 599] width 278 height 1015
type input "*****"
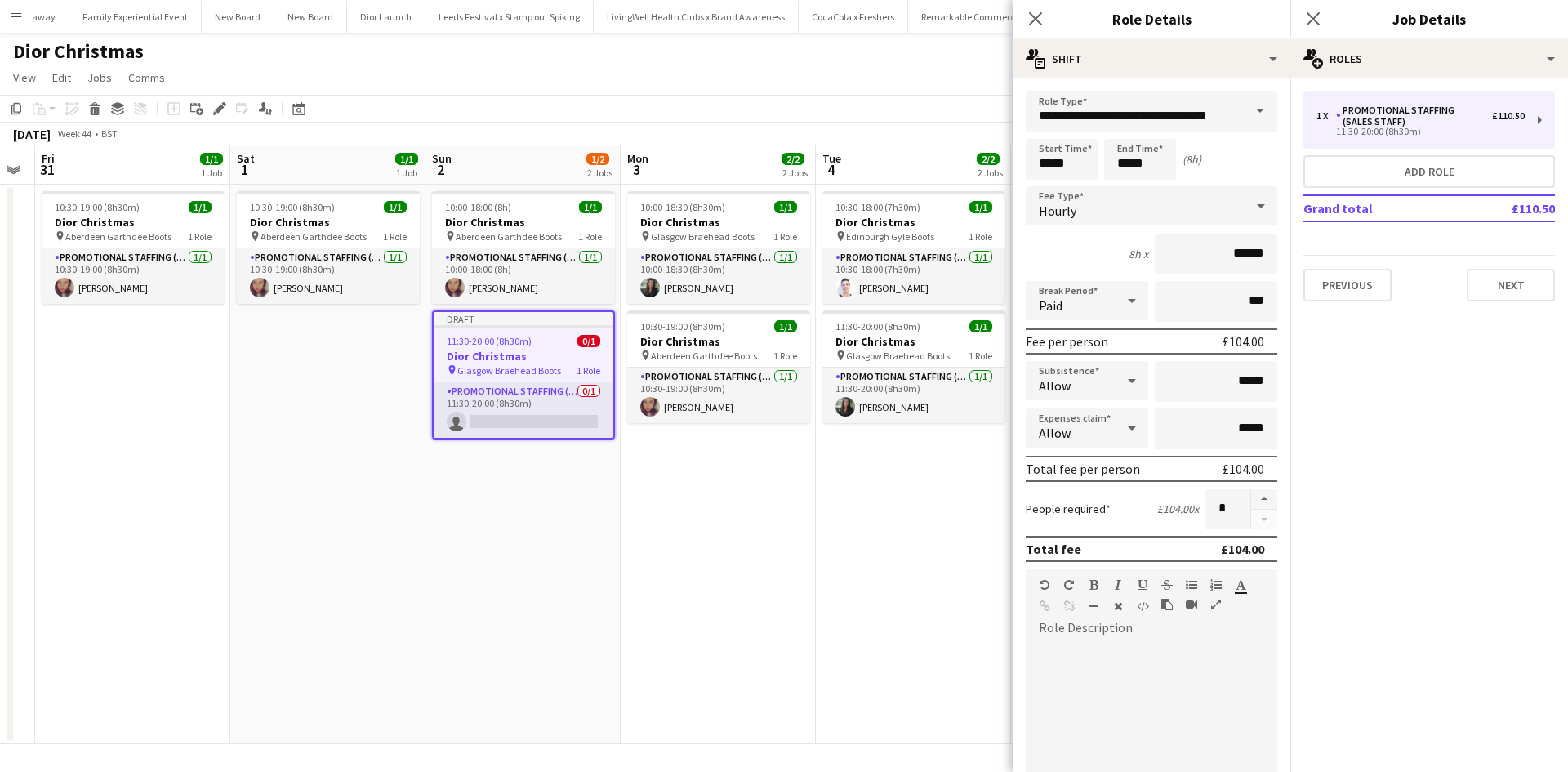
click at [1003, 547] on app-date-cell "10:30-18:00 (7h30m) 1/1 Dior Christmas pin Edinburgh Gyle Boots 1 Role Promotio…" at bounding box center [913, 464] width 195 height 559
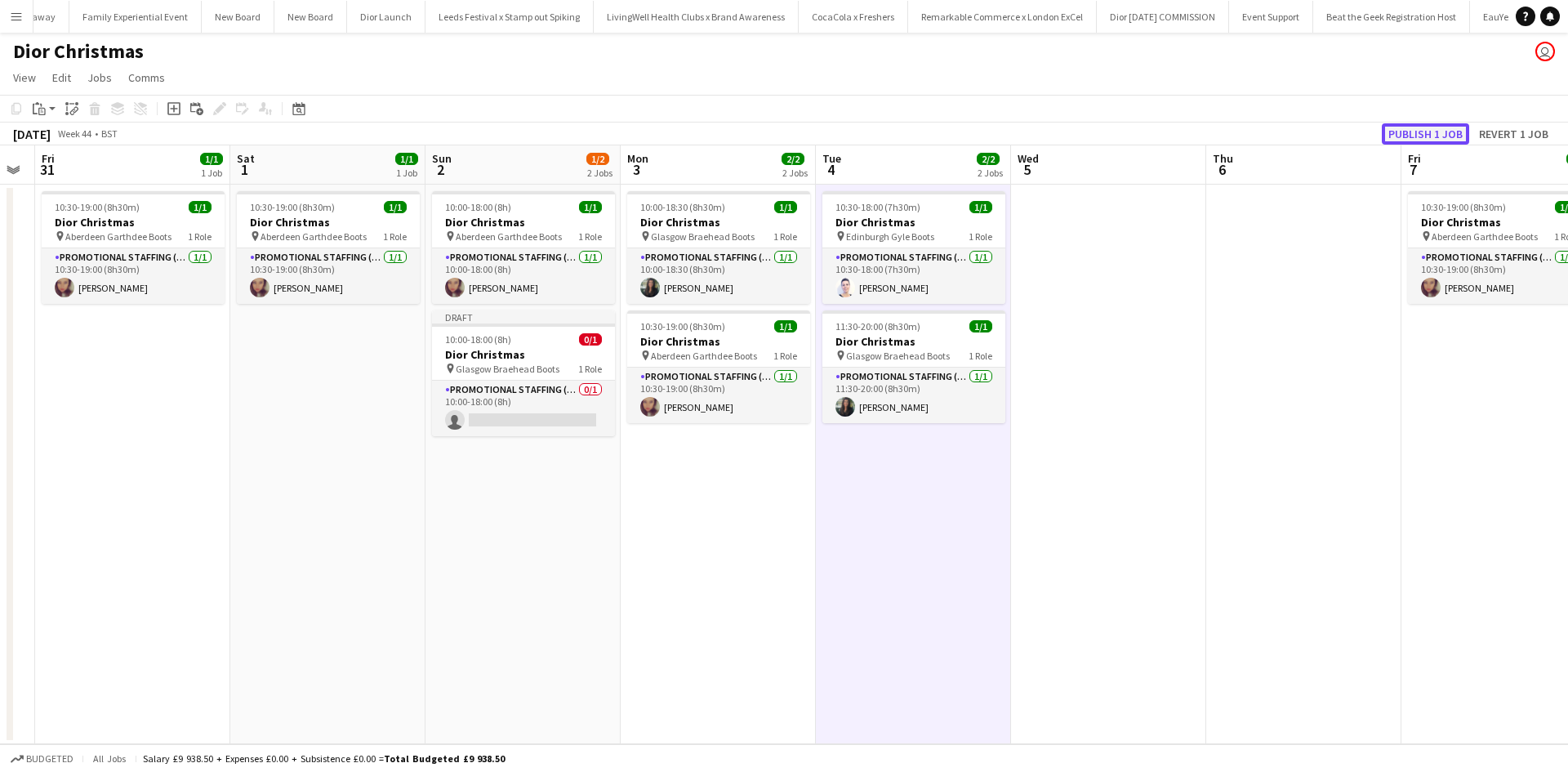
click at [1453, 130] on button "Publish 1 job" at bounding box center [1425, 133] width 87 height 21
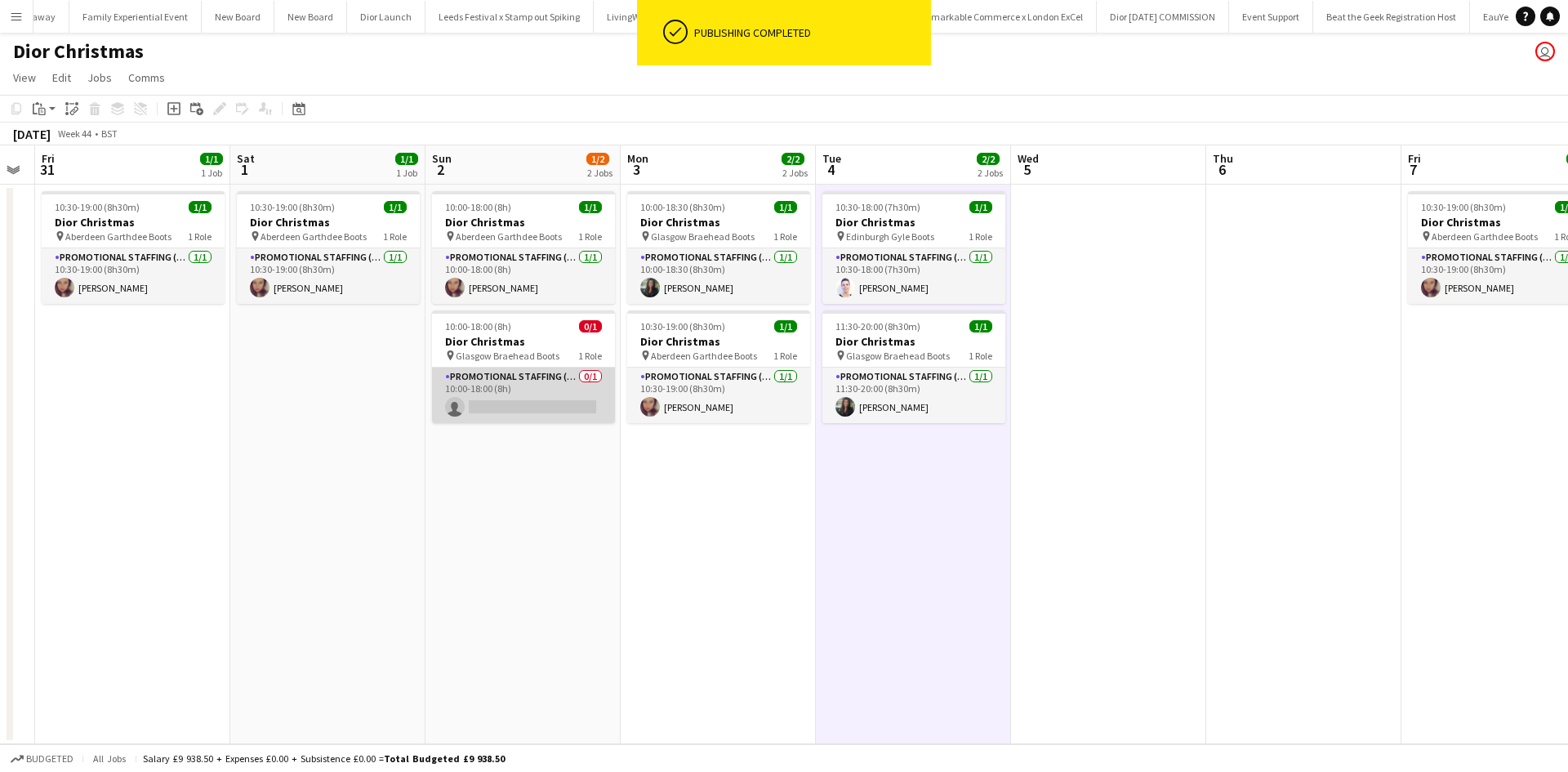
click at [504, 402] on app-card-role "Promotional Staffing (Sales Staff) 0/1 10:00-18:00 (8h) single-neutral-actions" at bounding box center [523, 395] width 183 height 55
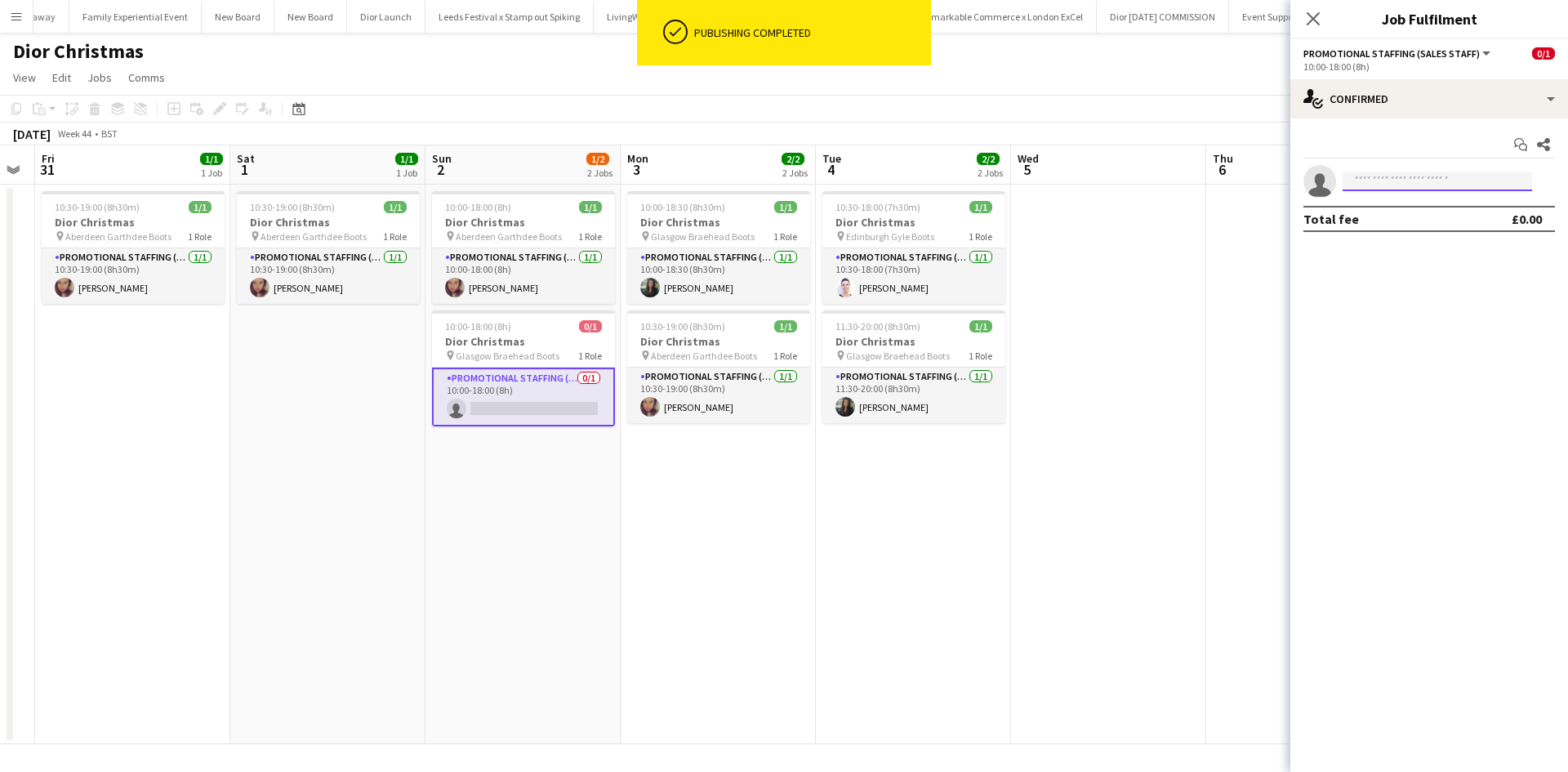
click at [1370, 173] on input at bounding box center [1437, 181] width 189 height 19
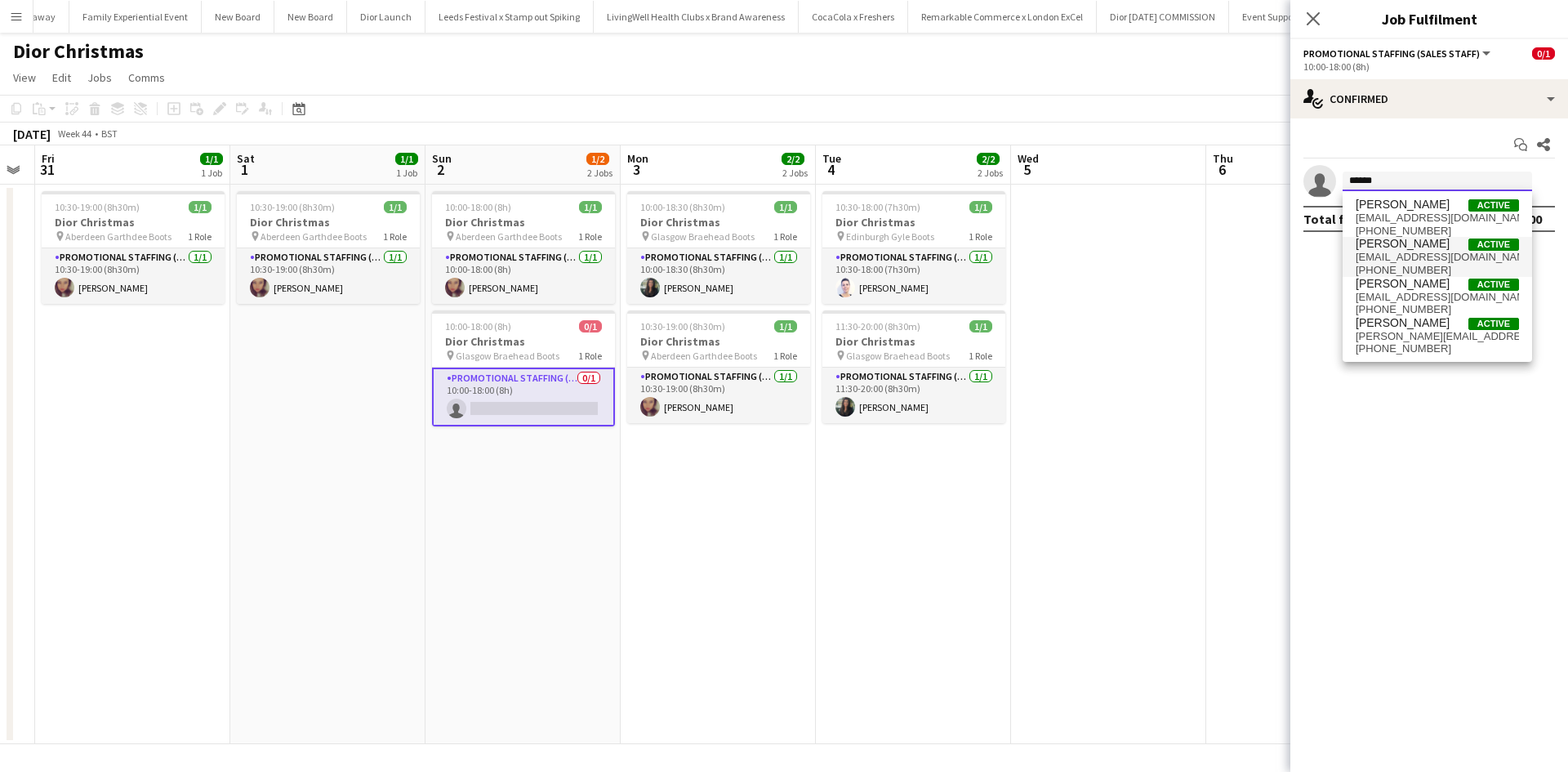
type input "******"
click at [1385, 255] on span "yvonnepaterson123@yahoo.co.uk" at bounding box center [1437, 257] width 163 height 13
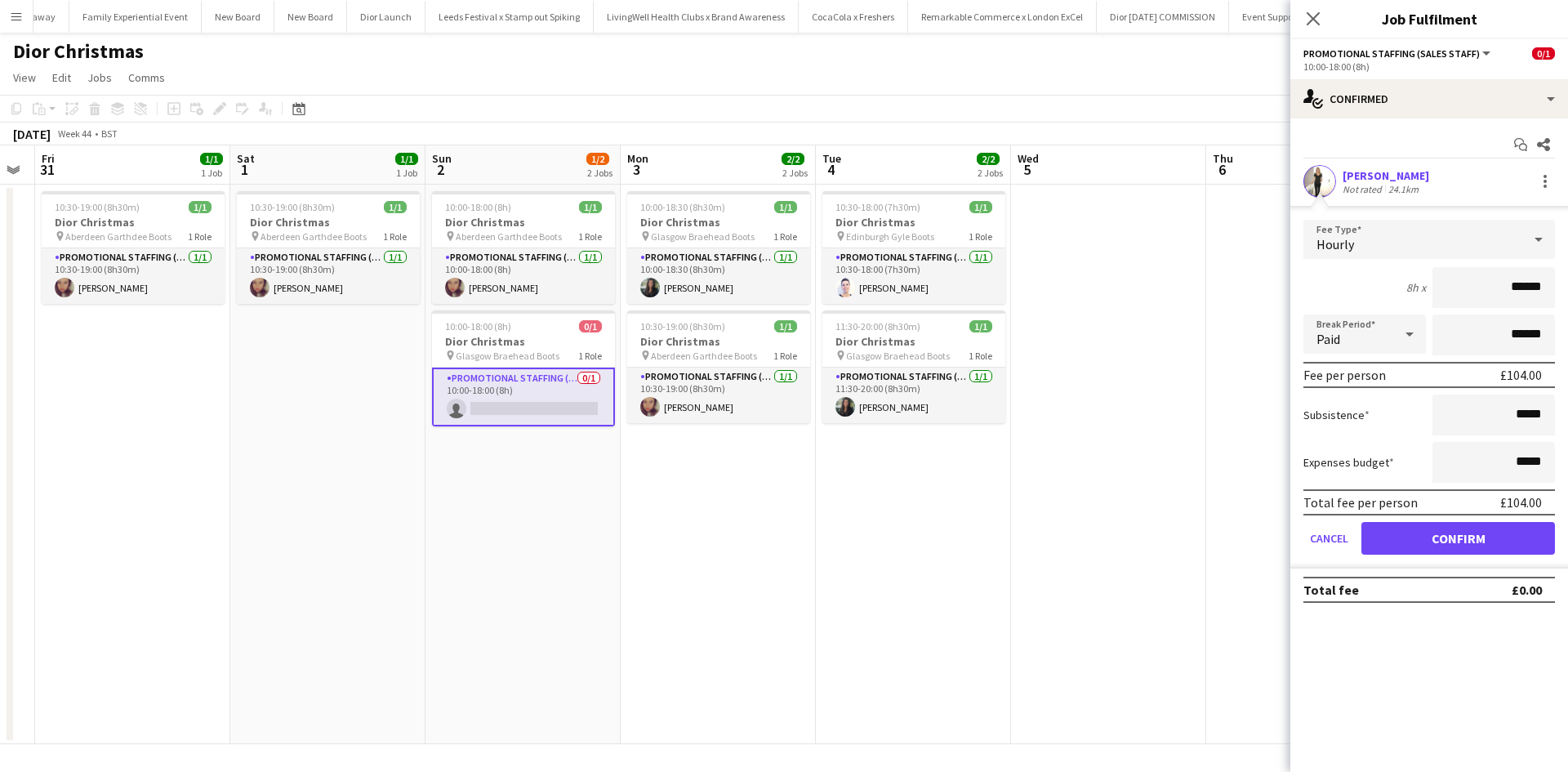
click at [1473, 518] on form "Fee Type Hourly 8h x ****** Break Period Paid ****** Fee per person £104.00 Sub…" at bounding box center [1429, 394] width 278 height 348
drag, startPoint x: 1423, startPoint y: 533, endPoint x: 1289, endPoint y: 521, distance: 134.5
click at [1424, 533] on button "Confirm" at bounding box center [1457, 538] width 193 height 33
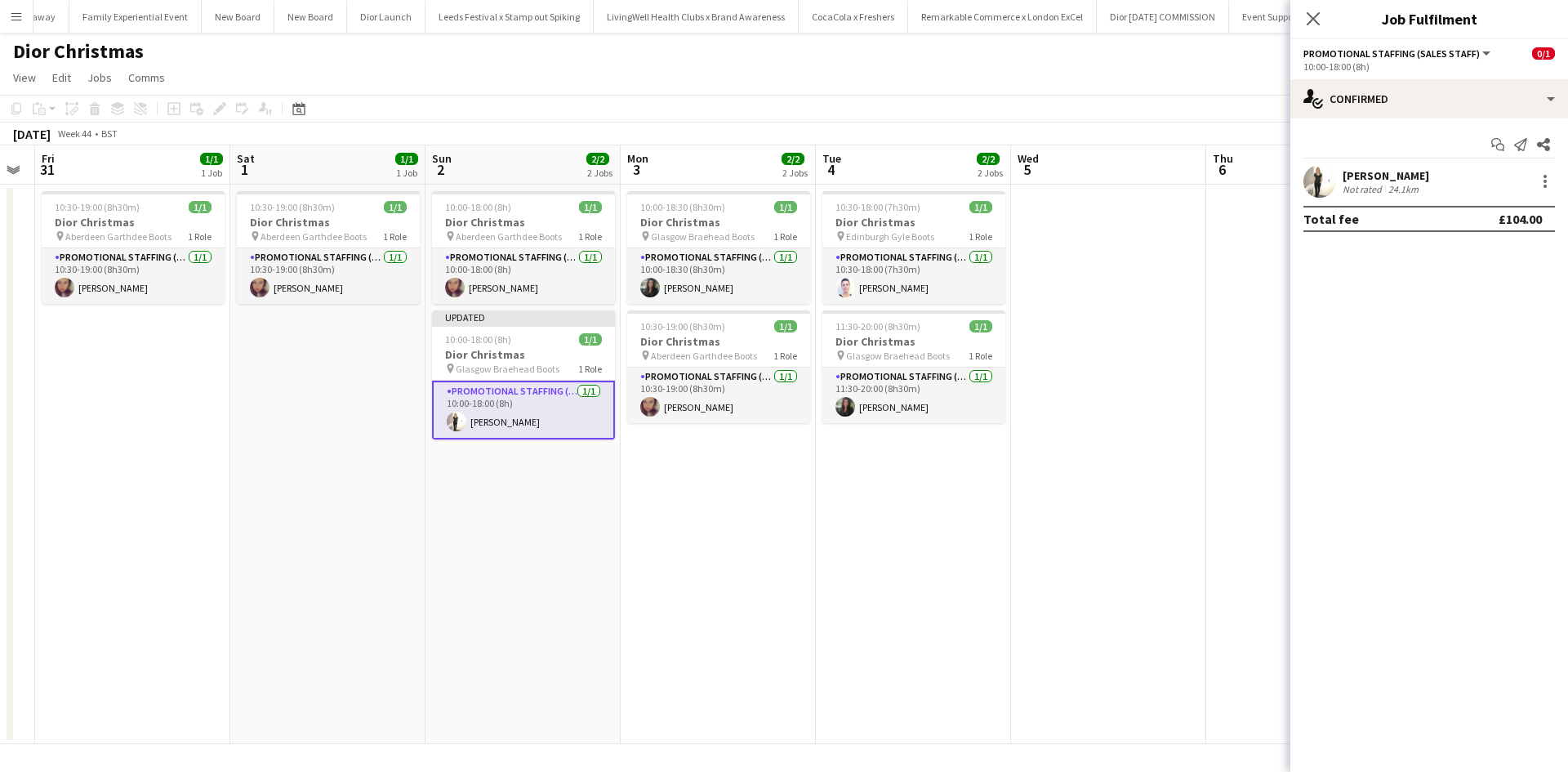
click at [1038, 466] on app-date-cell at bounding box center [1108, 464] width 195 height 559
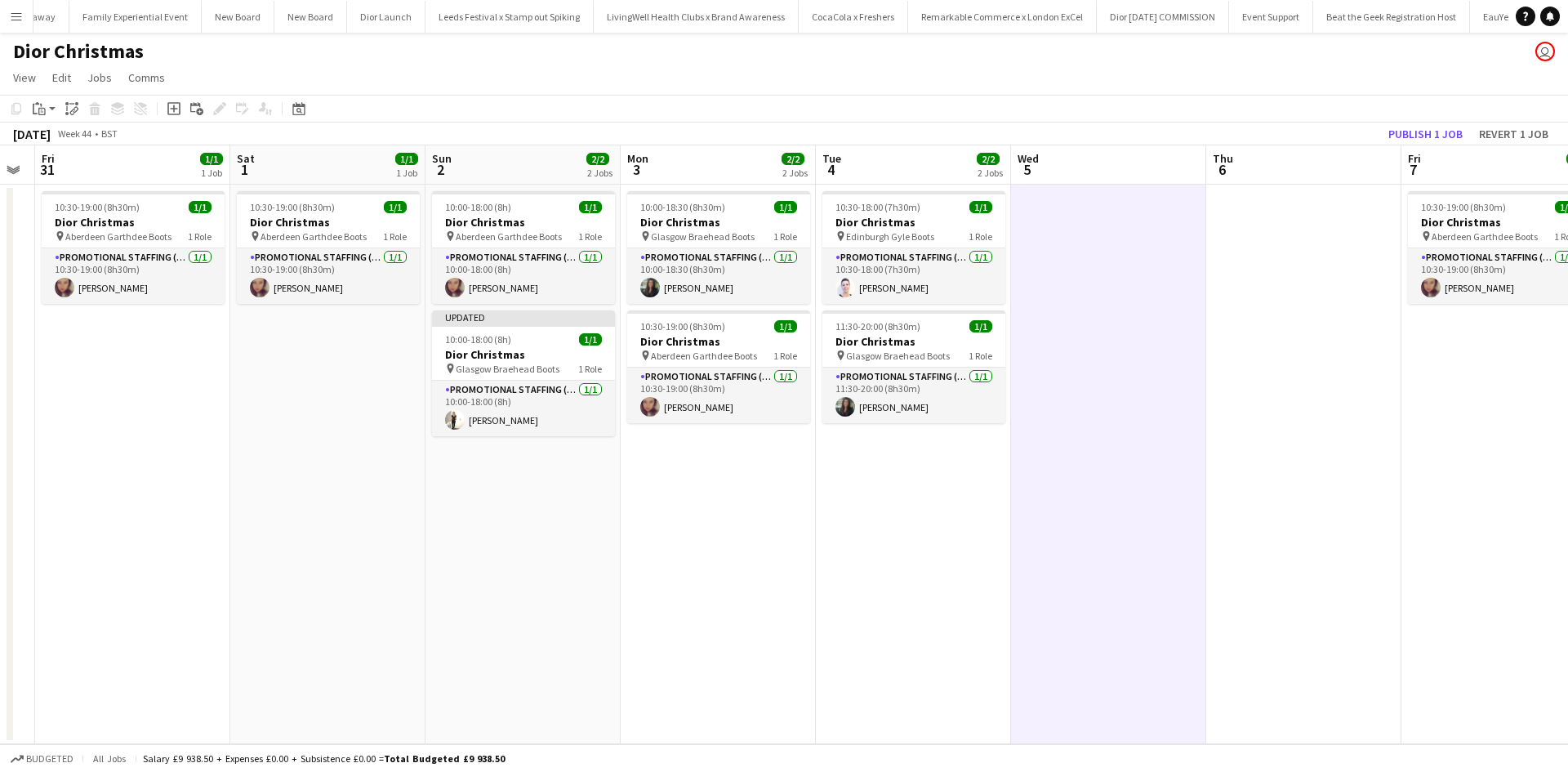
click at [1407, 146] on app-board-header-date "Fri 7 1/1 1 Job" at bounding box center [1499, 165] width 195 height 39
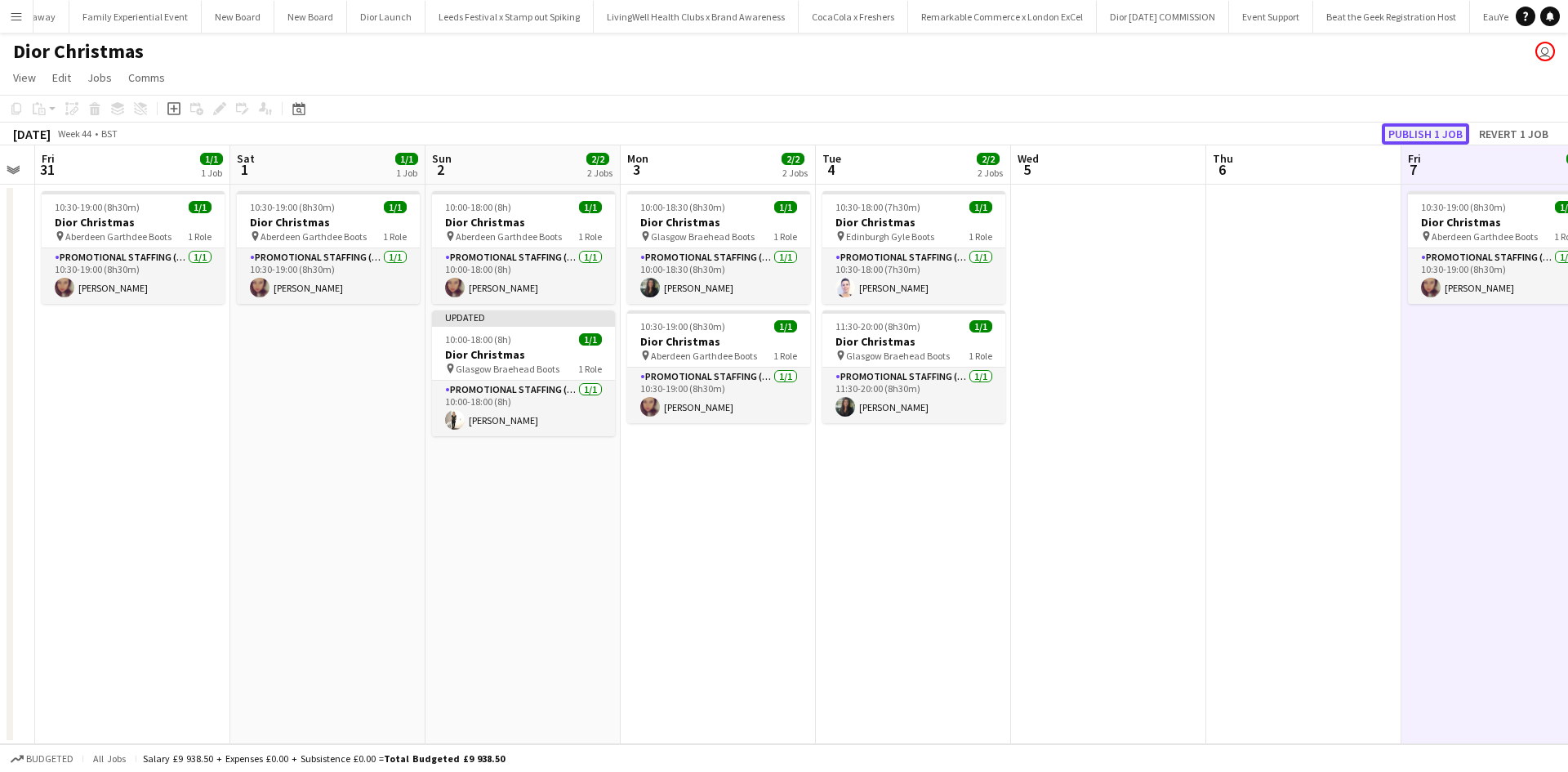
click at [1407, 140] on button "Publish 1 job" at bounding box center [1425, 133] width 87 height 21
click at [550, 337] on h3 "Dior Christmas" at bounding box center [523, 342] width 183 height 15
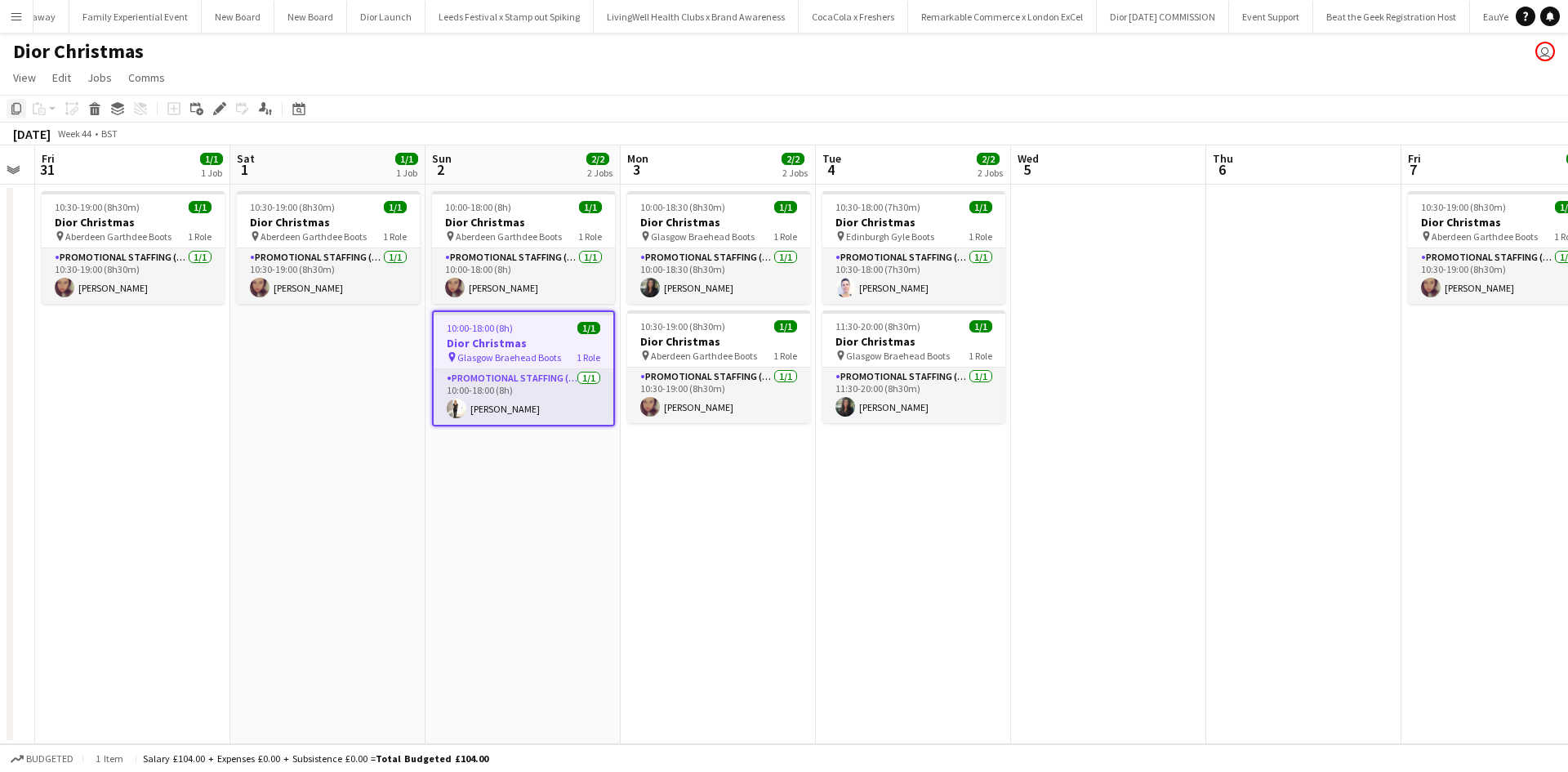
click at [15, 108] on icon "Copy" at bounding box center [17, 109] width 13 height 13
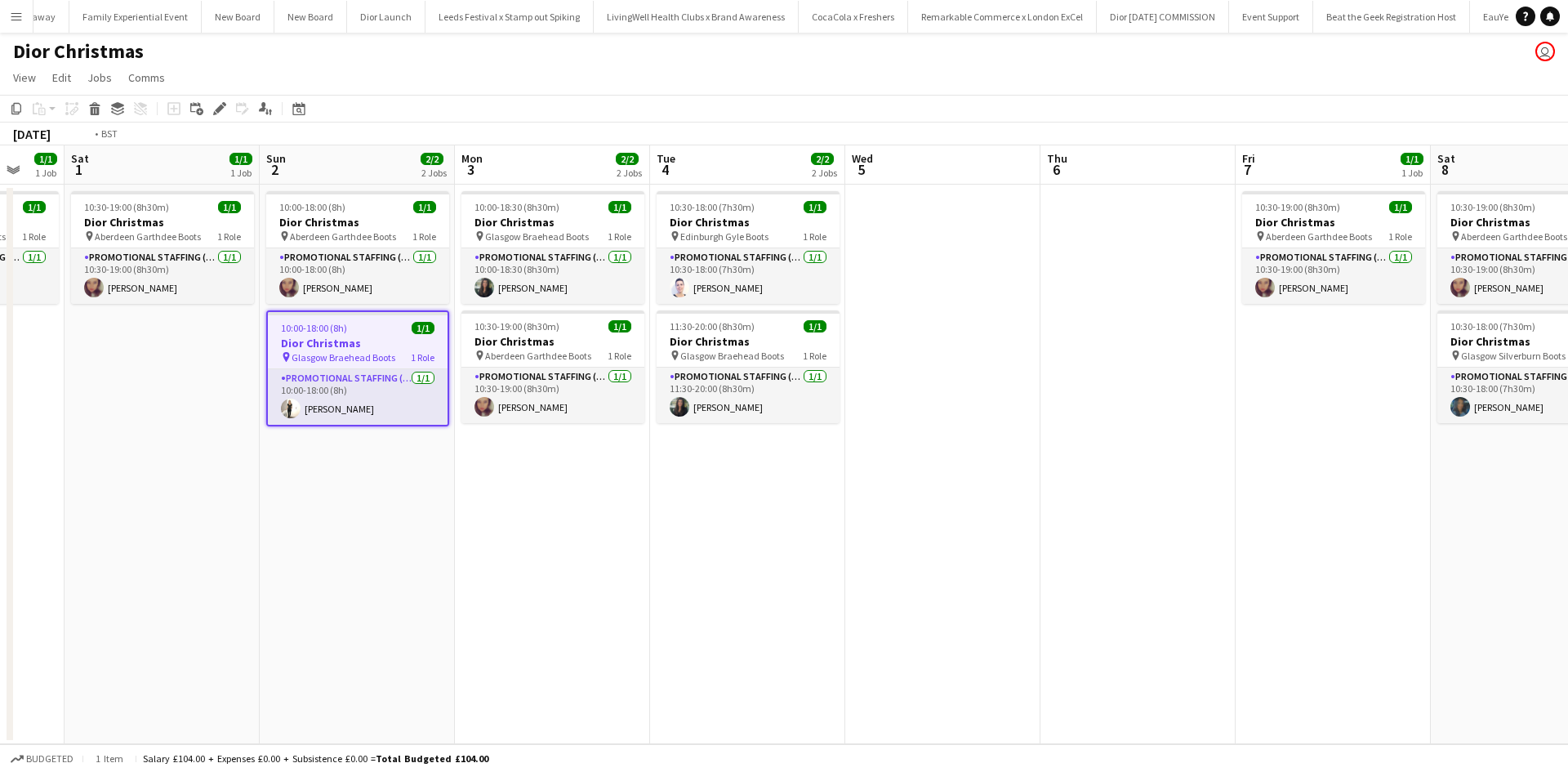
drag, startPoint x: 1273, startPoint y: 532, endPoint x: 185, endPoint y: 368, distance: 1100.3
click at [185, 368] on app-calendar-viewport "Wed 29 1/1 1 Job Thu 30 Fri 31 1/1 1 Job Sat 1 1/1 1 Job Sun 2 2/2 2 Jobs Mon 3…" at bounding box center [784, 445] width 1568 height 599
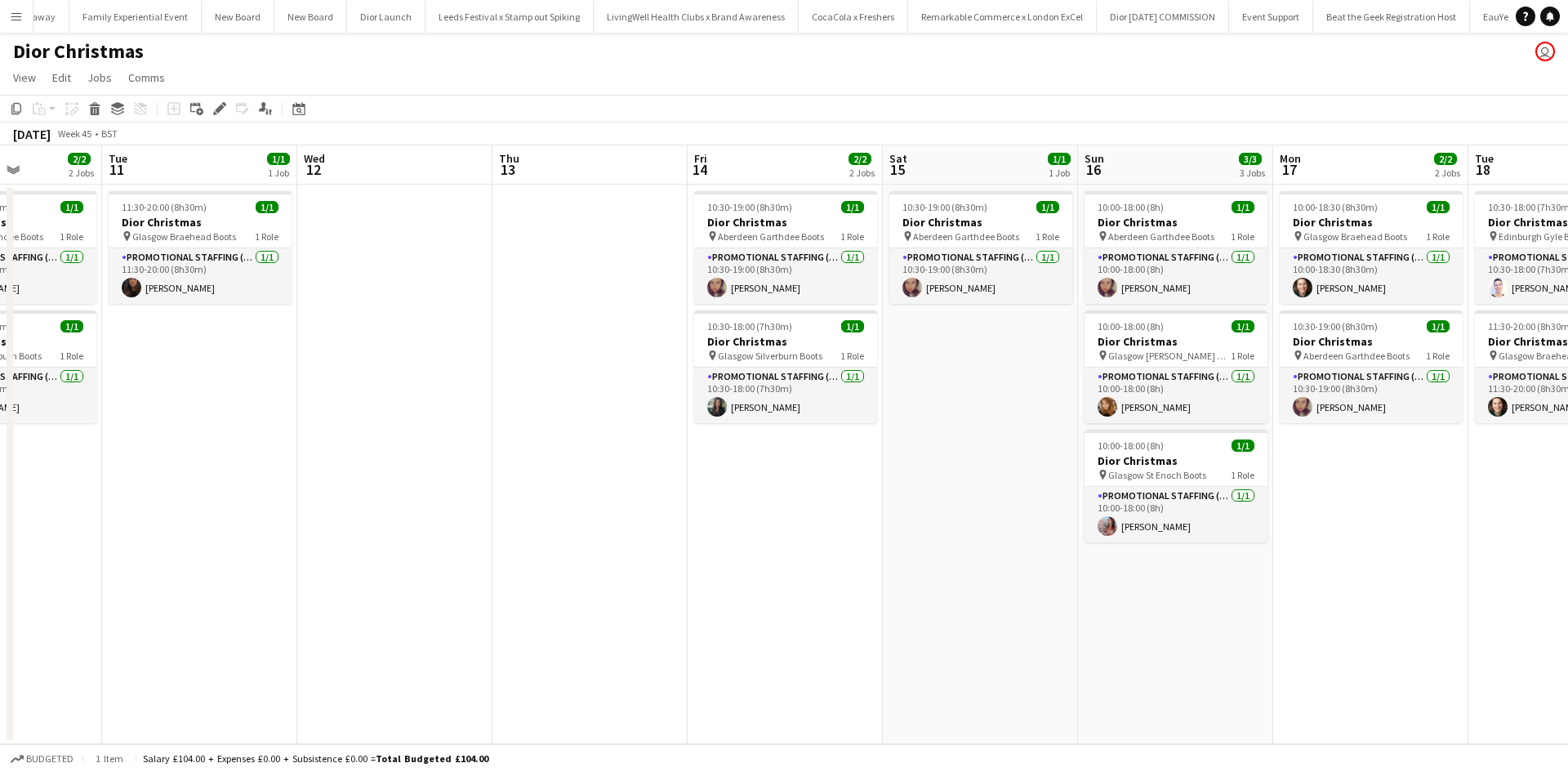
scroll to position [0, 470]
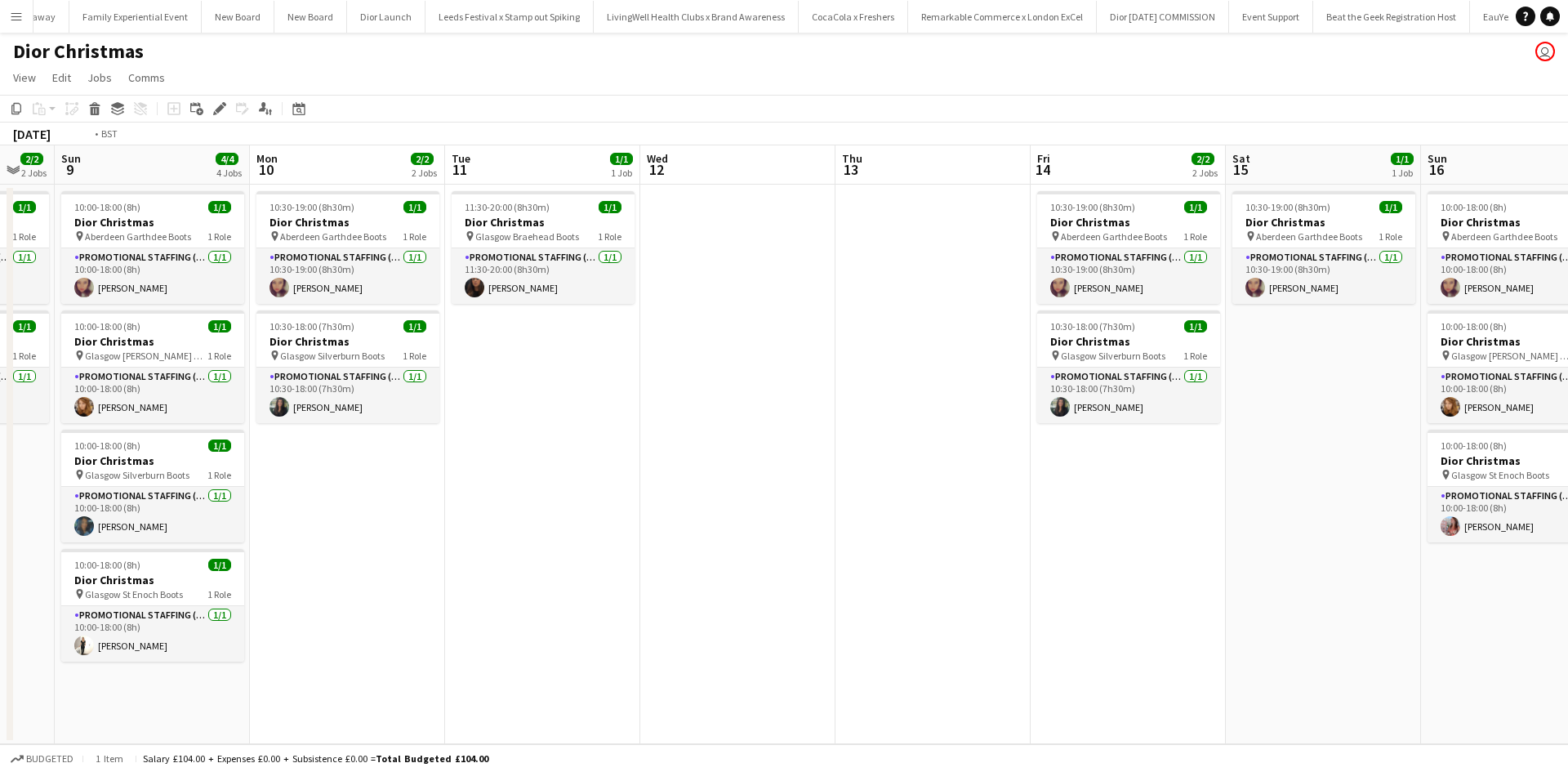
drag, startPoint x: 1229, startPoint y: 526, endPoint x: 249, endPoint y: 382, distance: 990.5
click at [250, 382] on app-calendar-viewport "Thu 6 Fri 7 1/1 1 Job Sat 8 2/2 2 Jobs Sun 9 4/4 4 Jobs Mon 10 2/2 2 Jobs Tue 1…" at bounding box center [784, 445] width 1568 height 599
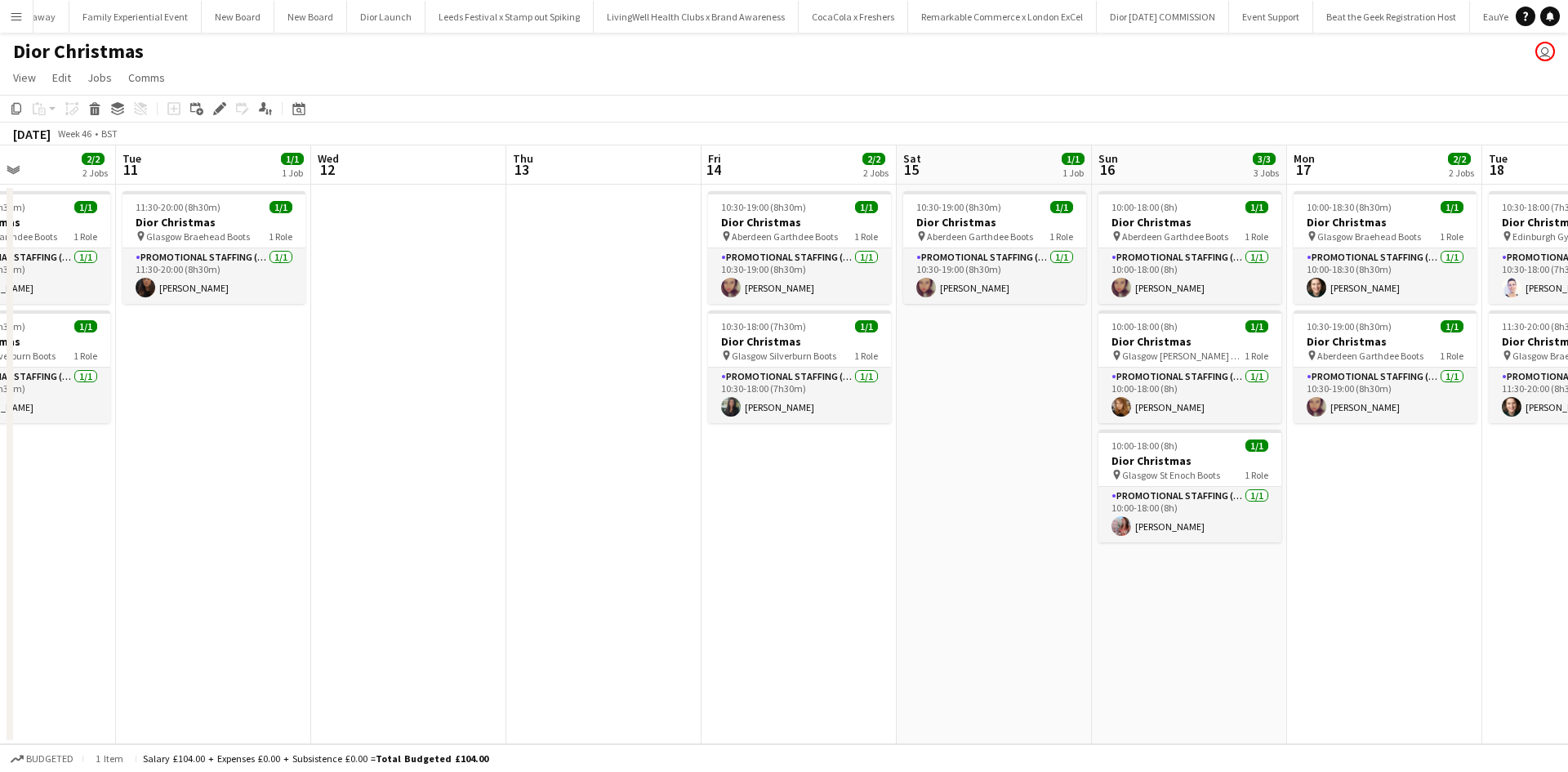
click at [1170, 573] on app-date-cell "10:00-18:00 (8h) 1/1 Dior Christmas pin Aberdeen Garthdee Boots 1 Role Promotio…" at bounding box center [1189, 464] width 195 height 559
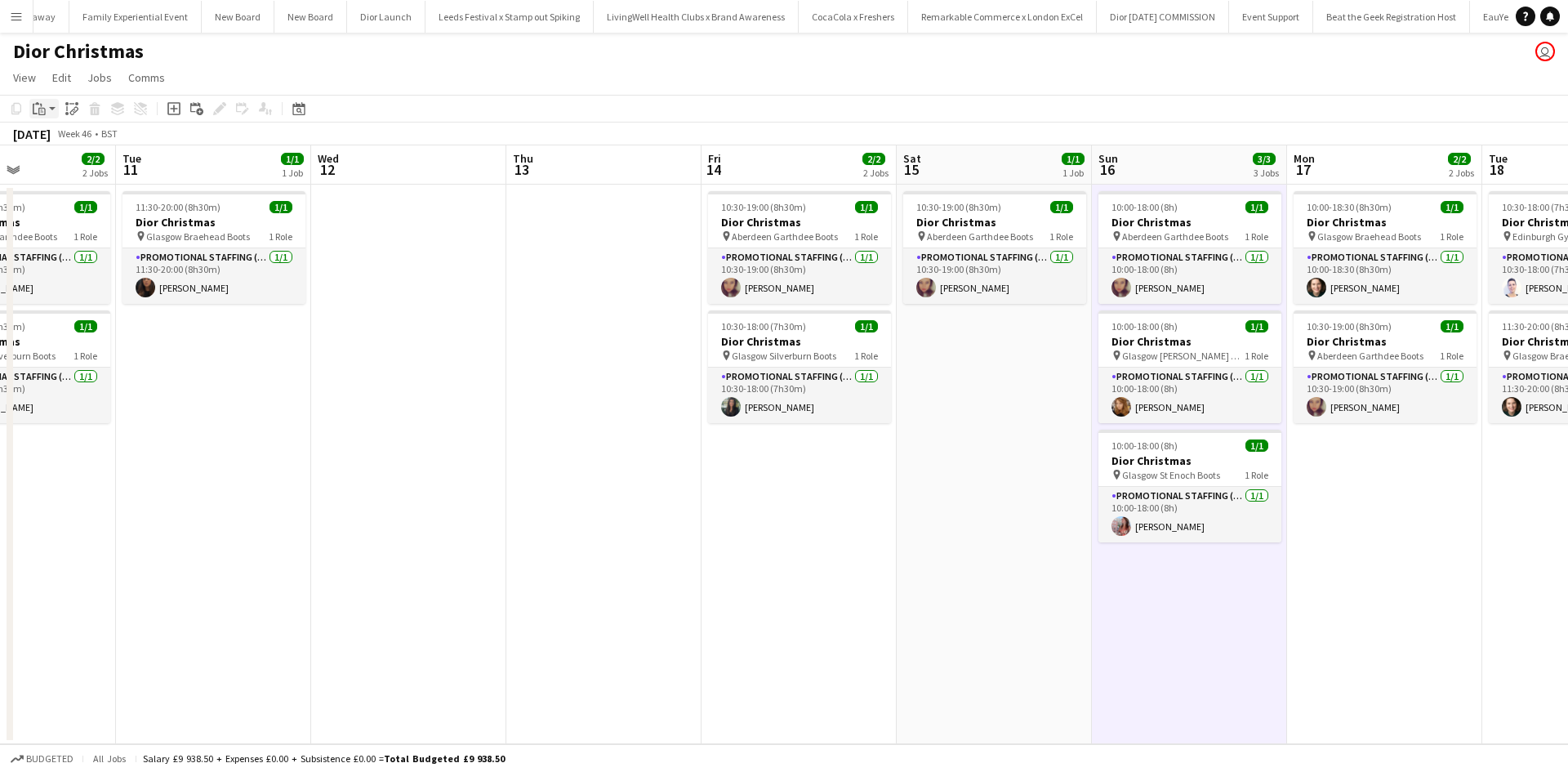
click at [43, 109] on icon at bounding box center [42, 111] width 8 height 8
click at [63, 162] on link "Paste with crew Ctrl+Shift+V" at bounding box center [120, 167] width 153 height 15
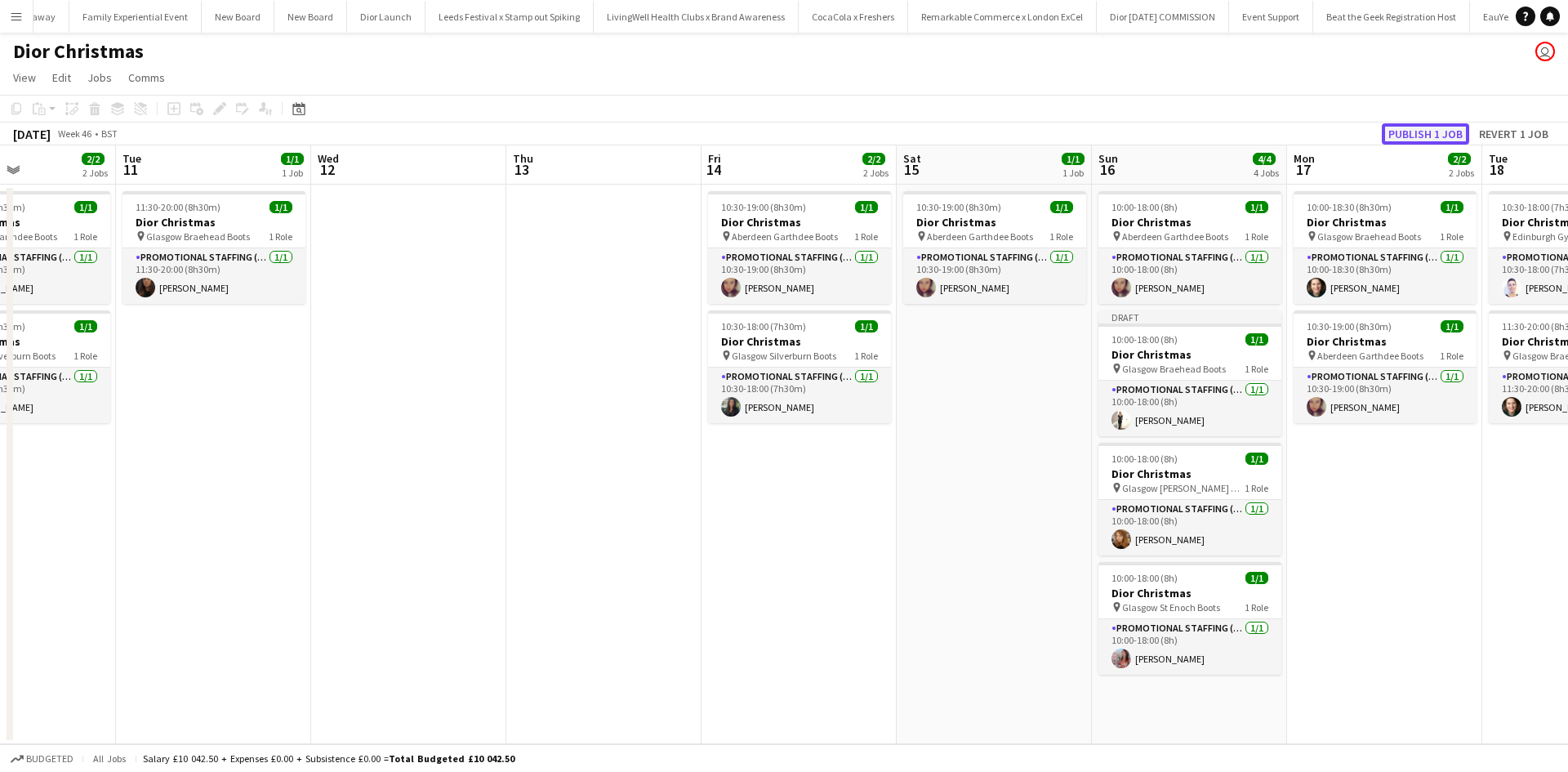
click at [1402, 131] on button "Publish 1 job" at bounding box center [1425, 133] width 87 height 21
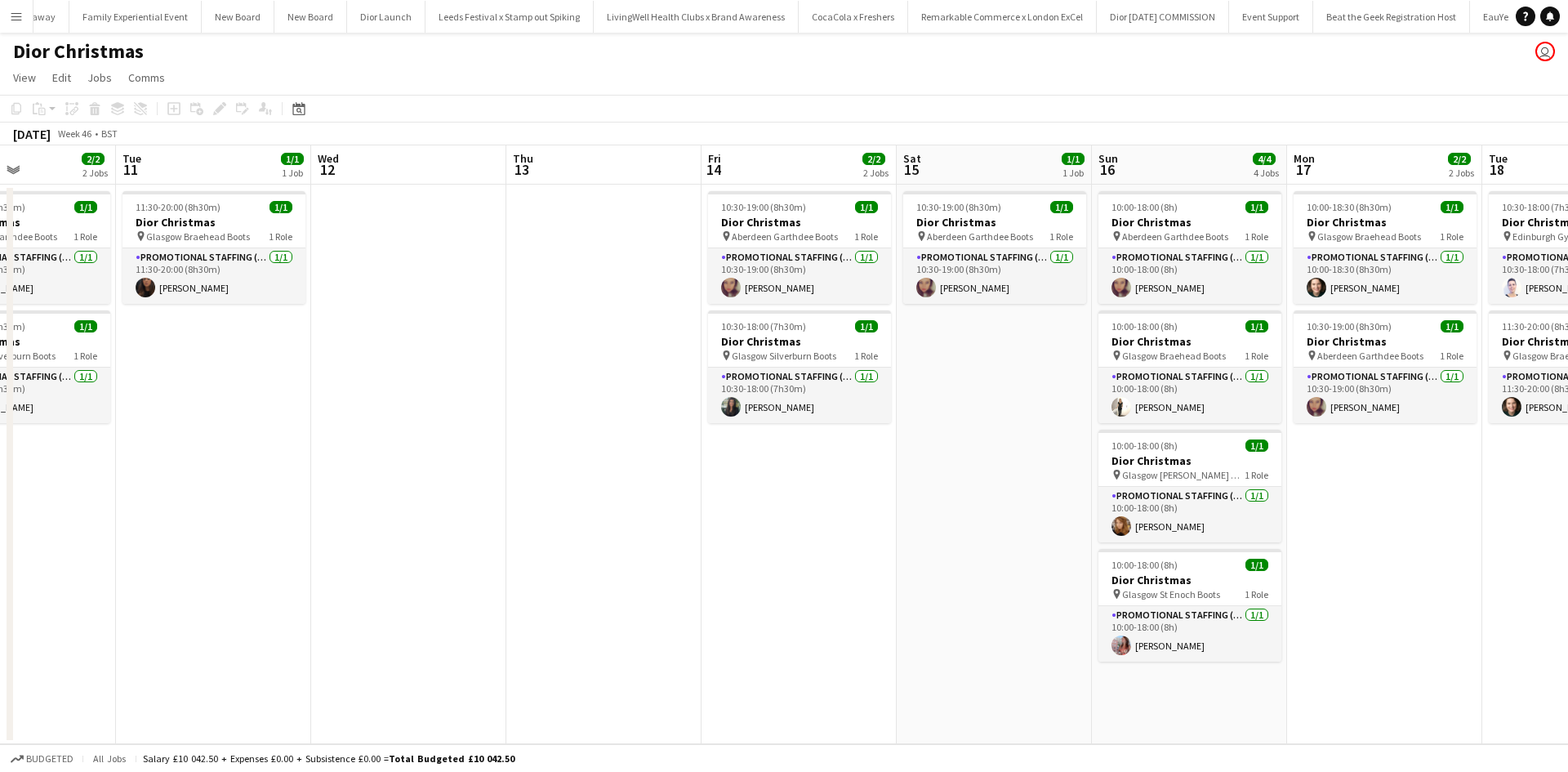
click at [20, 22] on app-icon "Menu" at bounding box center [17, 17] width 13 height 13
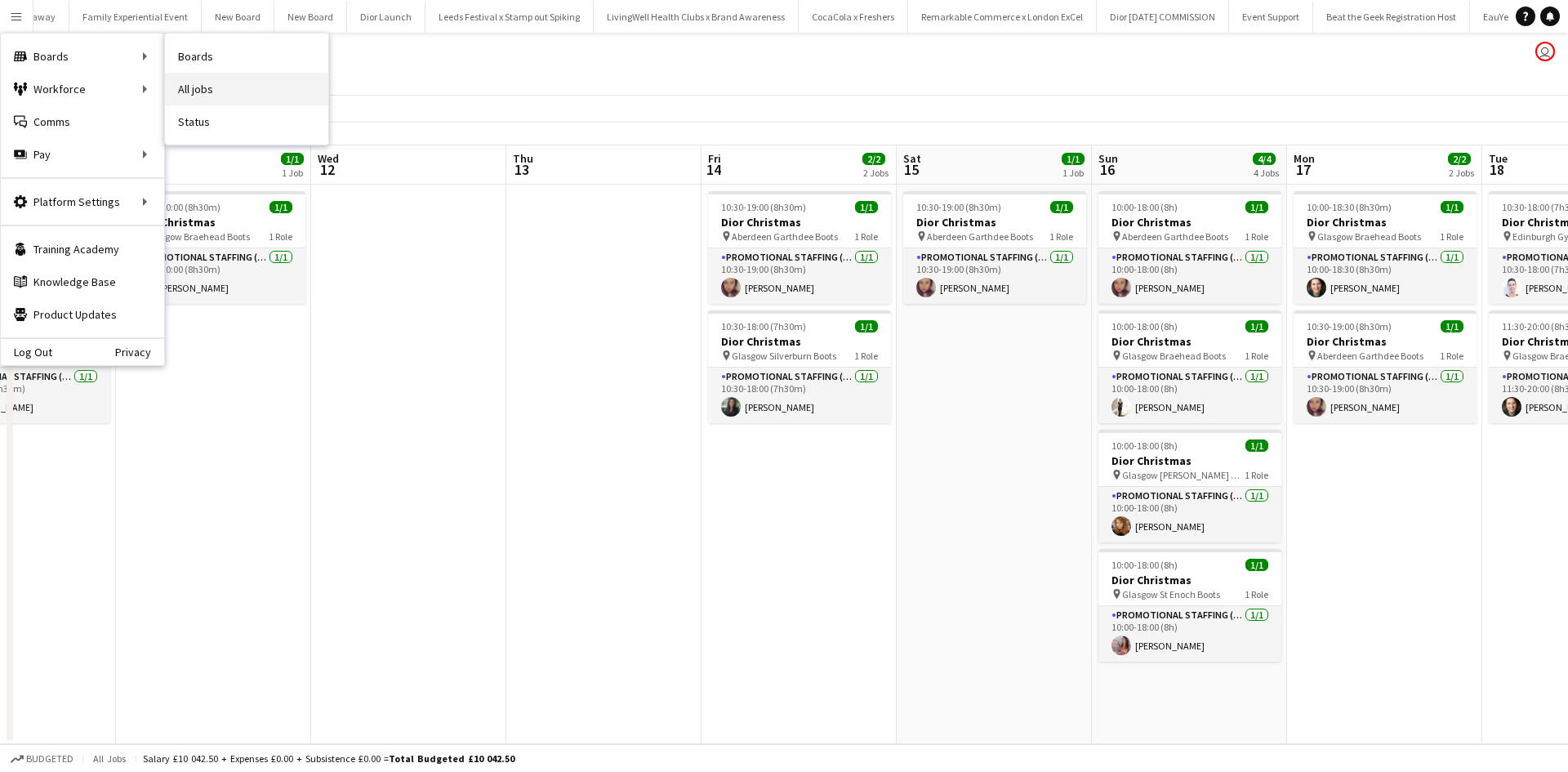
click at [211, 90] on link "All jobs" at bounding box center [246, 89] width 163 height 33
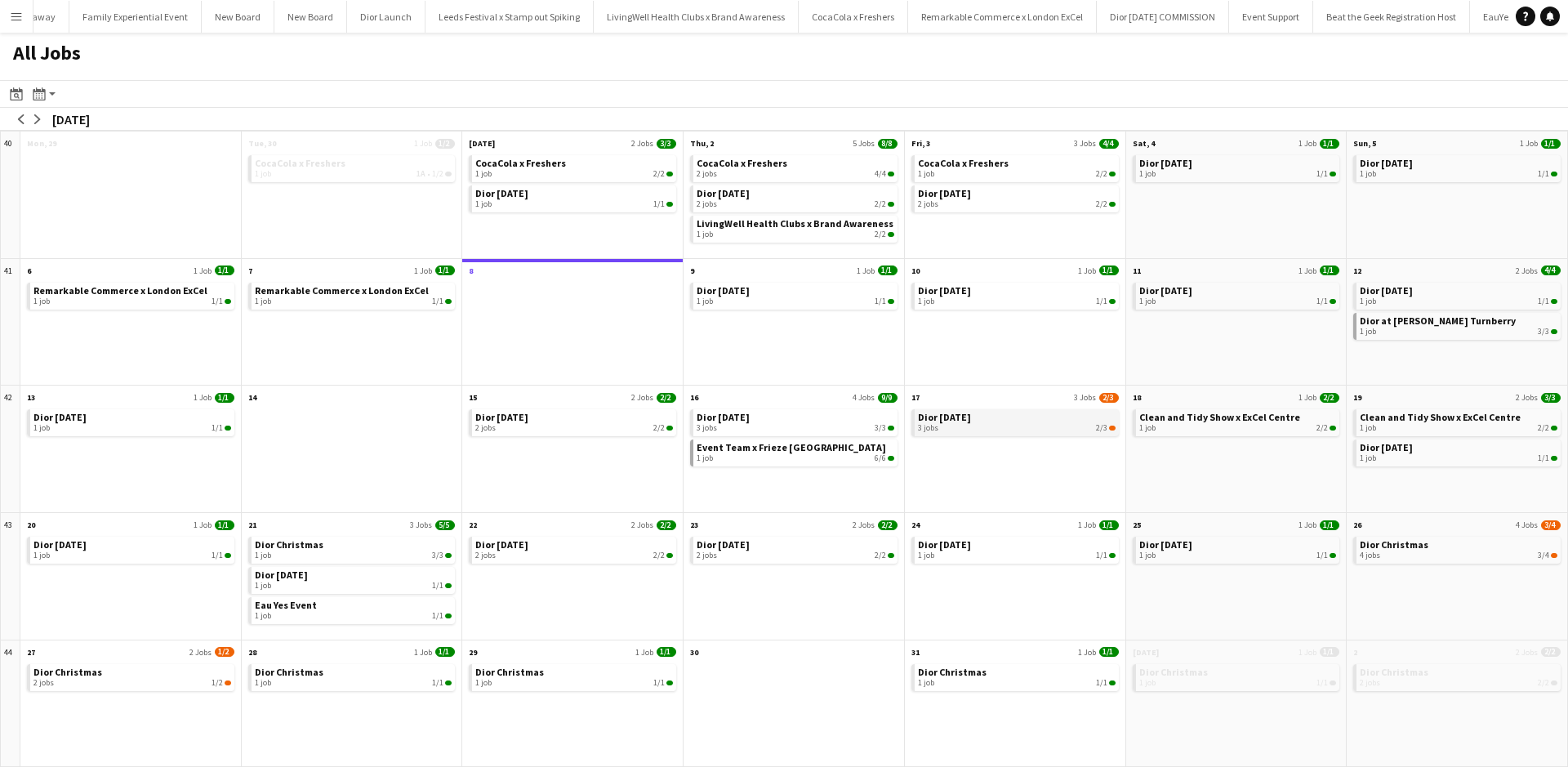
click at [998, 424] on div "3 jobs 2/3" at bounding box center [1016, 428] width 198 height 10
click at [14, 119] on button "arrow-left" at bounding box center [22, 120] width 17 height 17
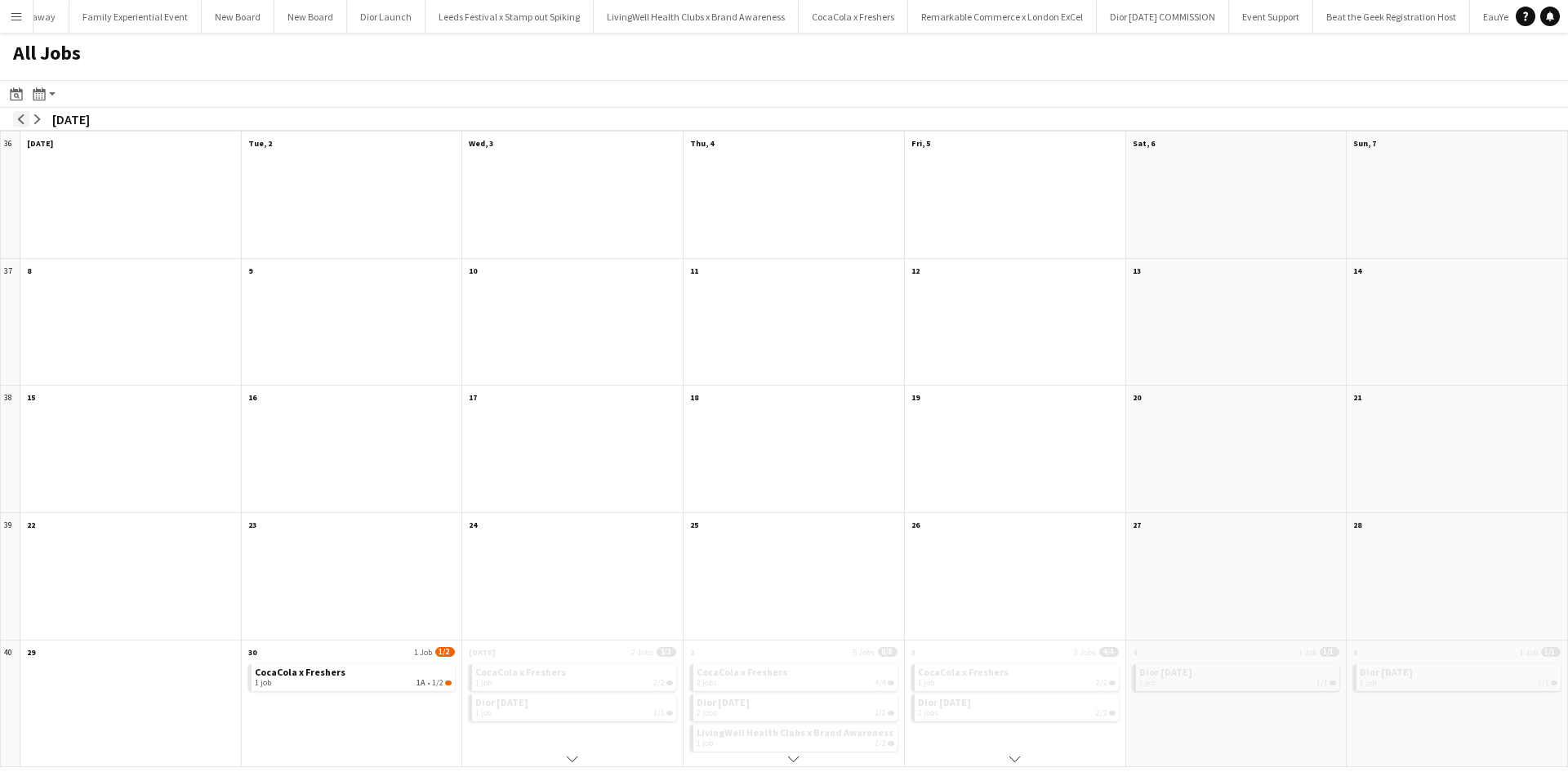
click at [14, 119] on button "arrow-left" at bounding box center [22, 120] width 17 height 17
click at [16, 119] on button "arrow-left" at bounding box center [22, 120] width 17 height 17
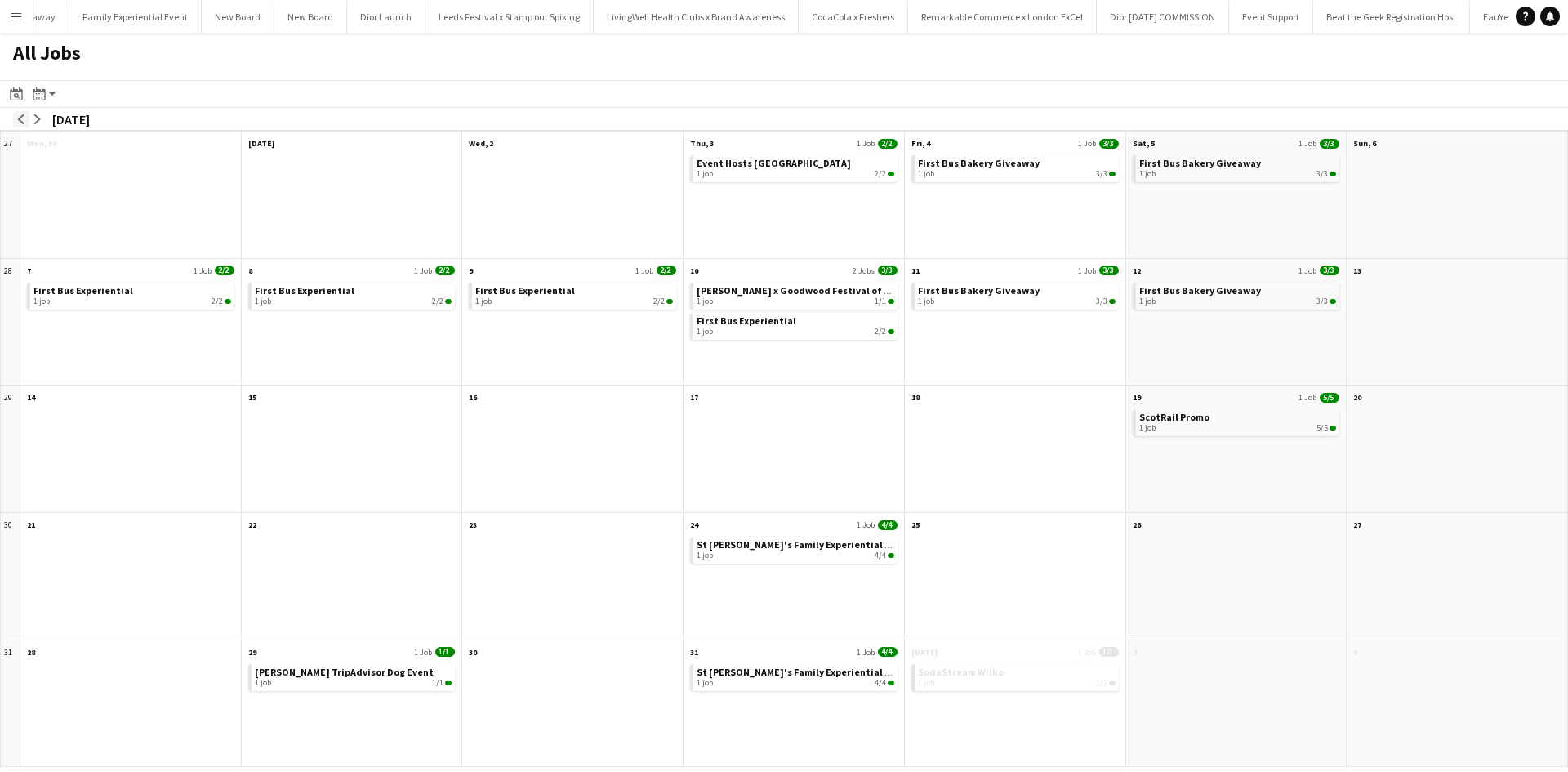
click at [16, 119] on button "arrow-left" at bounding box center [22, 120] width 17 height 17
click at [17, 119] on button "arrow-left" at bounding box center [22, 120] width 17 height 17
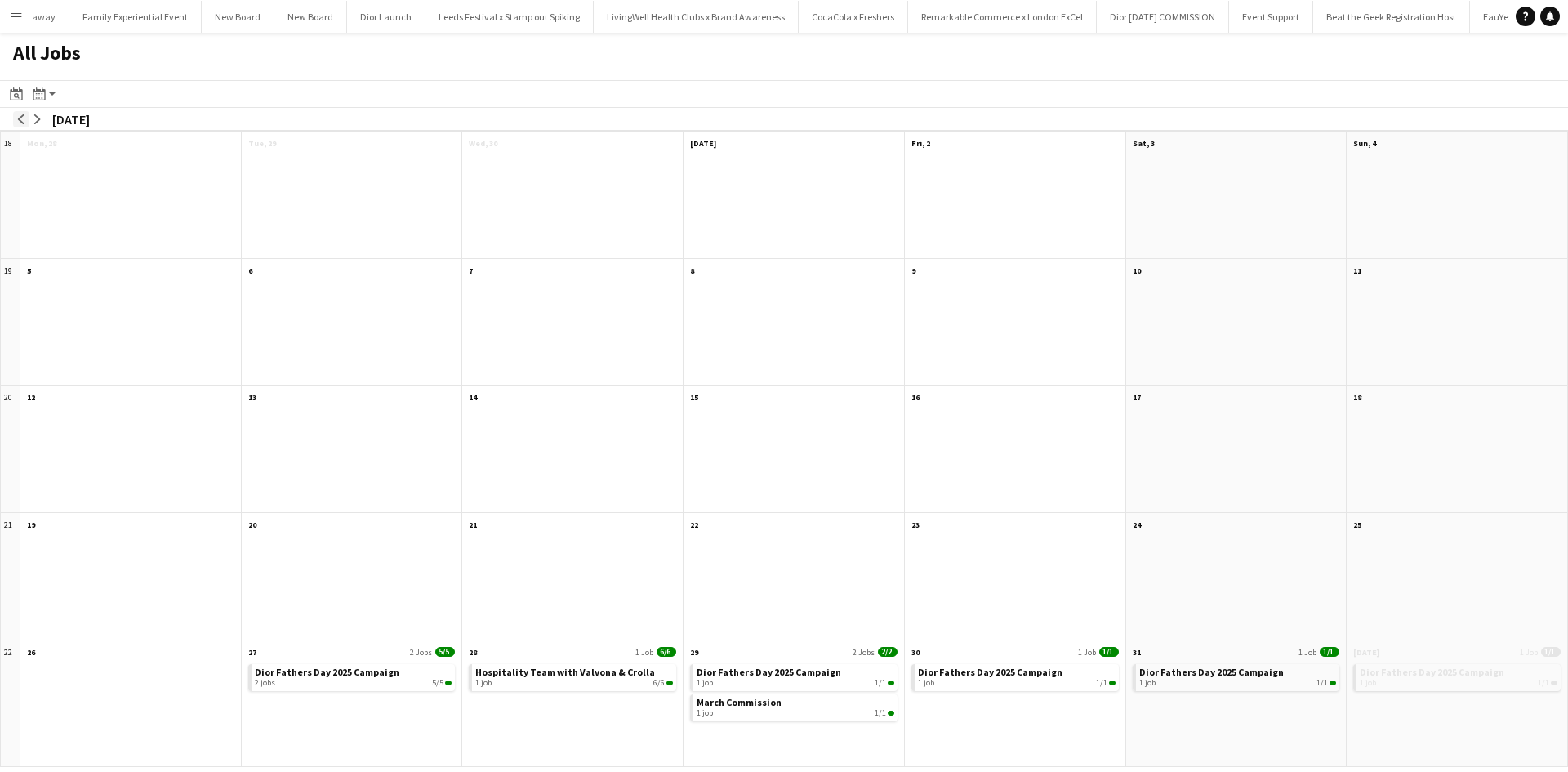
click at [17, 119] on app-icon "arrow-left" at bounding box center [22, 120] width 10 height 10
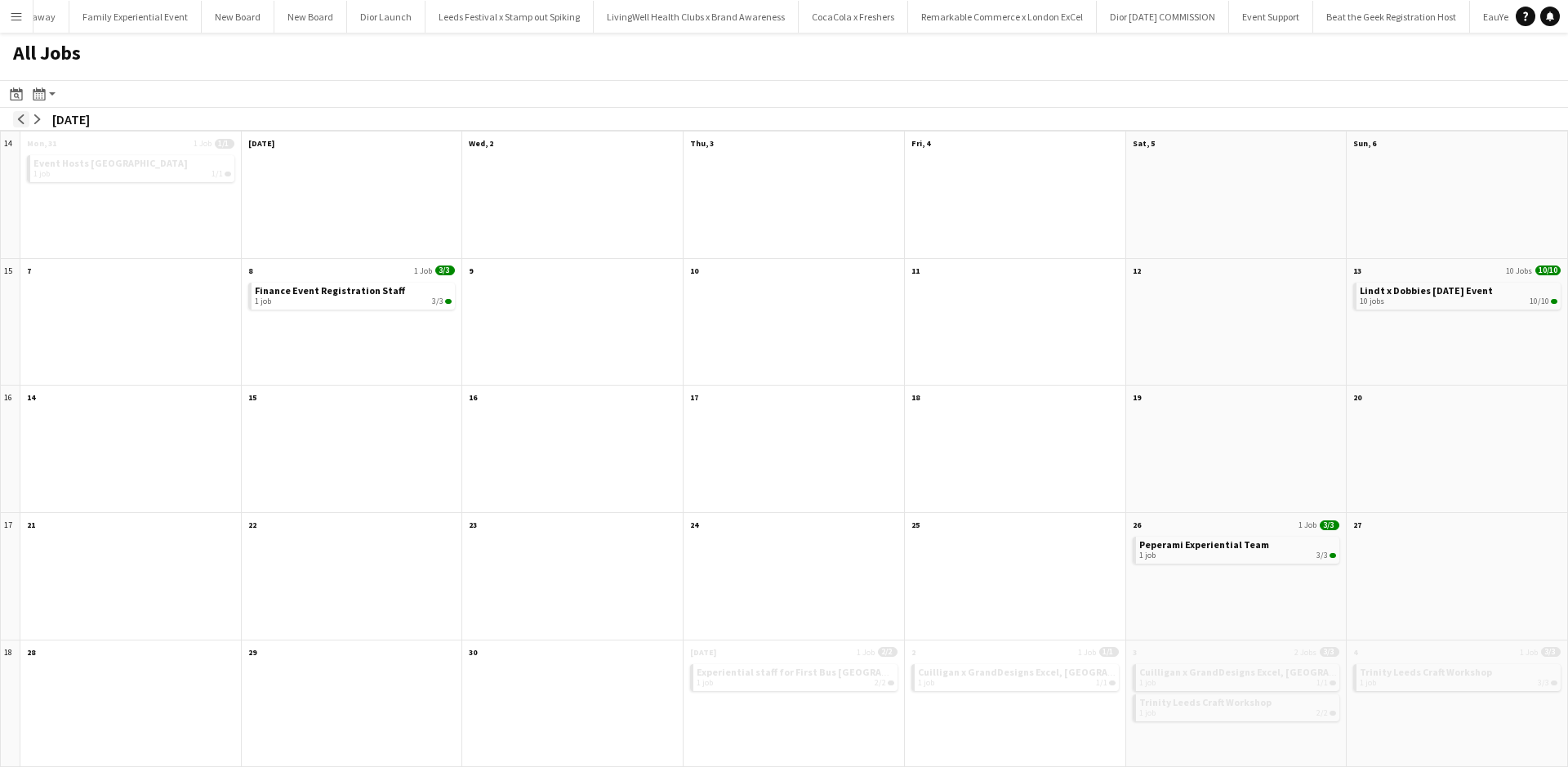
click at [17, 119] on app-icon "arrow-left" at bounding box center [22, 120] width 10 height 10
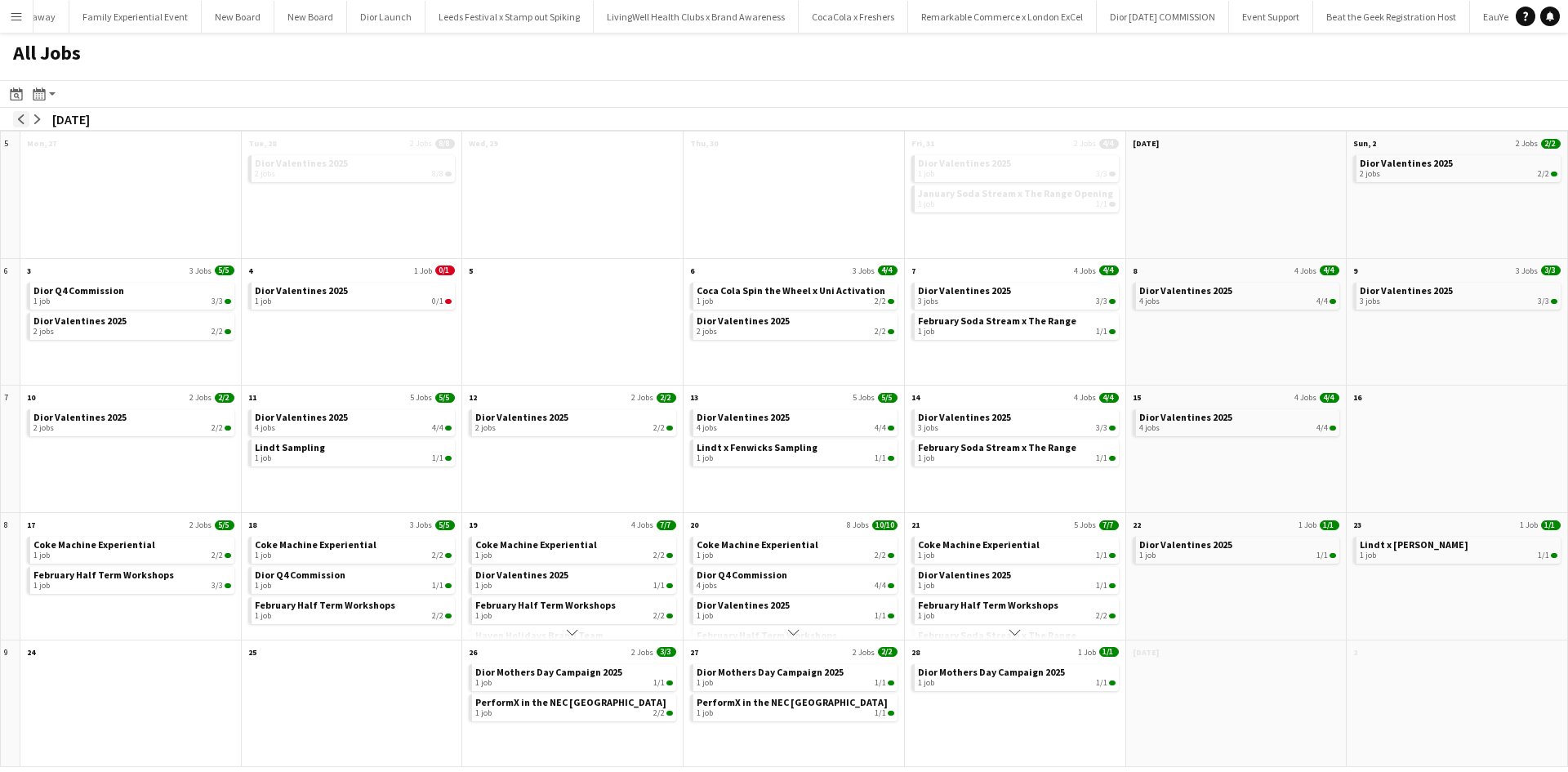
click at [17, 119] on app-icon "arrow-left" at bounding box center [22, 120] width 10 height 10
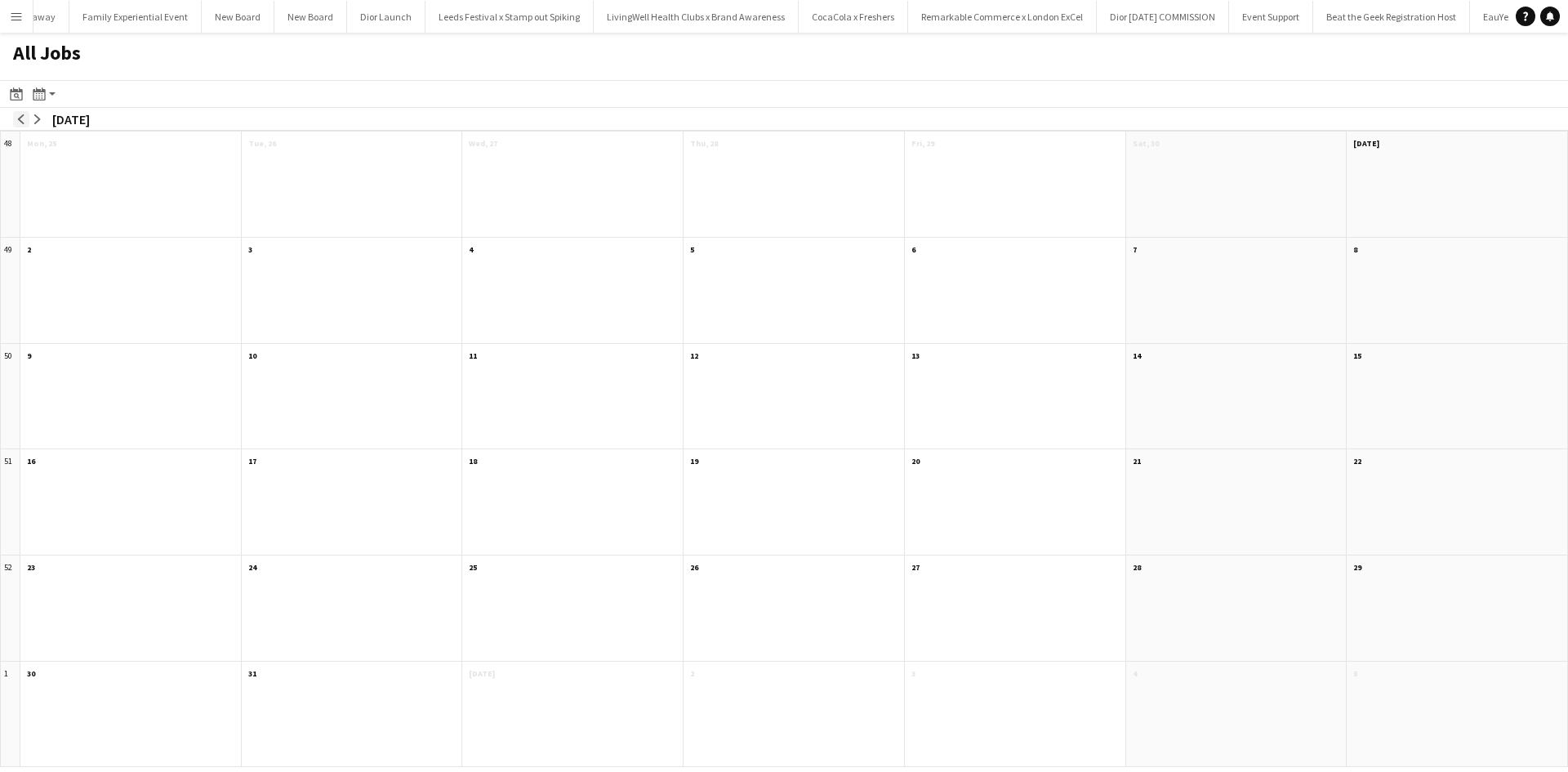
click at [17, 119] on app-icon "arrow-left" at bounding box center [22, 120] width 10 height 10
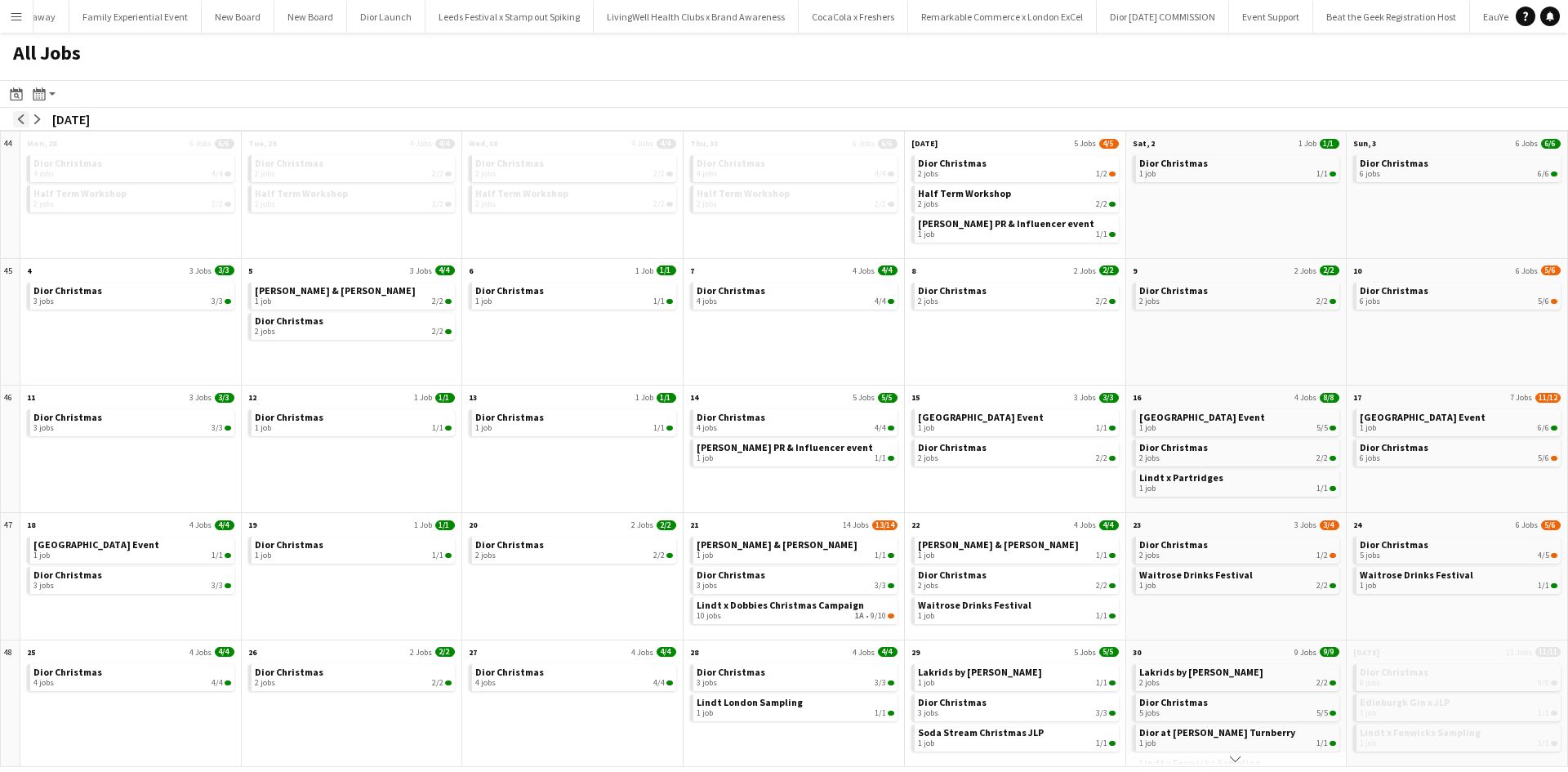
click at [17, 119] on app-icon "arrow-left" at bounding box center [22, 120] width 10 height 10
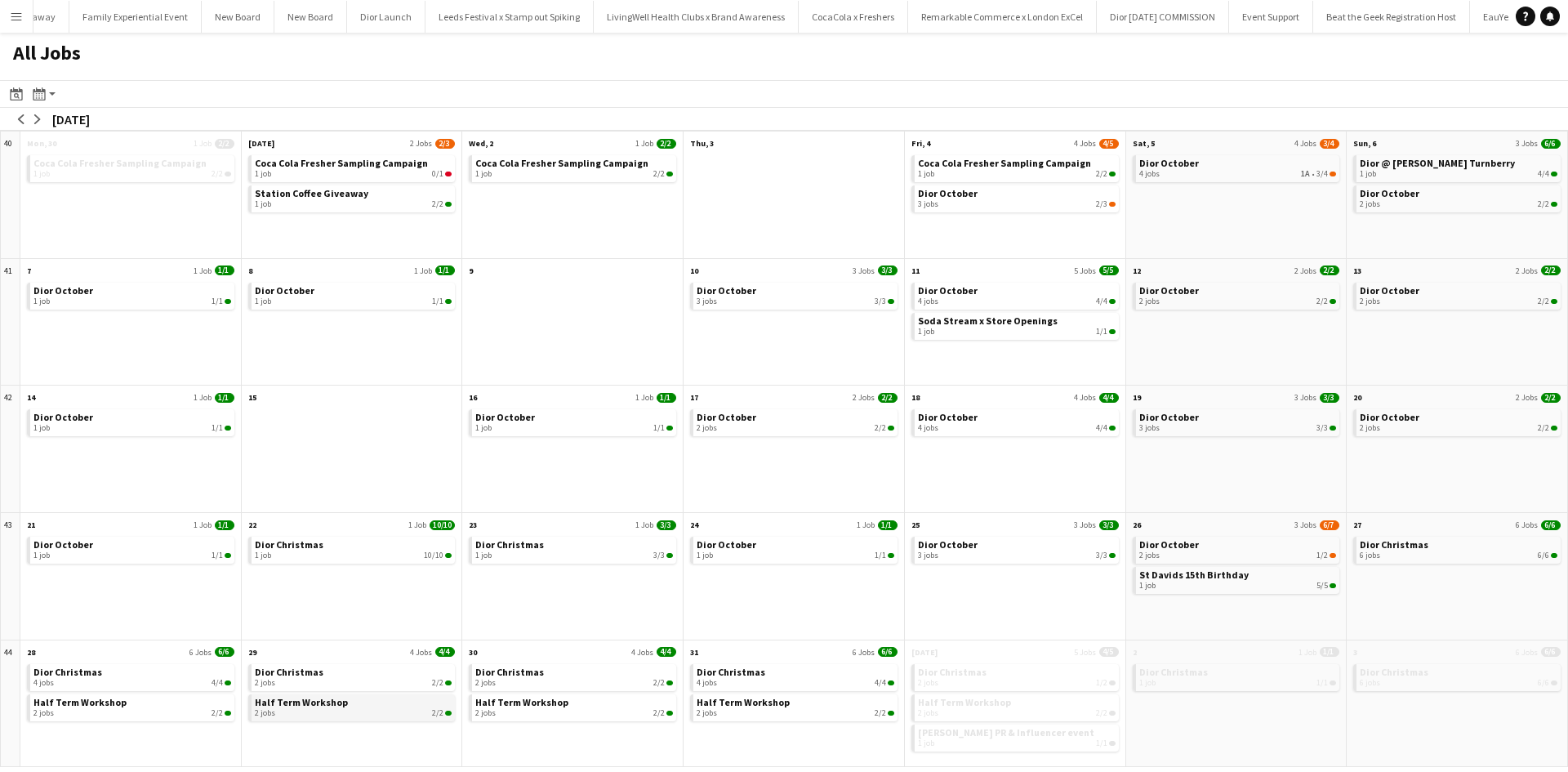
click at [336, 703] on span "Half Term Workshop" at bounding box center [301, 702] width 93 height 13
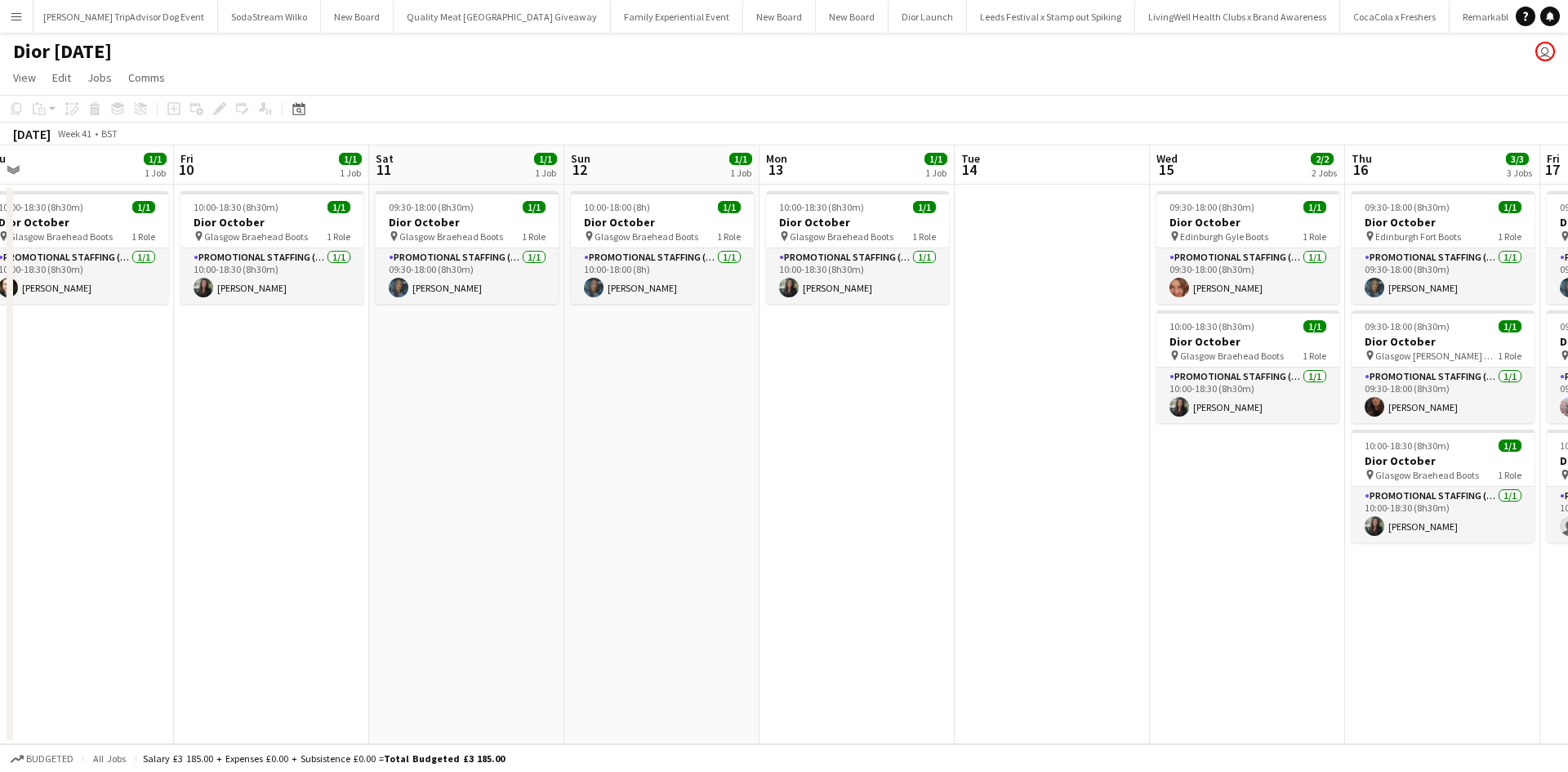
drag, startPoint x: 0, startPoint y: 0, endPoint x: 497, endPoint y: 512, distance: 713.5
click at [498, 512] on app-calendar-viewport "Sun 5 1/1 1 Job Mon 6 Tue 7 Wed 8 Thu 9 1/1 1 Job Fri 10 1/1 1 Job Sat 11 1/1 1…" at bounding box center [784, 445] width 1568 height 599
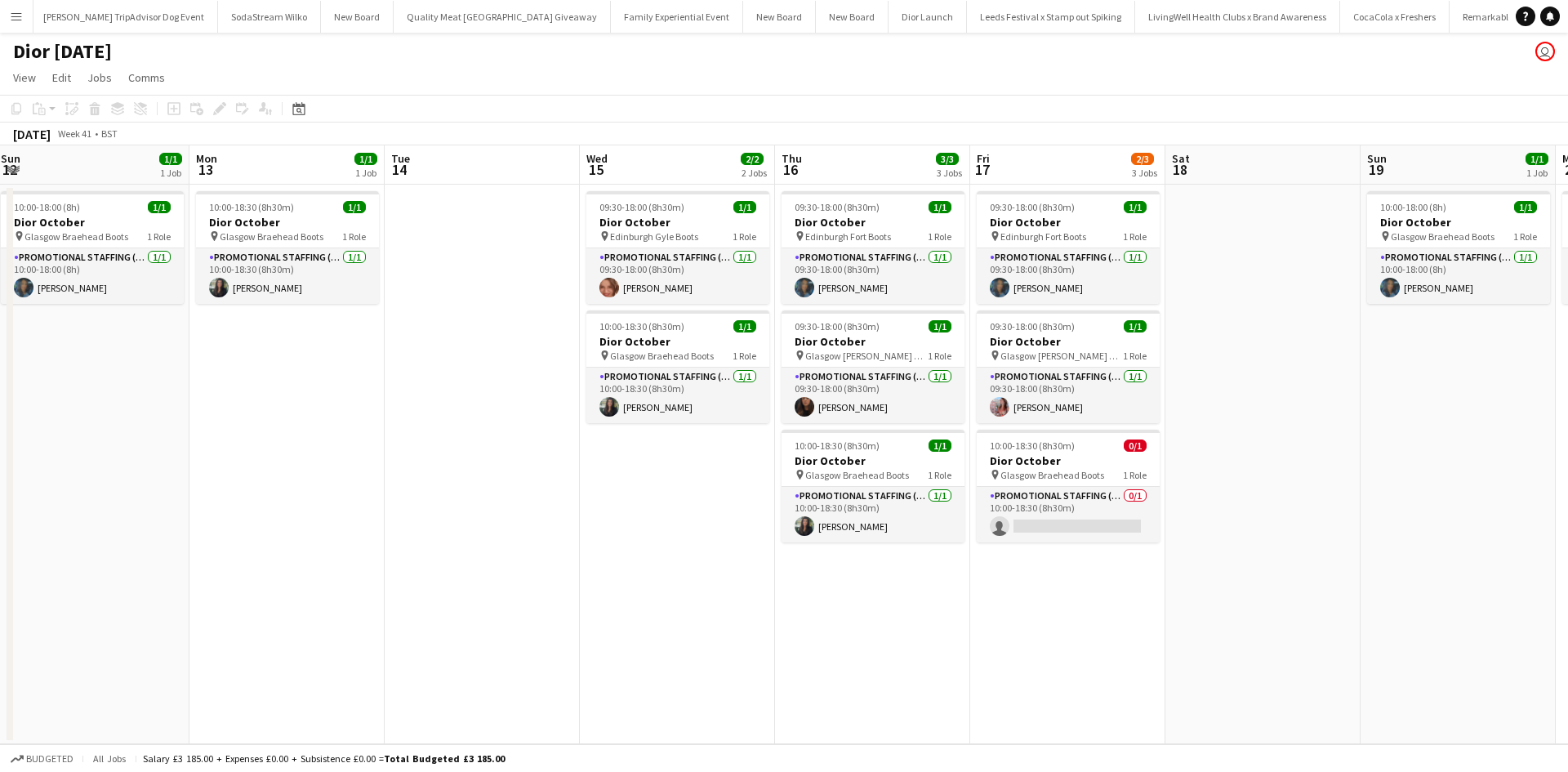
scroll to position [0, 707]
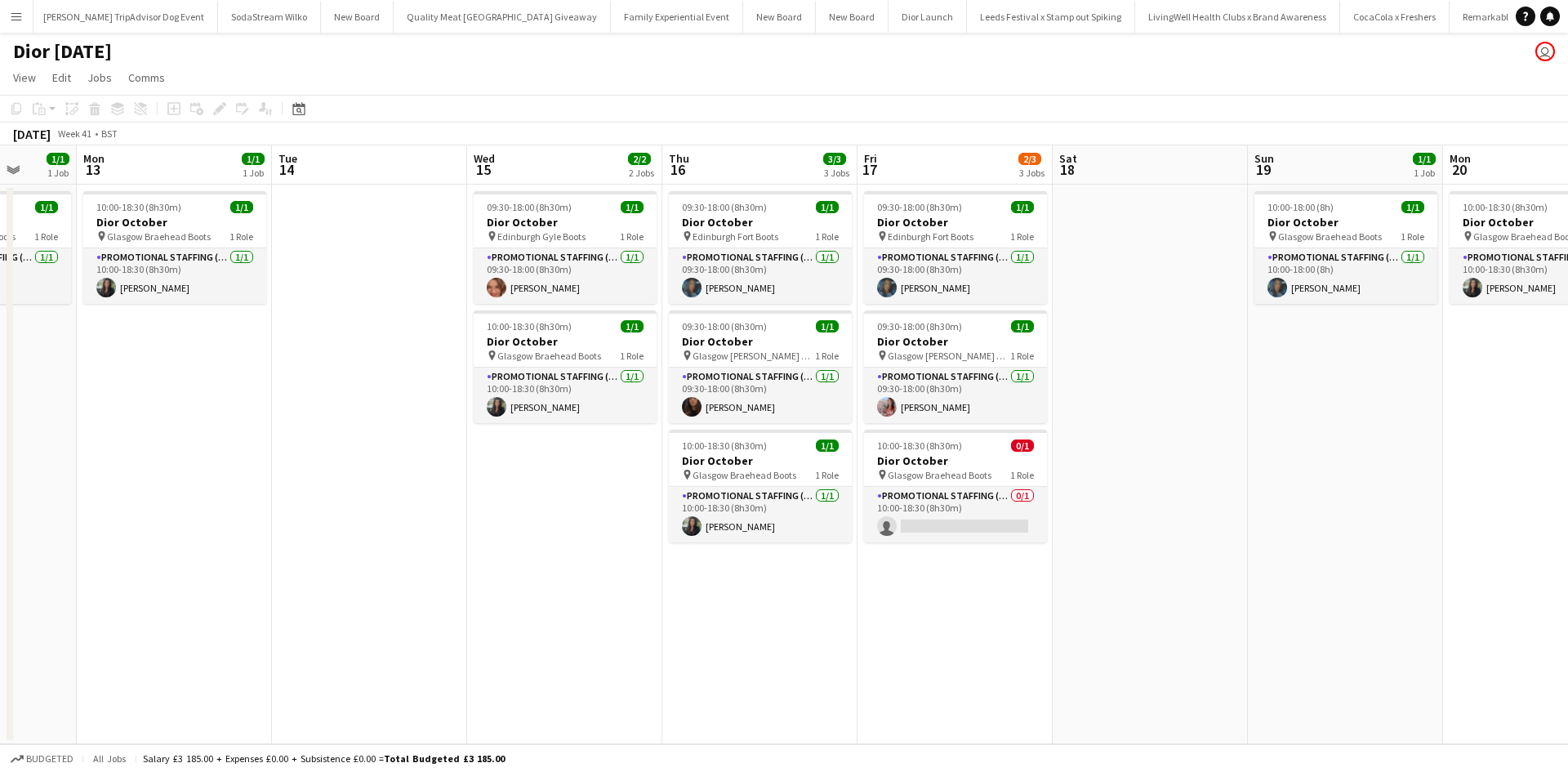
drag, startPoint x: 1012, startPoint y: 576, endPoint x: 326, endPoint y: 514, distance: 688.8
click at [326, 514] on app-calendar-viewport "Thu 9 1/1 1 Job Fri 10 1/1 1 Job Sat 11 1/1 1 Job Sun 12 1/1 1 Job Mon 13 1/1 1…" at bounding box center [784, 445] width 1568 height 599
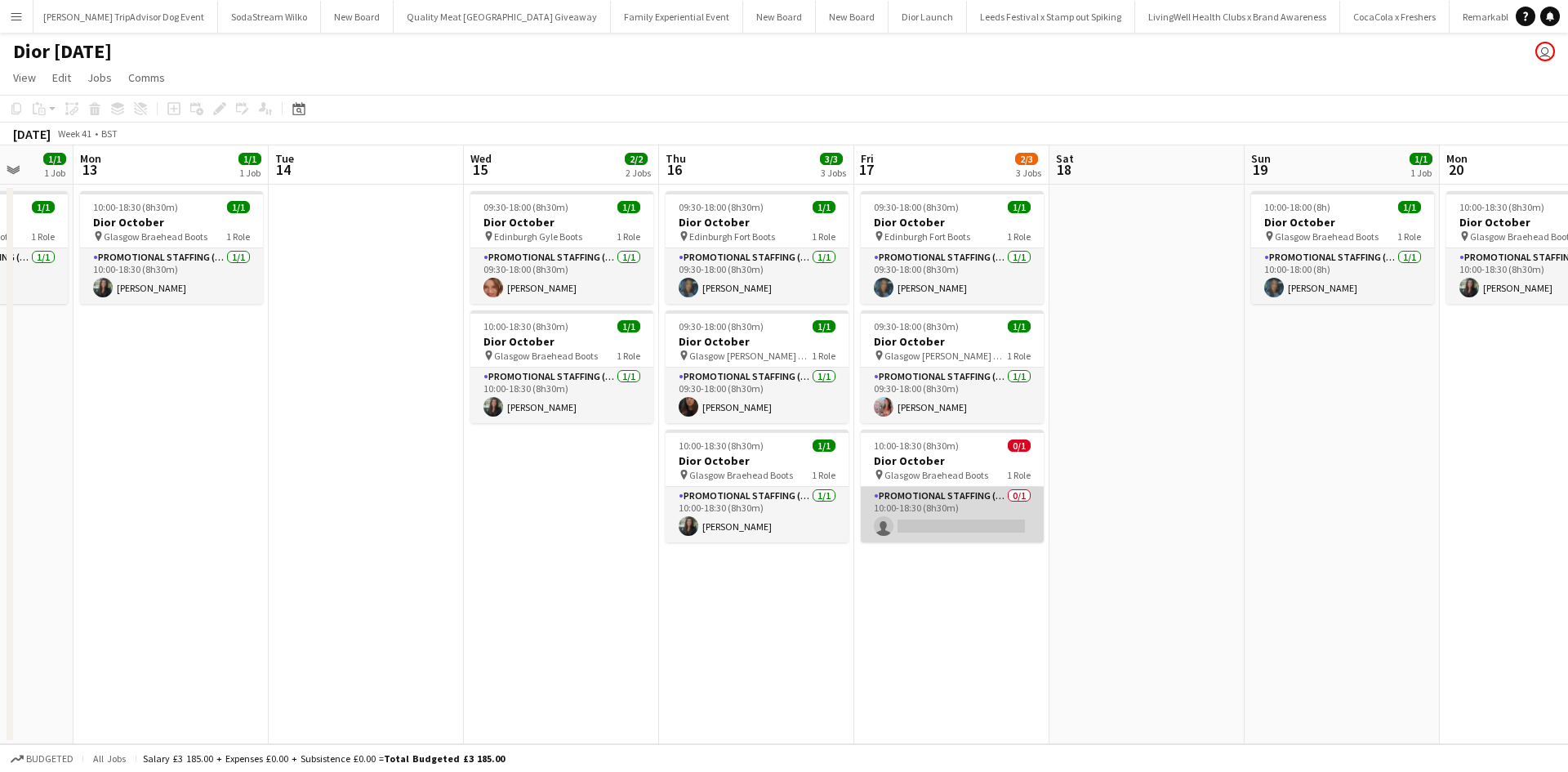
click at [973, 513] on app-card-role "Promotional Staffing (Sales Staff) 0/1 10:00-18:30 (8h30m) single-neutral-actio…" at bounding box center [952, 514] width 183 height 55
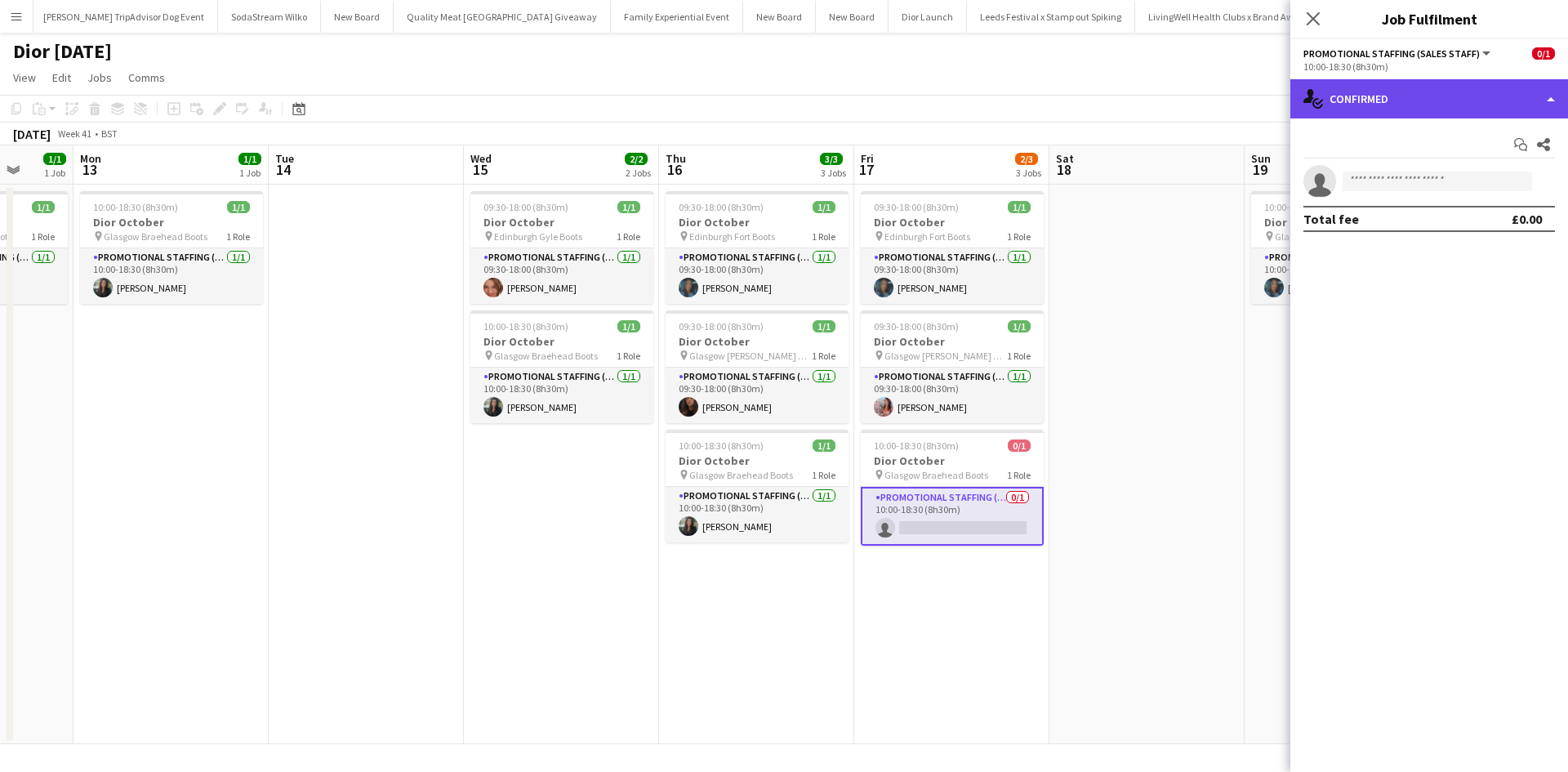
click at [1426, 107] on div "single-neutral-actions-check-2 Confirmed" at bounding box center [1429, 99] width 278 height 39
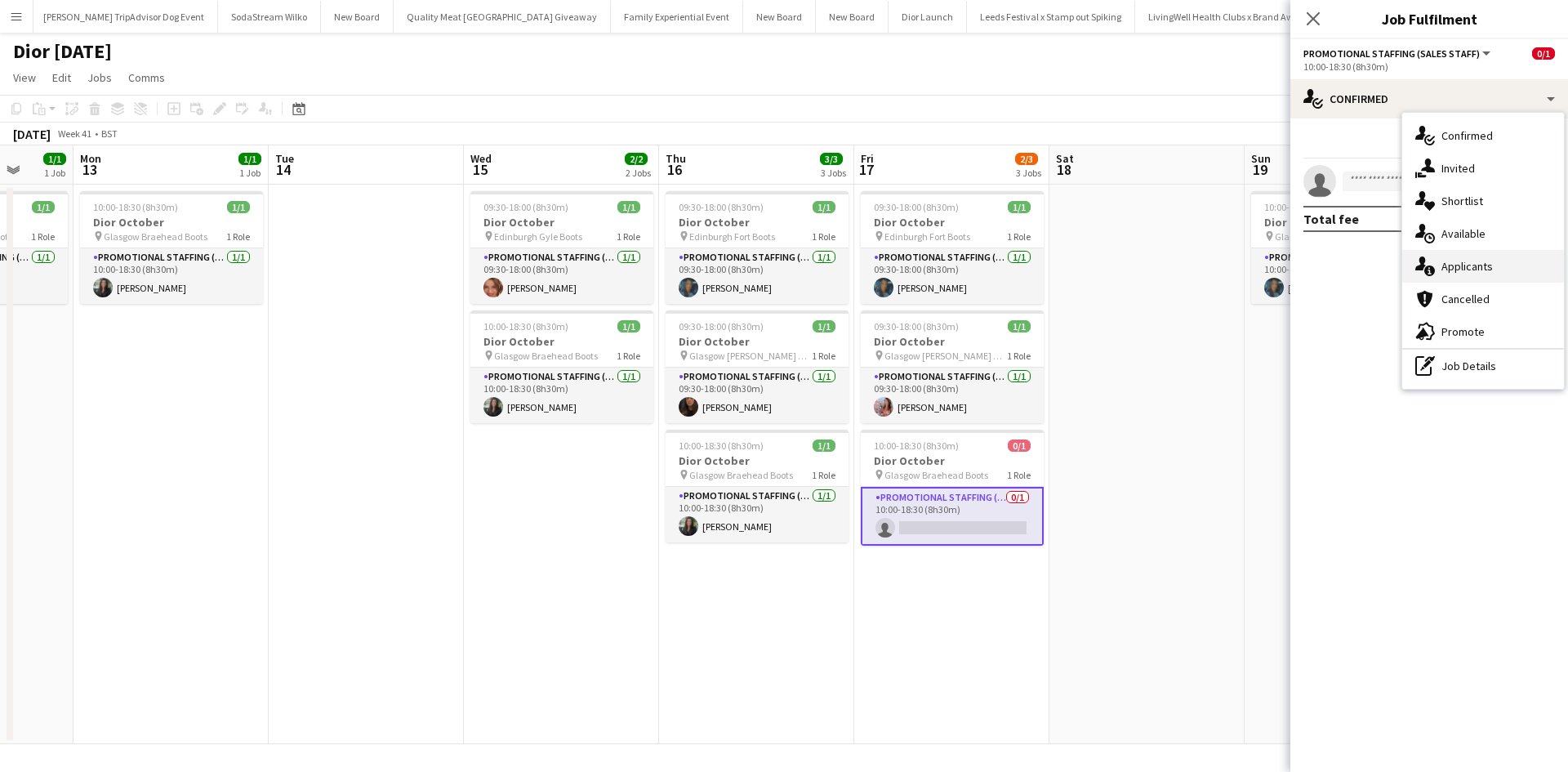
click at [1467, 260] on span "Applicants" at bounding box center [1467, 266] width 51 height 15
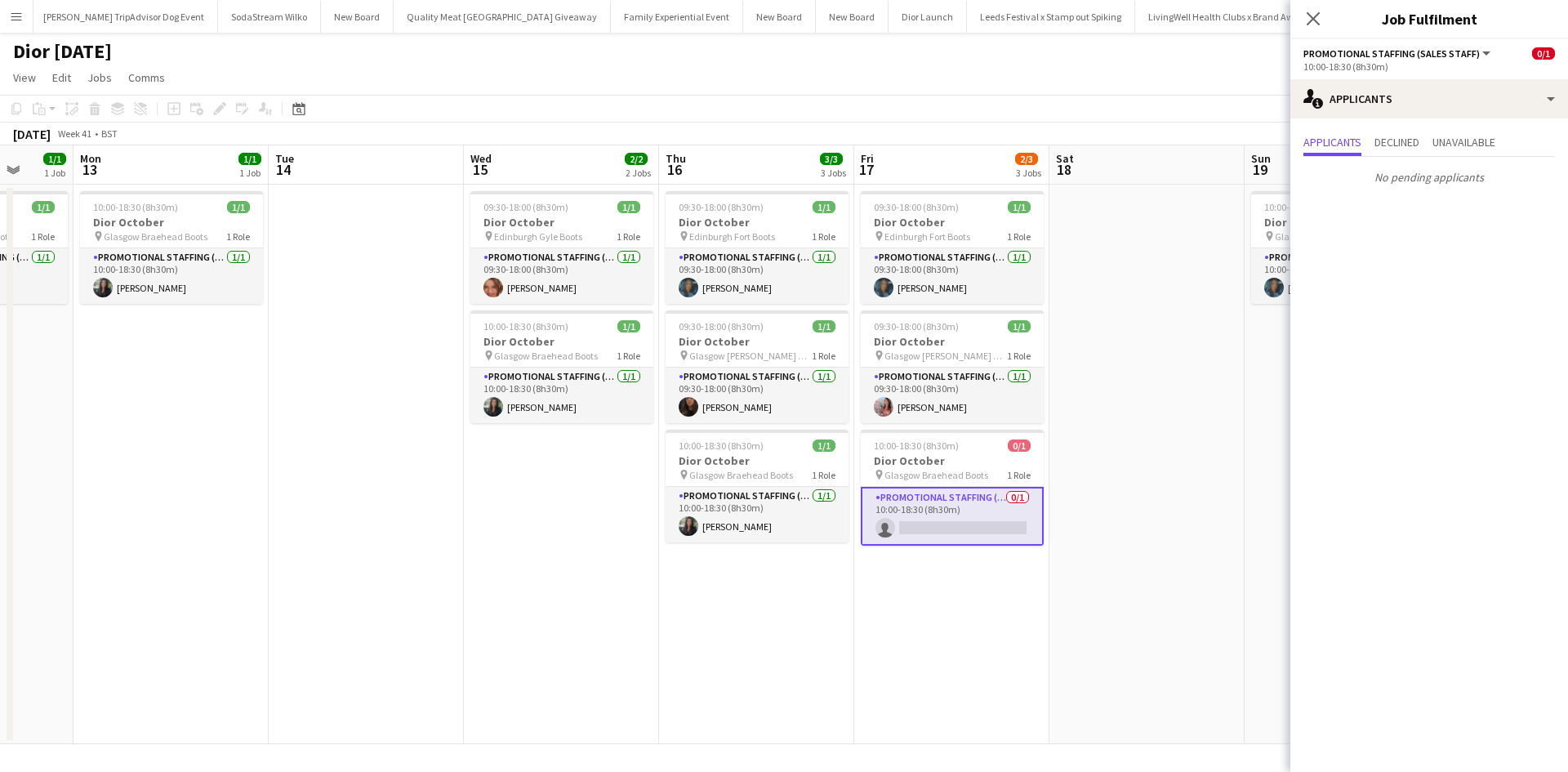
click at [1210, 472] on app-date-cell at bounding box center [1146, 464] width 195 height 559
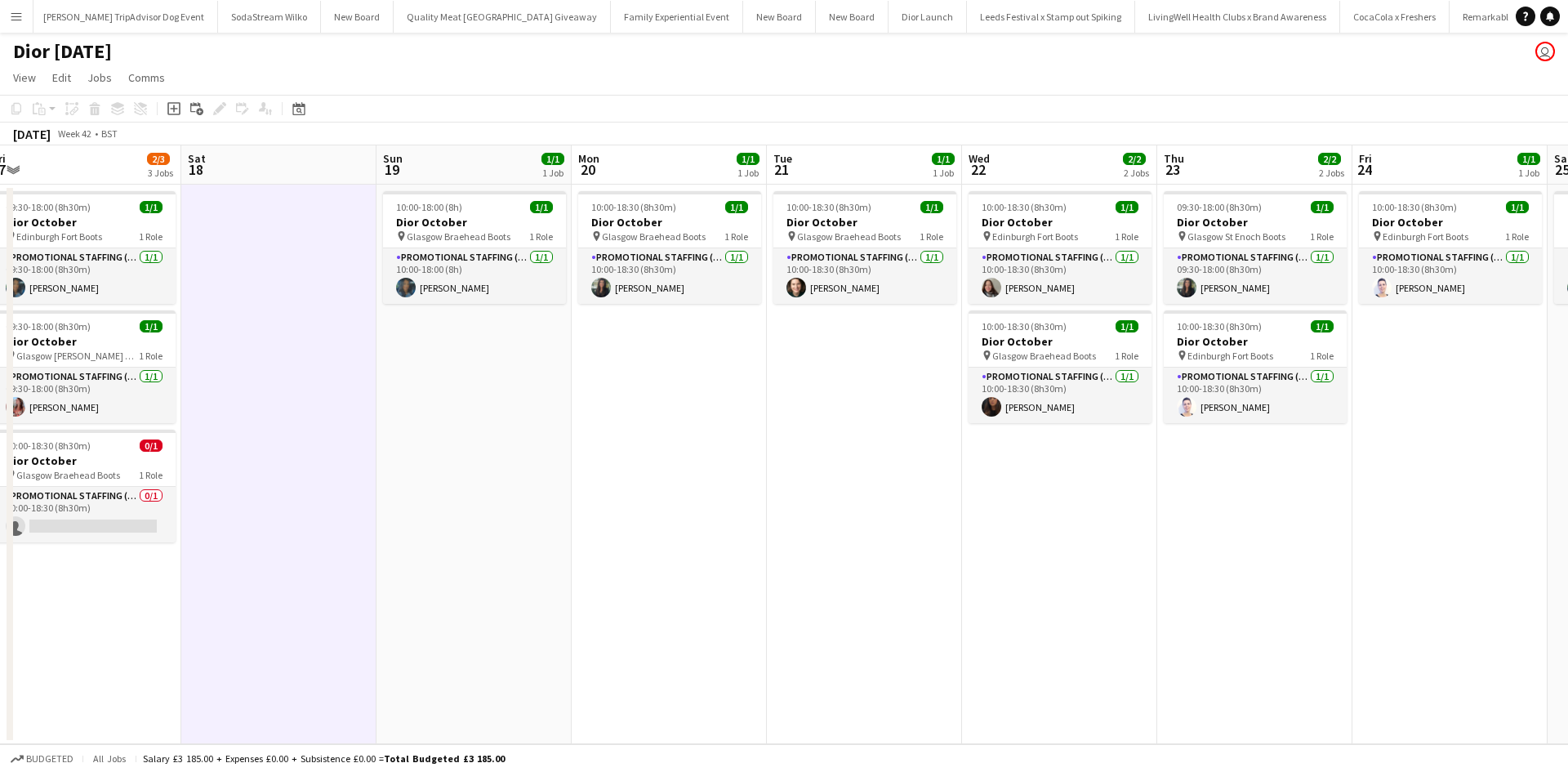
drag, startPoint x: 1210, startPoint y: 472, endPoint x: 341, endPoint y: 455, distance: 869.2
click at [342, 455] on app-calendar-viewport "Mon 13 1/1 1 Job Tue 14 Wed 15 2/2 2 Jobs Thu 16 3/3 3 Jobs Fri 17 2/3 3 Jobs S…" at bounding box center [784, 445] width 1568 height 599
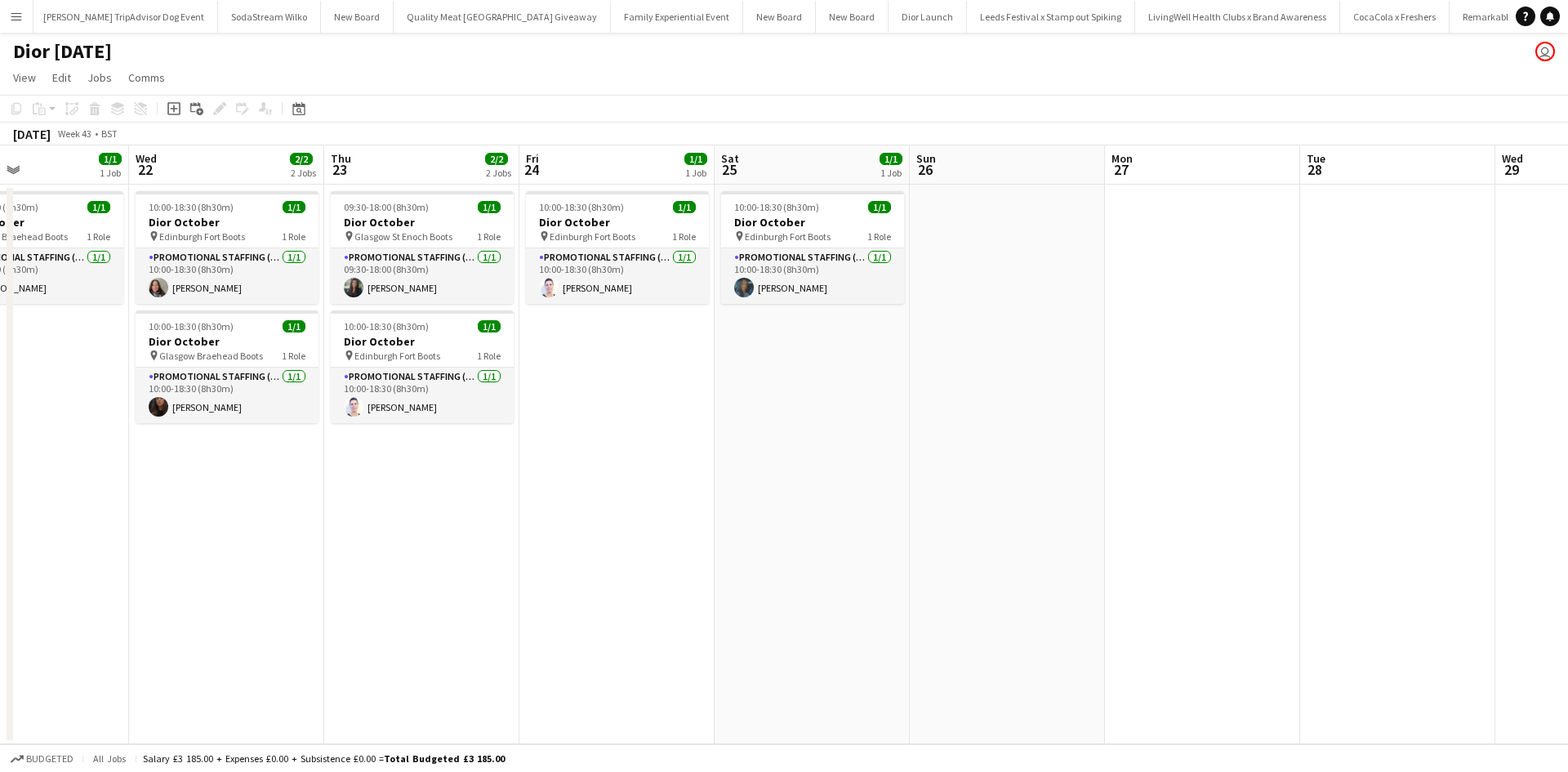
scroll to position [0, 457]
drag, startPoint x: 1125, startPoint y: 561, endPoint x: 310, endPoint y: 513, distance: 816.4
click at [310, 513] on app-calendar-viewport "Sun 19 1/1 1 Job Mon 20 1/1 1 Job Tue 21 1/1 1 Job Wed 22 2/2 2 Jobs Thu 23 2/2…" at bounding box center [784, 445] width 1568 height 599
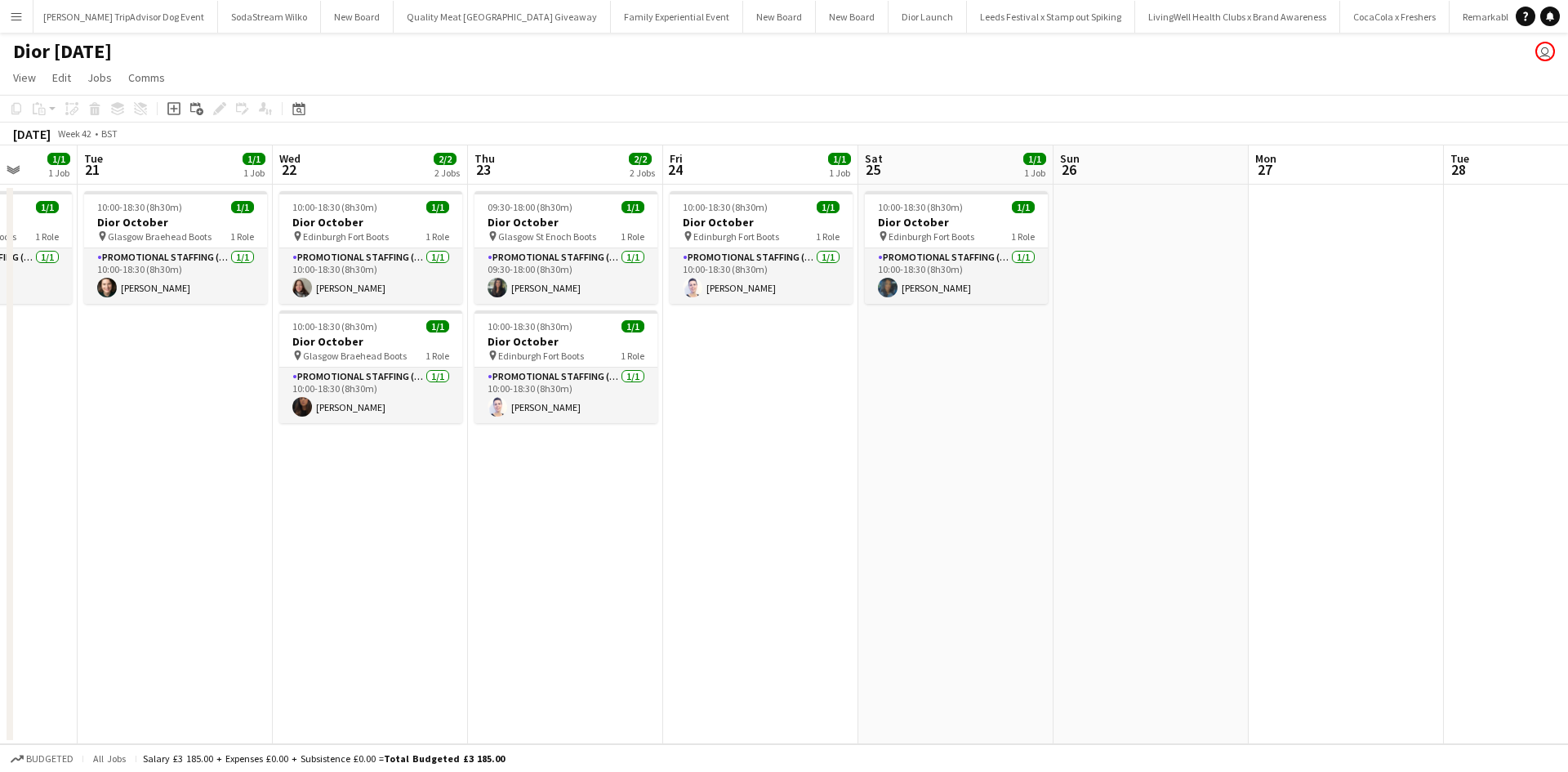
drag, startPoint x: 1082, startPoint y: 600, endPoint x: 1113, endPoint y: 615, distance: 34.4
click at [1447, 615] on app-calendar-viewport "Sat 18 Sun 19 1/1 1 Job Mon 20 1/1 1 Job Tue 21 1/1 1 Job Wed 22 2/2 2 Jobs Thu…" at bounding box center [784, 445] width 1568 height 599
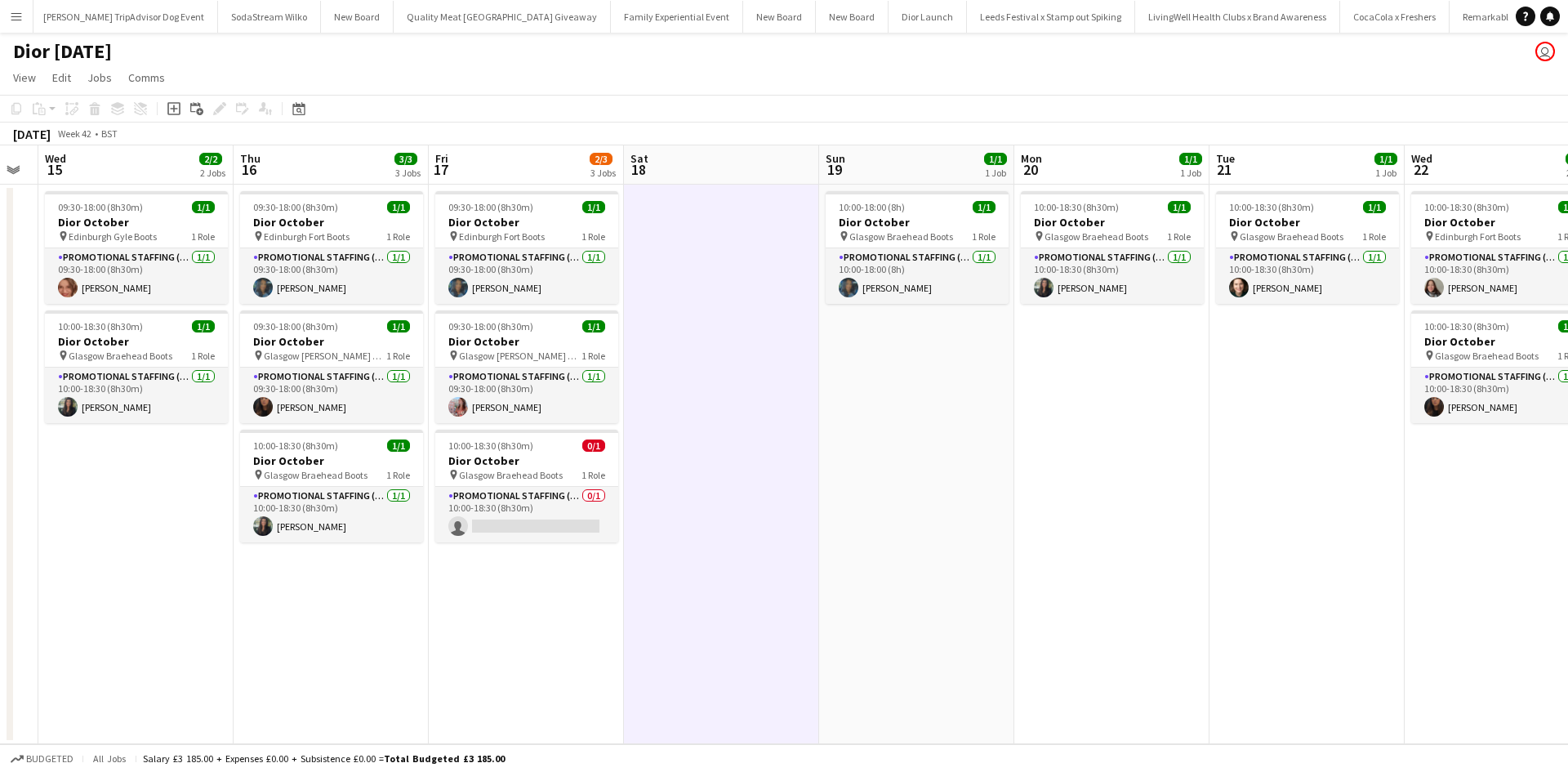
drag, startPoint x: 887, startPoint y: 590, endPoint x: 1483, endPoint y: 585, distance: 596.0
click at [1413, 594] on app-calendar-viewport "Mon 13 1/1 1 Job Tue 14 Wed 15 2/2 2 Jobs Thu 16 3/3 3 Jobs Fri 17 2/3 3 Jobs S…" at bounding box center [784, 445] width 1568 height 599
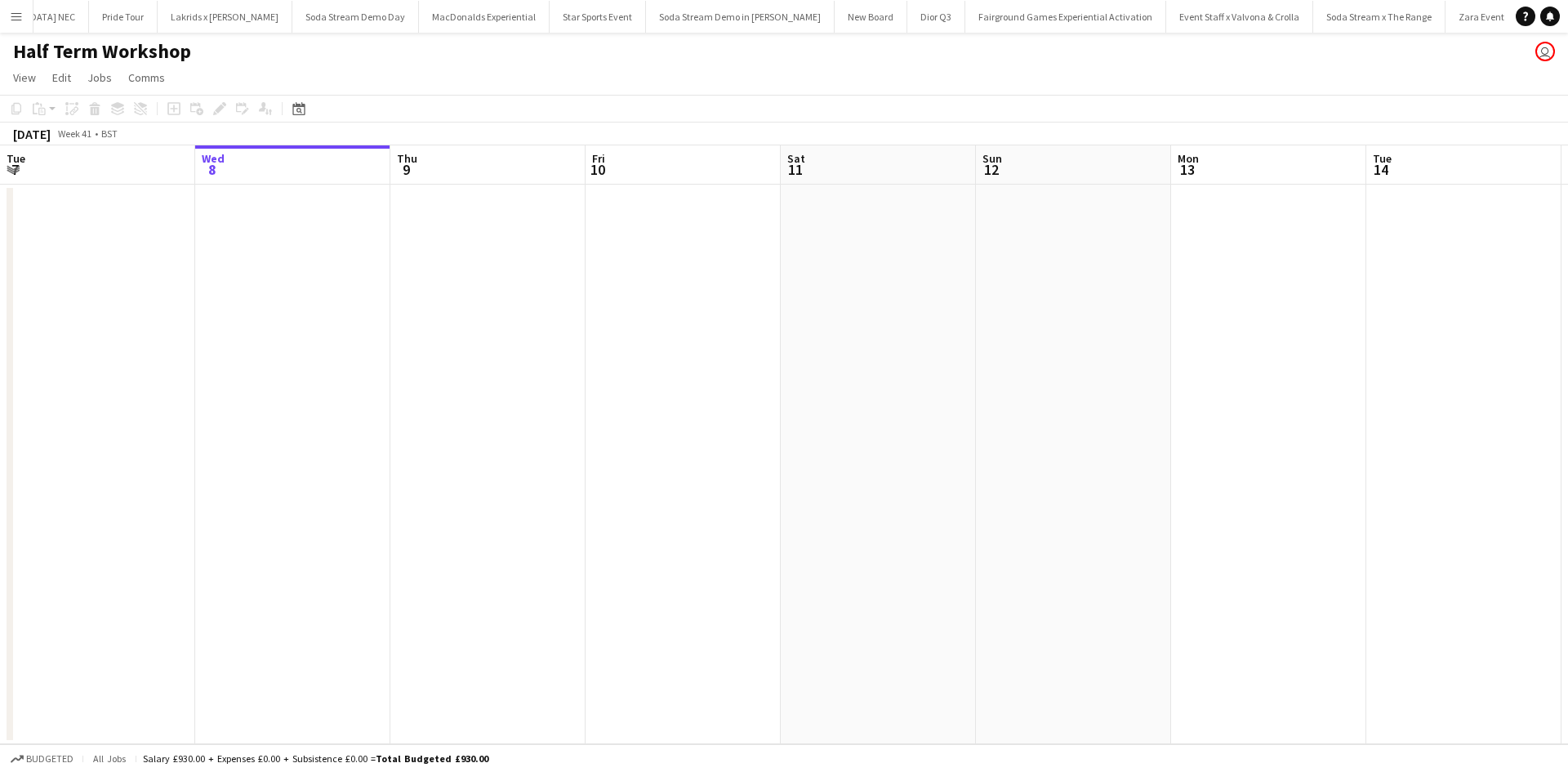
scroll to position [0, 3750]
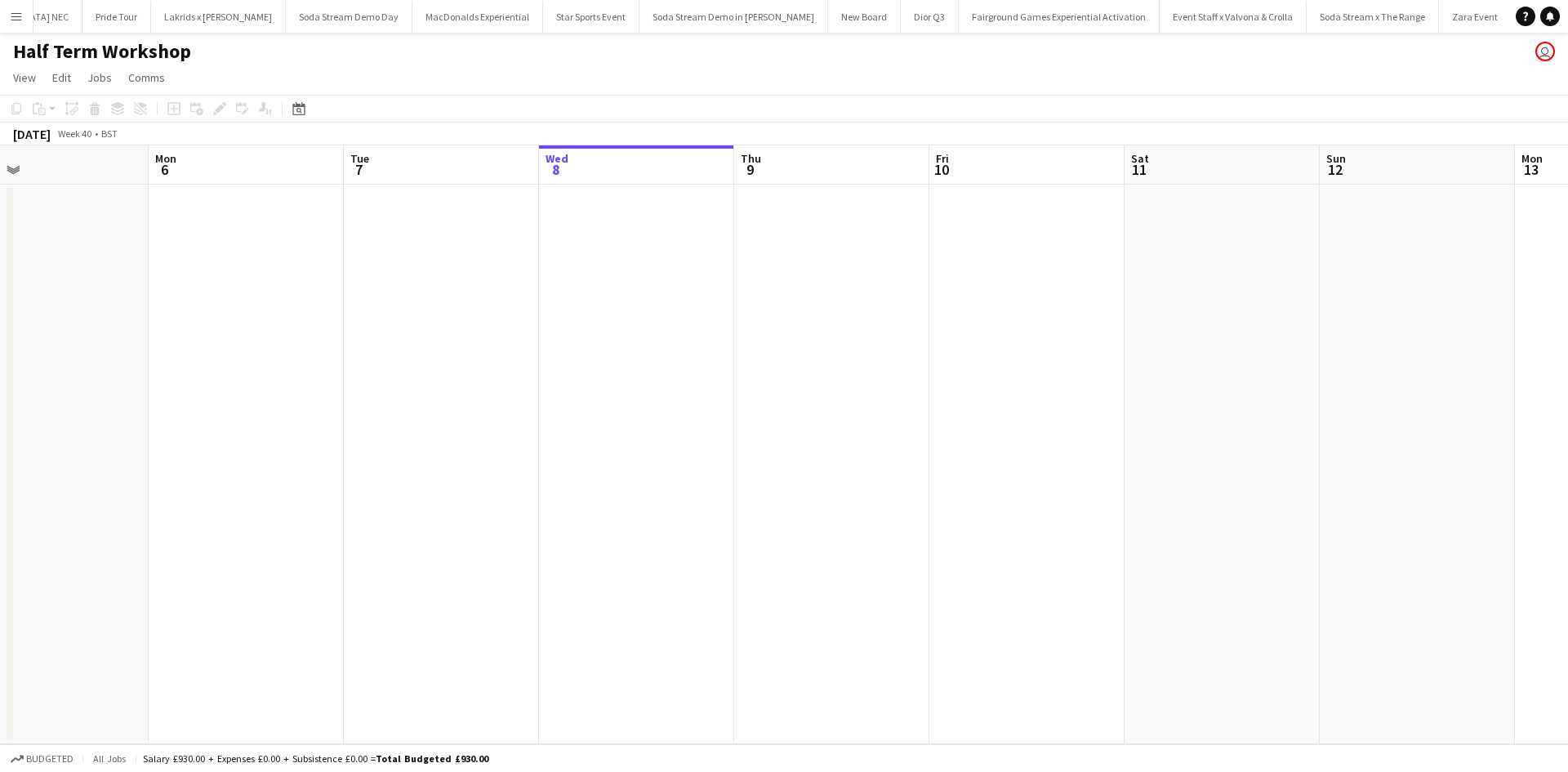
drag, startPoint x: 341, startPoint y: 657, endPoint x: 1332, endPoint y: 622, distance: 991.6
click at [1324, 625] on app-calendar-viewport "Fri 3 Sat 4 Sun 5 Mon 6 Tue 7 Wed 8 Thu 9 Fri 10 Sat 11 Sun 12 Mon 13 Tue 14 We…" at bounding box center [784, 445] width 1568 height 599
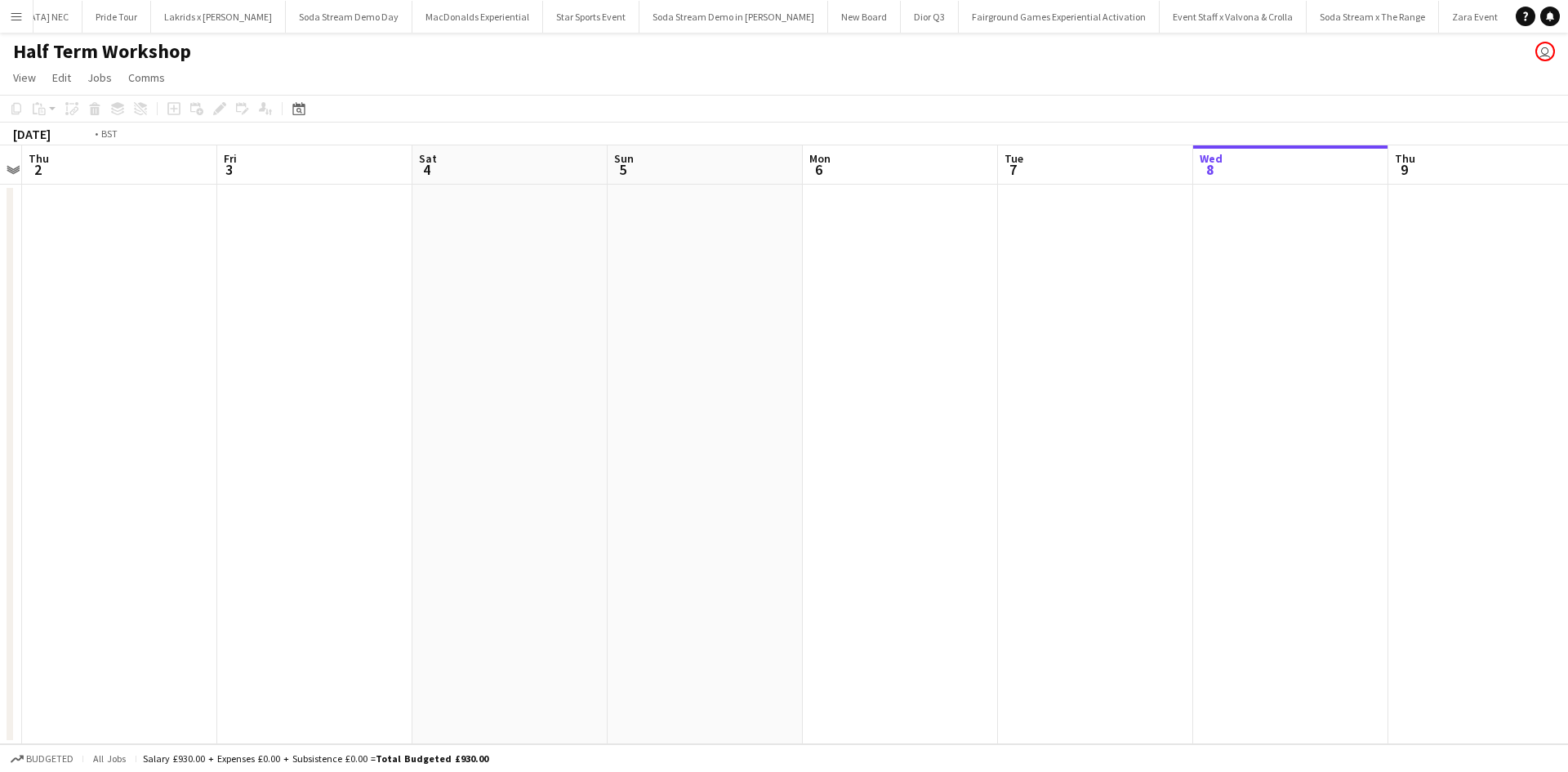
drag, startPoint x: 541, startPoint y: 649, endPoint x: 1352, endPoint y: 632, distance: 811.2
click at [1347, 633] on app-calendar-viewport "Tue 30 Wed 1 Thu 2 Fri 3 Sat 4 Sun 5 Mon 6 Tue 7 Wed 8 Thu 9 Fri 10 Sat 11 Sun …" at bounding box center [784, 445] width 1568 height 599
drag, startPoint x: 517, startPoint y: 601, endPoint x: 1149, endPoint y: 569, distance: 632.8
click at [1146, 569] on app-calendar-viewport "Thu 25 Fri 26 Sat 27 Sun 28 Mon 29 Tue 30 Wed 1 Thu 2 Fri 3 Sat 4 Sun 5 Mon 6 T…" at bounding box center [784, 445] width 1568 height 599
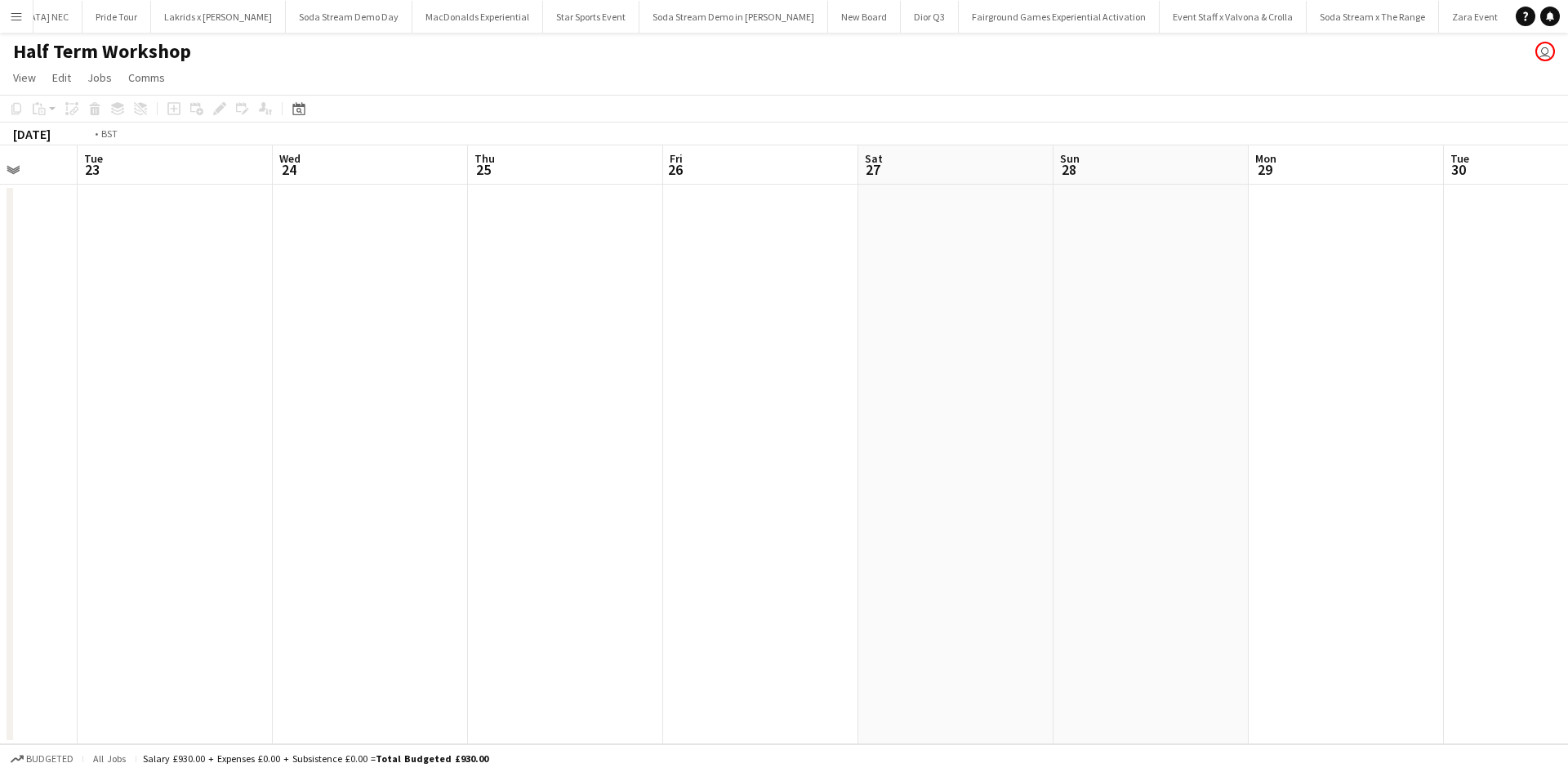
drag, startPoint x: 432, startPoint y: 589, endPoint x: 1036, endPoint y: 574, distance: 604.2
click at [1045, 565] on app-calendar-viewport "Sat 20 Sun 21 Mon 22 Tue 23 Wed 24 Thu 25 Fri 26 Sat 27 Sun 28 Mon 29 Tue 30 We…" at bounding box center [784, 445] width 1568 height 599
drag, startPoint x: 429, startPoint y: 584, endPoint x: 846, endPoint y: 586, distance: 417.0
click at [1062, 581] on app-calendar-viewport "Fri 19 Sat 20 Sun 21 Mon 22 Tue 23 Wed 24 Thu 25 Fri 26 Sat 27 Sun 28 Mon 29 Tu…" at bounding box center [784, 445] width 1568 height 599
drag, startPoint x: 838, startPoint y: 583, endPoint x: 399, endPoint y: 569, distance: 439.2
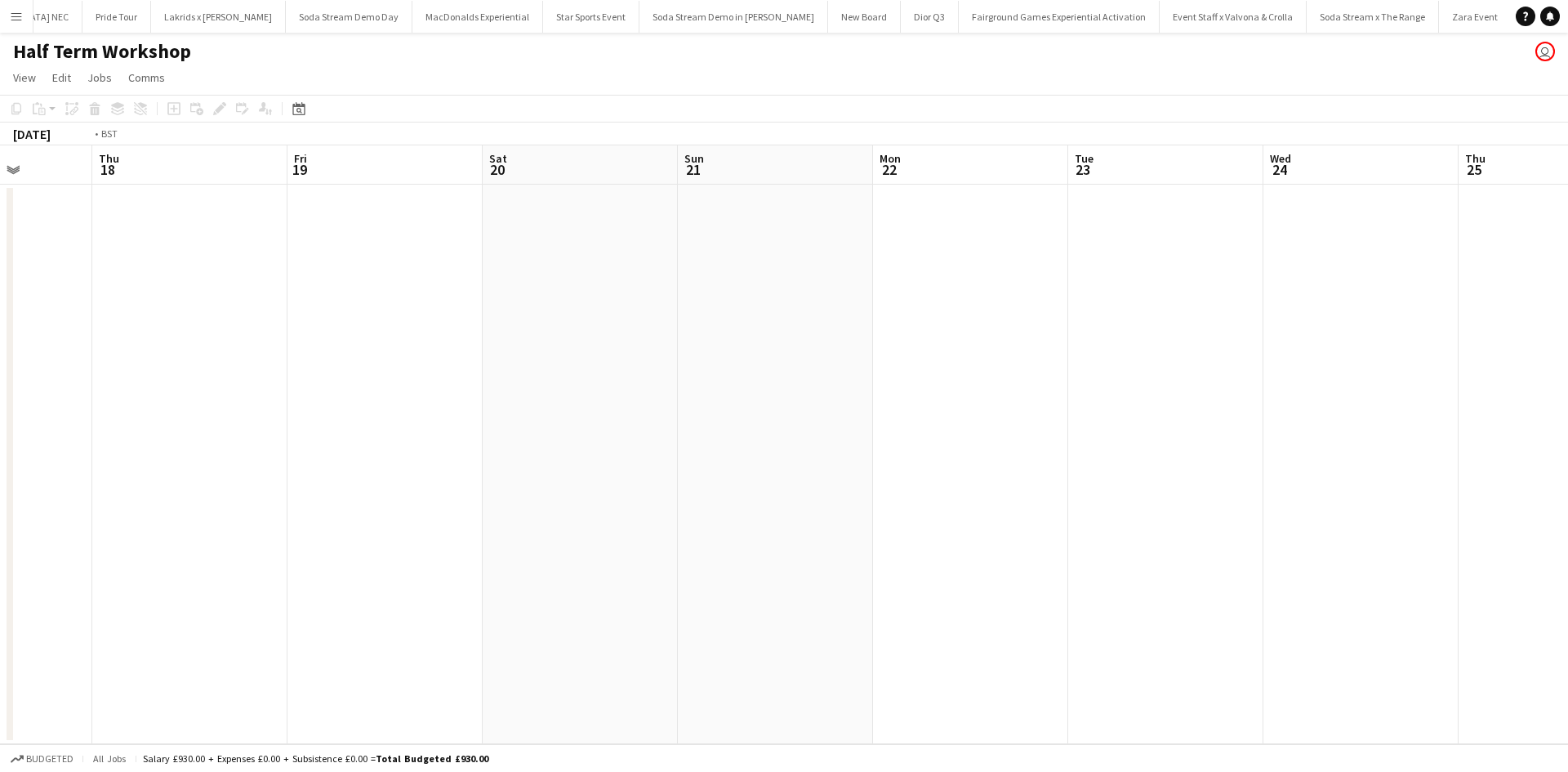
click at [1036, 595] on app-calendar-viewport "Mon 15 Tue 16 Wed 17 Thu 18 Fri 19 Sat 20 Sun 21 Mon 22 Tue 23 Wed 24 Thu 25 Fr…" at bounding box center [784, 445] width 1568 height 599
click at [890, 571] on app-calendar-viewport "Fri 12 Sat 13 Sun 14 Mon 15 Tue 16 Wed 17 Thu 18 Fri 19 Sat 20 Sun 21 Mon 22 Tu…" at bounding box center [784, 445] width 1568 height 599
drag, startPoint x: 407, startPoint y: 569, endPoint x: 849, endPoint y: 581, distance: 442.2
click at [849, 581] on app-calendar-viewport "Wed 10 Thu 11 Fri 12 Sat 13 Sun 14 Mon 15 Tue 16 Wed 17 Thu 18 Fri 19 Sat 20 Su…" at bounding box center [784, 445] width 1568 height 599
